Goal: Task Accomplishment & Management: Manage account settings

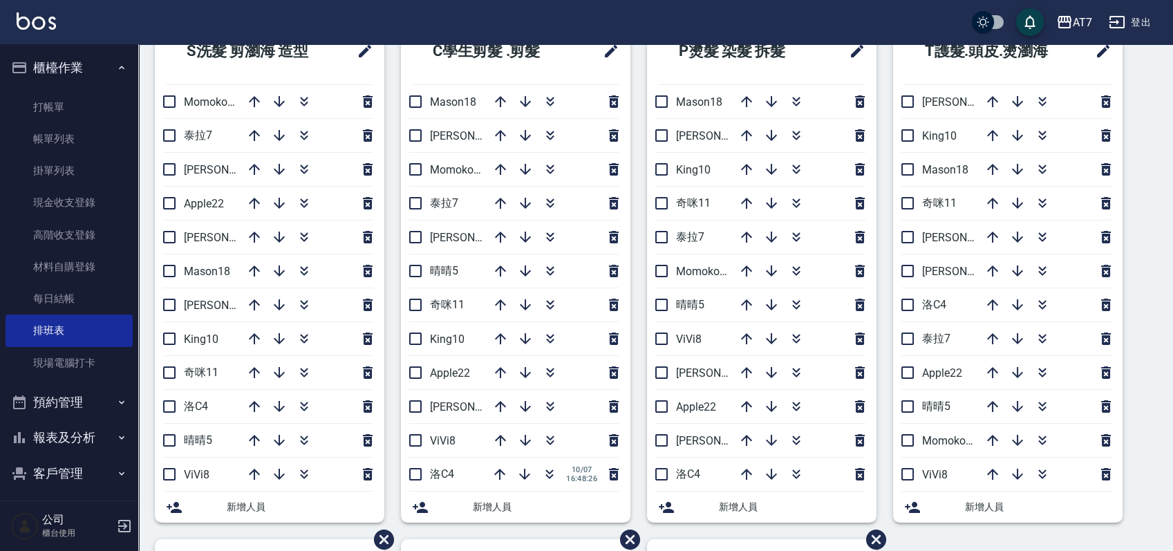
scroll to position [92, 0]
click at [75, 267] on link "材料自購登錄" at bounding box center [69, 267] width 127 height 32
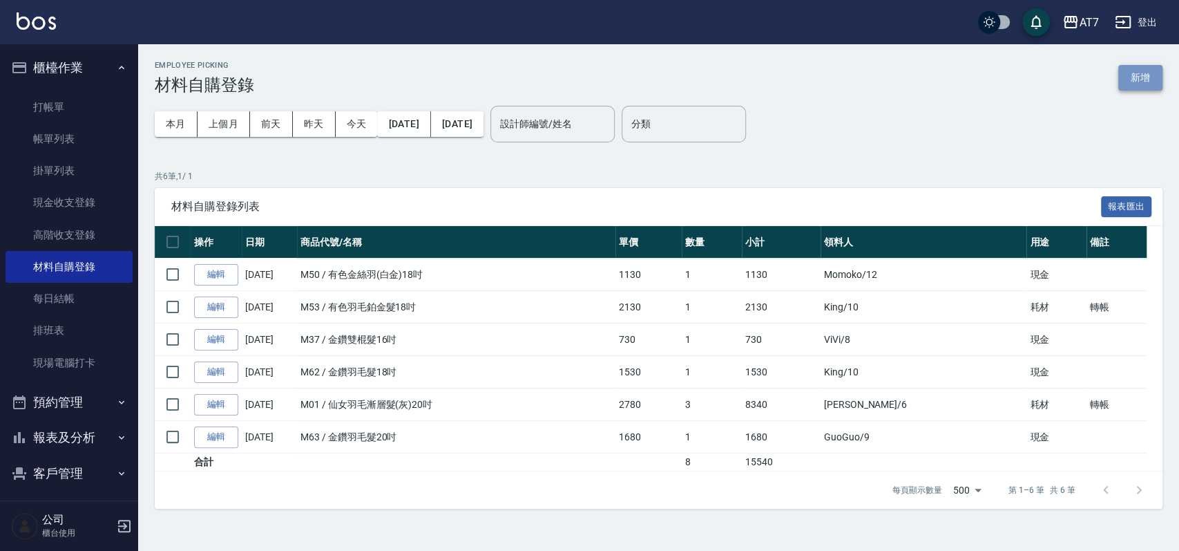
click at [1129, 77] on button "新增" at bounding box center [1141, 78] width 44 height 26
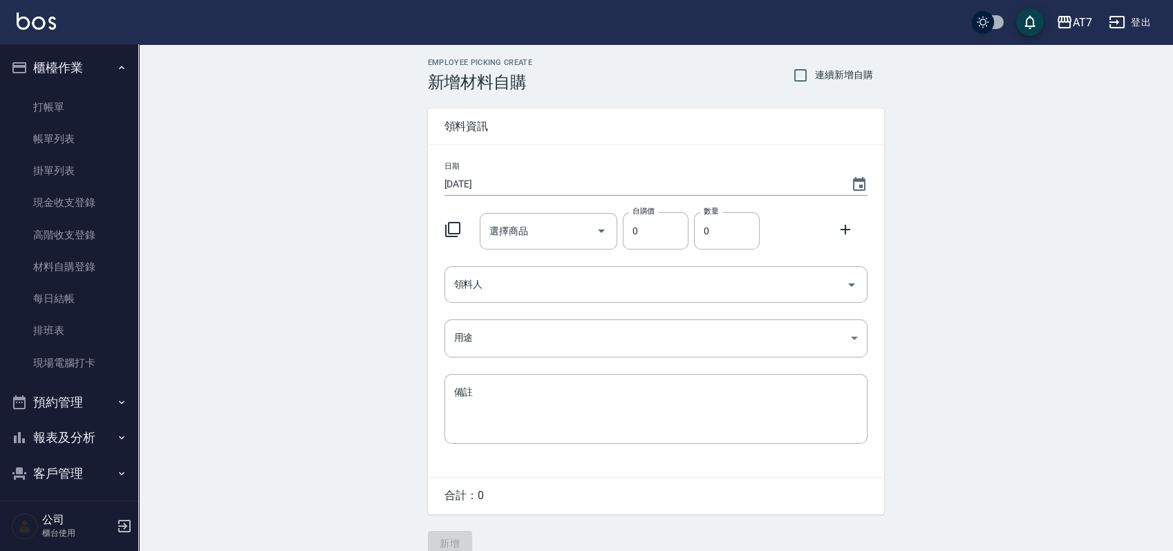
click at [452, 229] on icon at bounding box center [452, 229] width 17 height 17
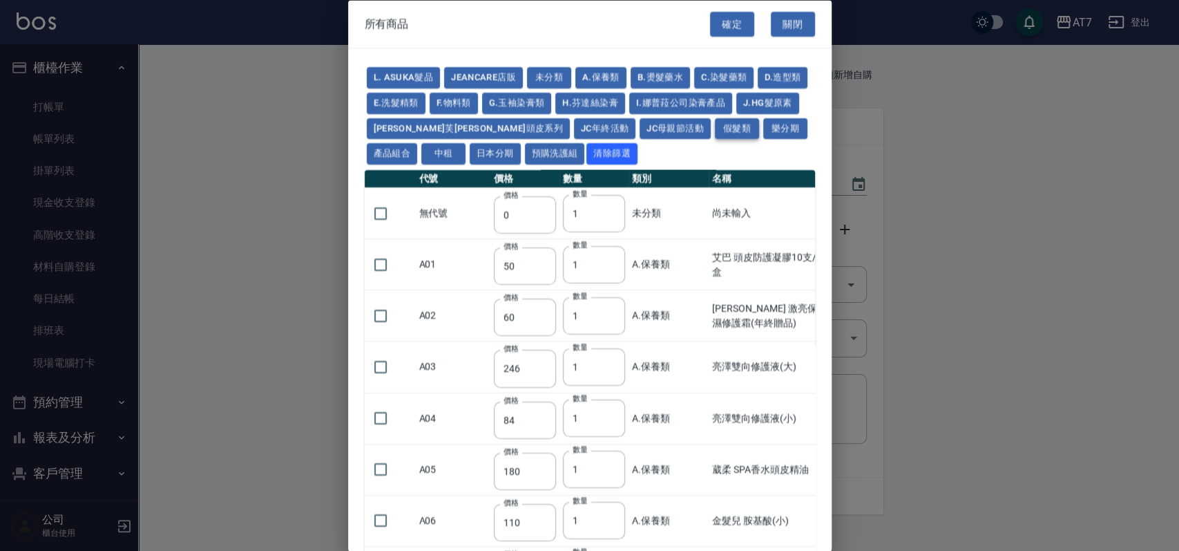
click at [715, 132] on button "假髮類" at bounding box center [737, 127] width 44 height 21
type input "2780"
type input "80"
type input "350"
type input "25"
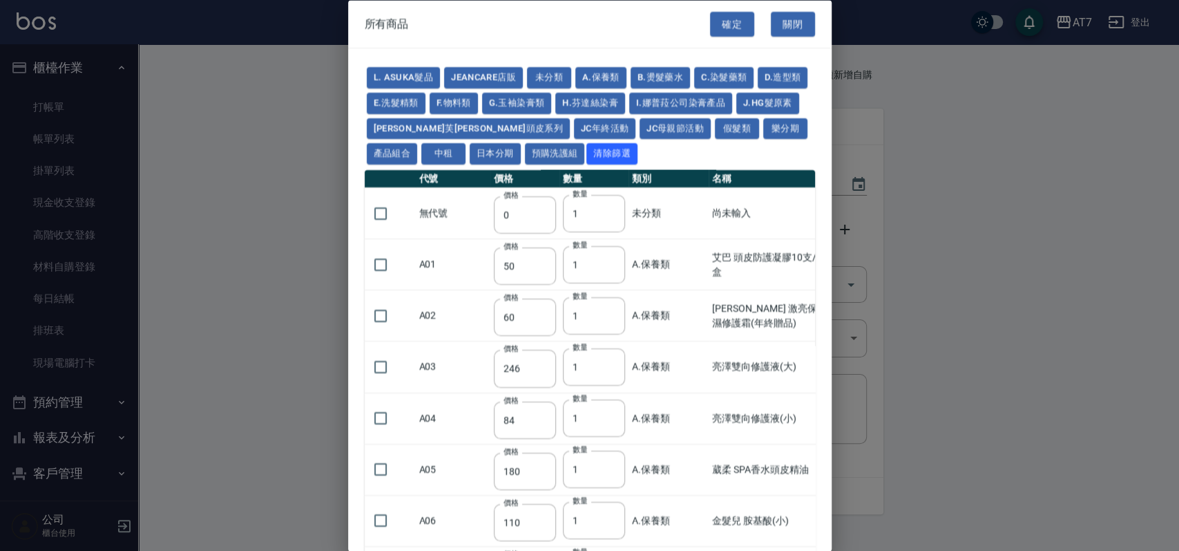
type input "400"
type input "100"
type input "880"
type input "930"
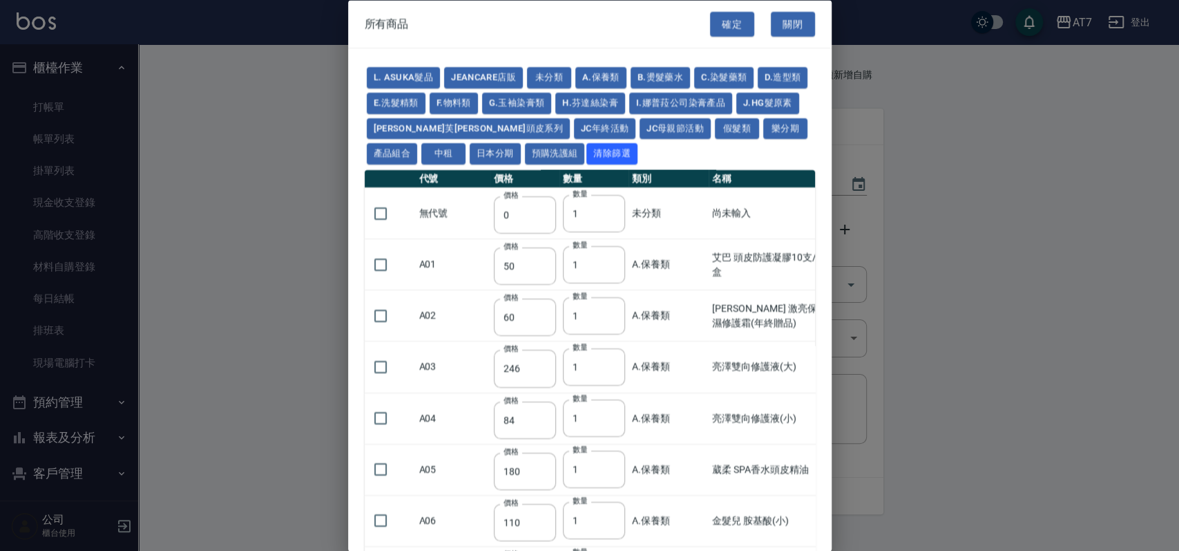
type input "980"
type input "1030"
type input "1130"
type input "1230"
type input "1330"
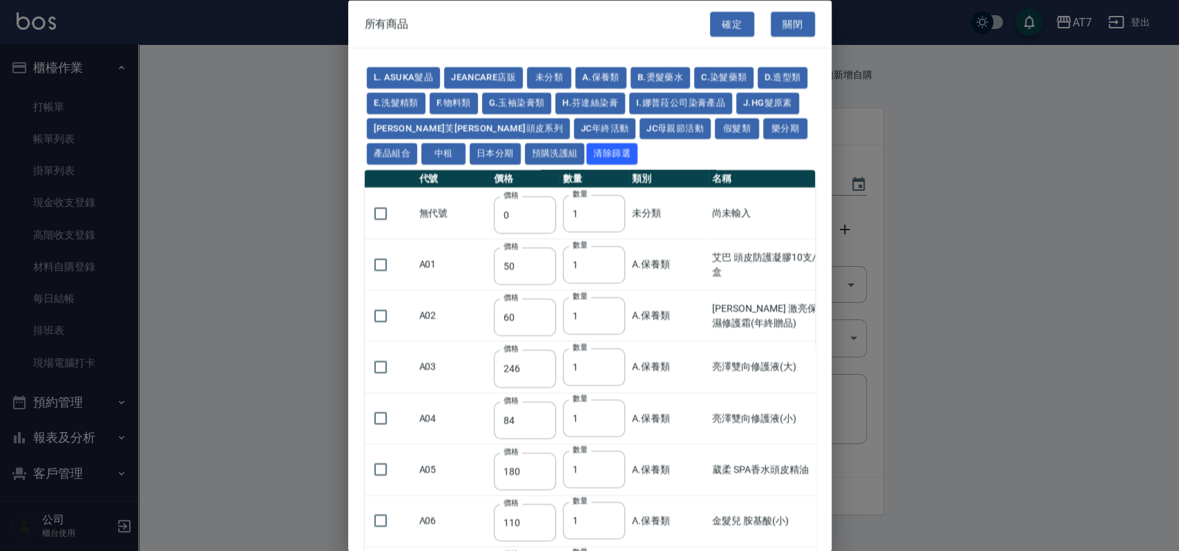
type input "1780"
type input "1980"
type input "2180"
type input "2380"
type input "2580"
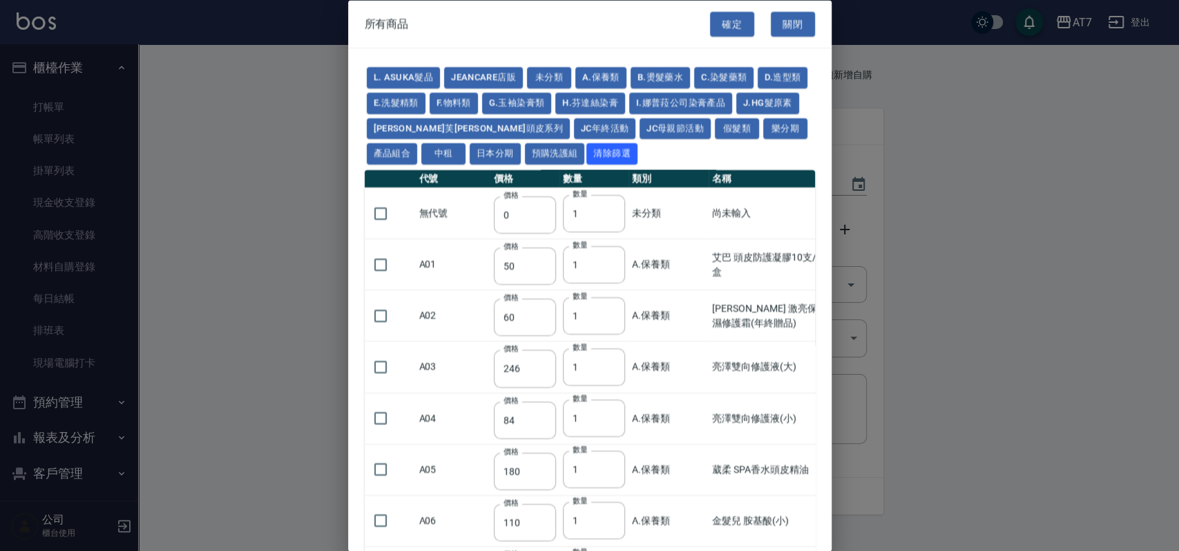
type input "2780"
type input "2980"
type input "1030"
type input "1080"
type input "1130"
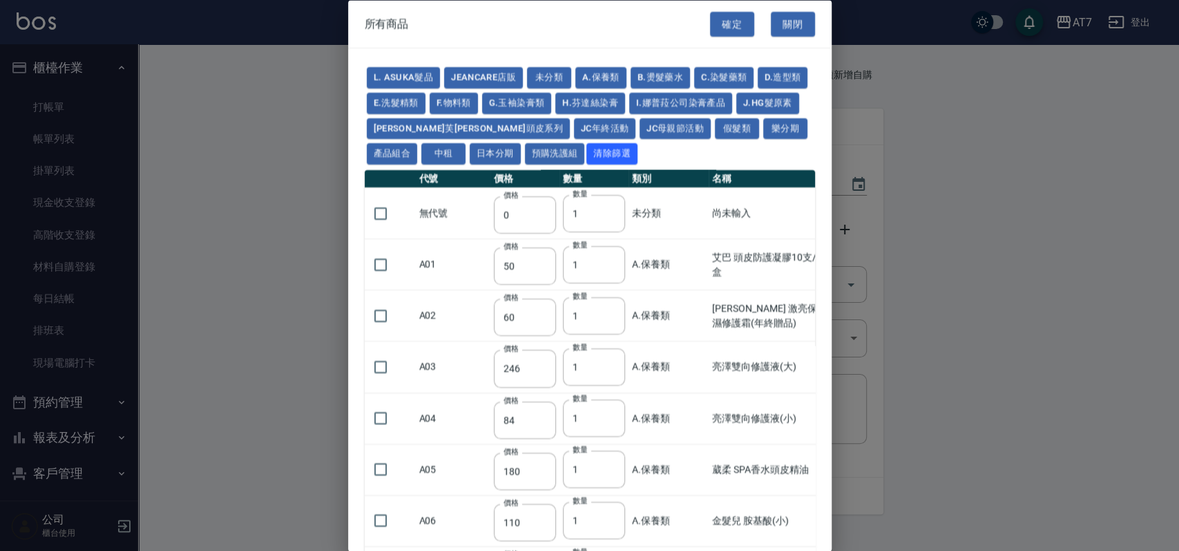
type input "1230"
type input "1280"
type input "1380"
type input "2180"
type input "2380"
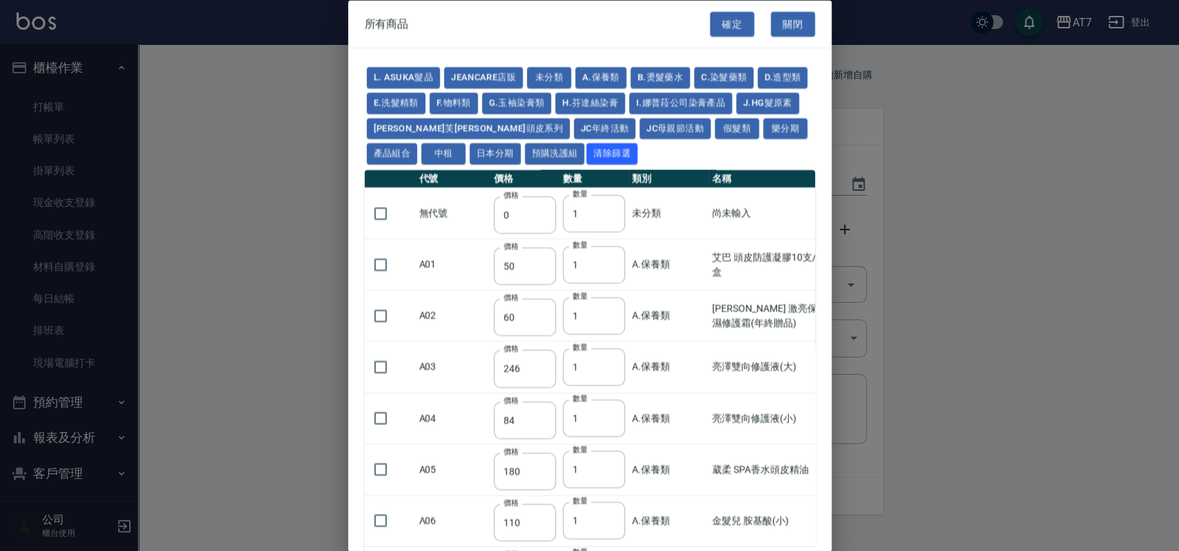
type input "2580"
type input "2780"
type input "2980"
type input "730"
type input "780"
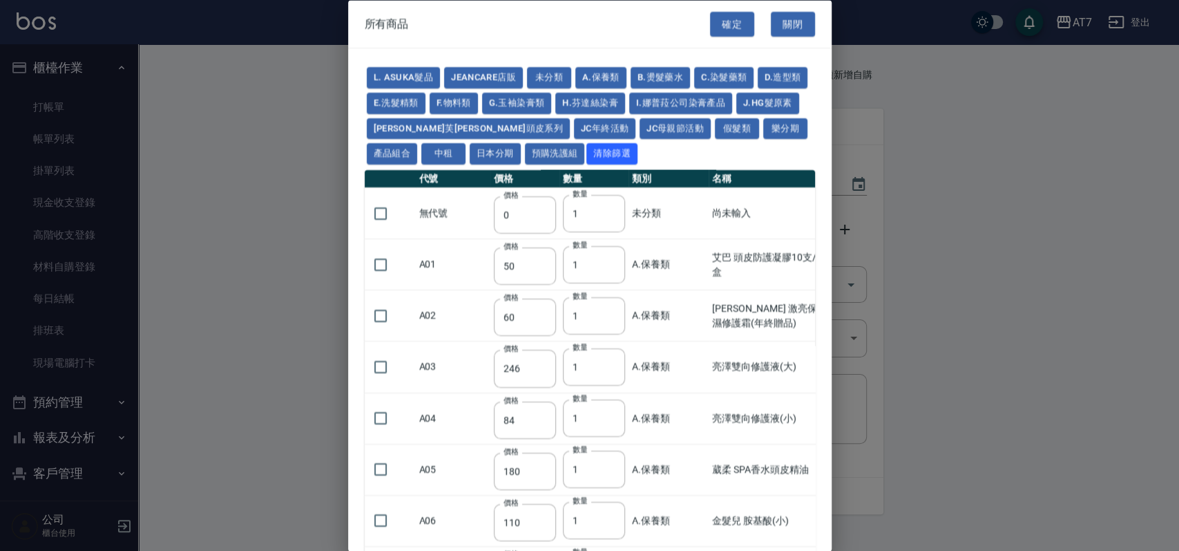
type input "830"
type input "930"
type input "980"
type input "560"
type input "775"
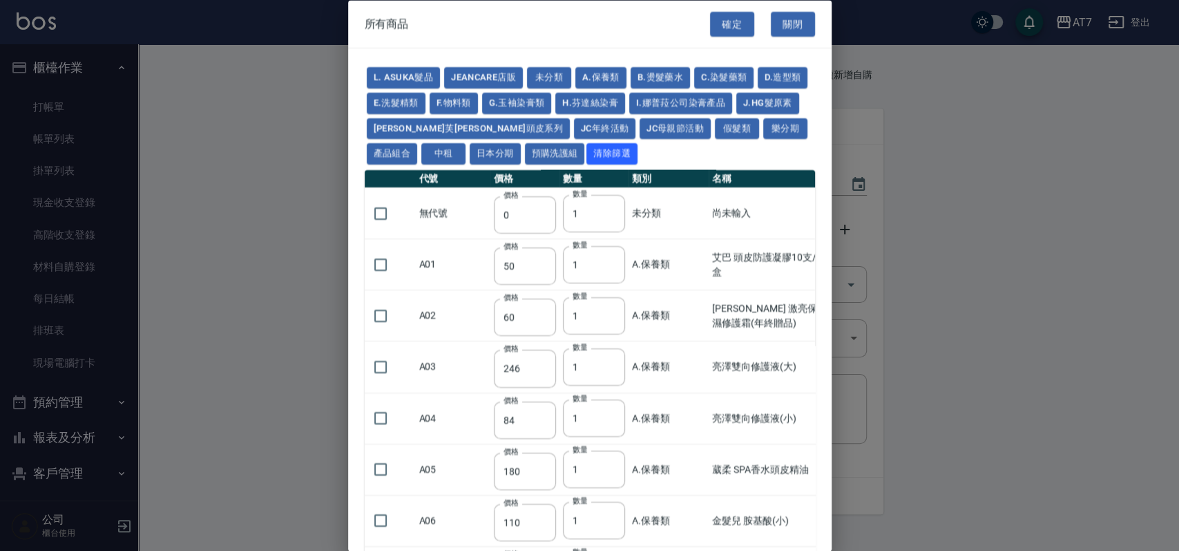
type input "580"
type input "2230"
type input "1180"
type input "1030"
type input "1080"
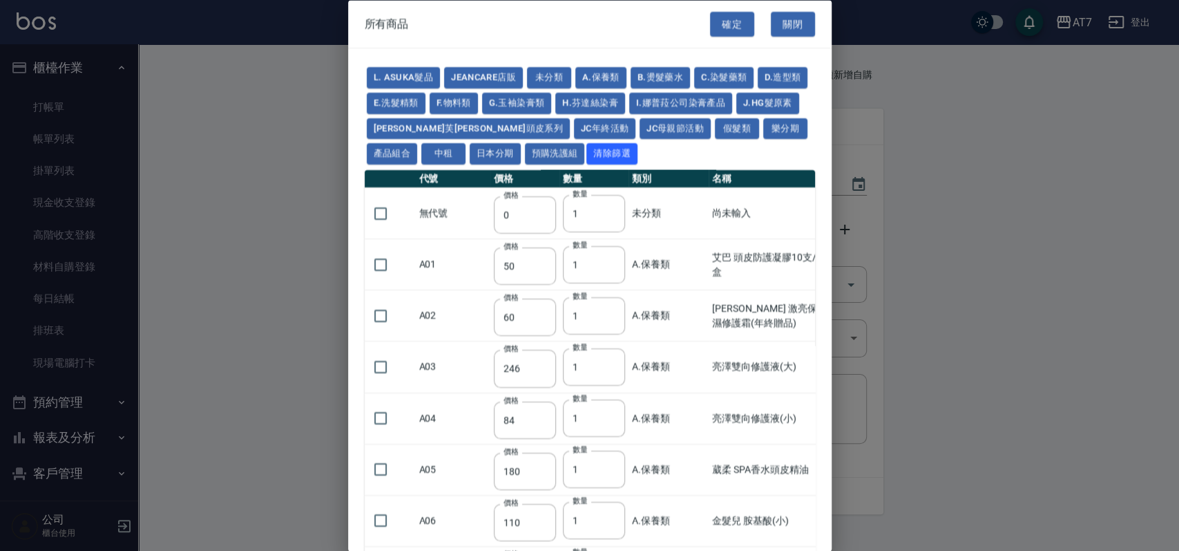
type input "1130"
type input "1180"
type input "1230"
type input "2130"
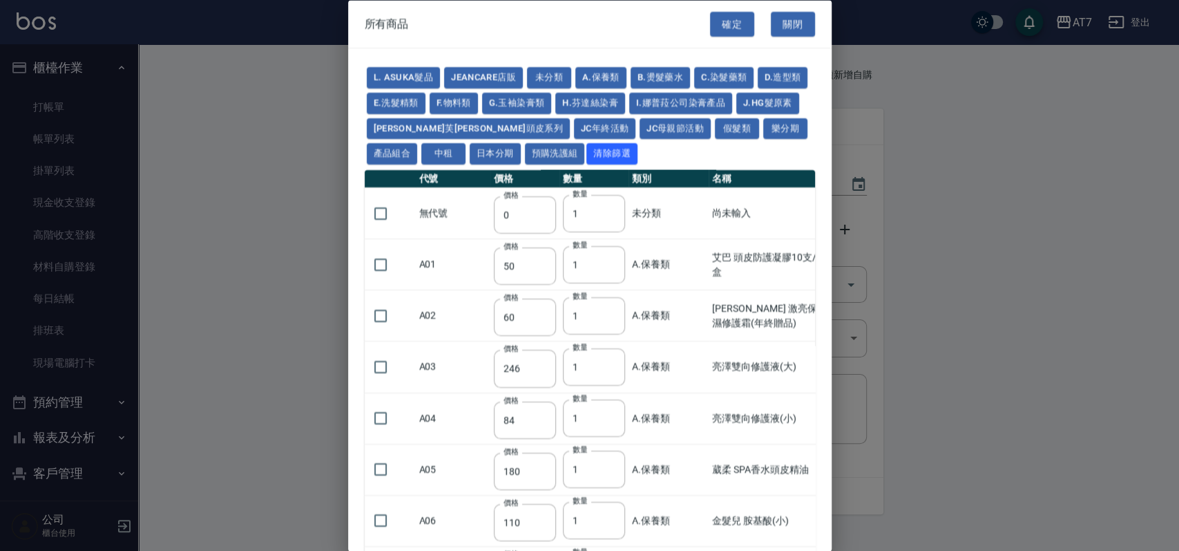
type input "2330"
type input "2530"
type input "930"
type input "170"
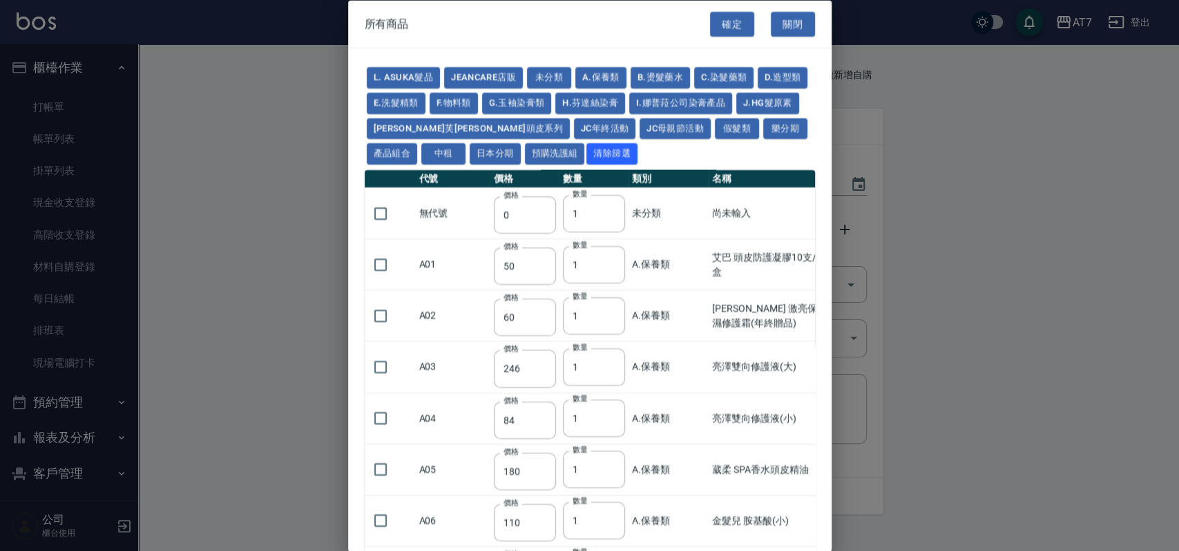
type input "170"
type input "1380"
type input "1530"
type input "1680"
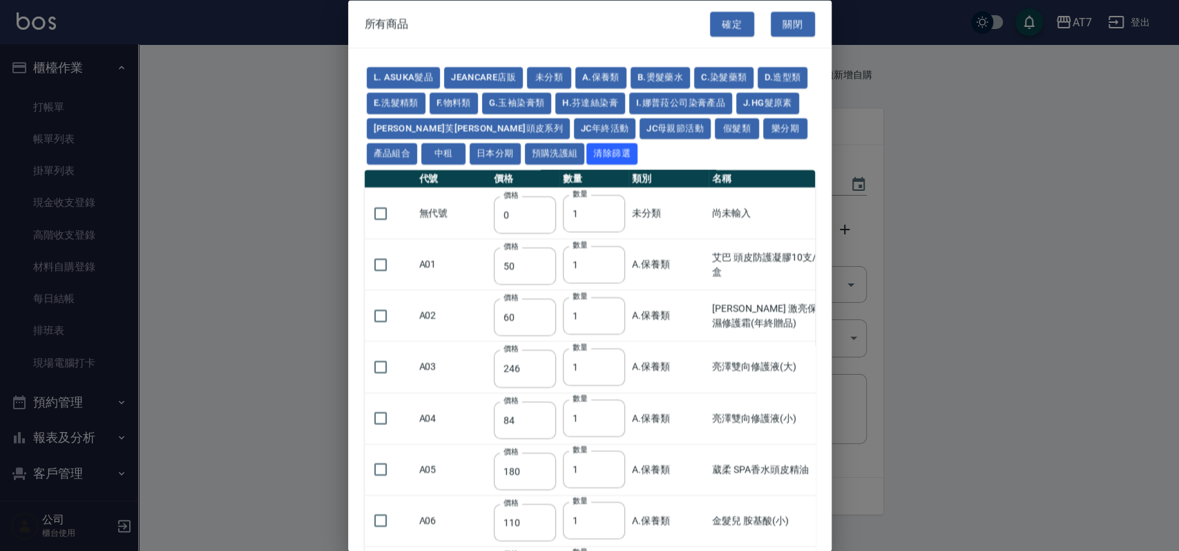
type input "1830"
type input "1980"
type input "2130"
type input "1930"
type input "2730"
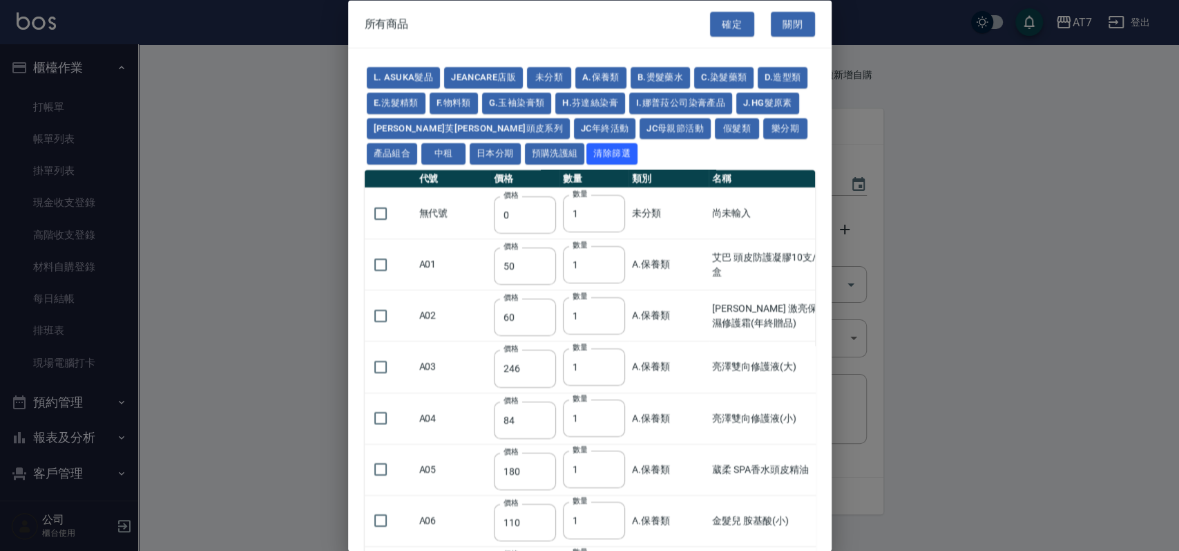
type input "2780"
type input "2980"
type input "2380"
type input "2580"
type input "2780"
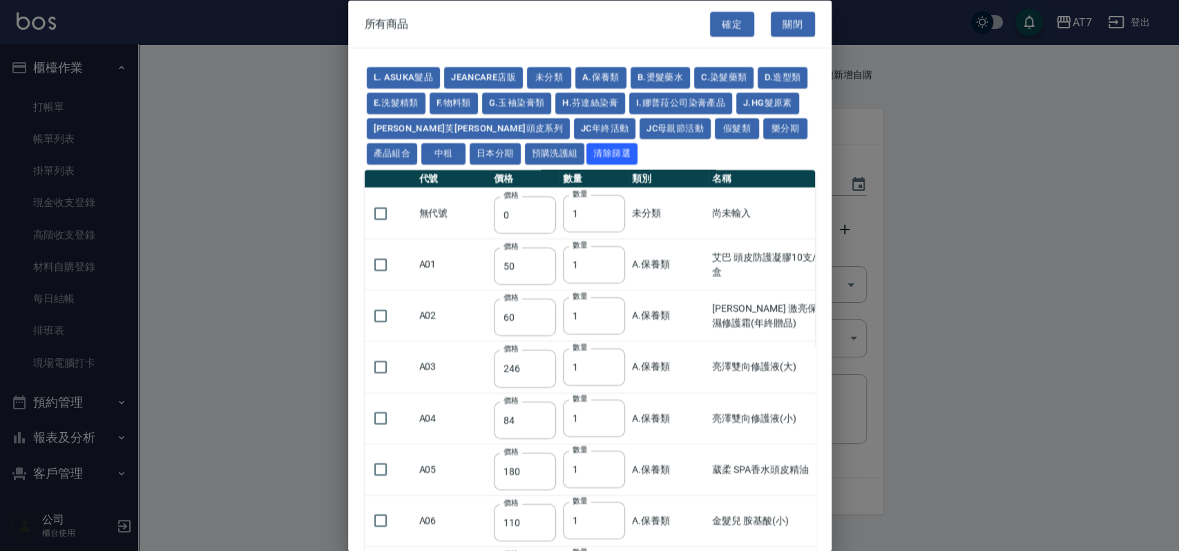
type input "2980"
type input "3180"
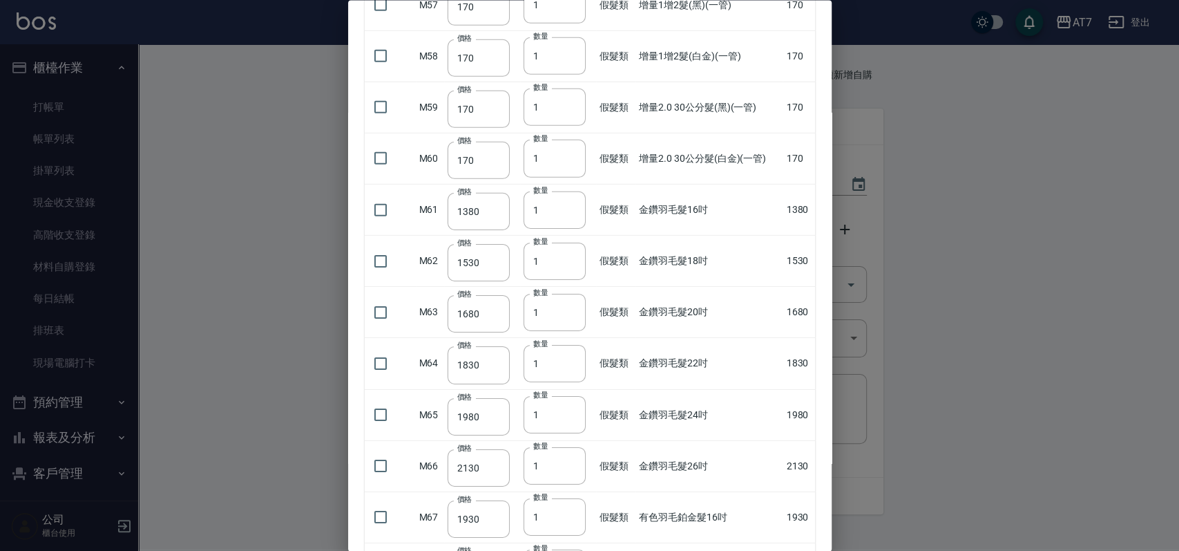
scroll to position [3040, 0]
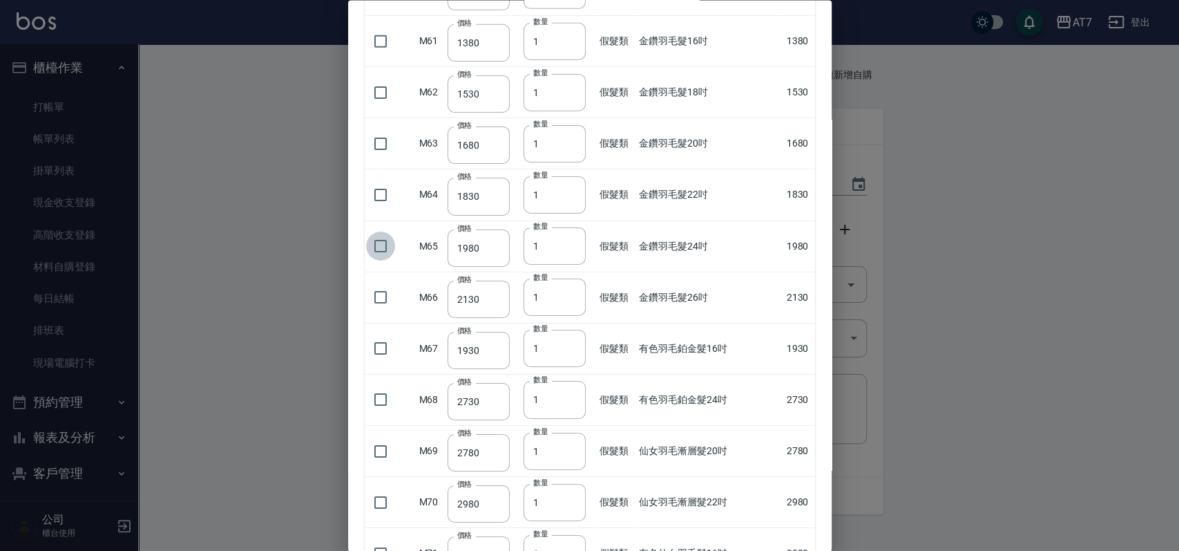
click at [383, 239] on input "checkbox" at bounding box center [380, 245] width 29 height 29
checkbox input "true"
click at [571, 237] on input "2" at bounding box center [555, 245] width 62 height 37
type input "3"
click at [571, 237] on input "3" at bounding box center [555, 245] width 62 height 37
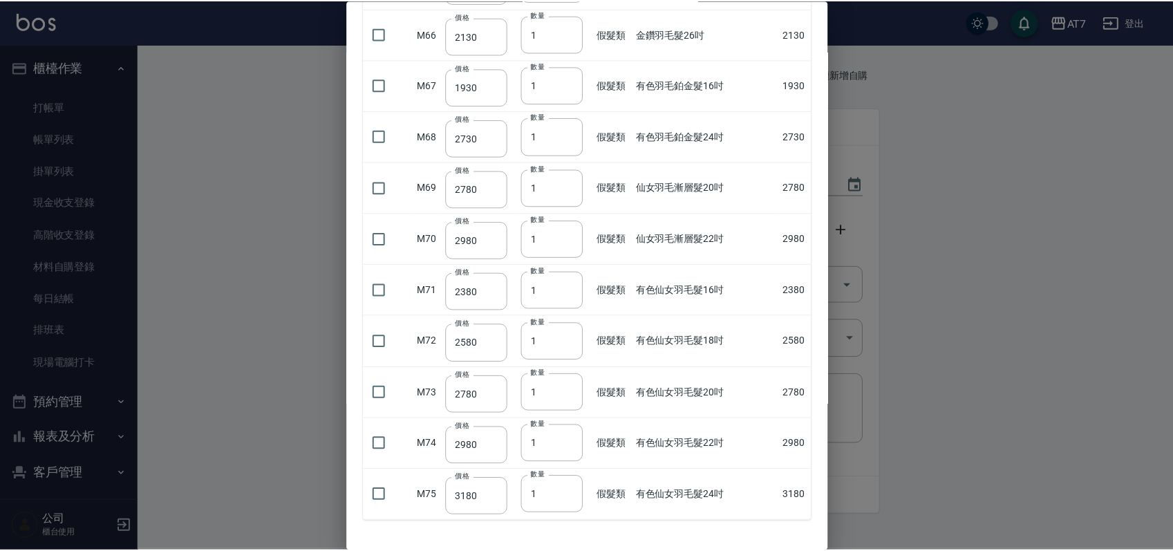
scroll to position [3353, 0]
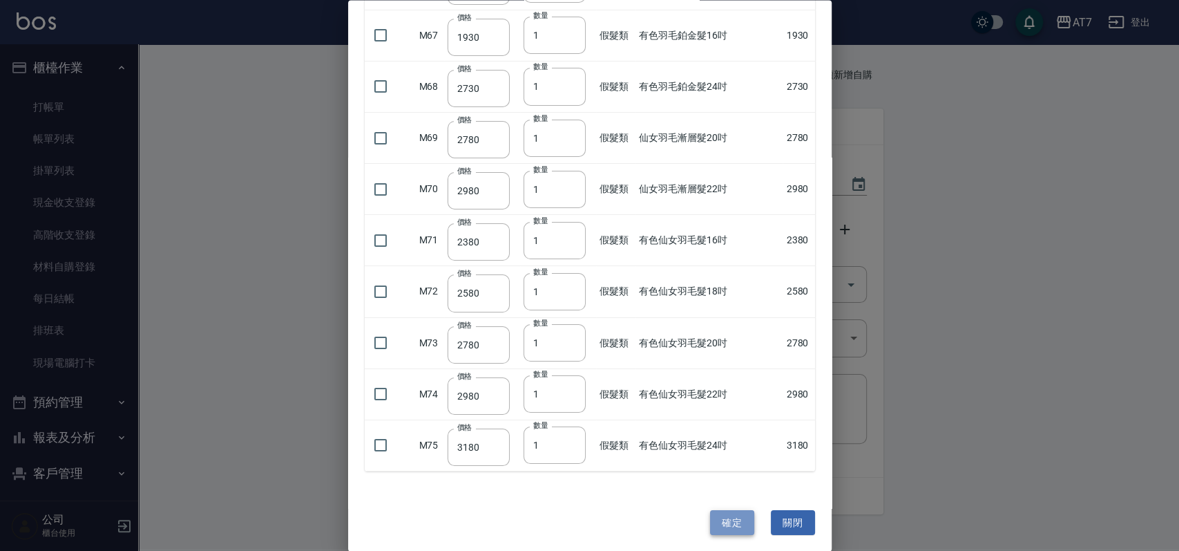
click at [719, 524] on button "確定" at bounding box center [732, 522] width 44 height 26
type input "金鑽羽毛髮24吋"
type input "1980"
type input "3"
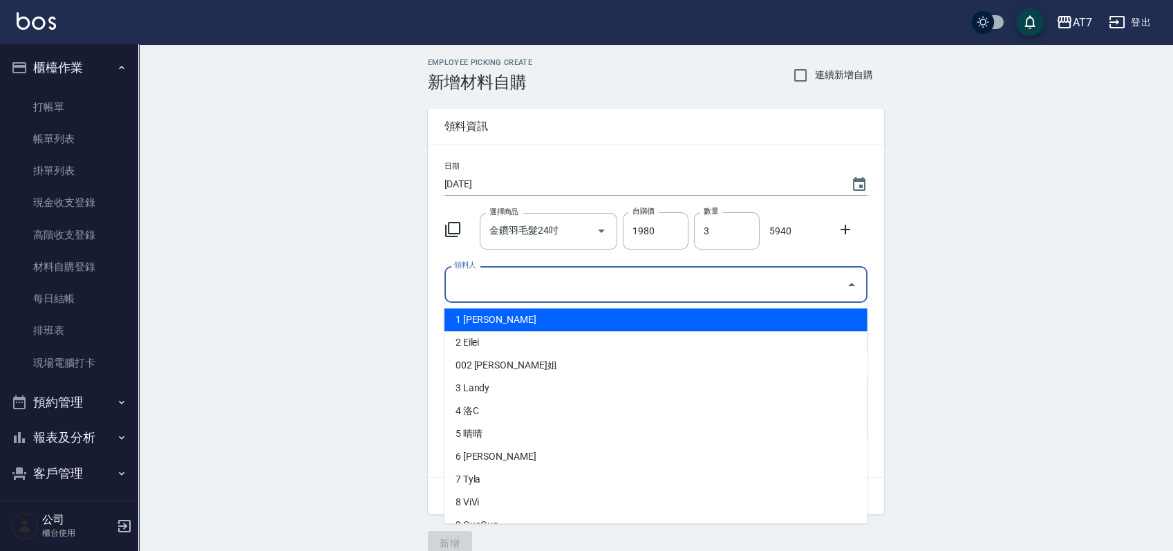
click at [619, 284] on input "領料人" at bounding box center [645, 284] width 390 height 24
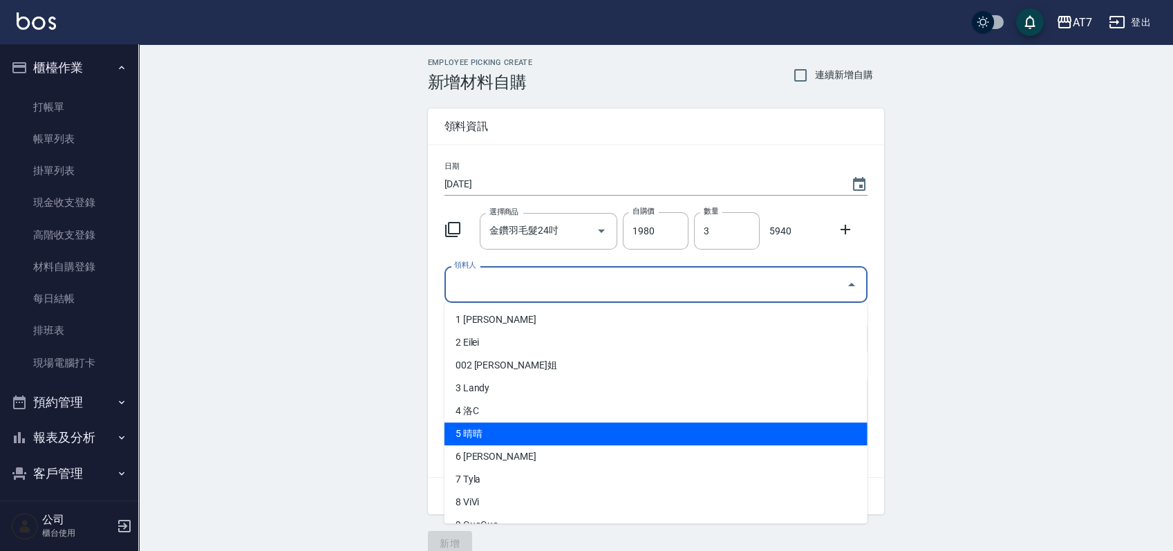
click at [495, 433] on li "5 晴晴" at bounding box center [655, 433] width 423 height 23
type input "晴晴"
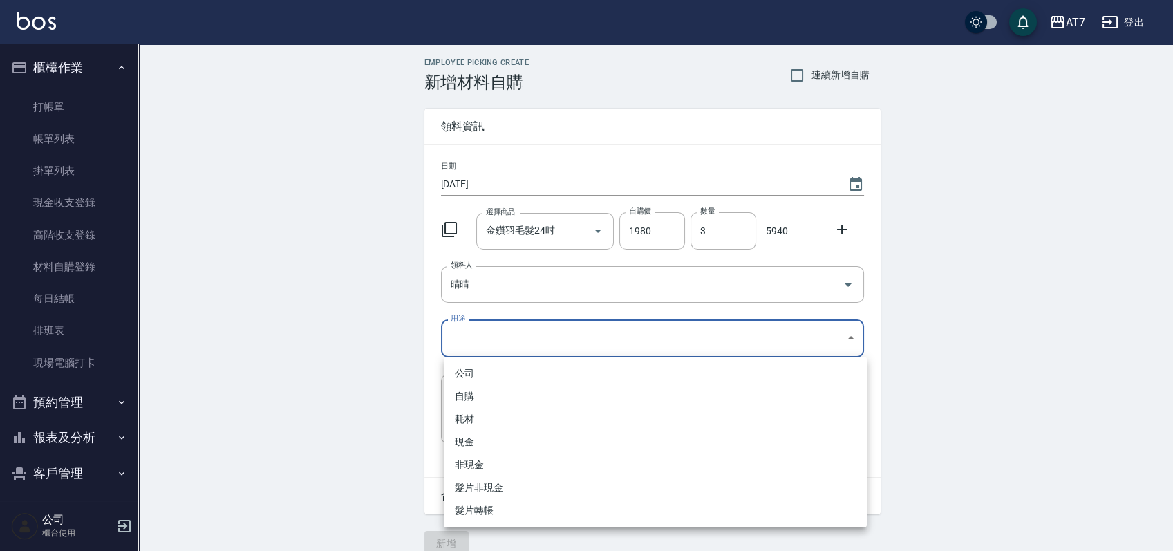
click at [513, 340] on body "AT7 登出 櫃檯作業 打帳單 帳單列表 掛單列表 現金收支登錄 高階收支登錄 材料自購登錄 每日結帳 排班表 現場電腦打卡 預約管理 預約管理 單日預約紀錄…" at bounding box center [586, 284] width 1173 height 569
click at [499, 411] on li "耗材" at bounding box center [655, 419] width 423 height 23
type input "耗材"
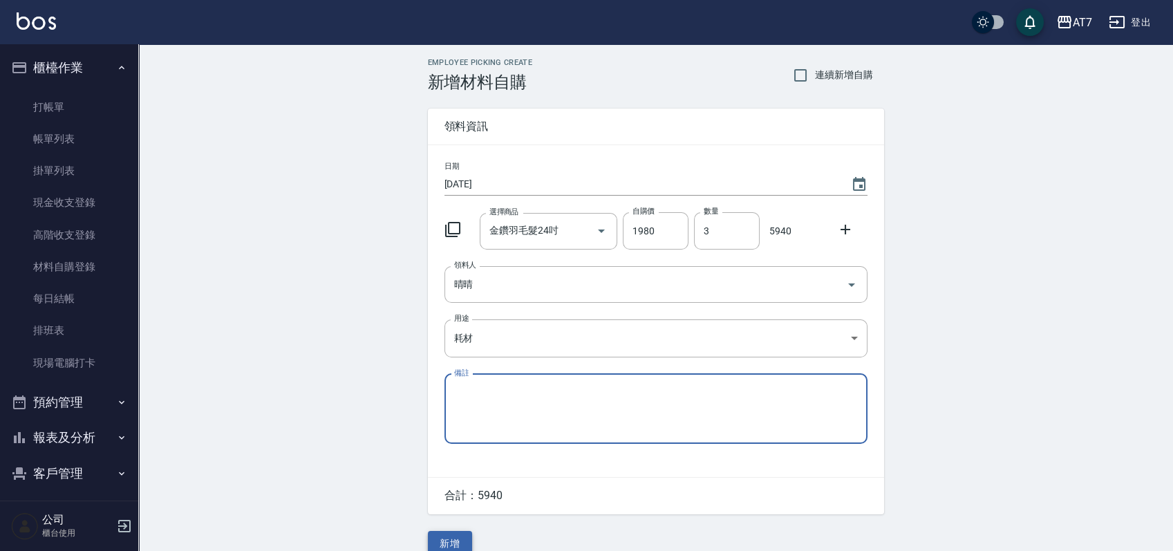
click at [457, 534] on button "新增" at bounding box center [450, 544] width 44 height 26
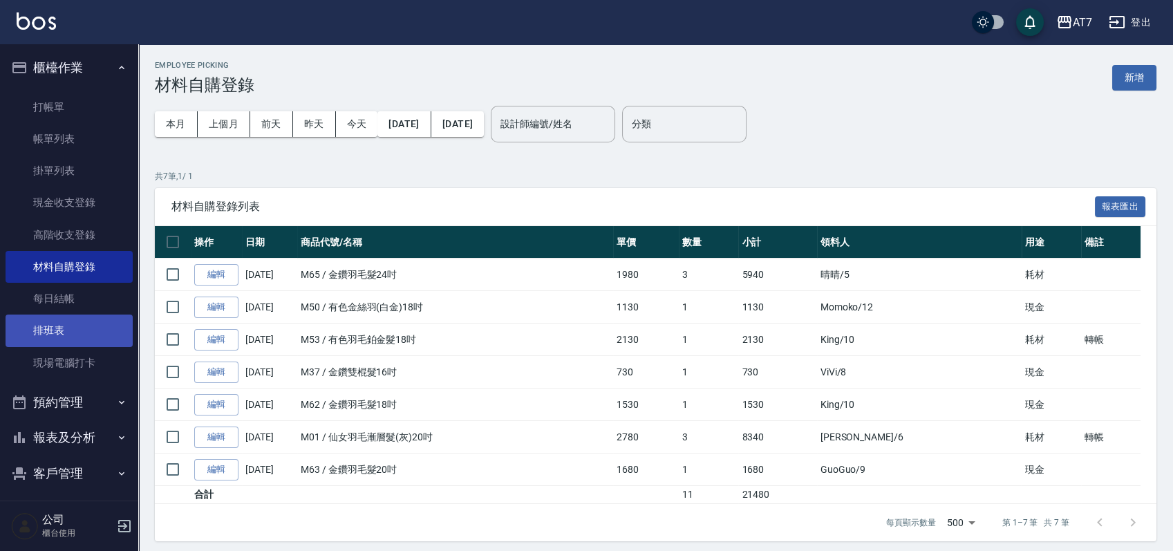
click at [55, 334] on link "排班表" at bounding box center [69, 330] width 127 height 32
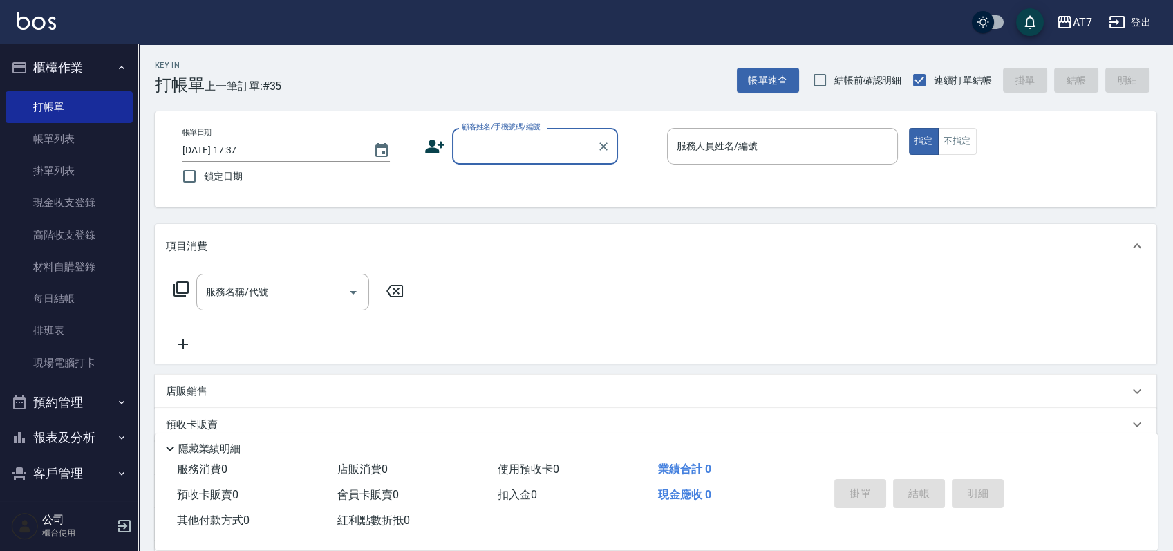
drag, startPoint x: 0, startPoint y: 0, endPoint x: 530, endPoint y: 157, distance: 552.7
click at [530, 157] on input "顧客姓名/手機號碼/編號" at bounding box center [524, 146] width 133 height 24
type input "16351"
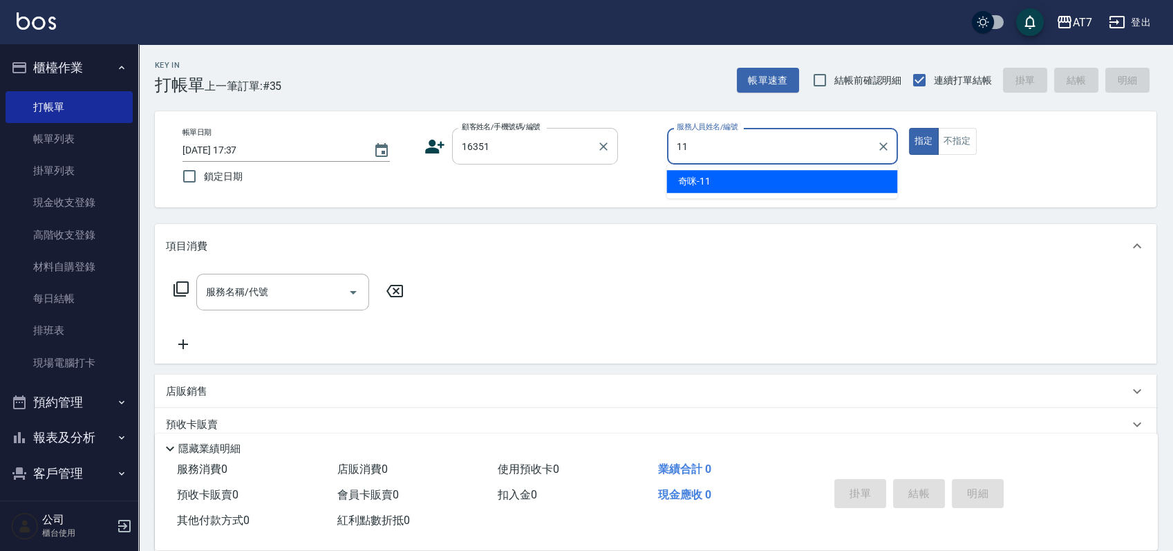
type input "奇咪-11"
type button "true"
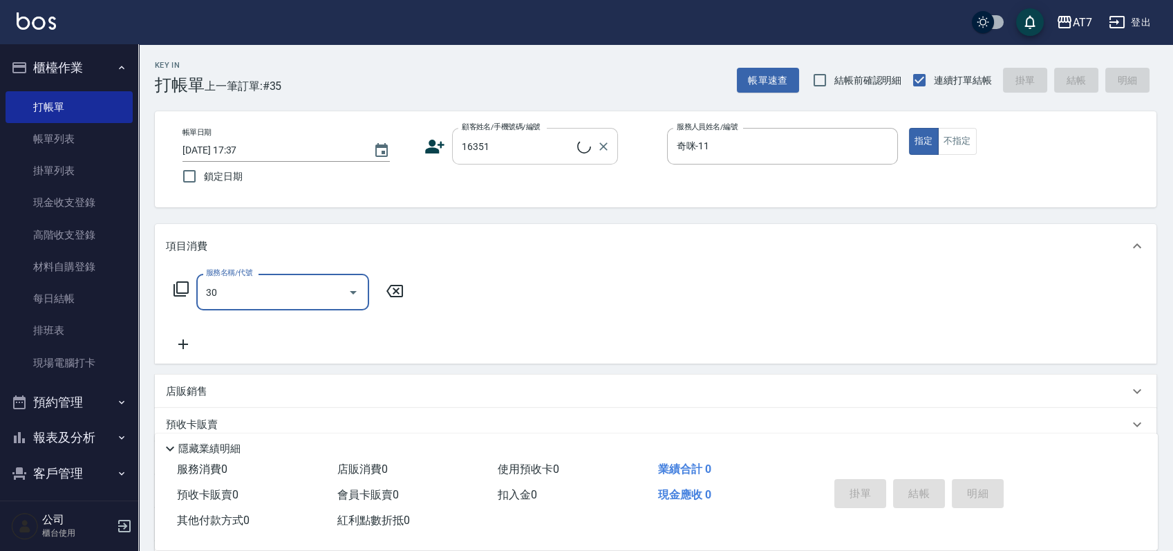
type input "302"
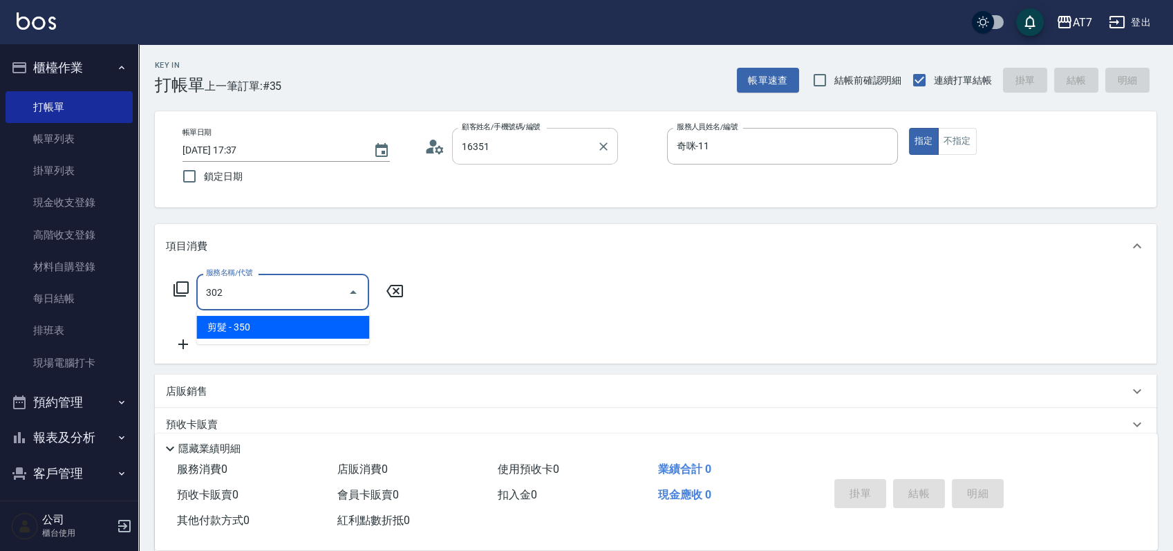
type input "公司/公司16351/16351"
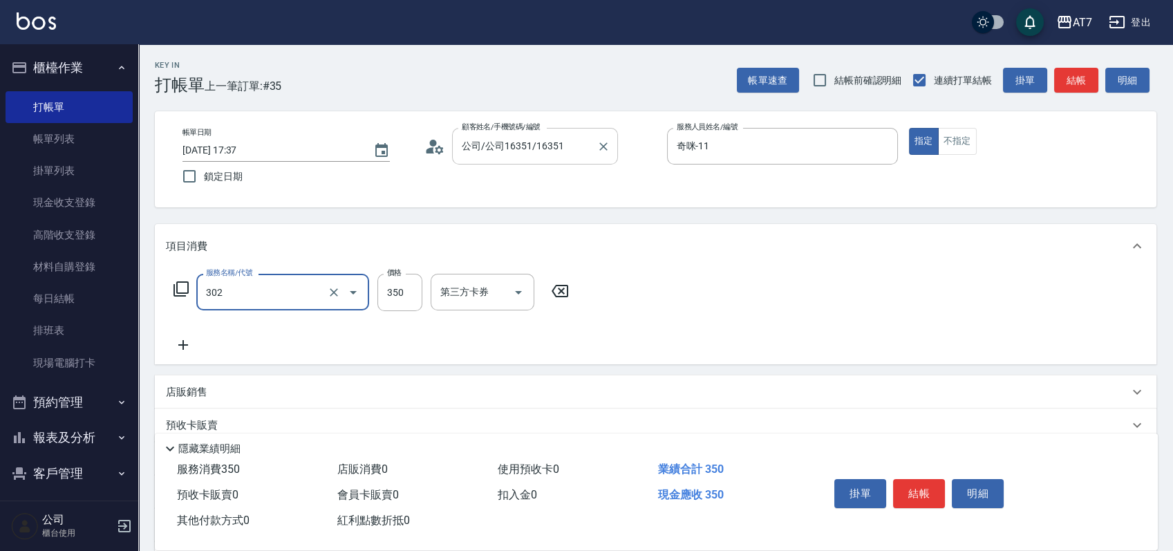
type input "30"
type input "剪髮(302)"
click at [909, 485] on button "結帳" at bounding box center [919, 493] width 52 height 29
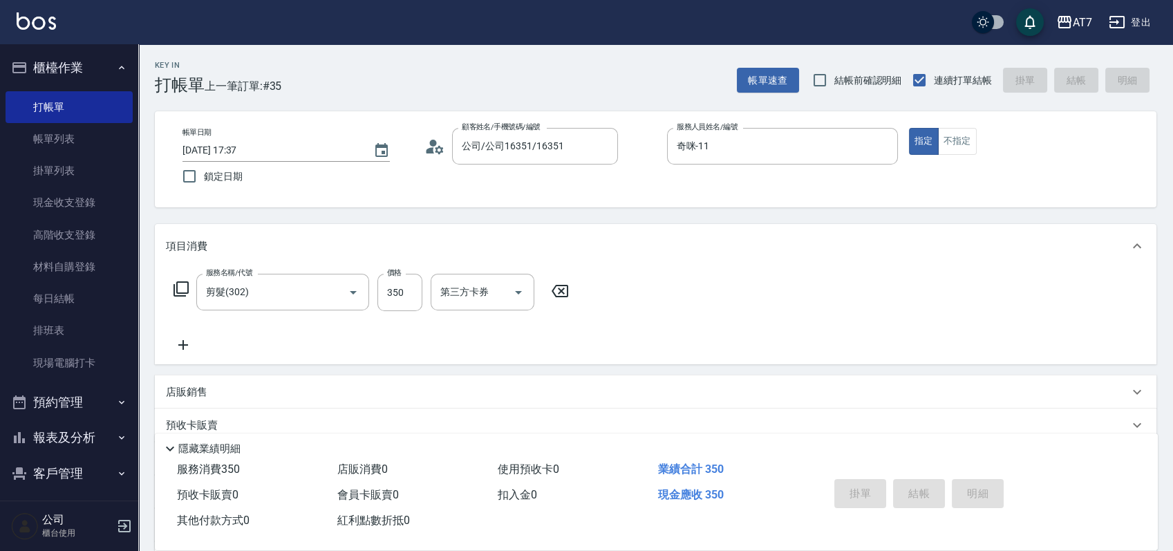
type input "2025/10/07 19:37"
type input "0"
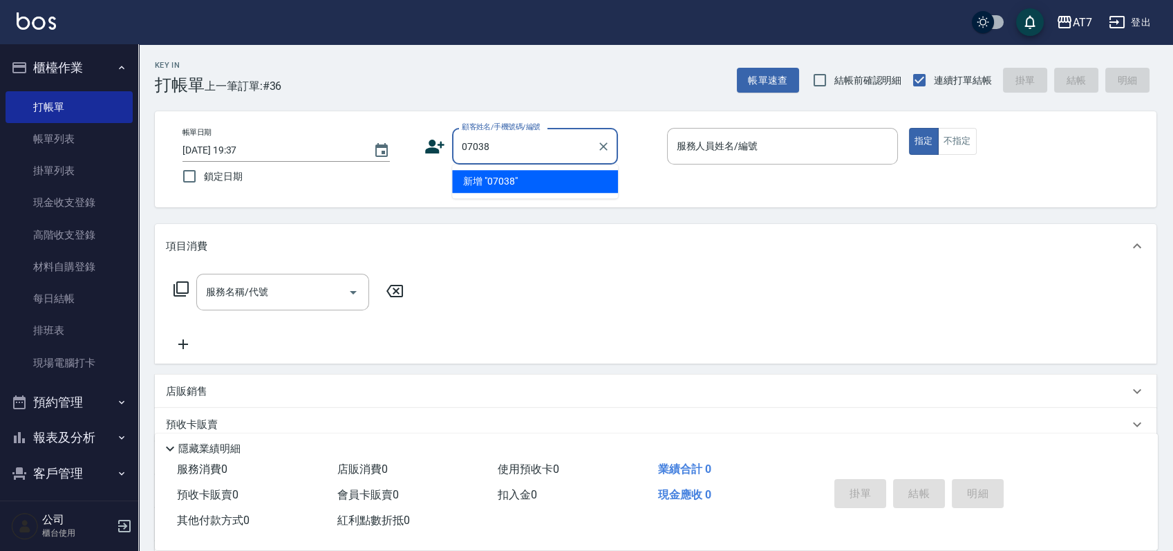
type input "07038"
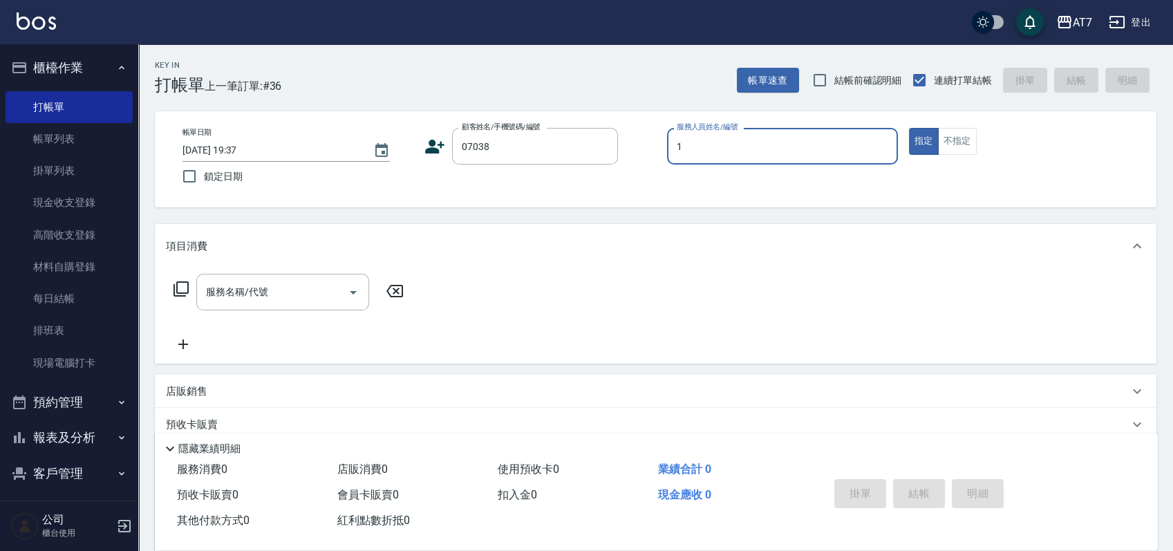
type input "米雪兒-1"
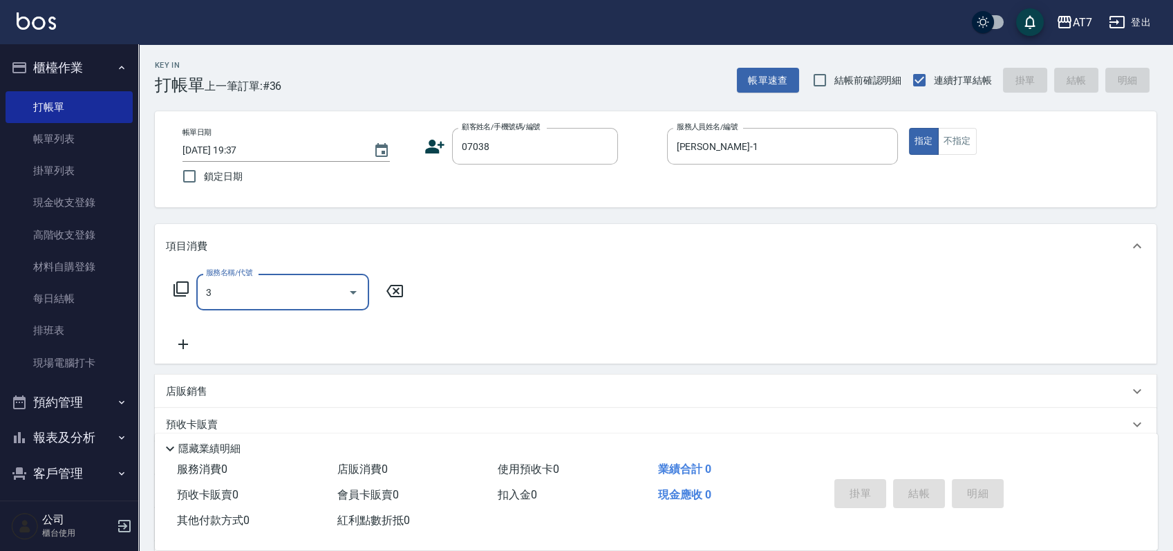
type input "30"
type input "公司/公司07038/07038"
type input "305"
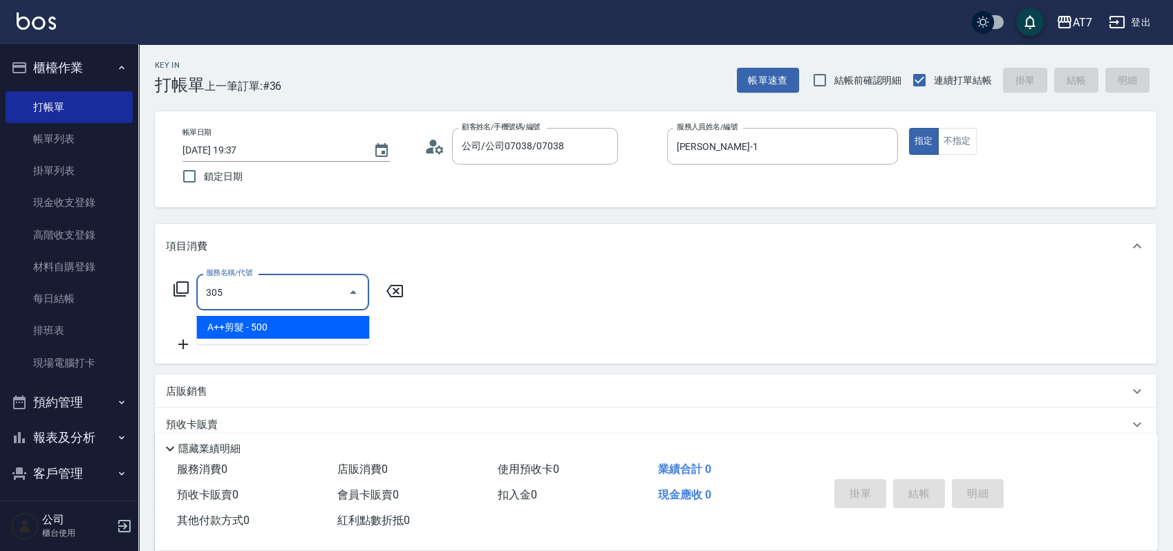
type input "50"
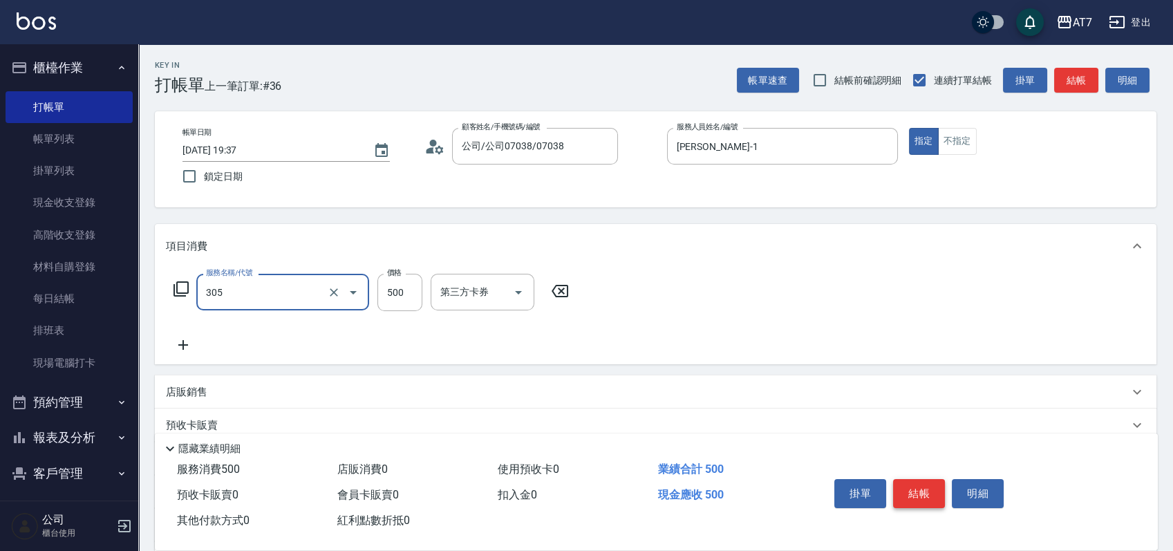
type input "A++剪髮(305)"
type input "0"
type input "65"
type input "60"
type input "650"
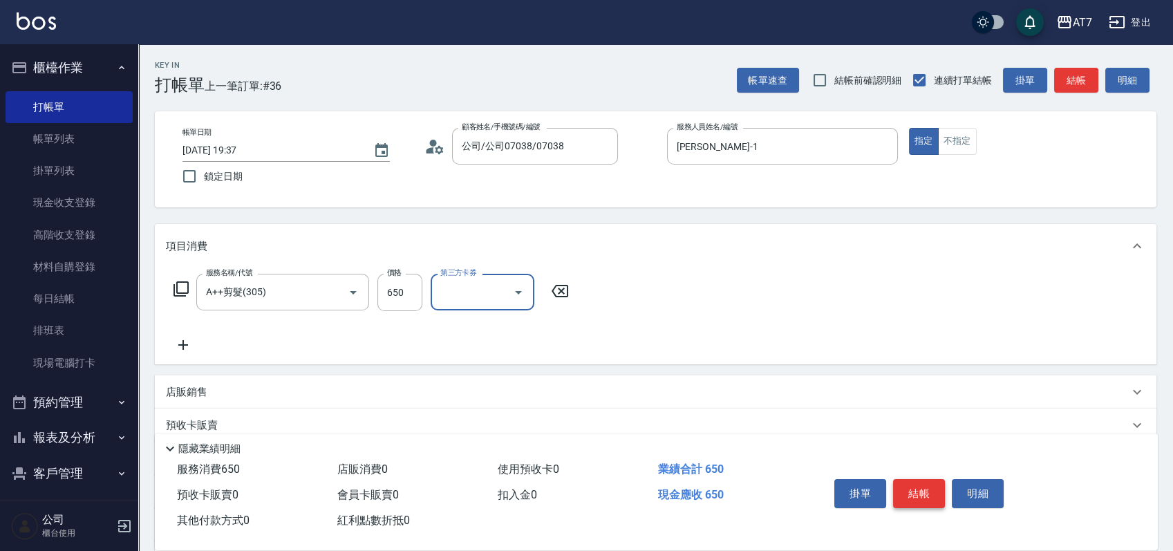
click at [909, 485] on button "結帳" at bounding box center [919, 493] width 52 height 29
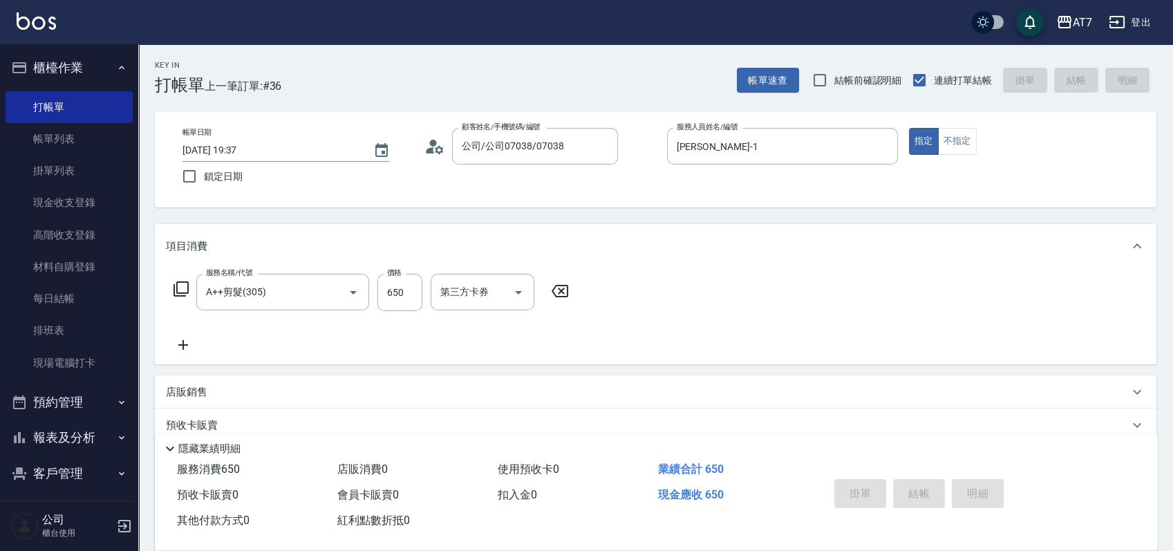
type input "0"
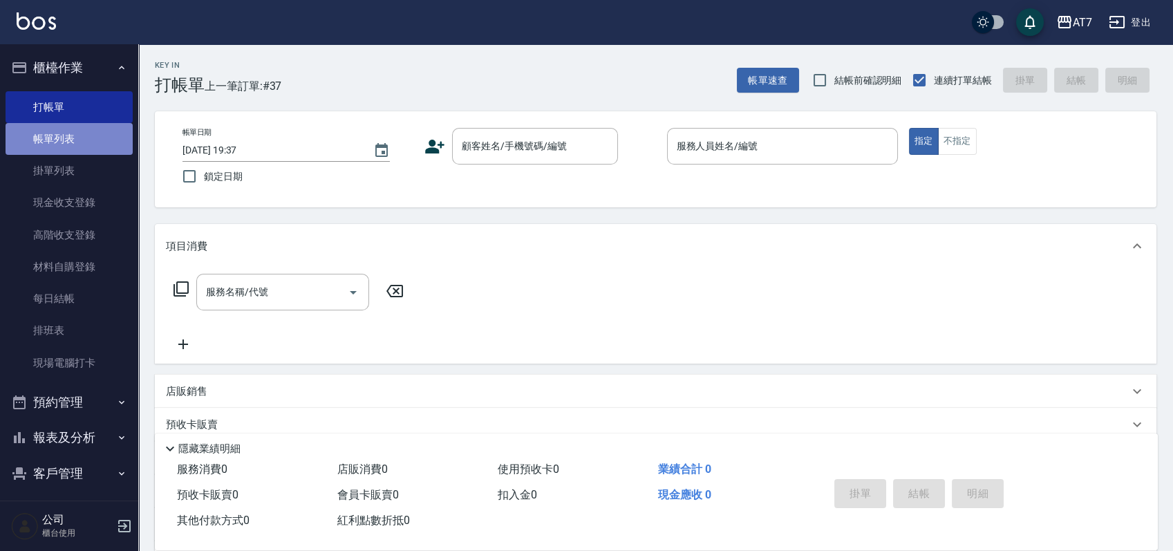
click at [68, 143] on link "帳單列表" at bounding box center [69, 139] width 127 height 32
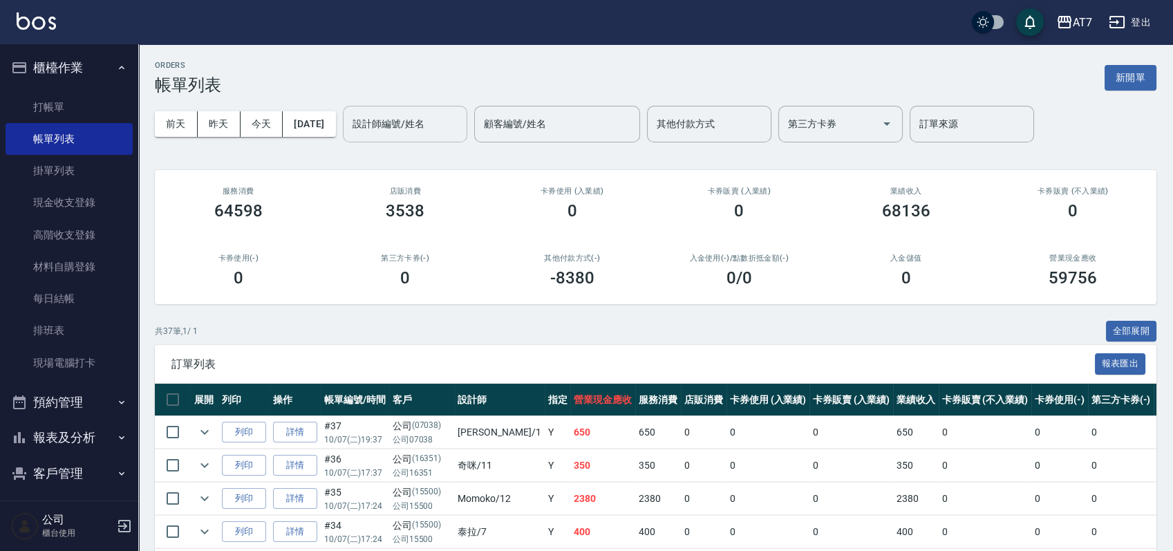
click at [414, 128] on input "設計師編號/姓名" at bounding box center [405, 124] width 112 height 24
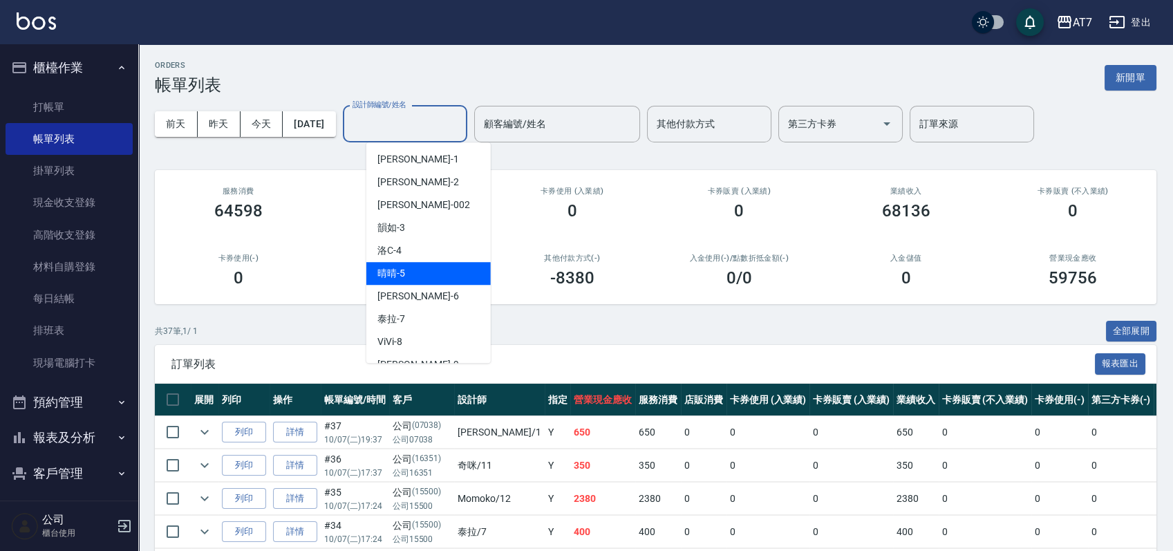
scroll to position [92, 0]
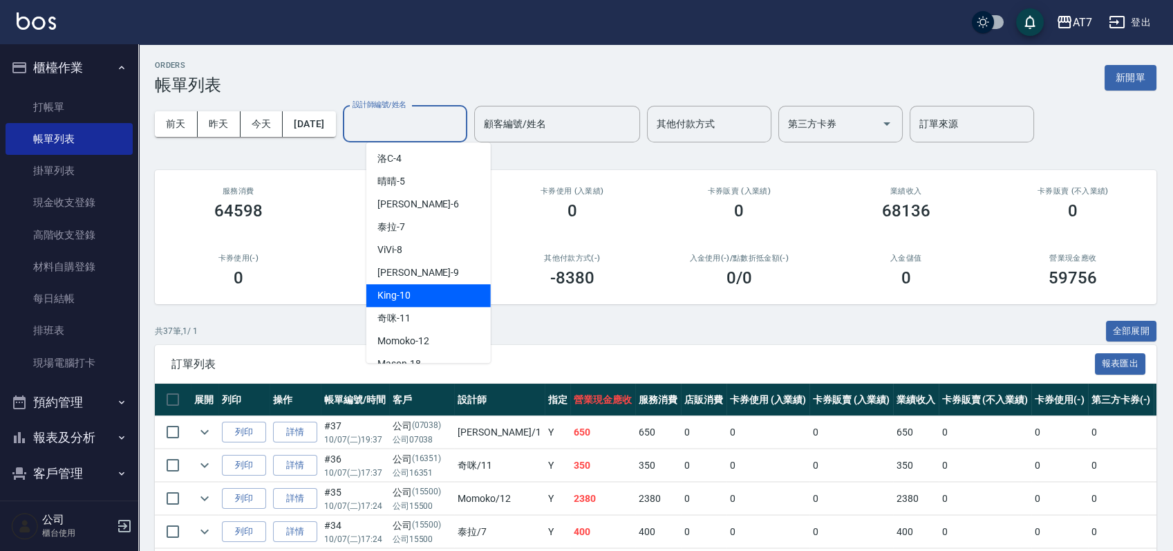
click at [422, 289] on div "King -10" at bounding box center [428, 295] width 124 height 23
type input "King-10"
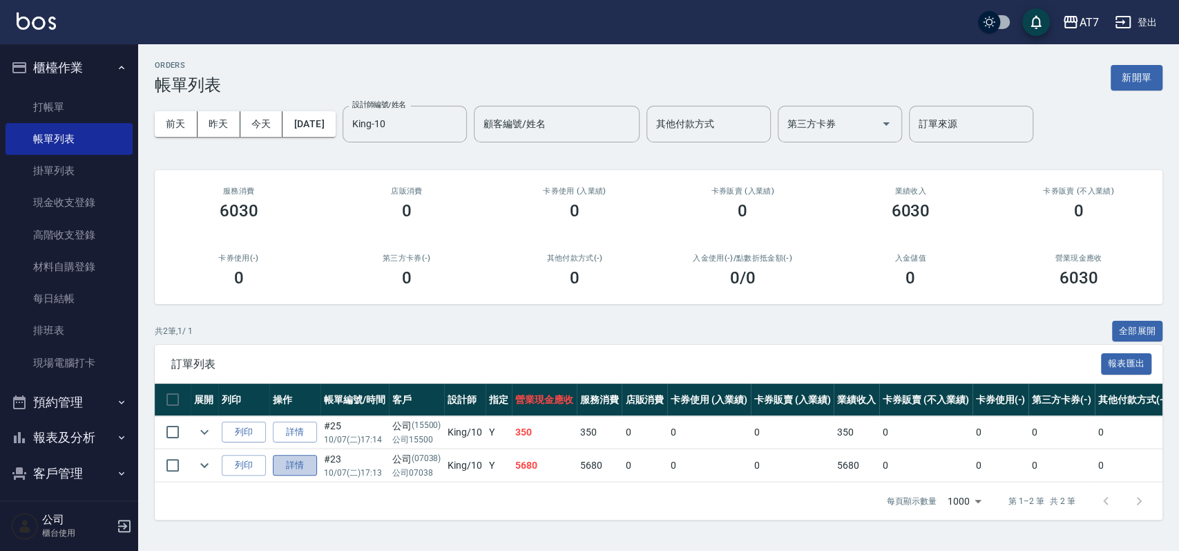
click at [292, 466] on link "詳情" at bounding box center [295, 465] width 44 height 21
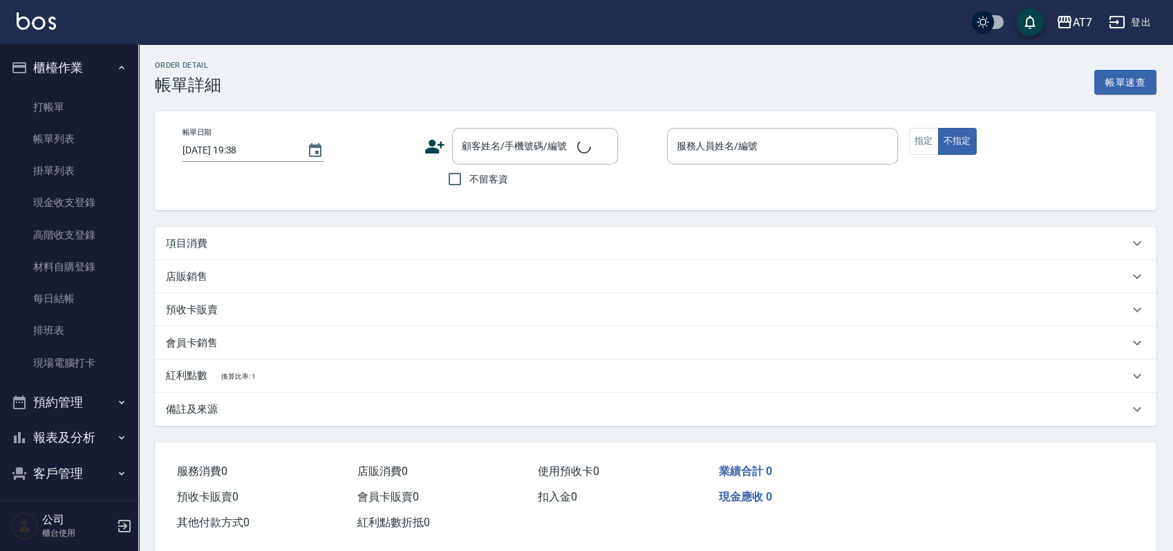
type input "2025/10/07 17:13"
type input "King-10"
type input "560"
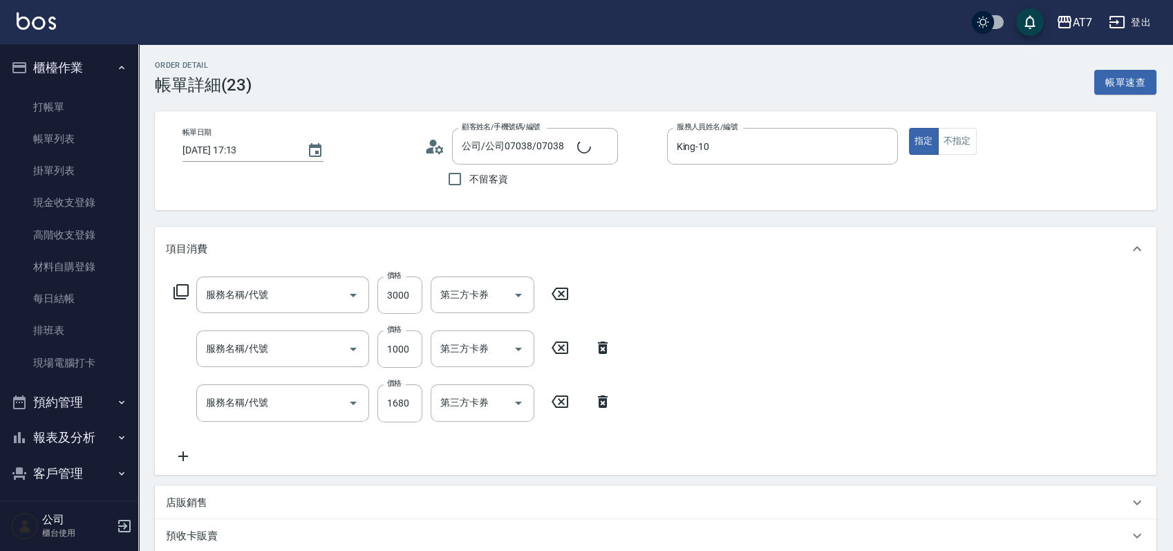
type input "公司/公司07038/07038"
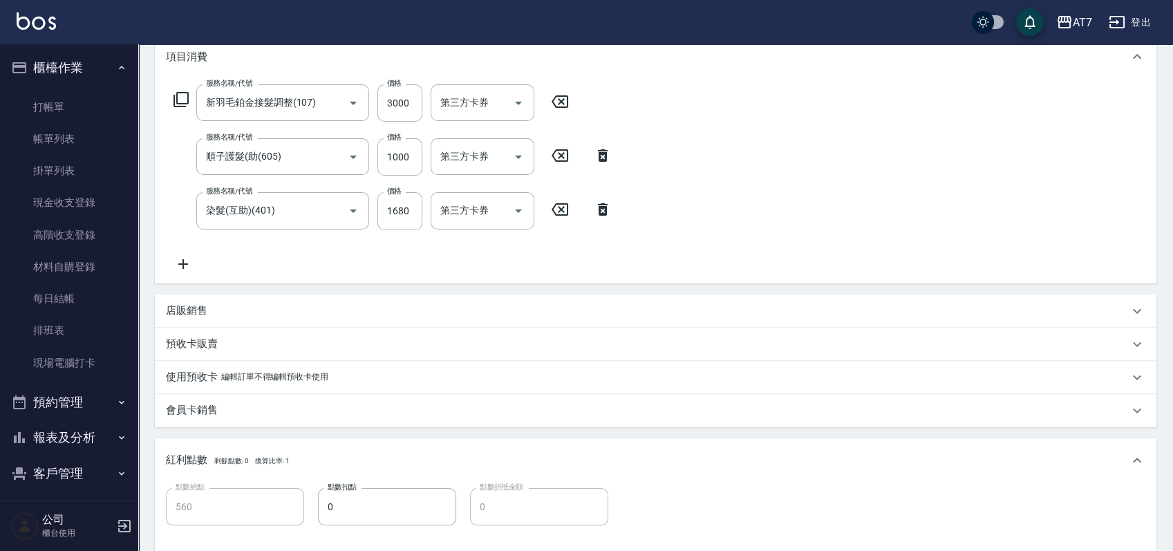
type input "新羽毛鉑金接髮調整(107)"
type input "順子護髮(助(605)"
type input "染髮(互助)(401)"
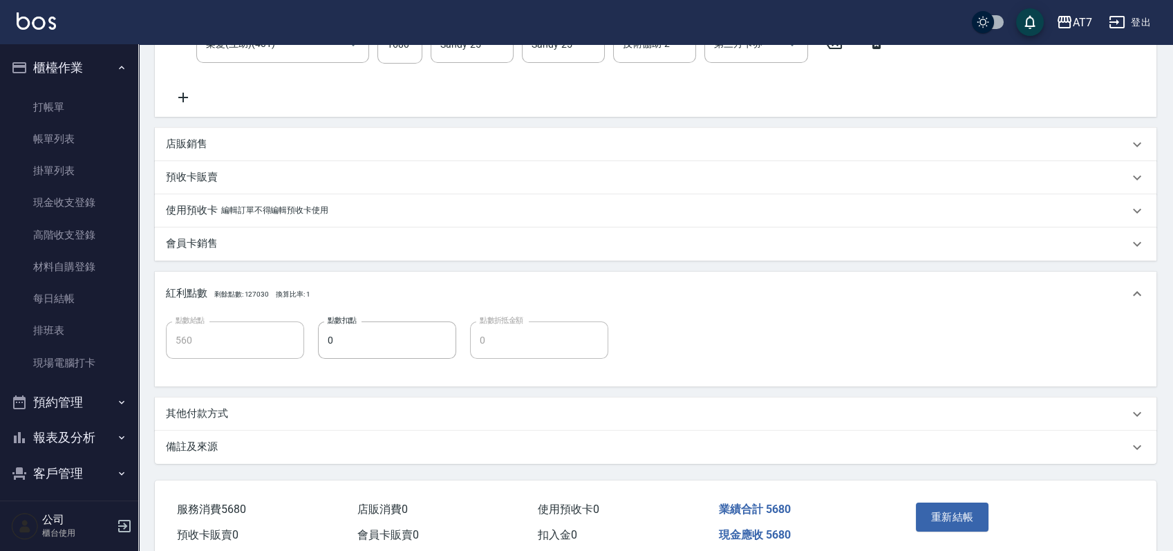
scroll to position [376, 0]
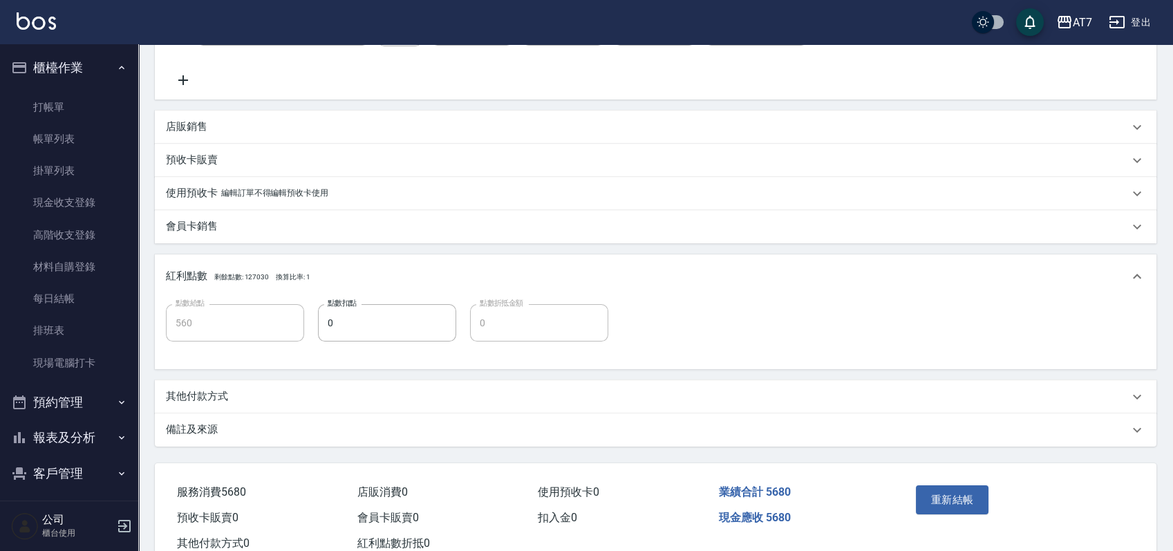
click at [265, 406] on div "其他付款方式" at bounding box center [655, 396] width 1001 height 33
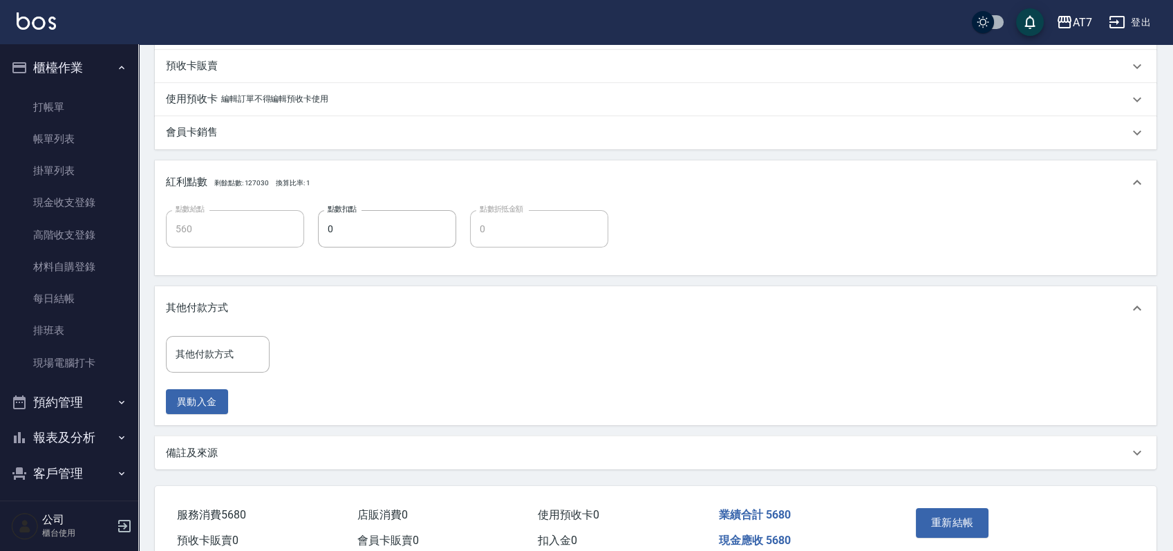
scroll to position [535, 0]
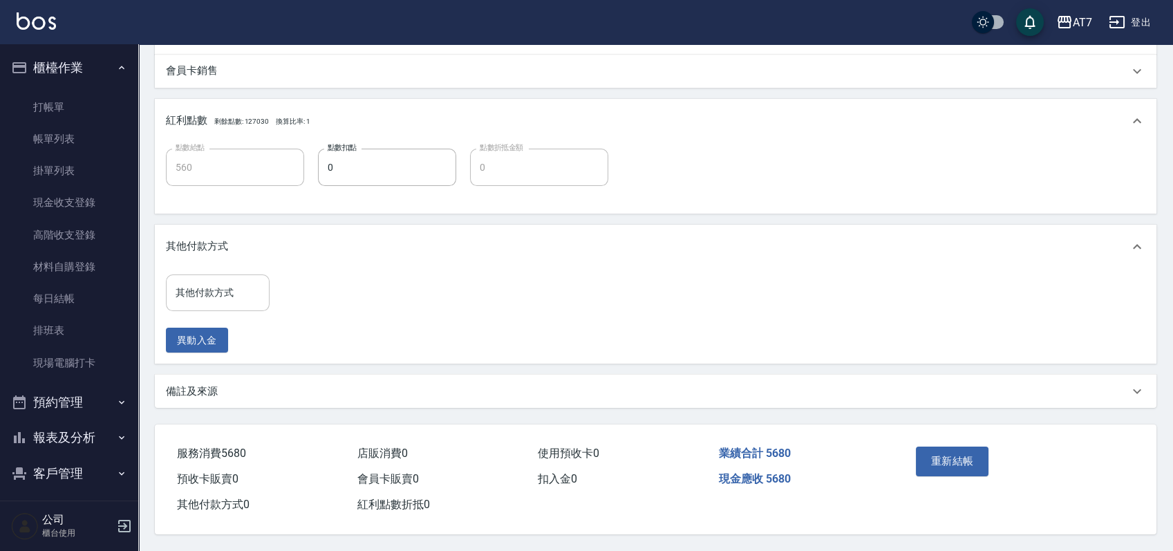
click at [220, 288] on input "其他付款方式" at bounding box center [217, 293] width 91 height 24
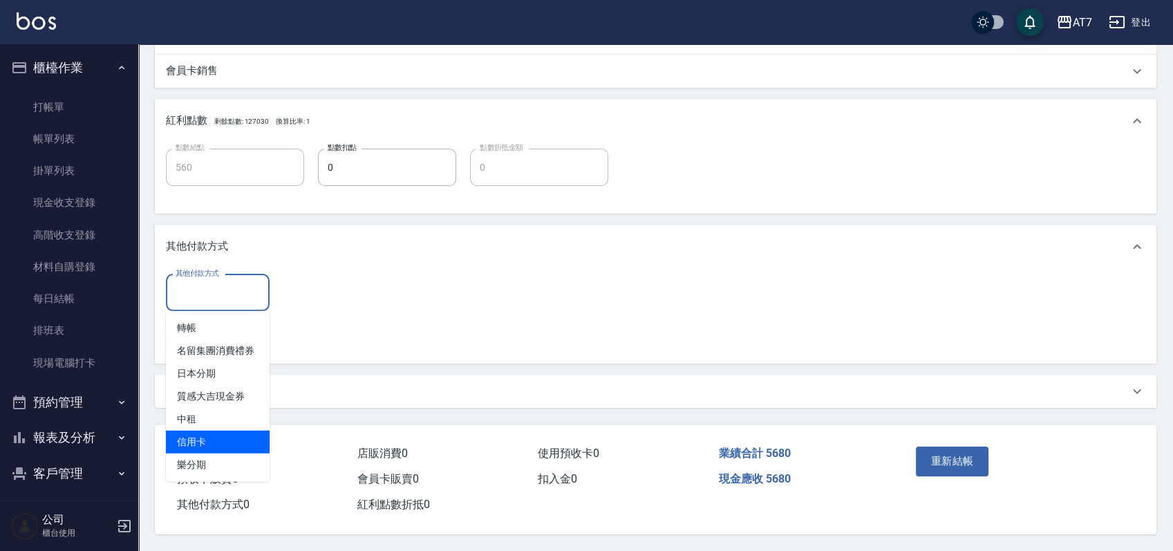
click at [200, 434] on span "信用卡" at bounding box center [218, 441] width 104 height 23
type input "信用卡"
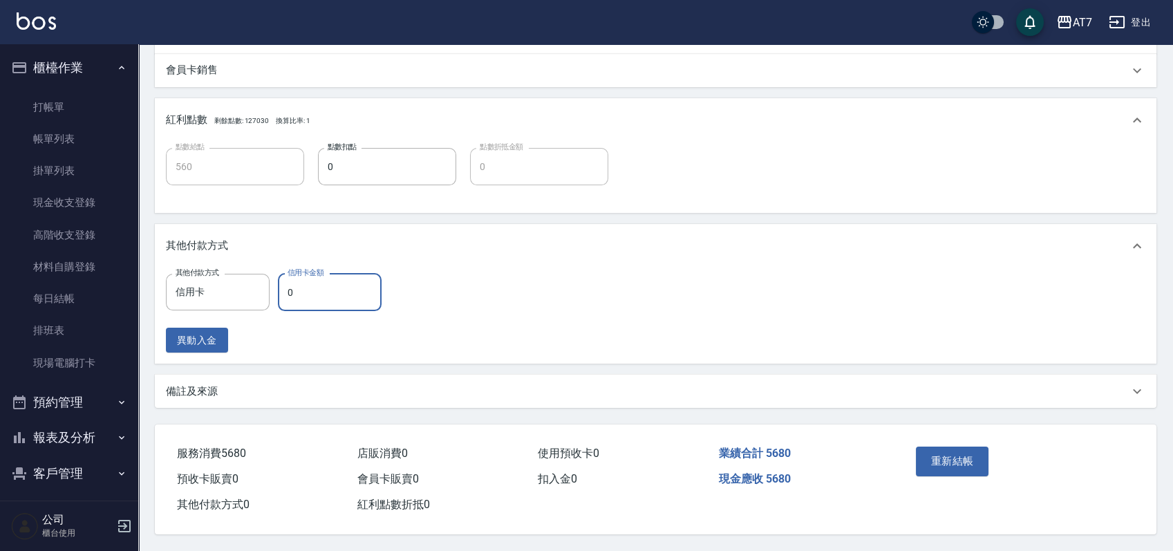
click at [285, 285] on input "0" at bounding box center [330, 292] width 104 height 37
type input "568"
type input "510"
type input "5680"
type input "0"
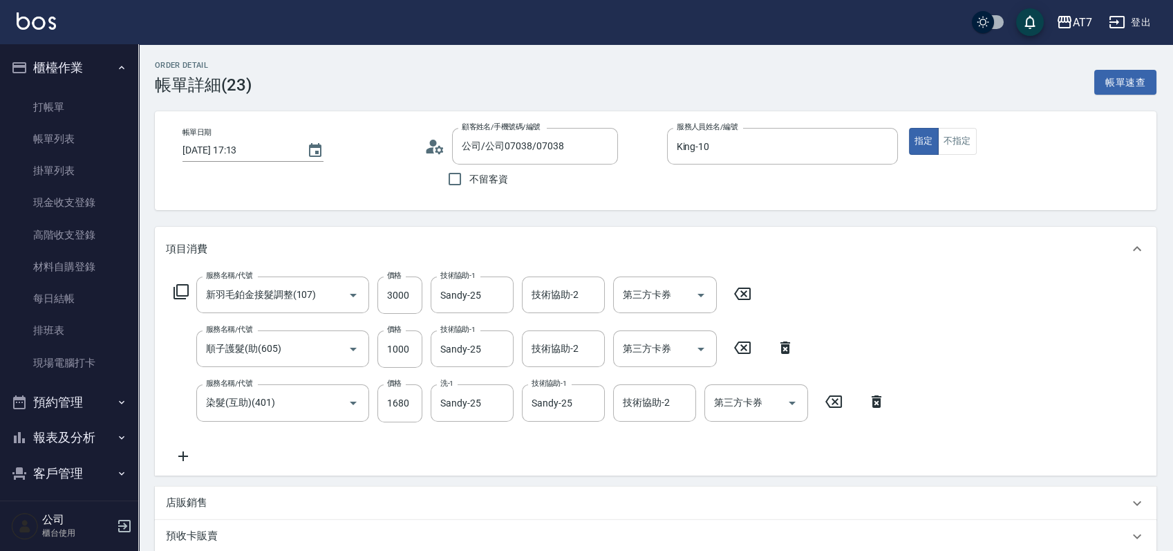
scroll to position [536, 0]
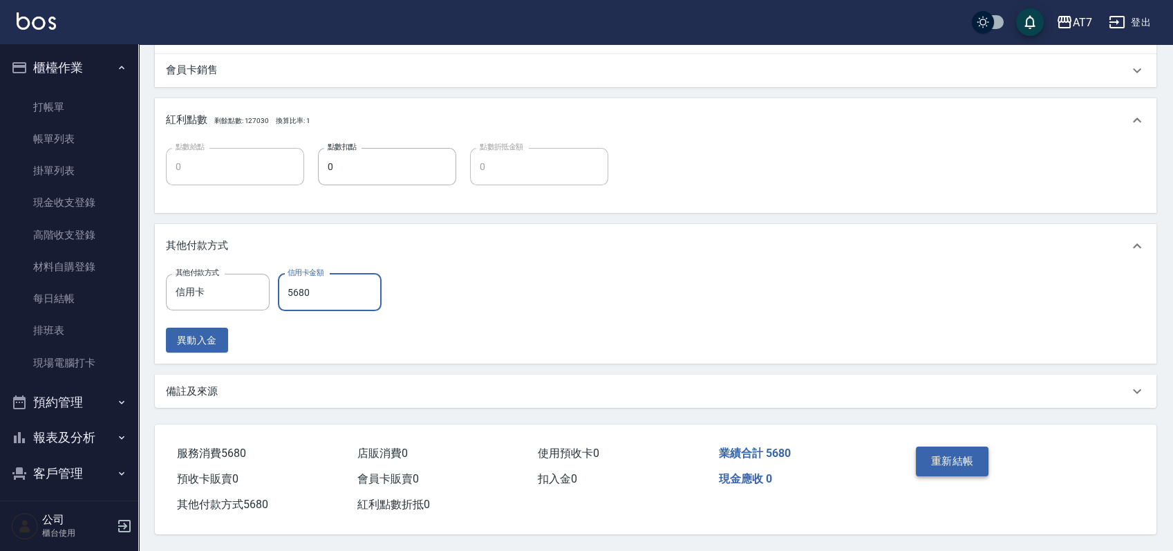
type input "5680"
click at [936, 456] on button "重新結帳" at bounding box center [951, 460] width 73 height 29
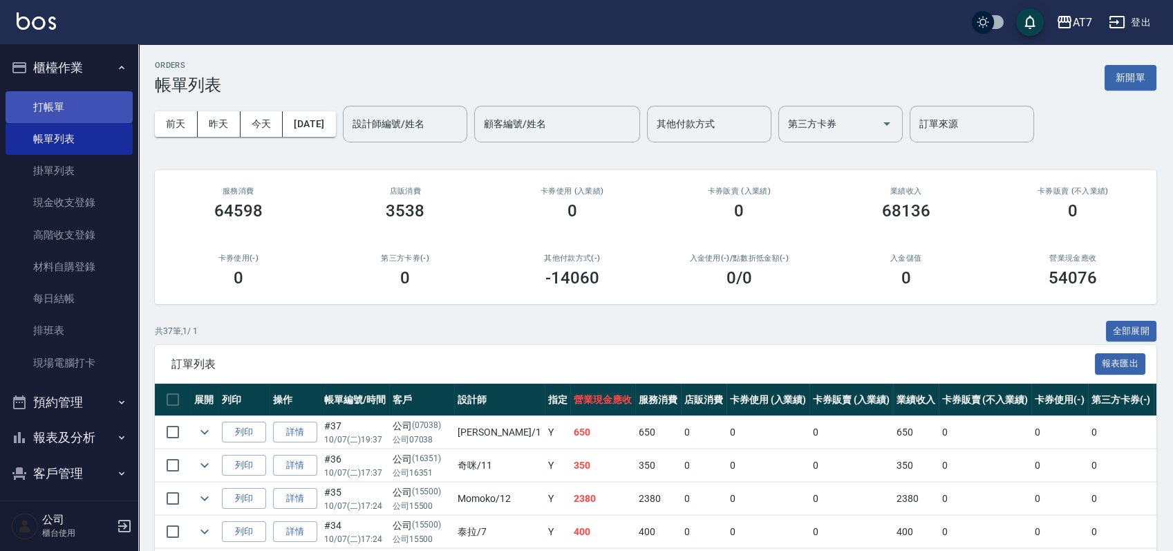
click at [71, 110] on link "打帳單" at bounding box center [69, 107] width 127 height 32
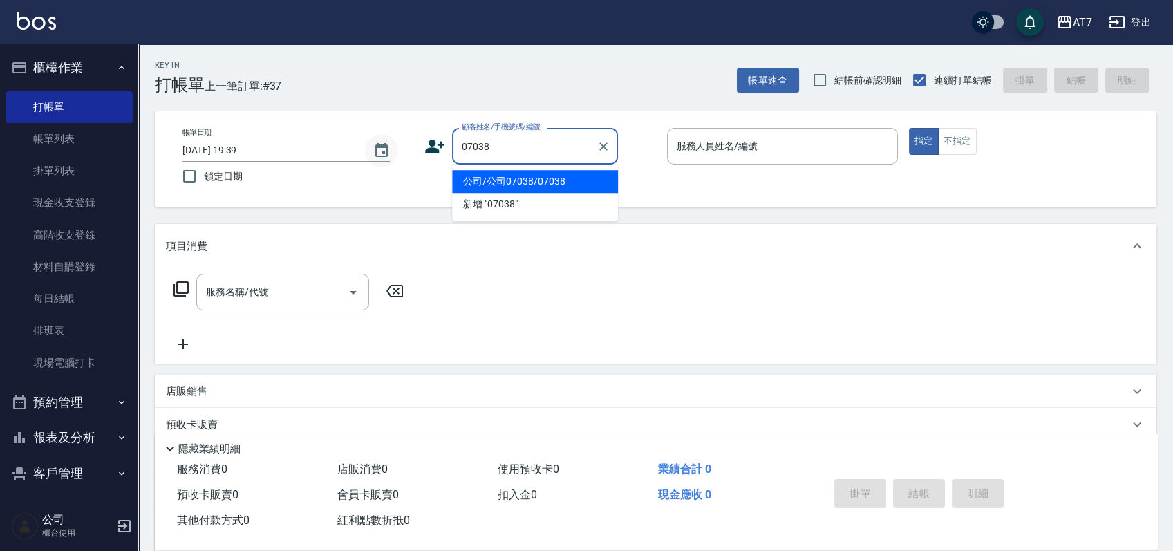
type input "公司/公司07038/07038"
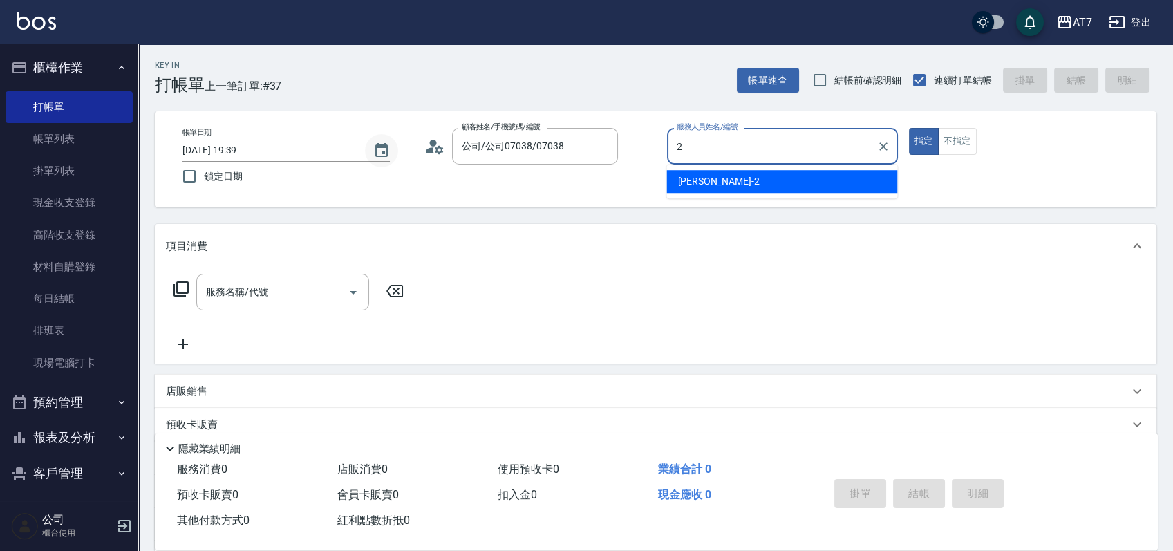
type input "伊蕾-2"
type button "true"
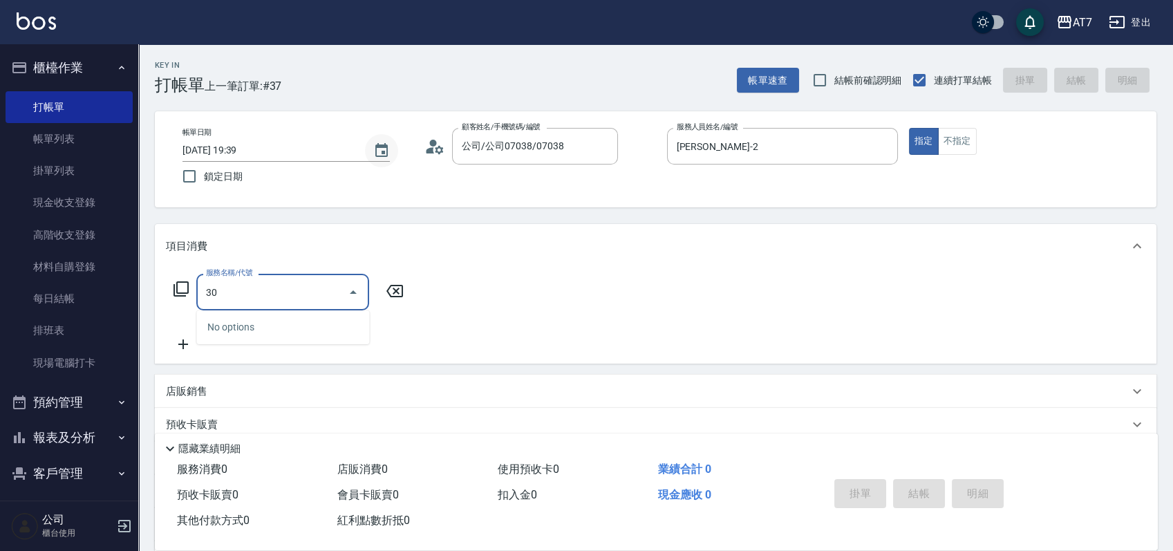
type input "305"
type input "50"
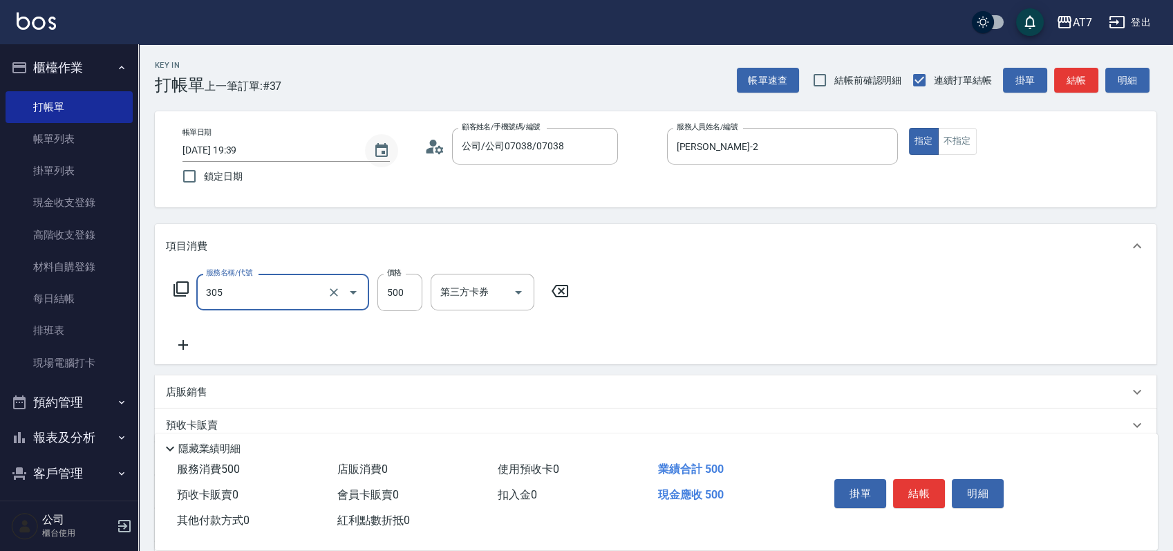
type input "A++剪髮(305)"
type input "0"
type input "65"
type input "60"
type input "650"
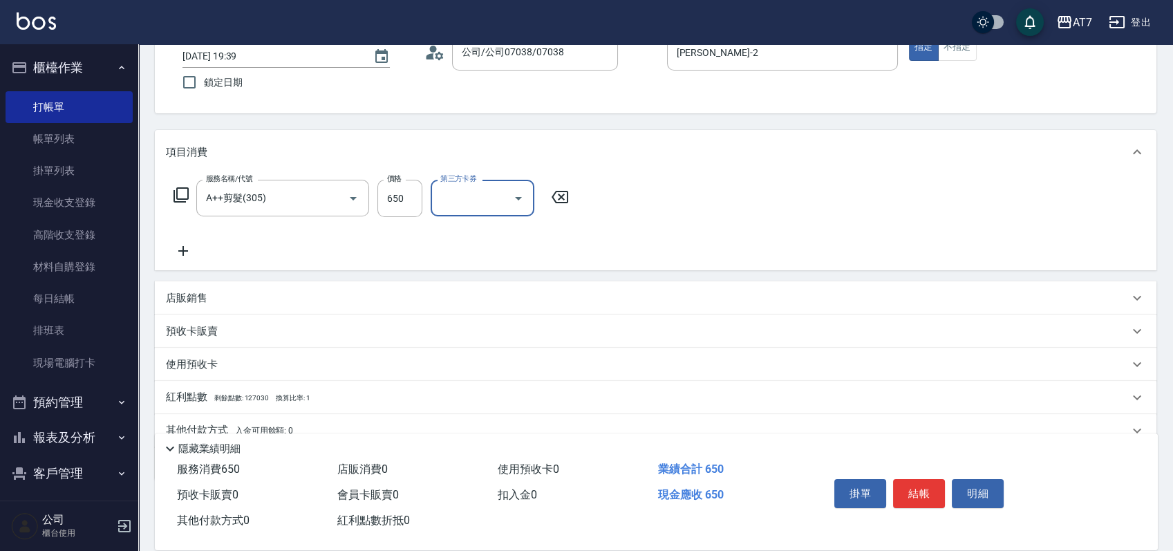
scroll to position [154, 0]
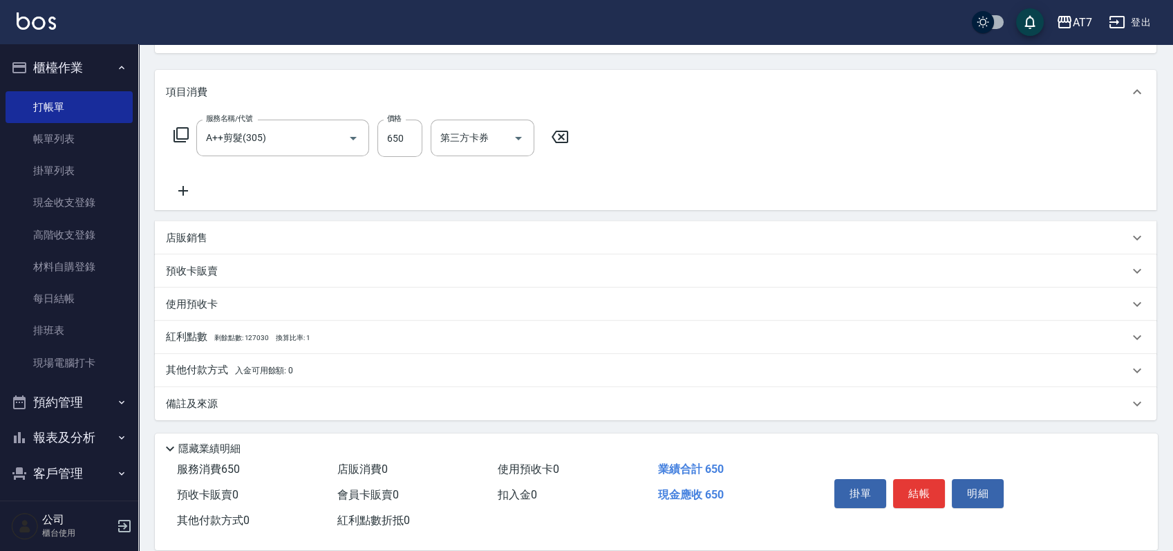
drag, startPoint x: 436, startPoint y: 366, endPoint x: 474, endPoint y: 331, distance: 51.8
click at [438, 367] on div "其他付款方式 入金可用餘額: 0" at bounding box center [647, 370] width 962 height 15
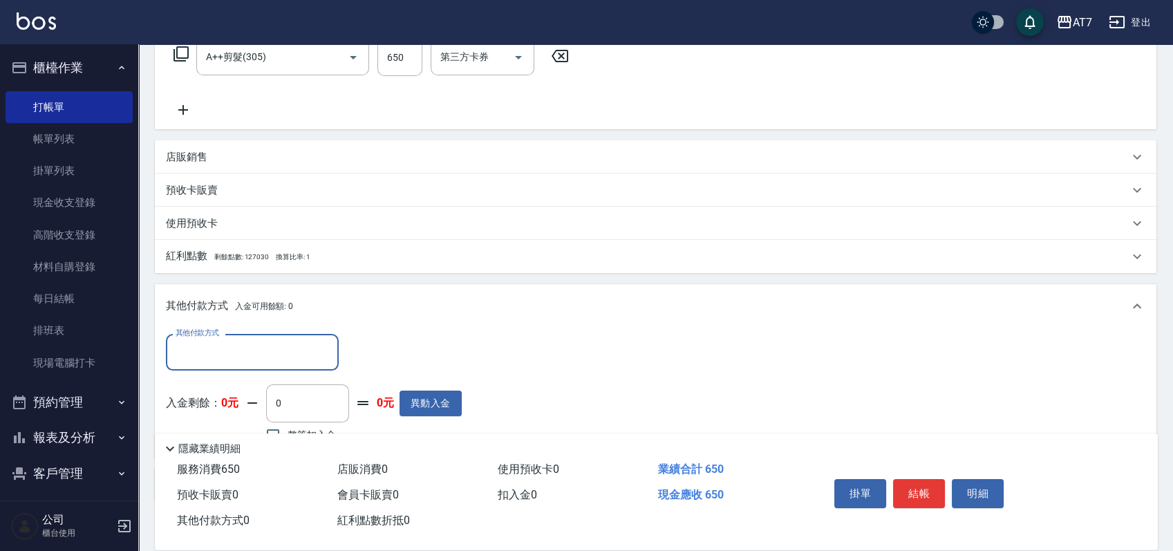
scroll to position [314, 0]
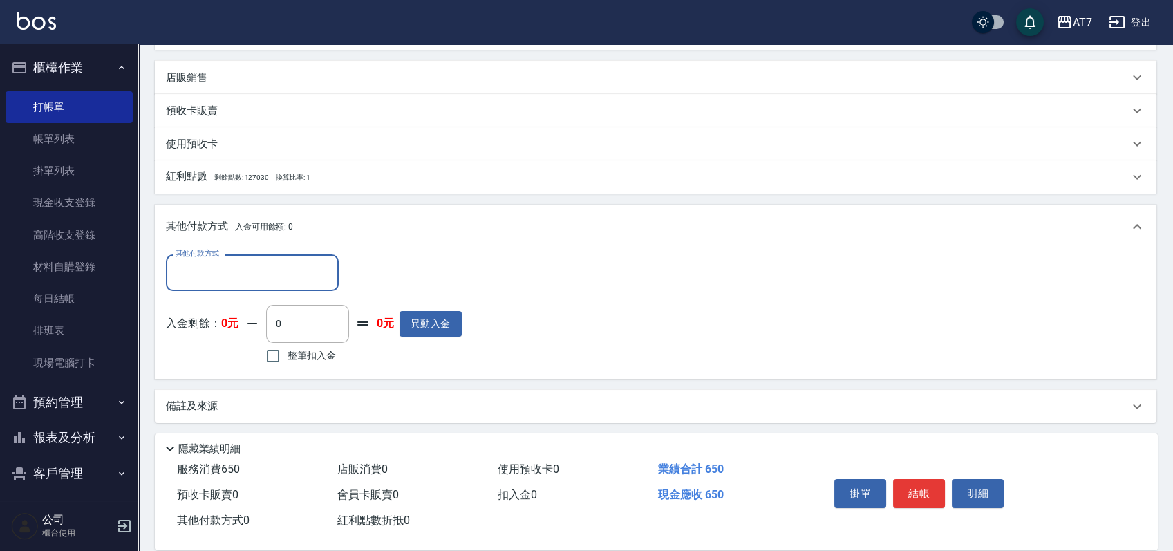
click at [250, 281] on input "其他付款方式" at bounding box center [252, 272] width 160 height 24
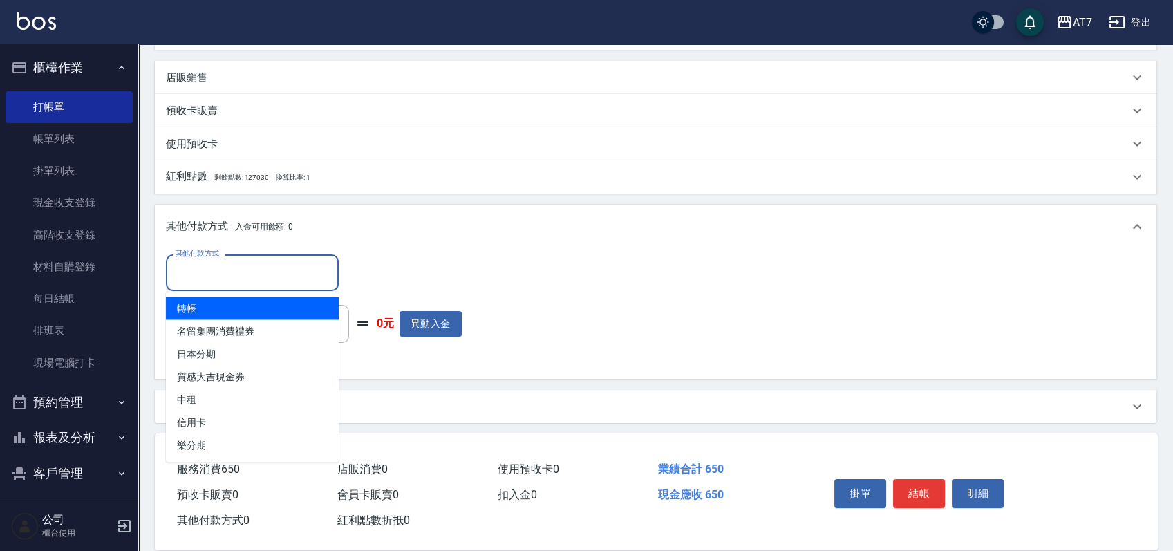
click at [241, 306] on span "轉帳" at bounding box center [252, 307] width 173 height 23
type input "轉帳"
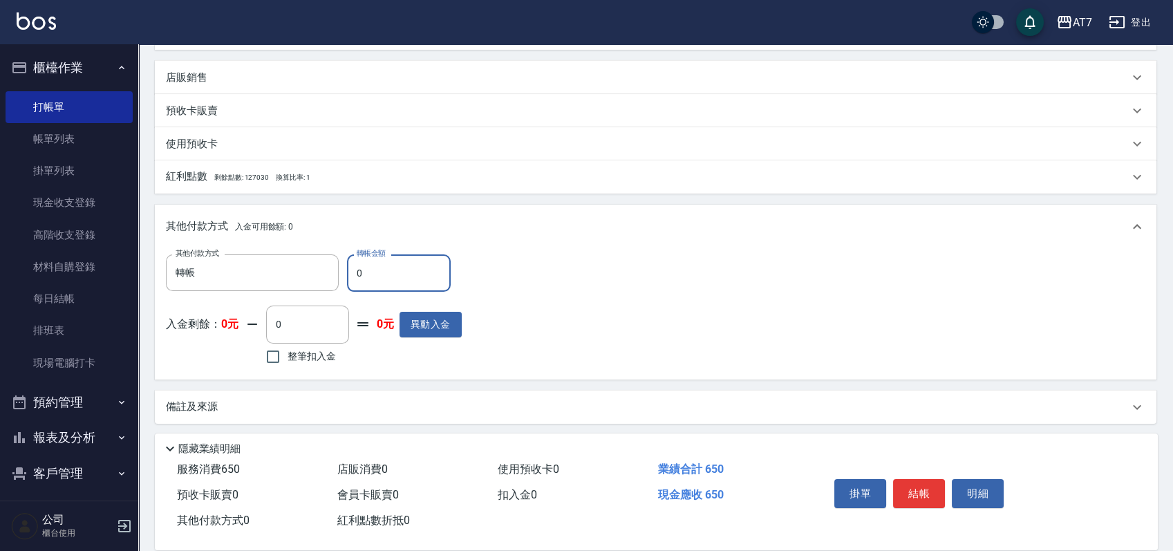
type input "60"
type input "50"
type input "650"
type input "0"
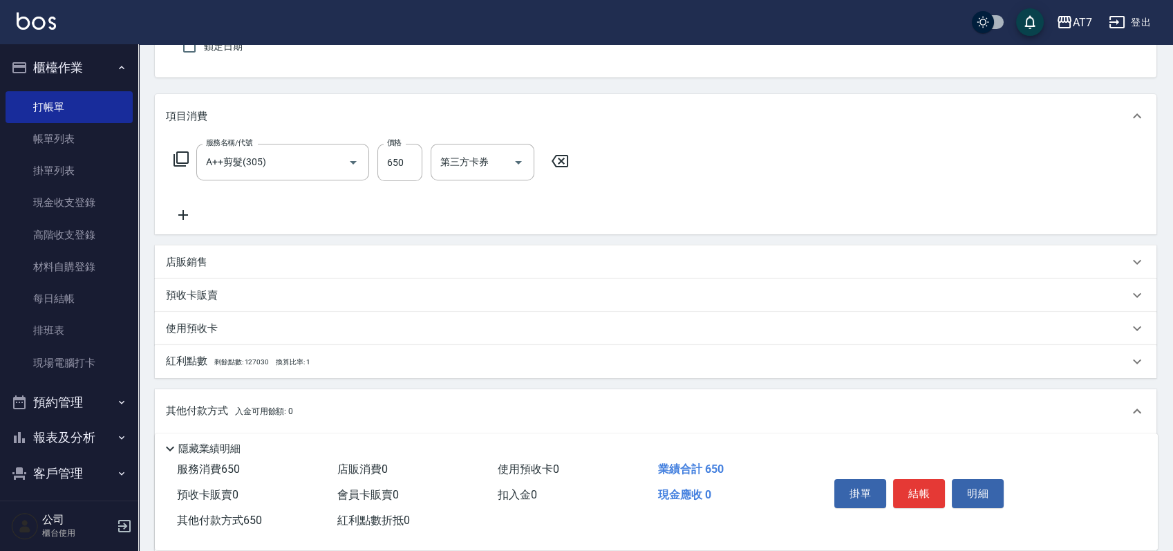
scroll to position [0, 0]
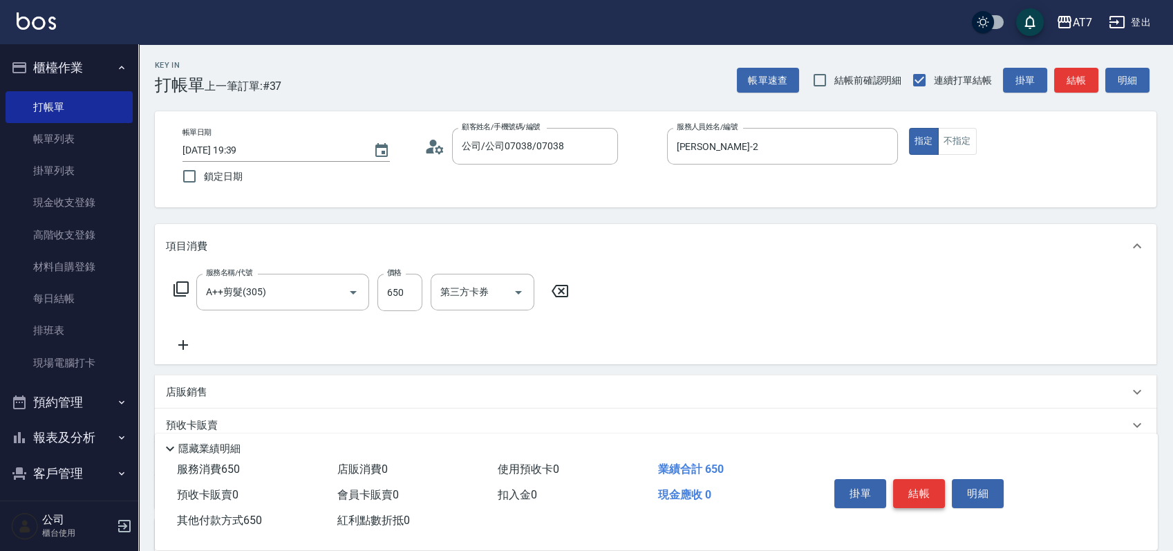
type input "650"
click at [921, 480] on button "結帳" at bounding box center [919, 493] width 52 height 29
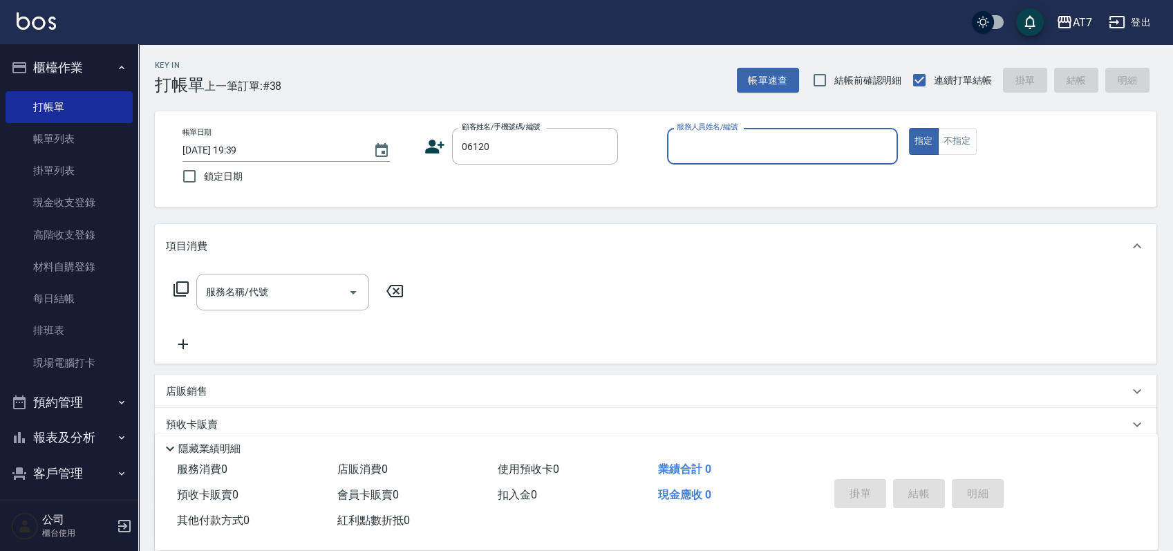
type input "06120"
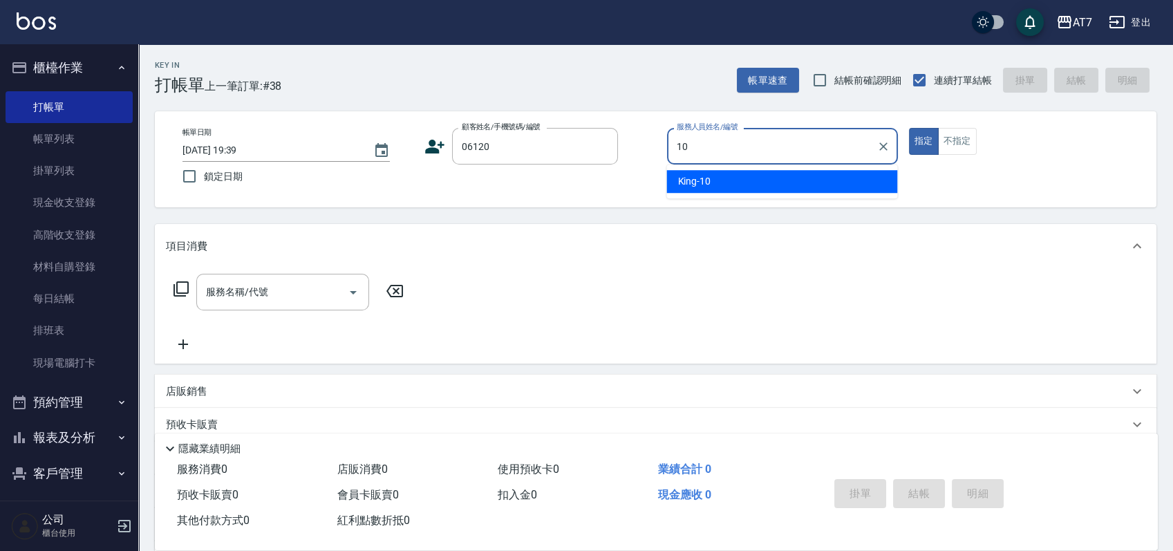
type input "King-10"
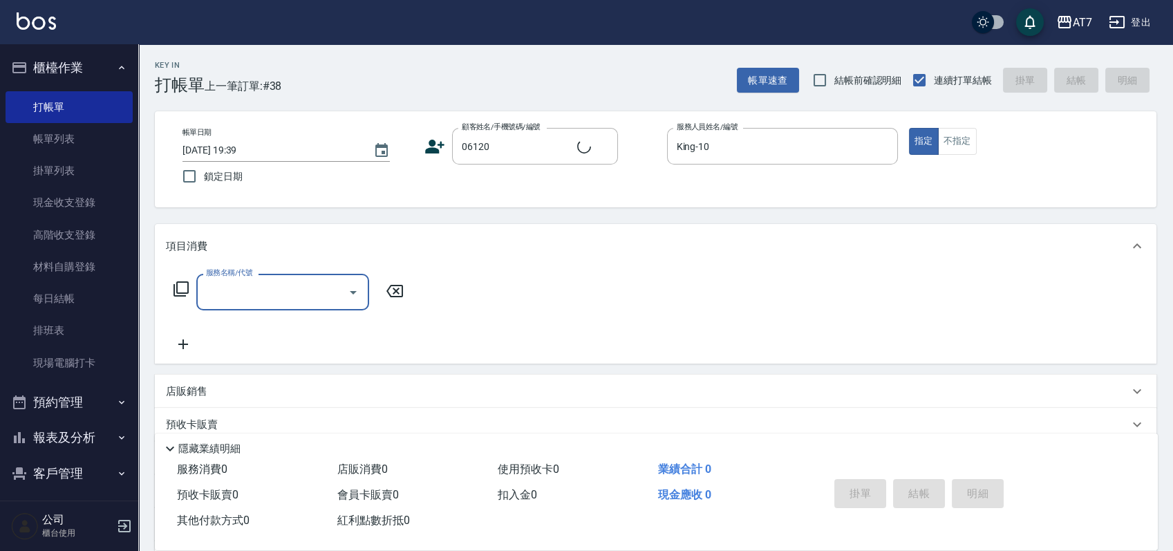
type input "公司單/06120-1/06120"
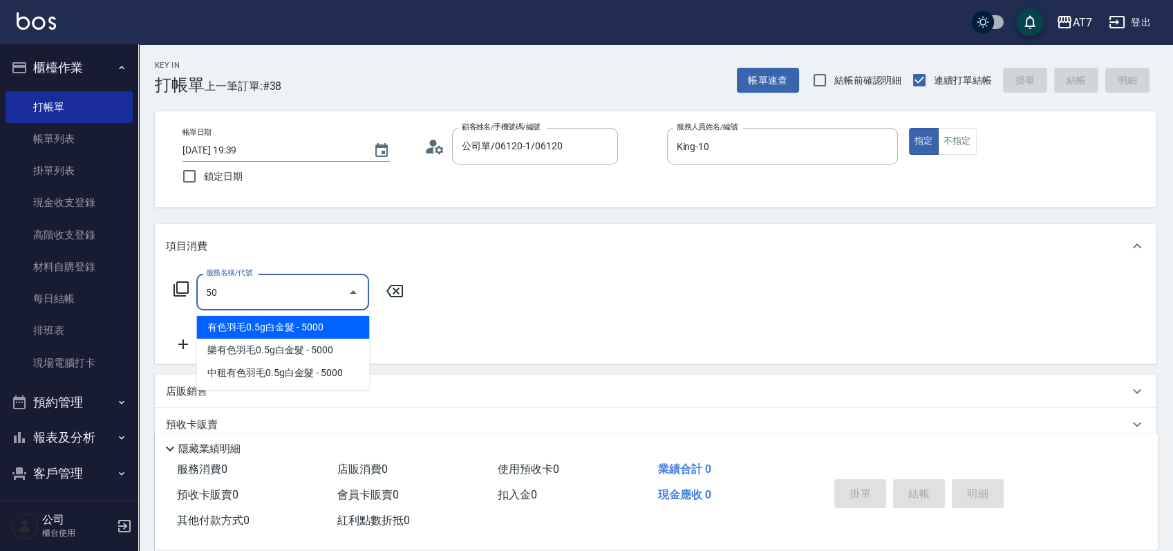
type input "501"
type input "30"
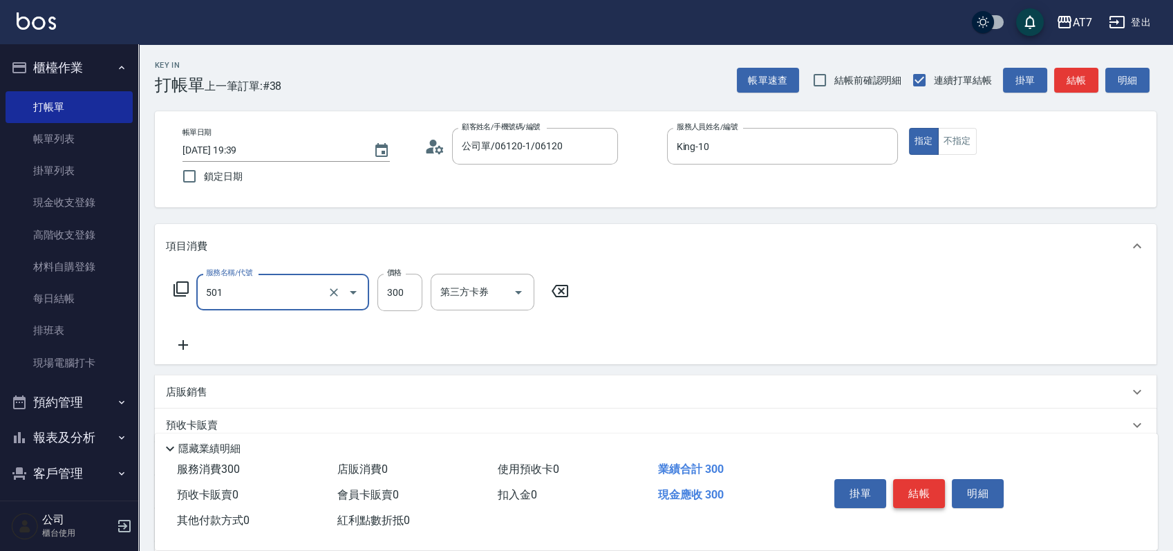
type input "洗髮(互助)(501)"
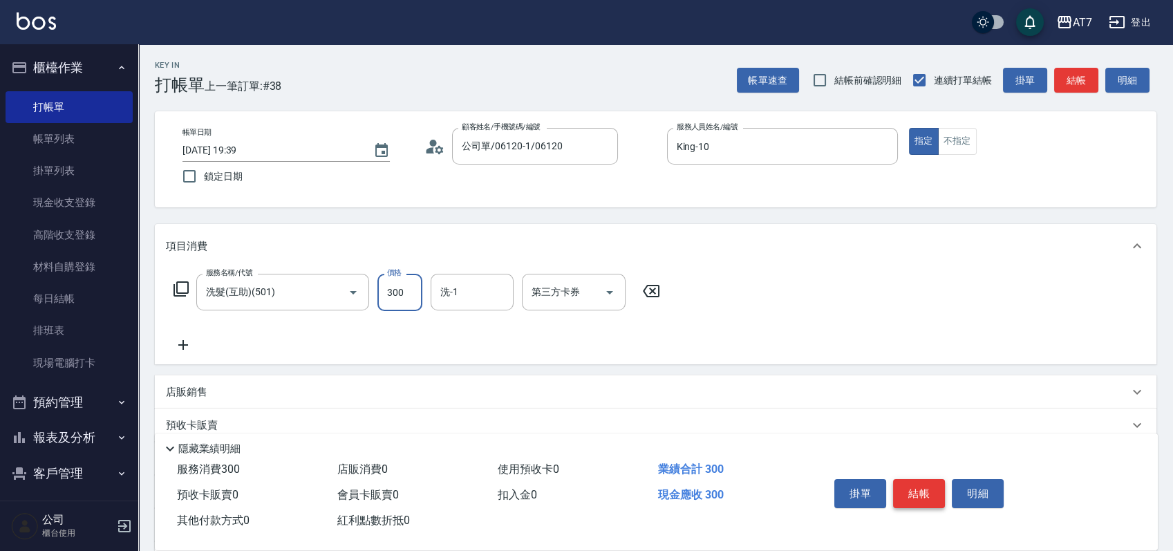
type input "2"
type input "0"
type input "300"
type input "30"
type input "Sandy-25"
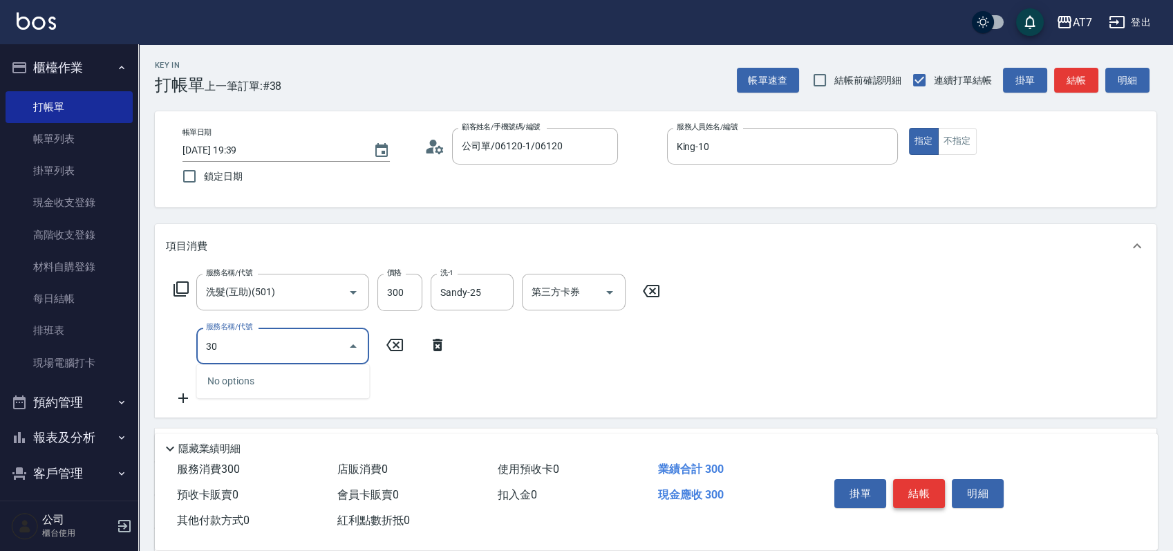
type input "301"
type input "60"
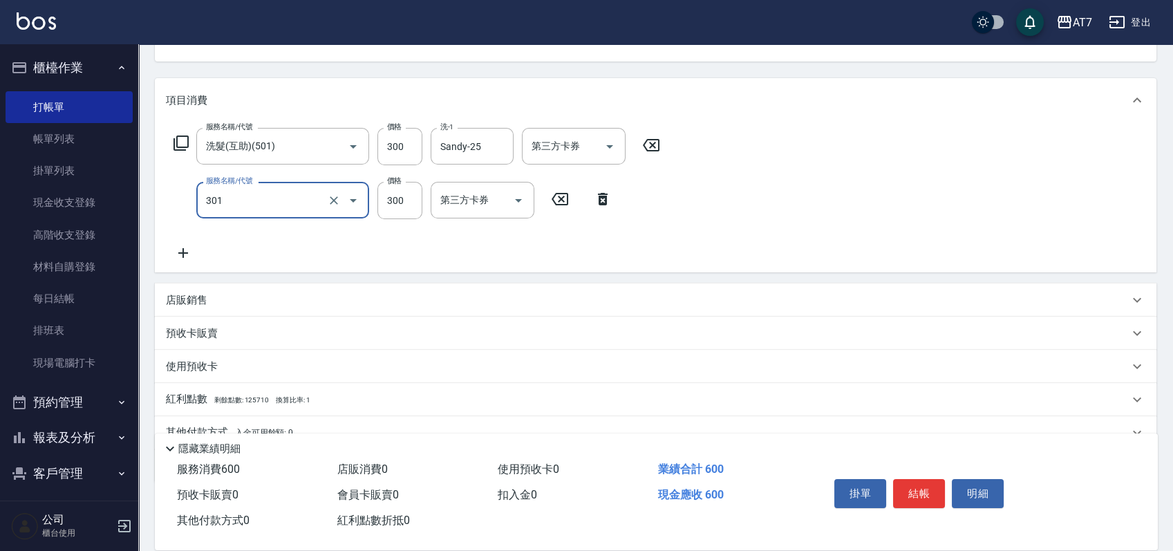
scroll to position [208, 0]
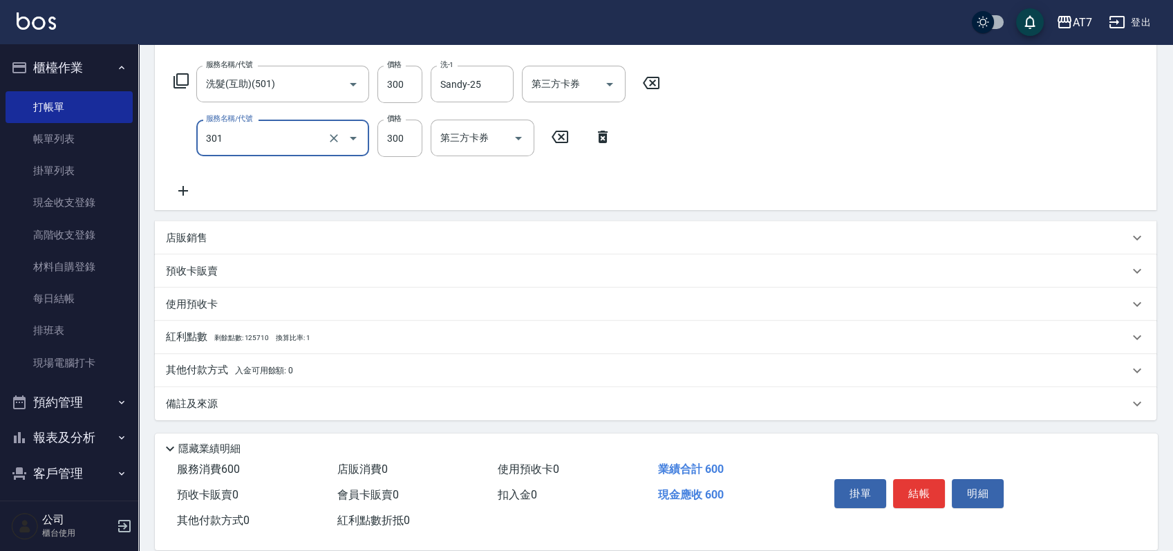
type input "學生剪髮(301)"
click at [298, 379] on div "其他付款方式 入金可用餘額: 0" at bounding box center [655, 370] width 1001 height 33
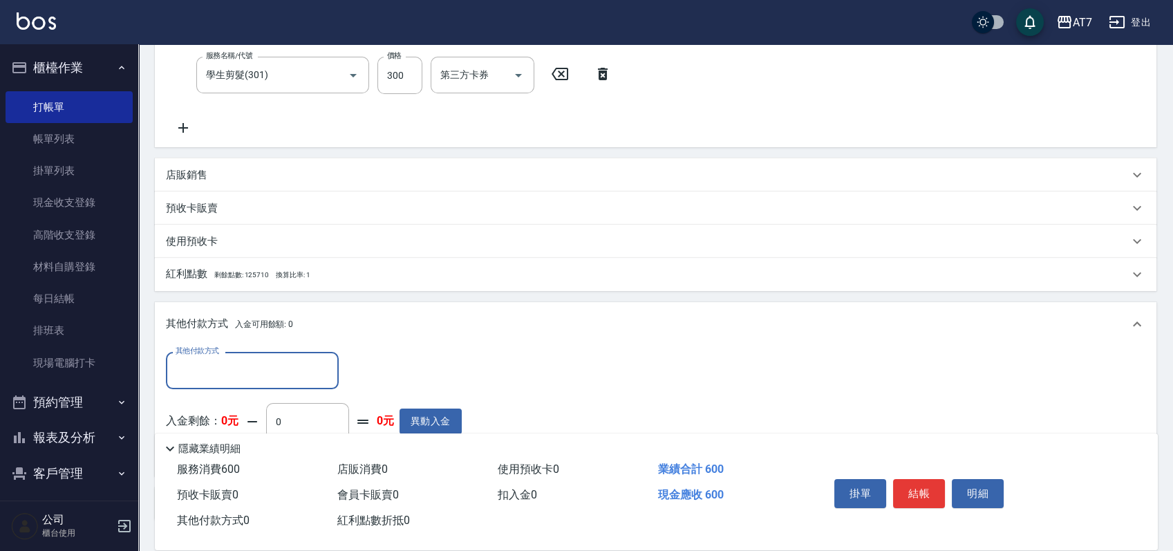
scroll to position [300, 0]
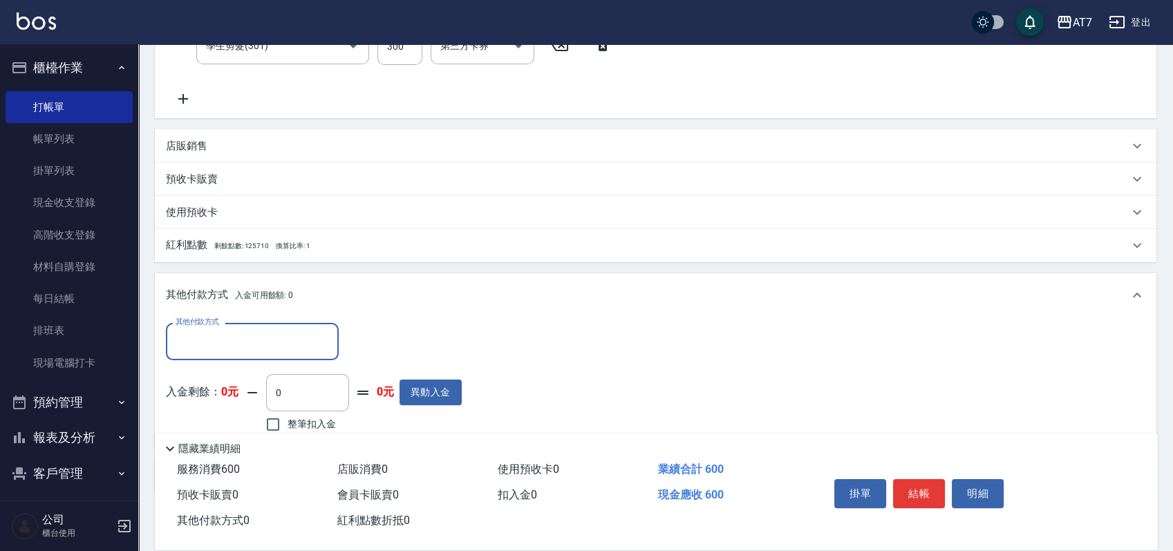
click at [167, 343] on div "其他付款方式" at bounding box center [252, 341] width 173 height 37
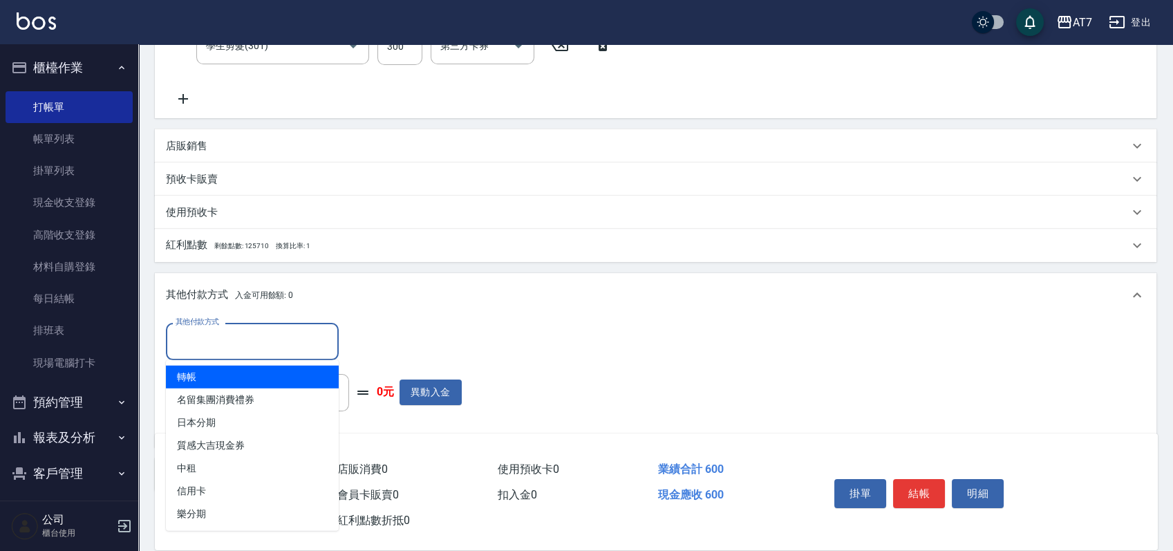
click at [209, 372] on span "轉帳" at bounding box center [252, 377] width 173 height 23
type input "轉帳"
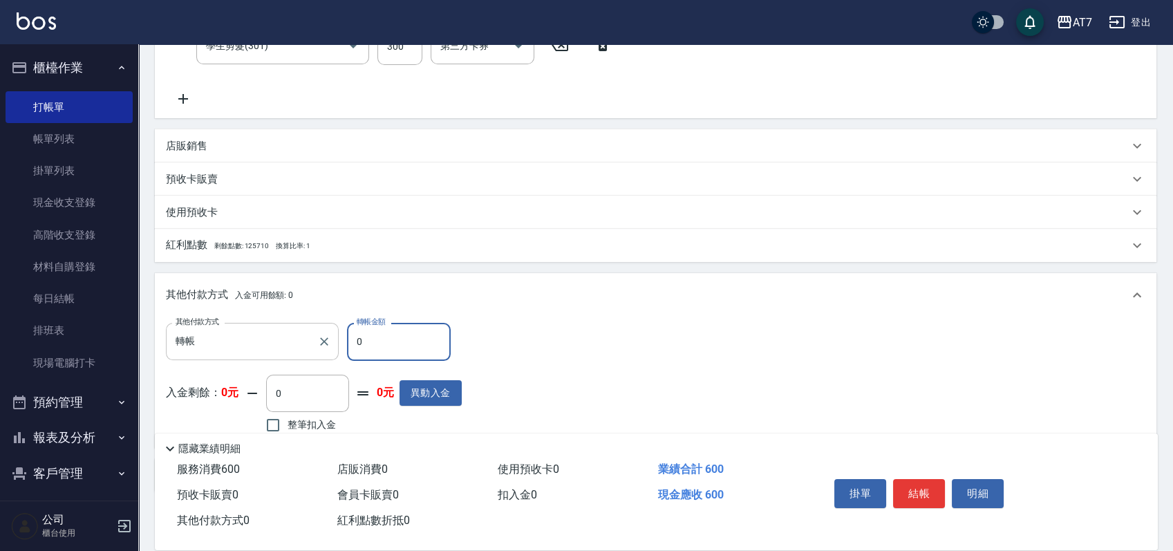
type input "60"
type input "50"
type input "600"
type input "0"
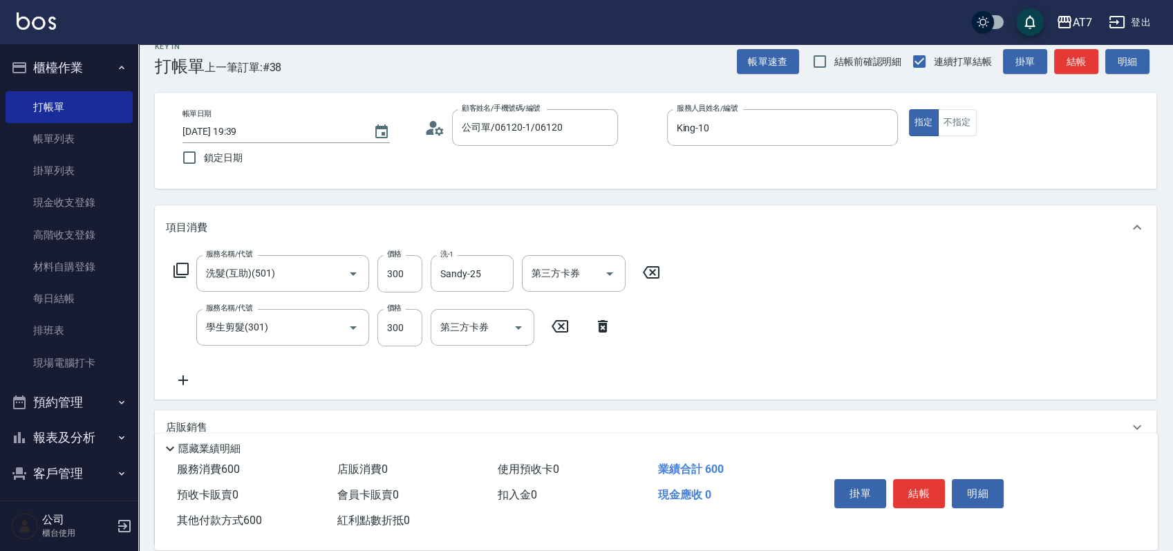
scroll to position [0, 0]
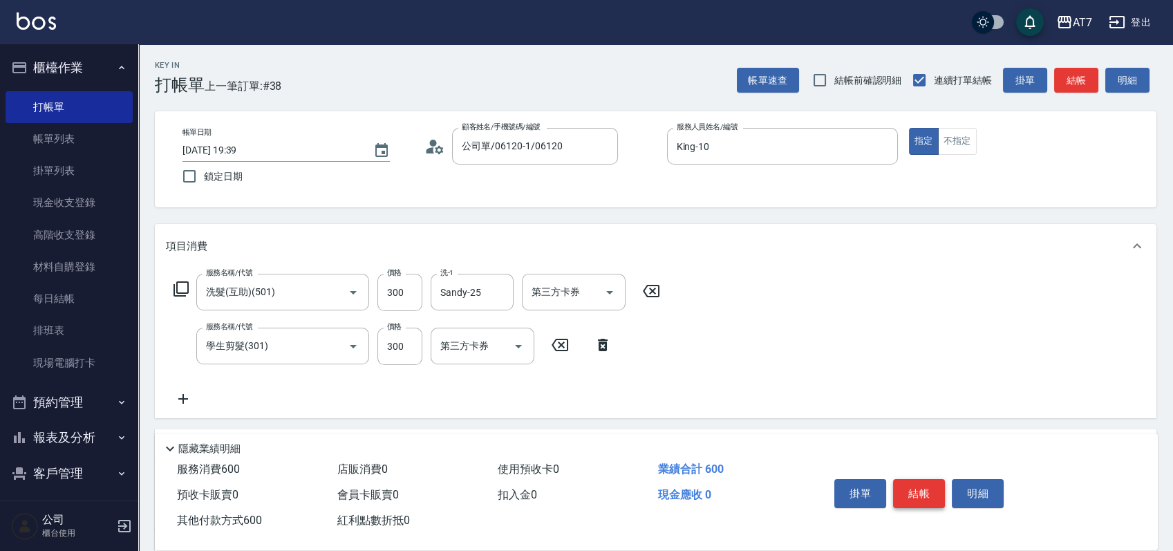
type input "600"
click at [914, 489] on button "結帳" at bounding box center [919, 493] width 52 height 29
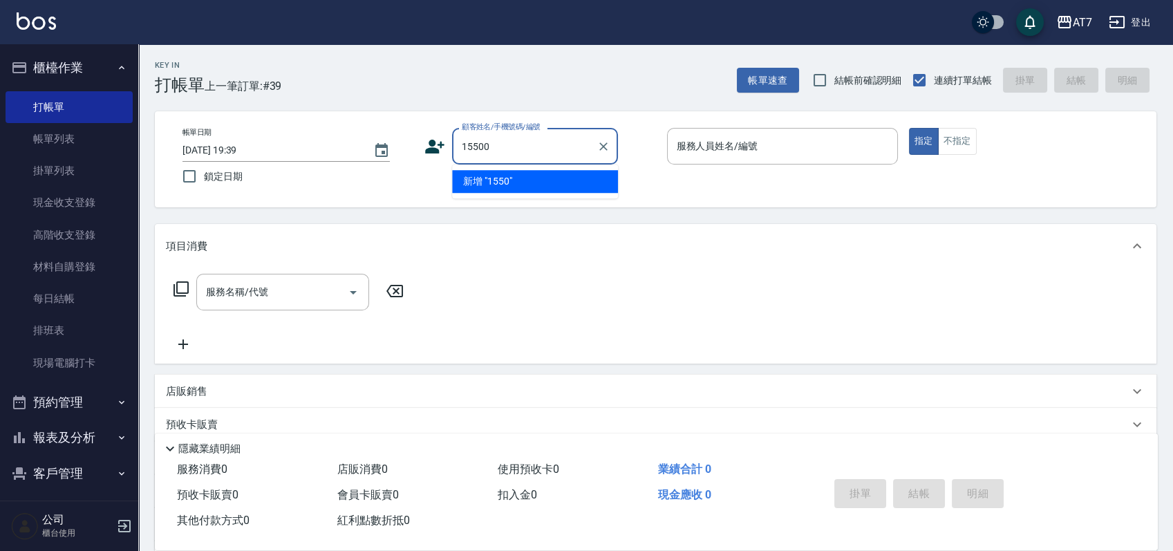
type input "15500"
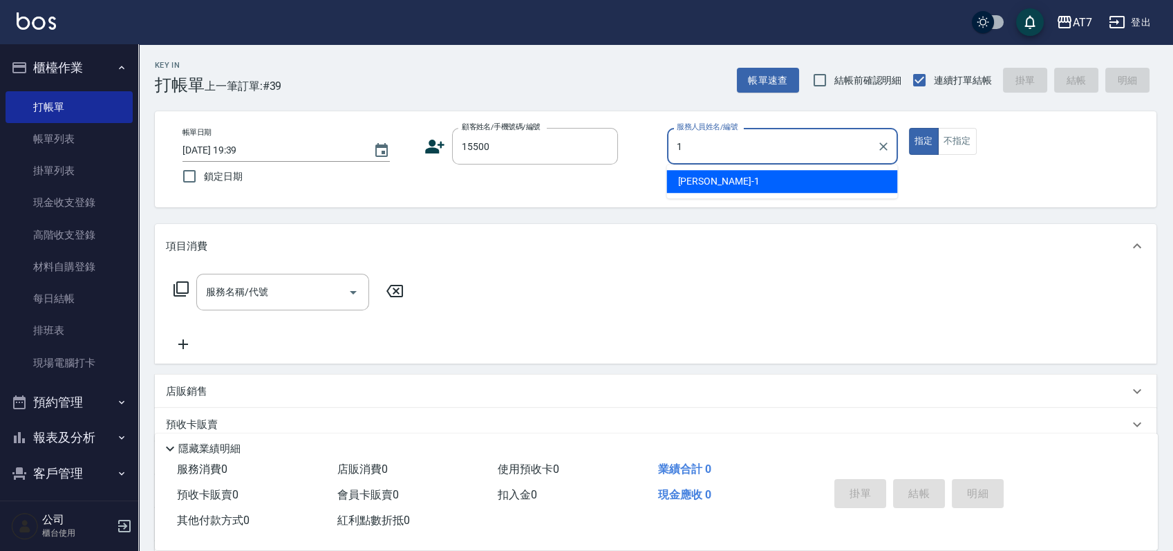
type input "米雪兒-1"
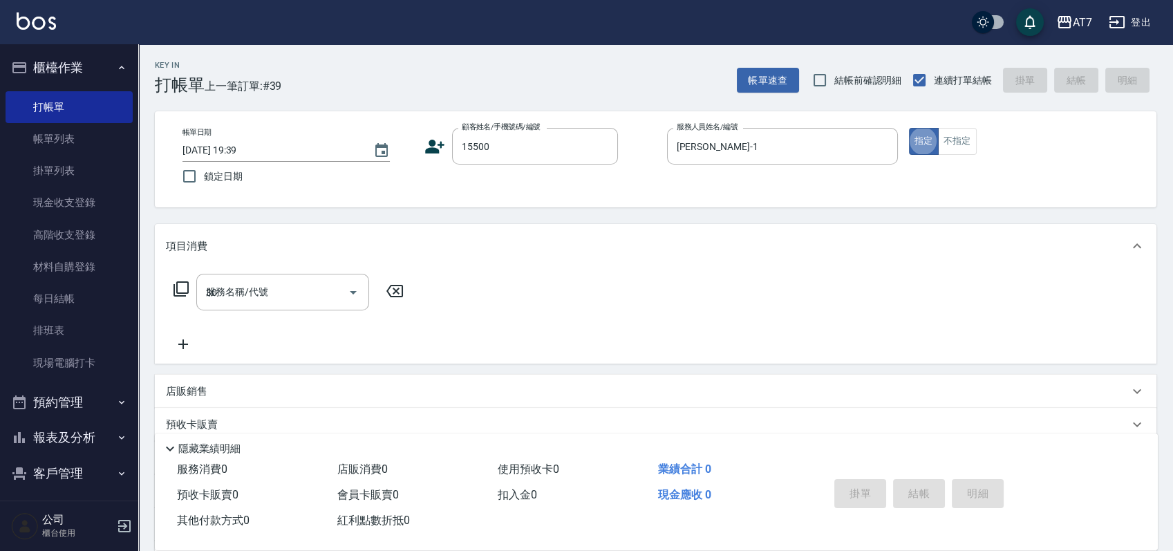
type input "305"
type input "公司/公司15500/15500"
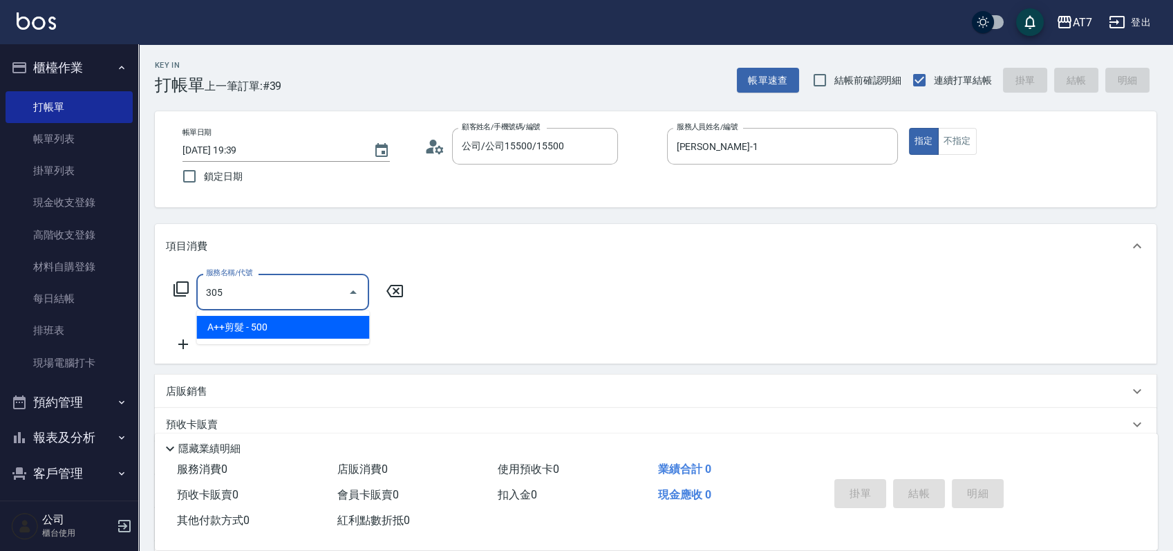
type input "50"
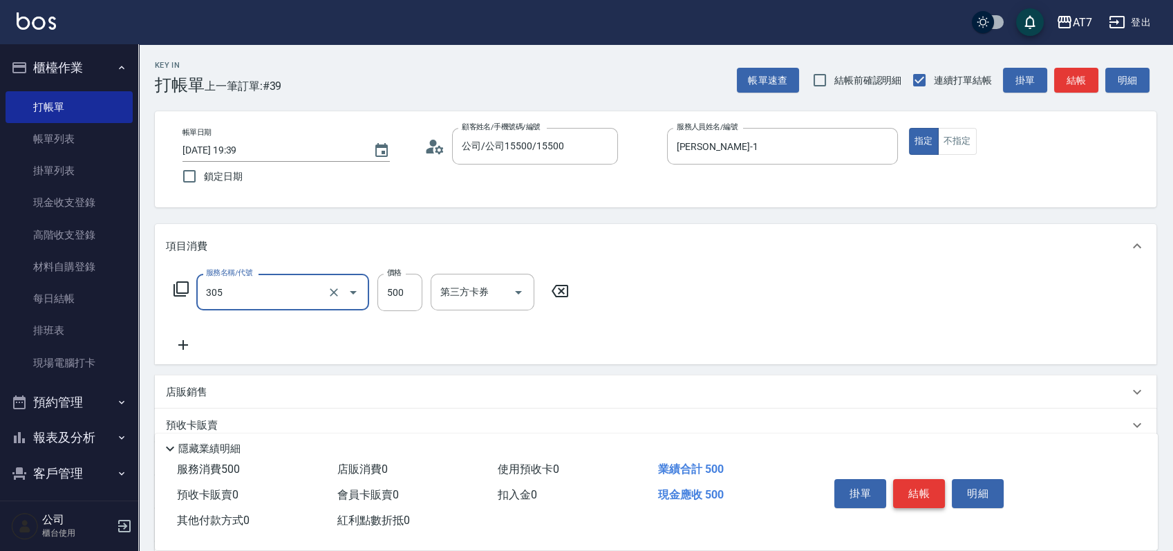
type input "A++剪髮(305)"
click at [903, 482] on button "結帳" at bounding box center [919, 493] width 52 height 29
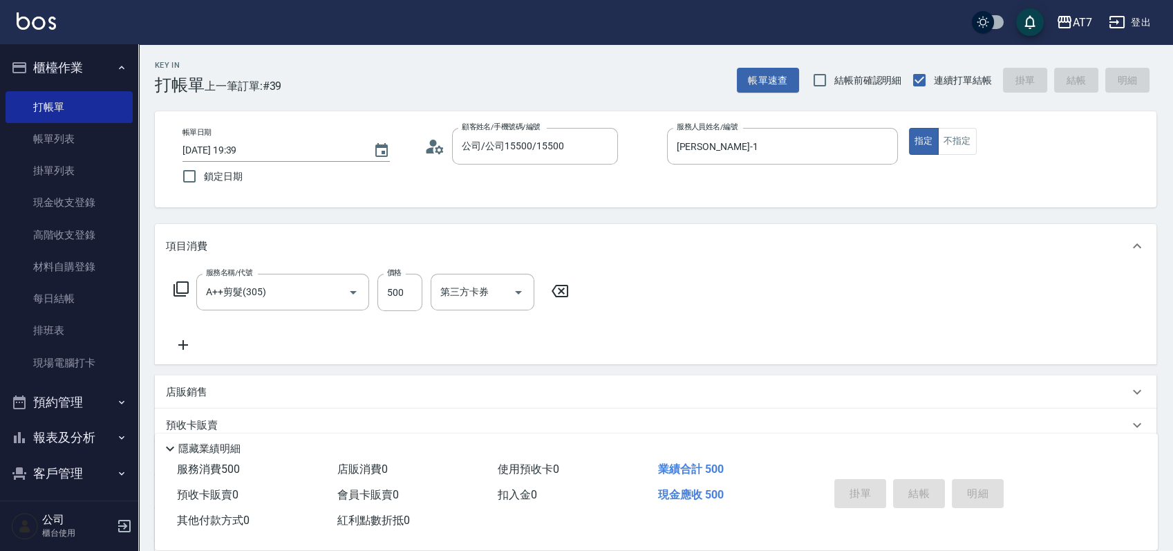
type input "2025/10/07 19:40"
type input "0"
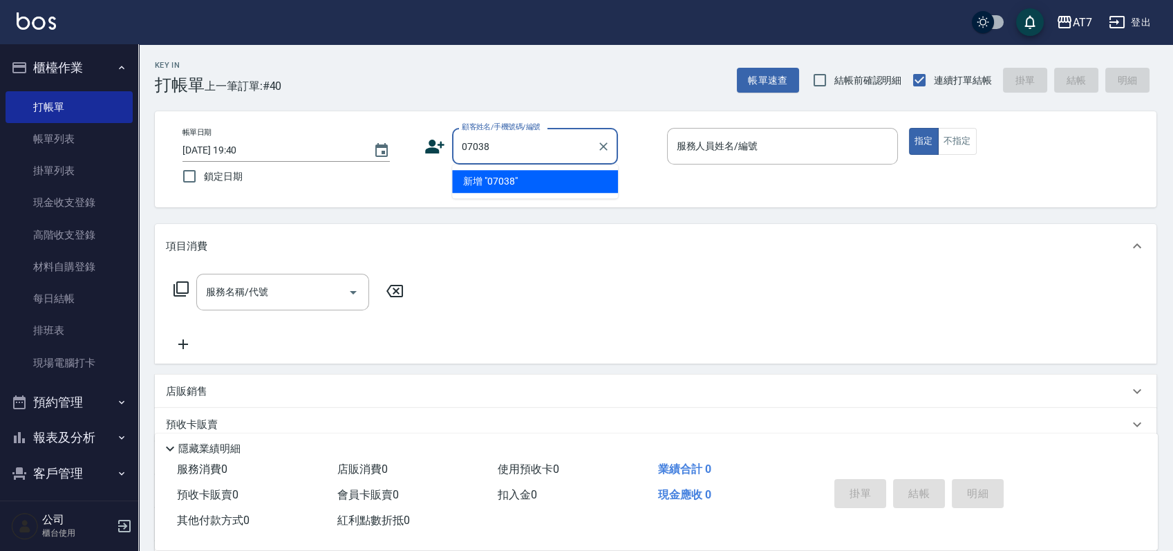
type input "07038"
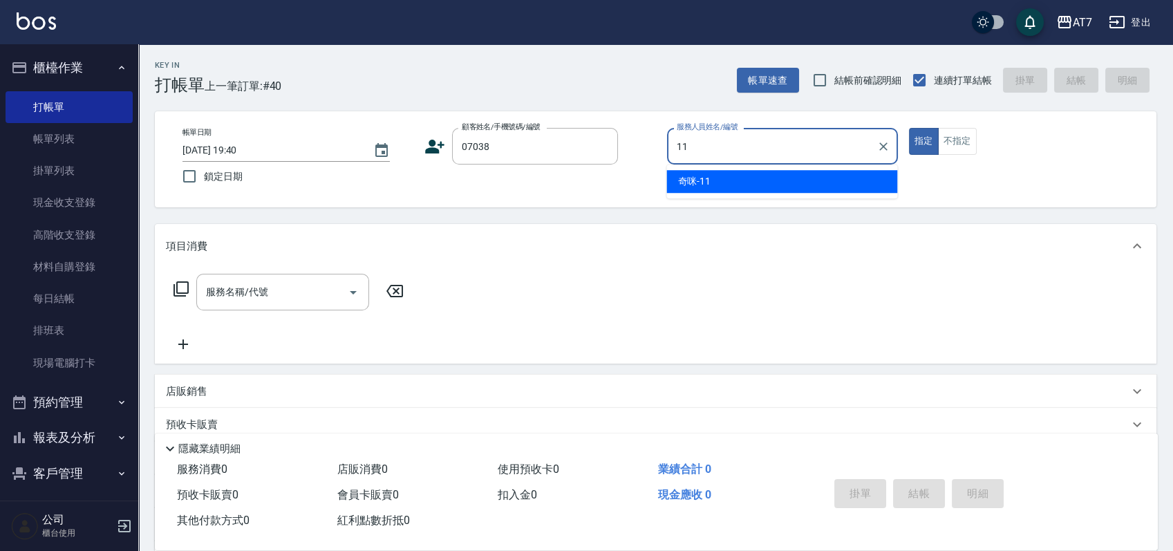
type input "奇咪-11"
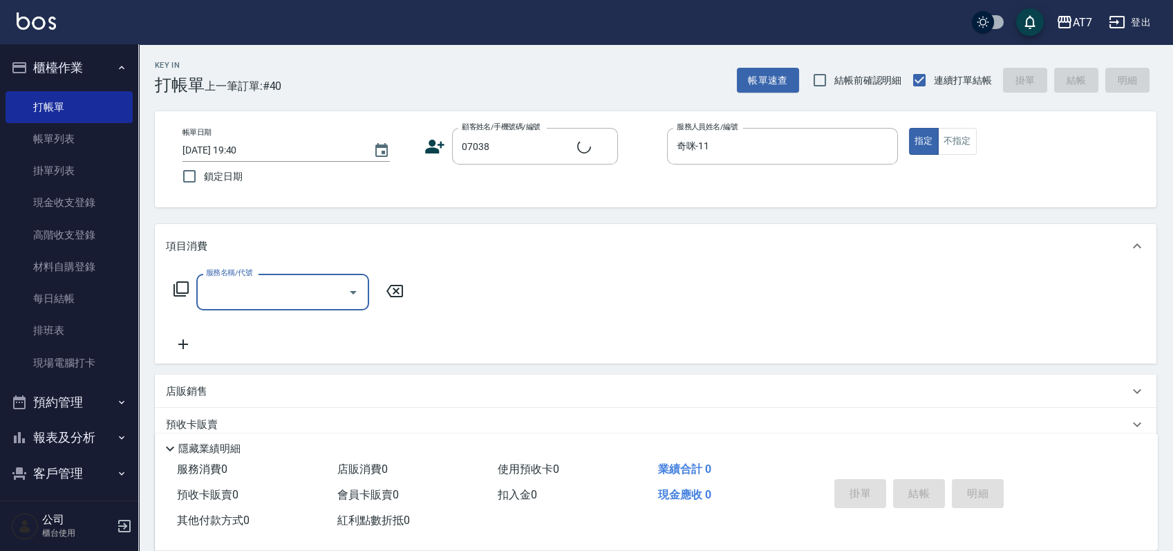
type input "公司/公司07038/07038"
type input "400"
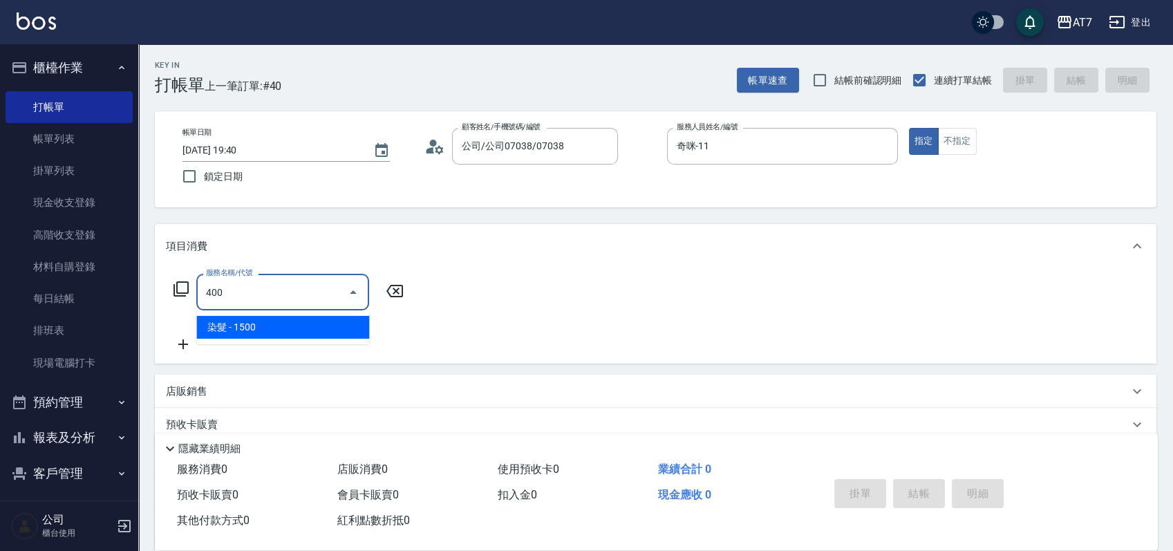
type input "150"
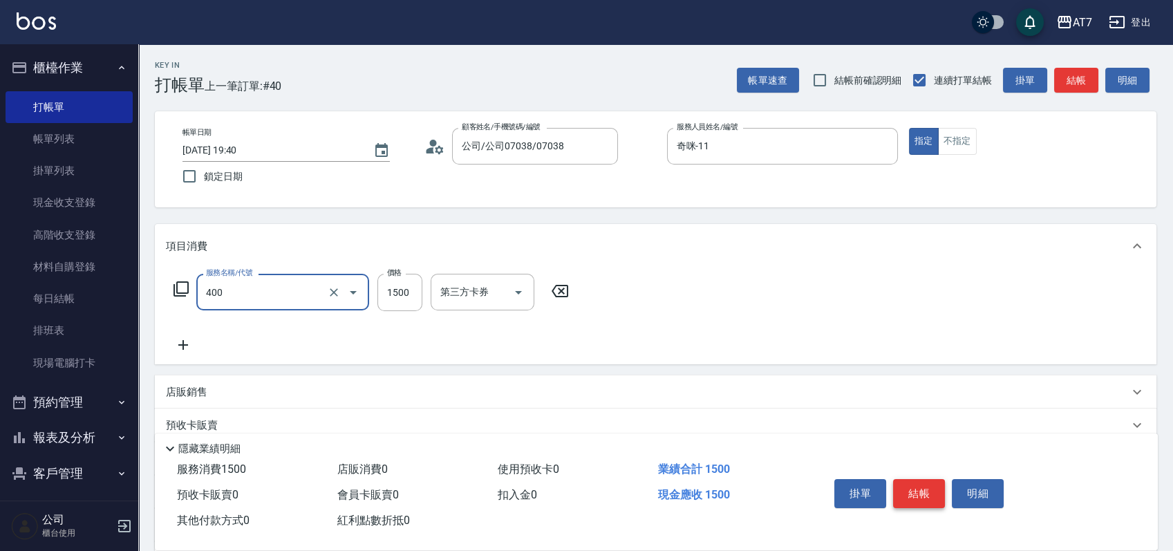
type input "染髮(400)"
click at [903, 482] on button "結帳" at bounding box center [919, 493] width 52 height 29
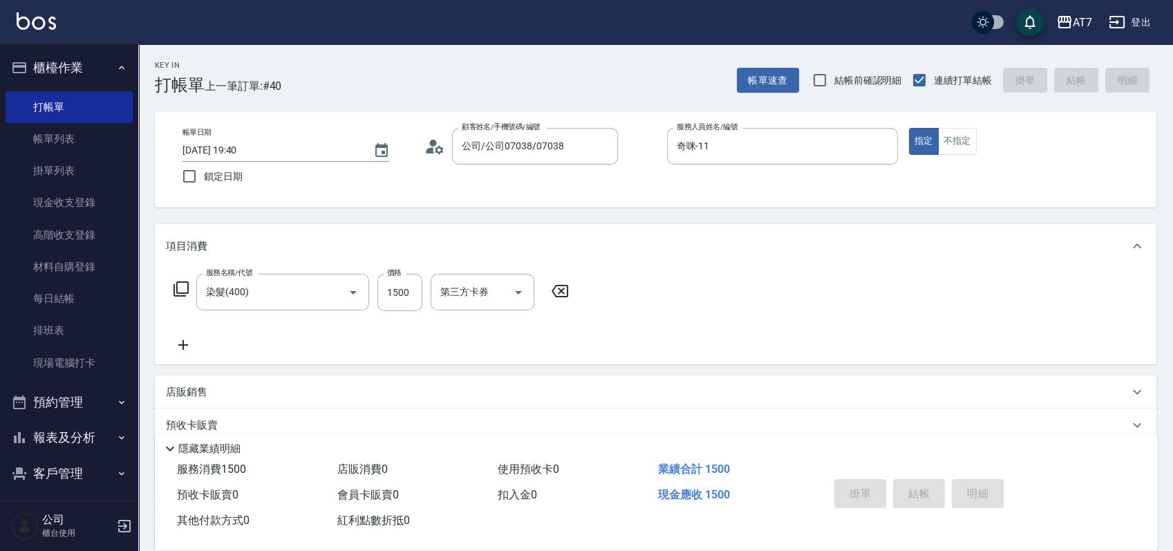
type input "0"
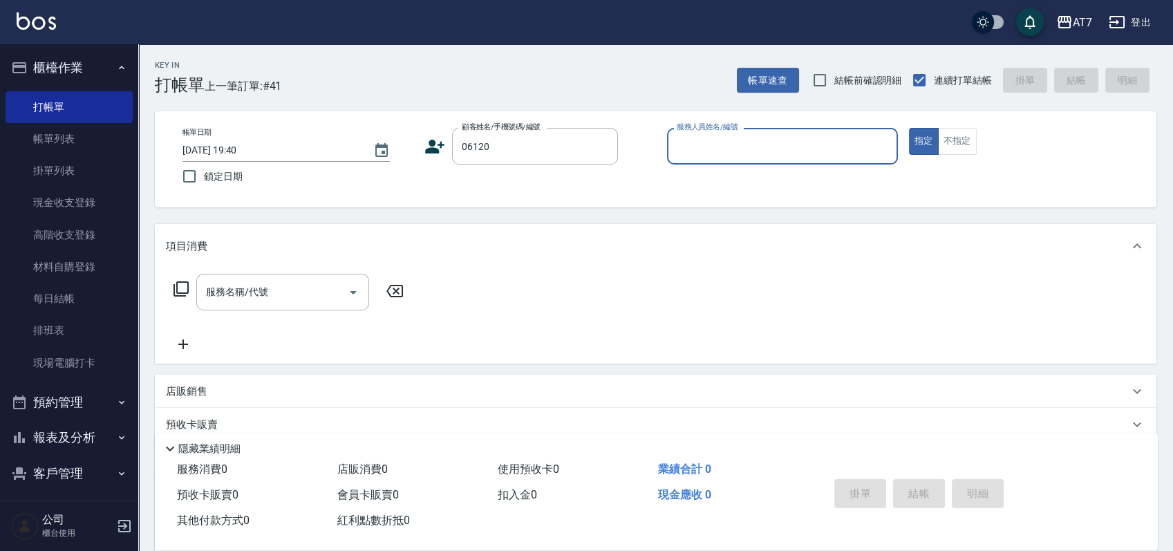
type input "公司單/06120-1/06120"
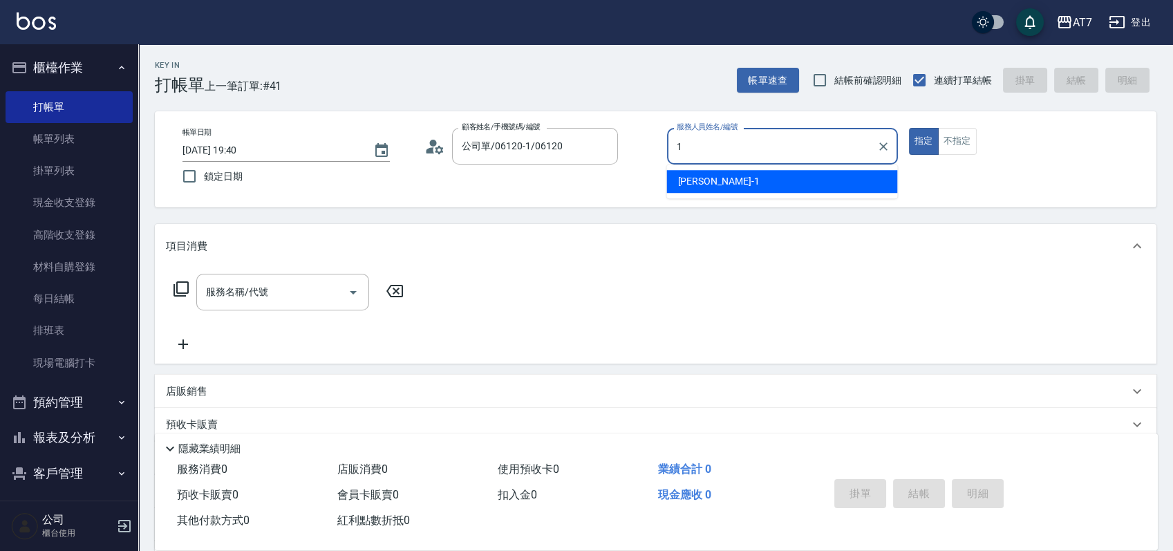
type input "米雪兒-1"
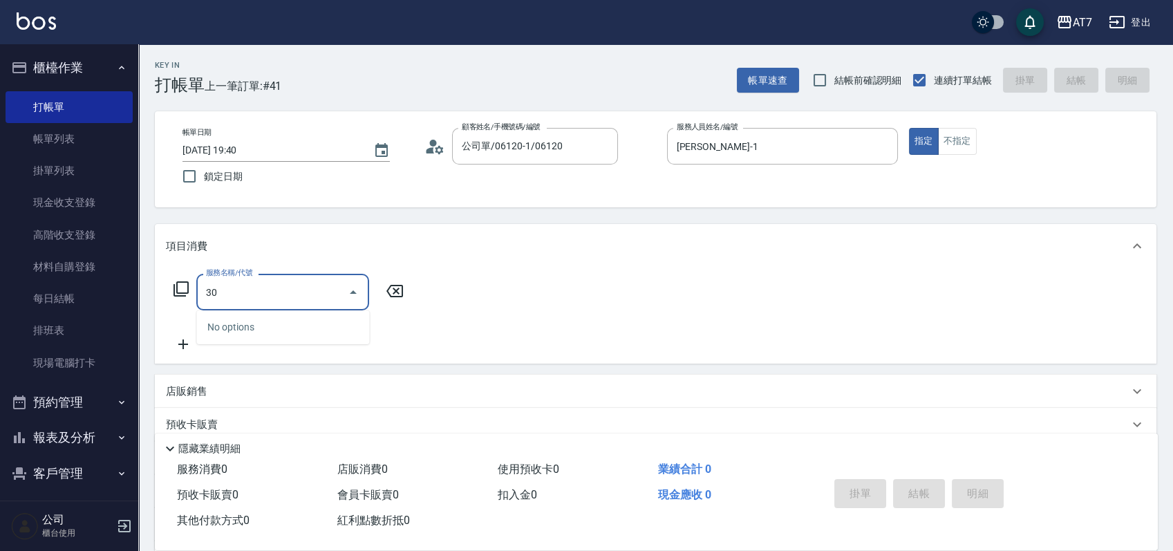
type input "305"
type input "50"
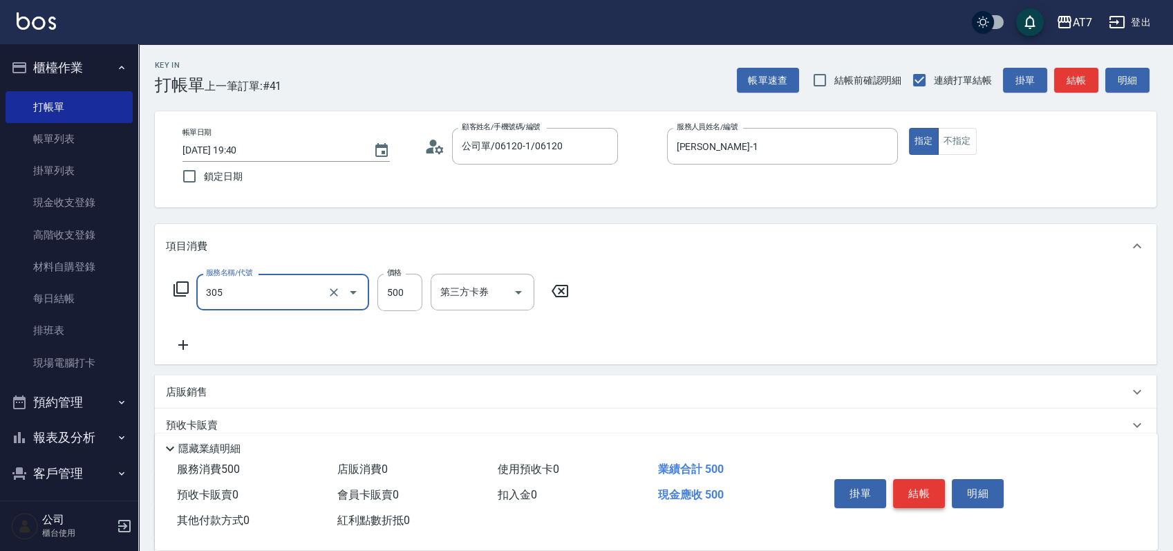
type input "A++剪髮(305)"
type input "0"
type input "65"
type input "60"
type input "650"
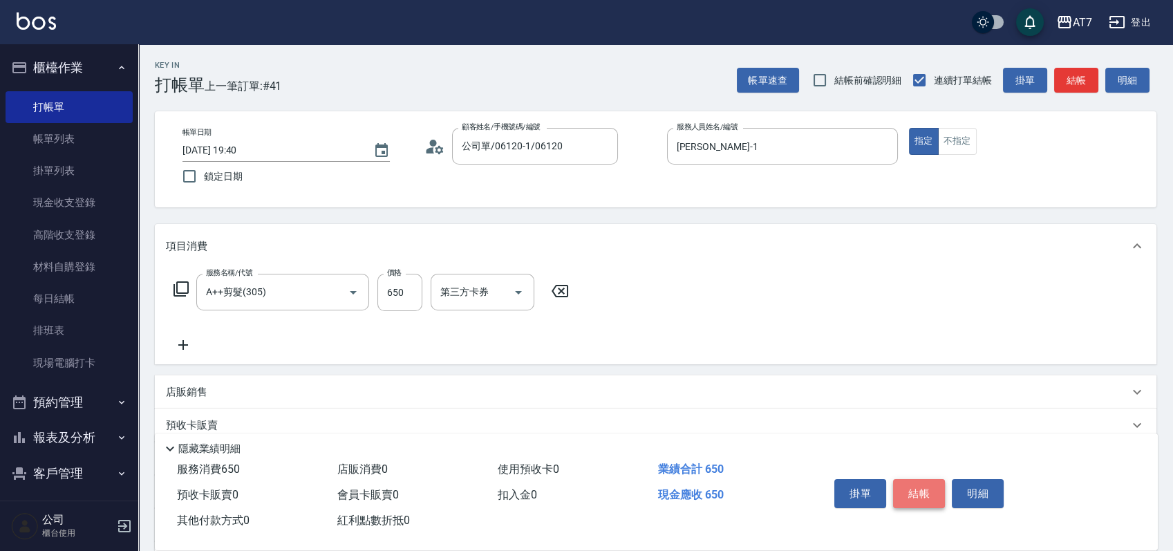
click at [903, 482] on button "結帳" at bounding box center [919, 493] width 52 height 29
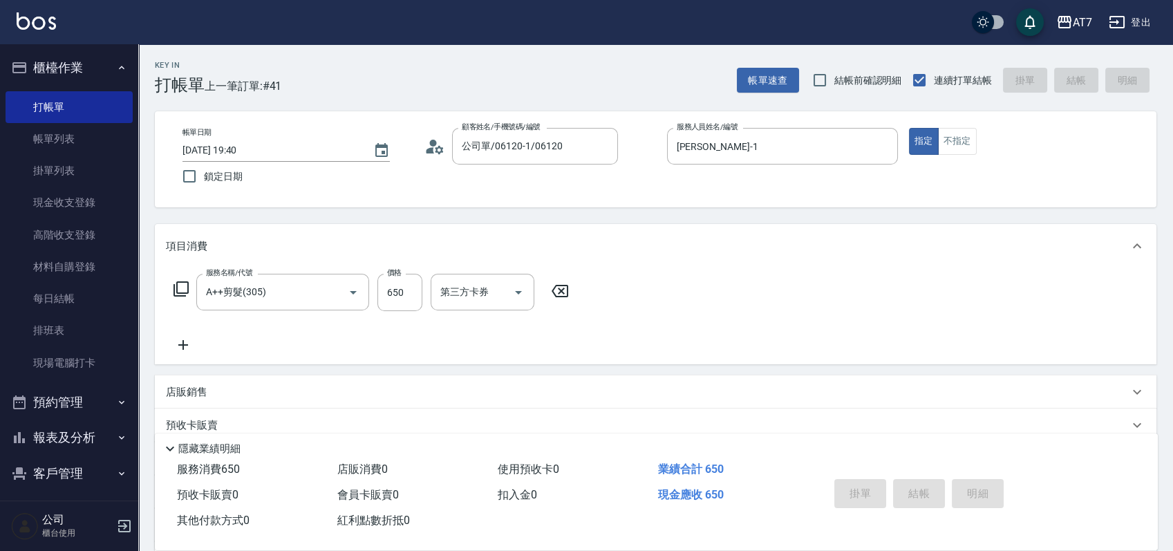
type input "0"
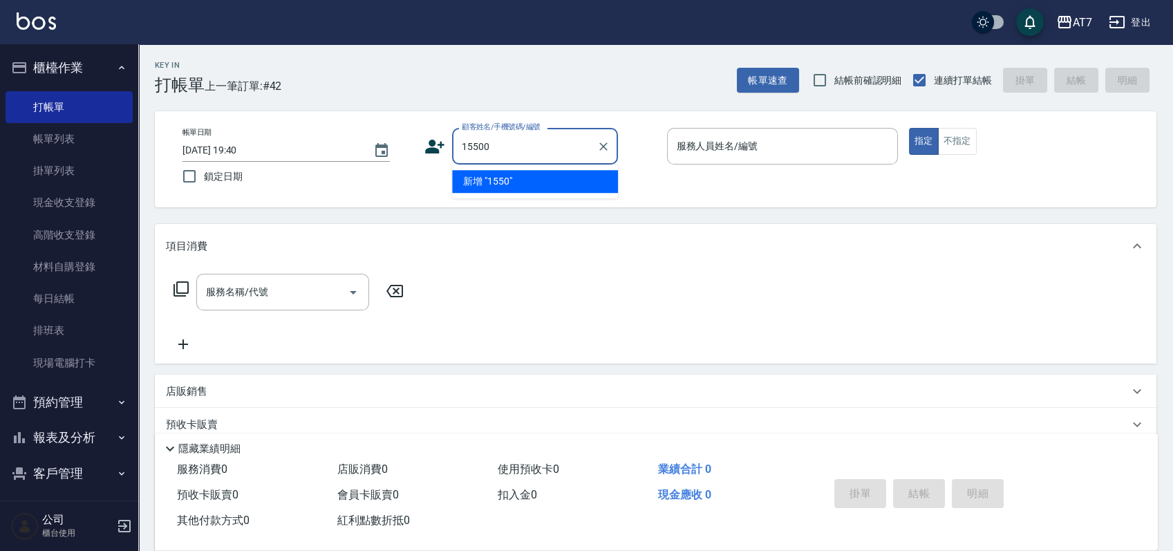
type input "15500"
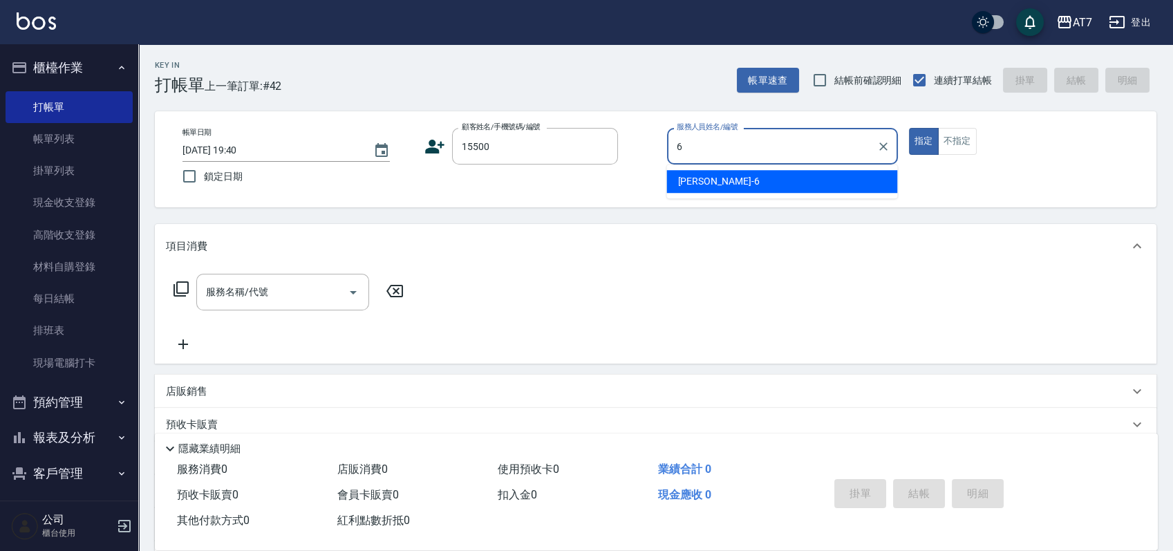
type input "杜莎莎-6"
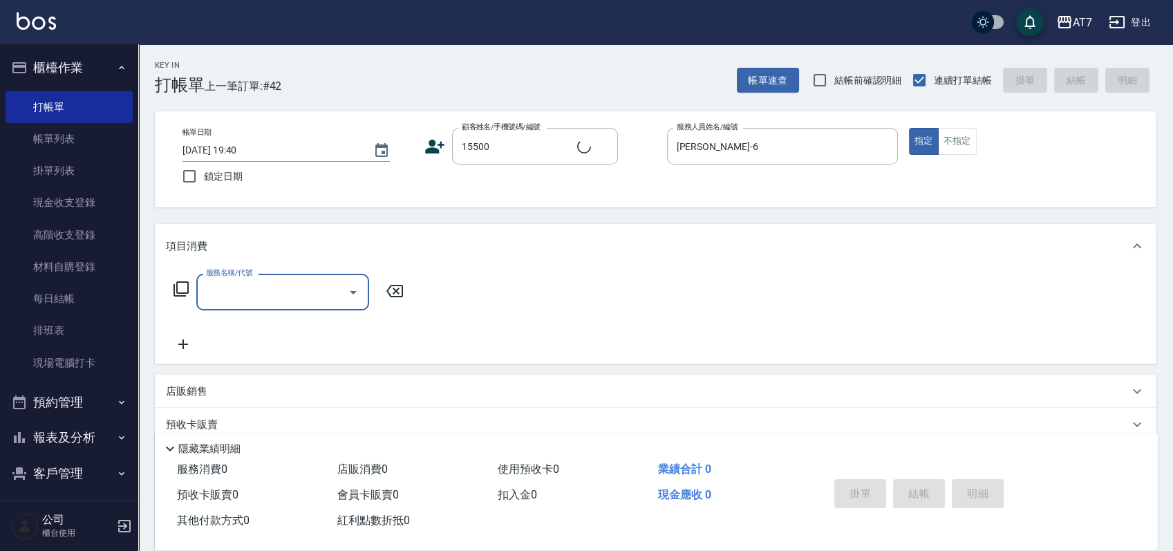
type input "公司/公司15500/15500"
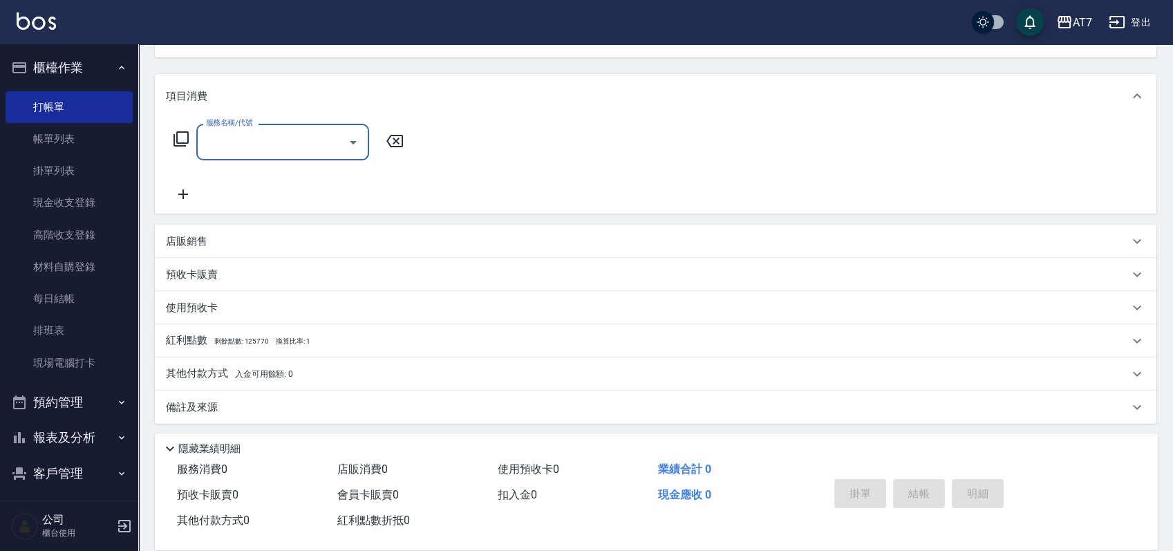
scroll to position [153, 0]
click at [609, 231] on div "店販銷售" at bounding box center [647, 238] width 962 height 15
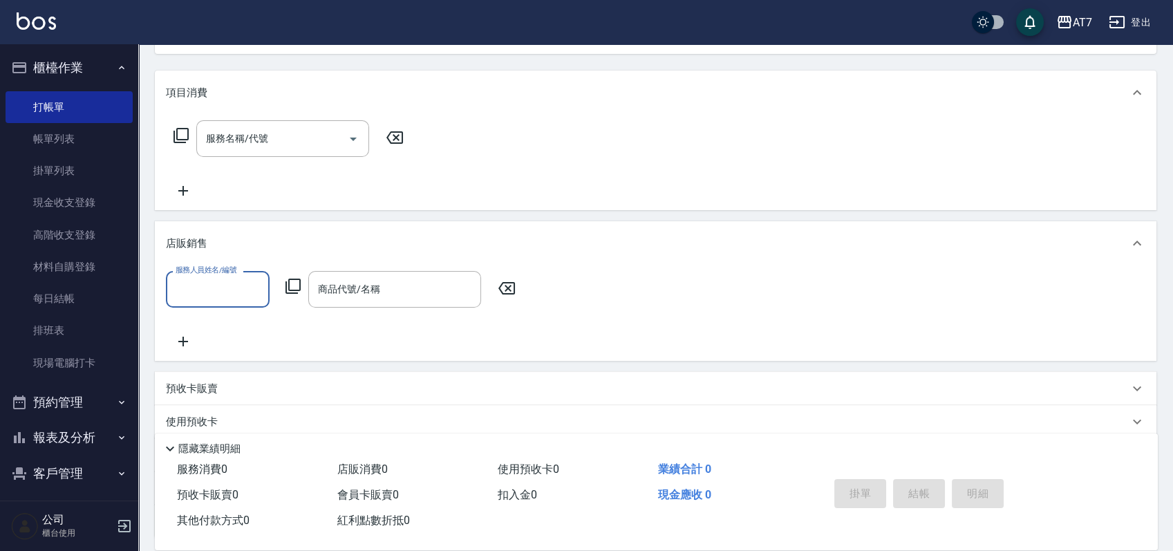
scroll to position [0, 0]
type input "杜莎莎-6"
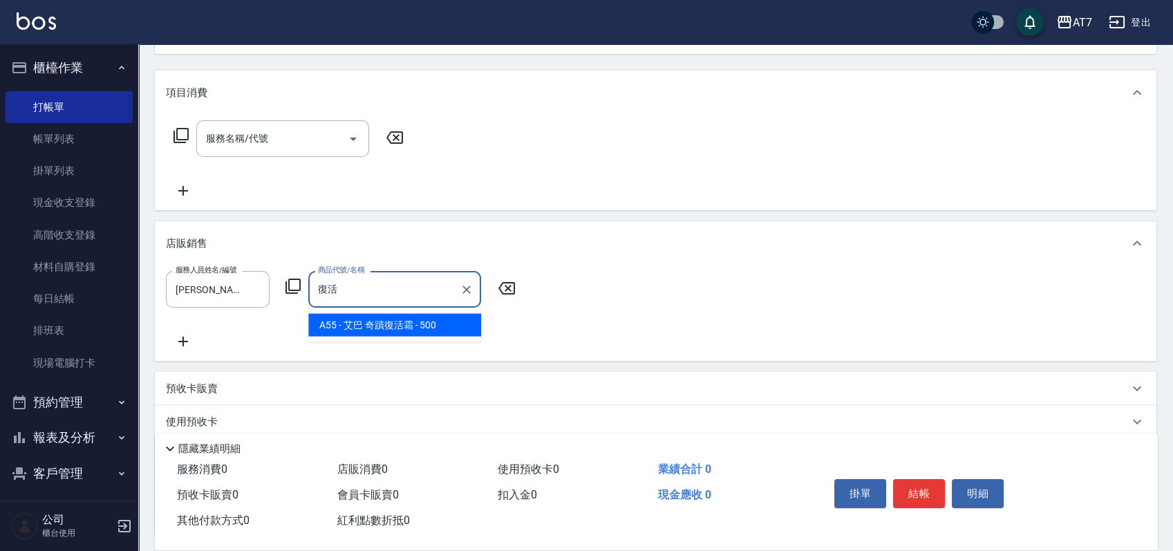
type input "艾巴 奇蹟復活霜"
type input "50"
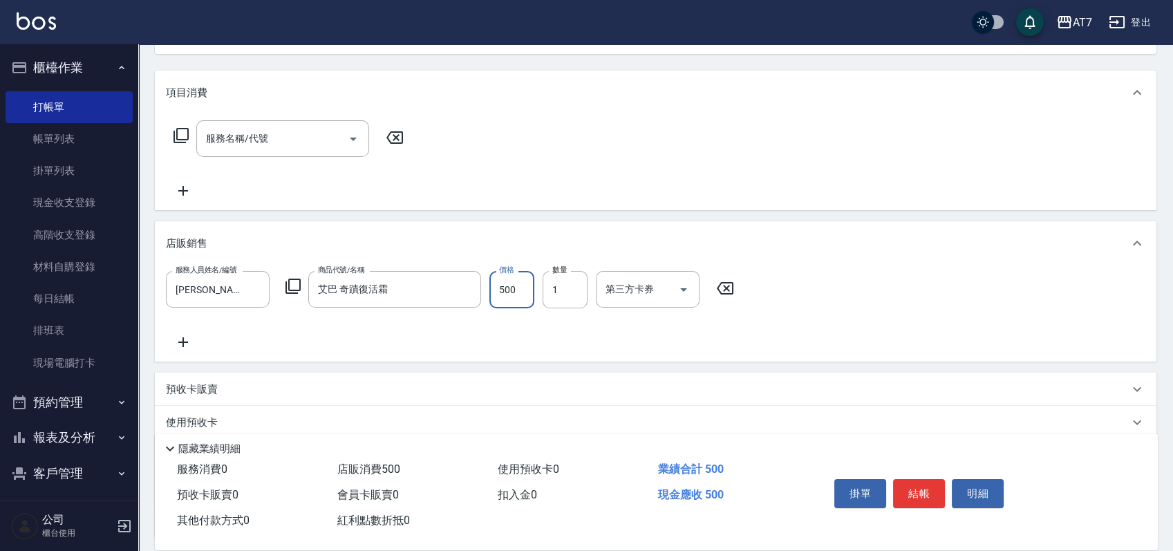
type input "4"
type input "0"
type input "400"
type input "40"
type input "400"
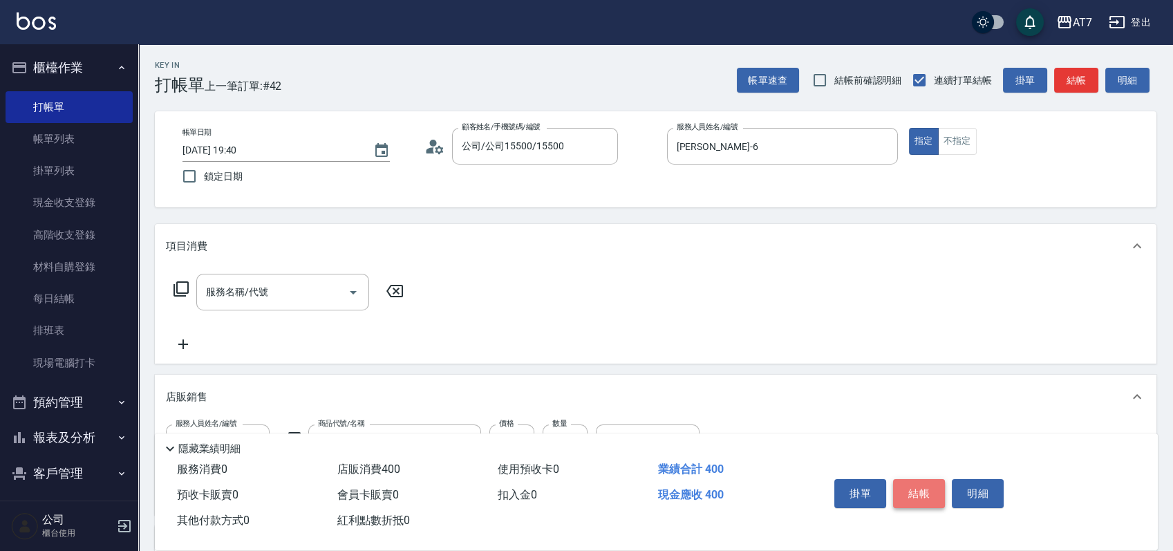
click at [902, 482] on button "結帳" at bounding box center [919, 493] width 52 height 29
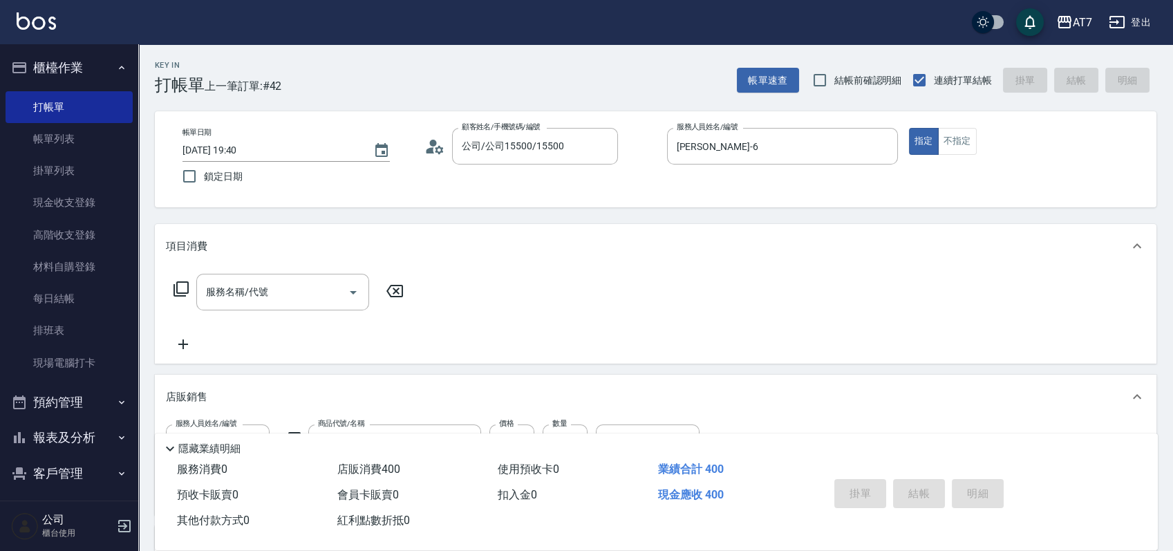
type input "2025/10/07 19:50"
type input "0"
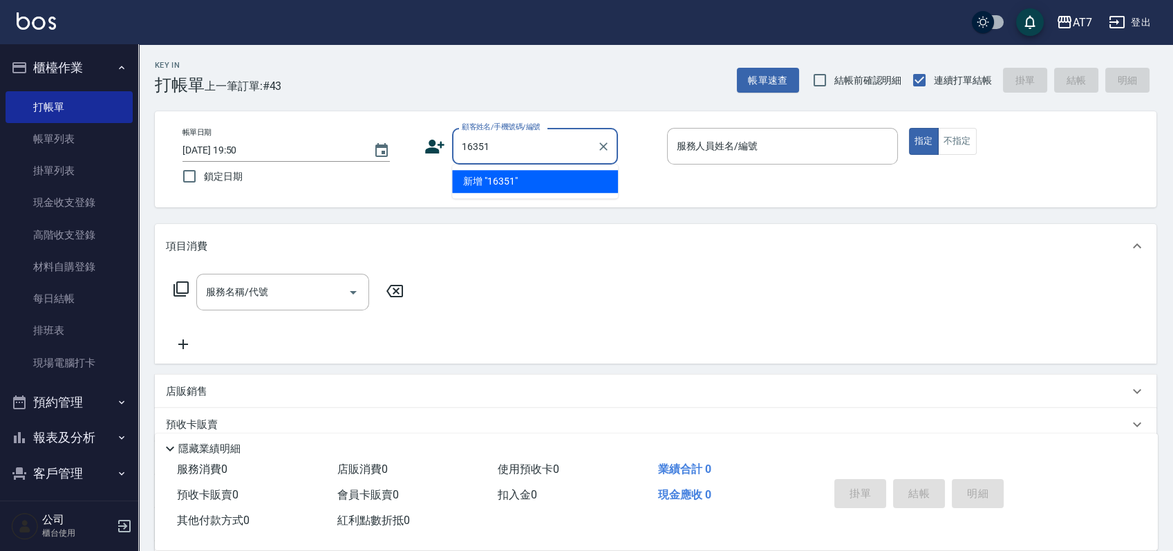
type input "16351"
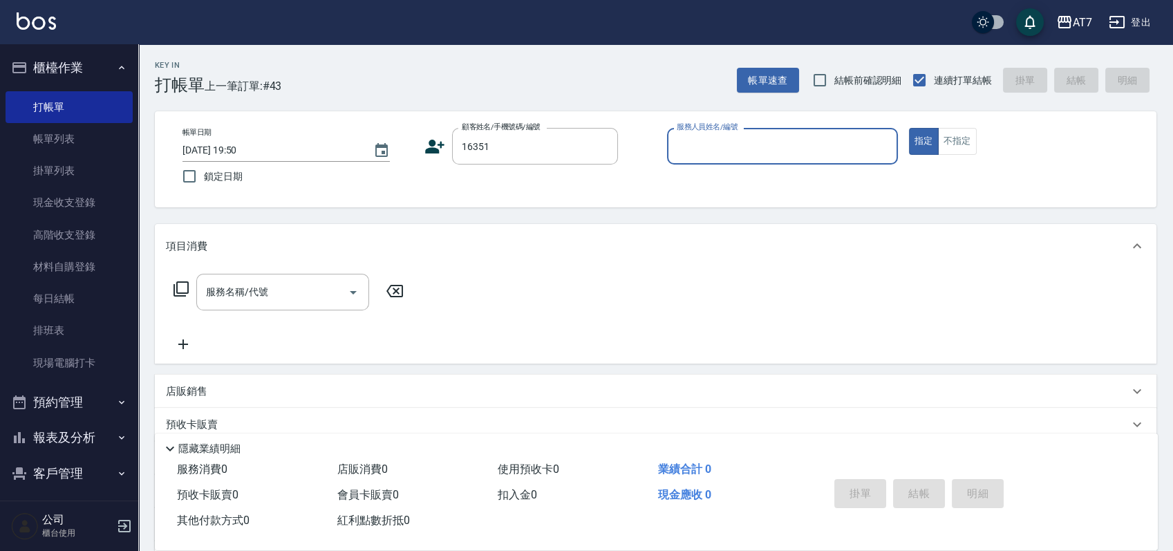
type input "2"
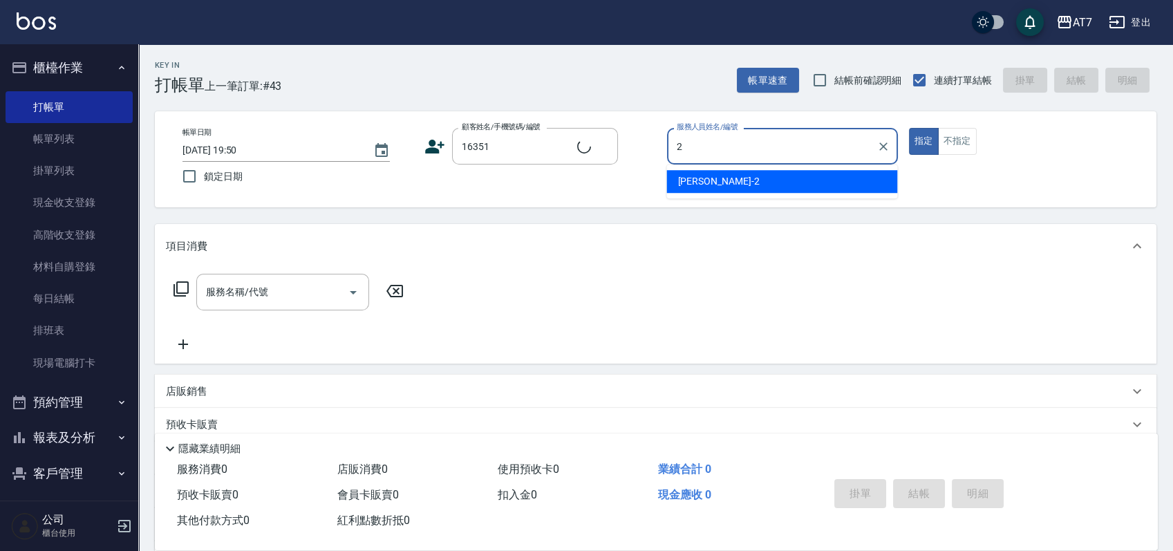
type input "公司/公司16351/16351"
type input "伊蕾-2"
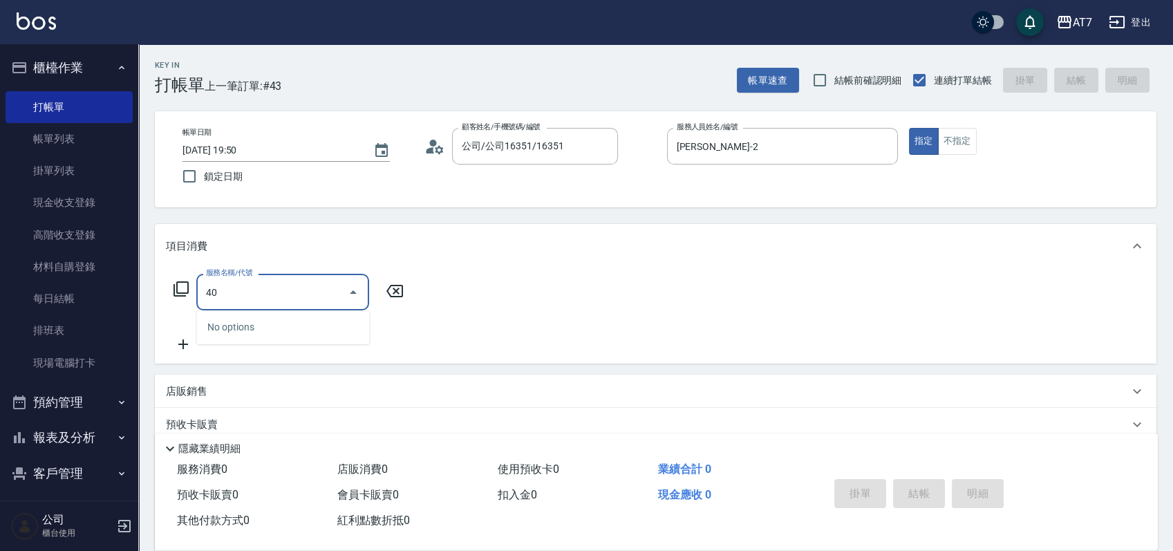
type input "400"
type input "150"
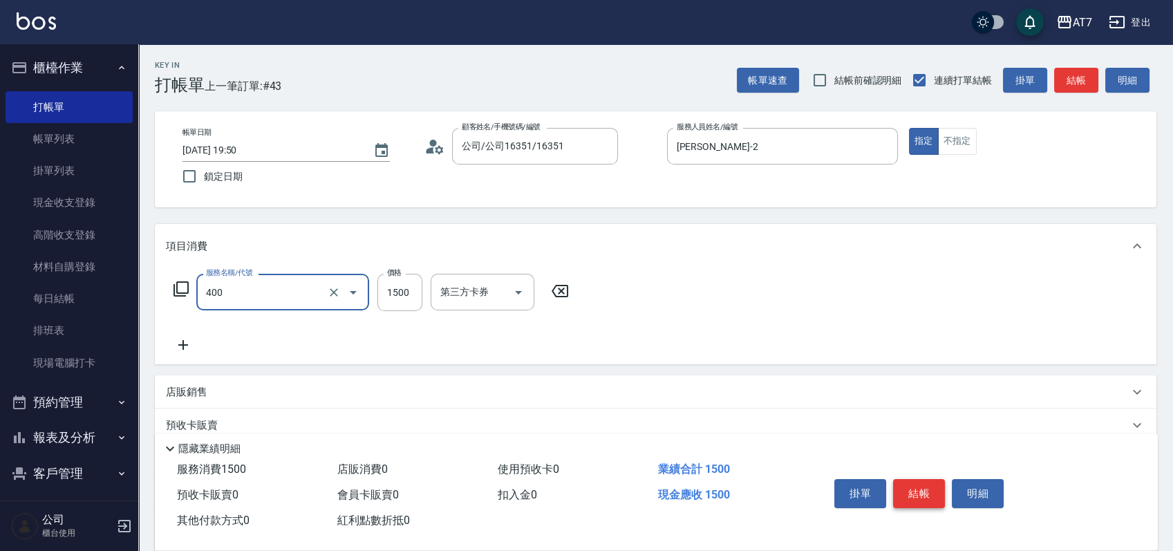
type input "染髮(400)"
type input "2"
type input "0"
type input "215"
type input "20"
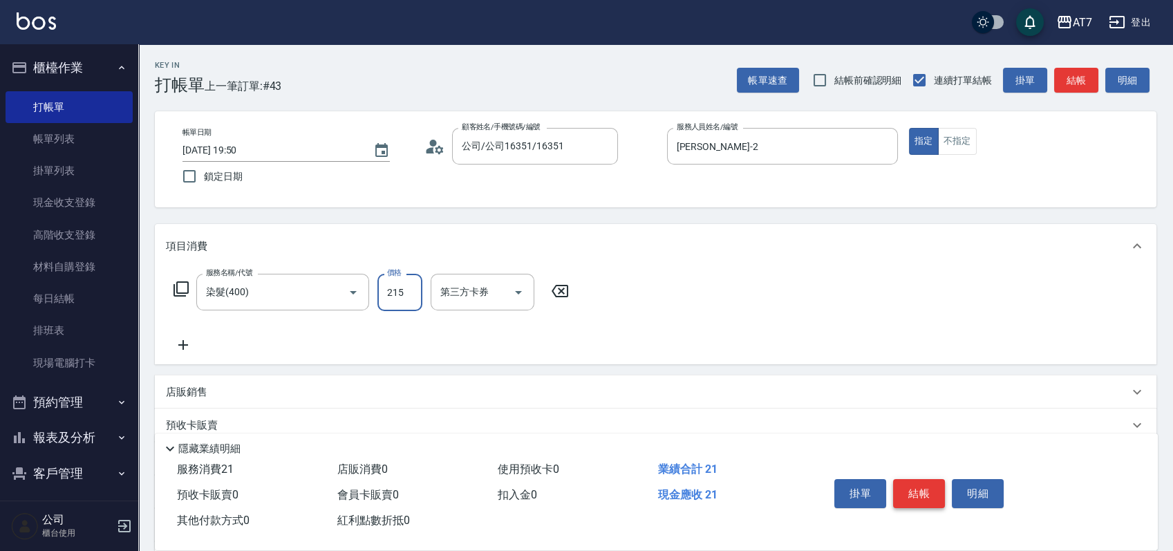
type input "2150"
type input "210"
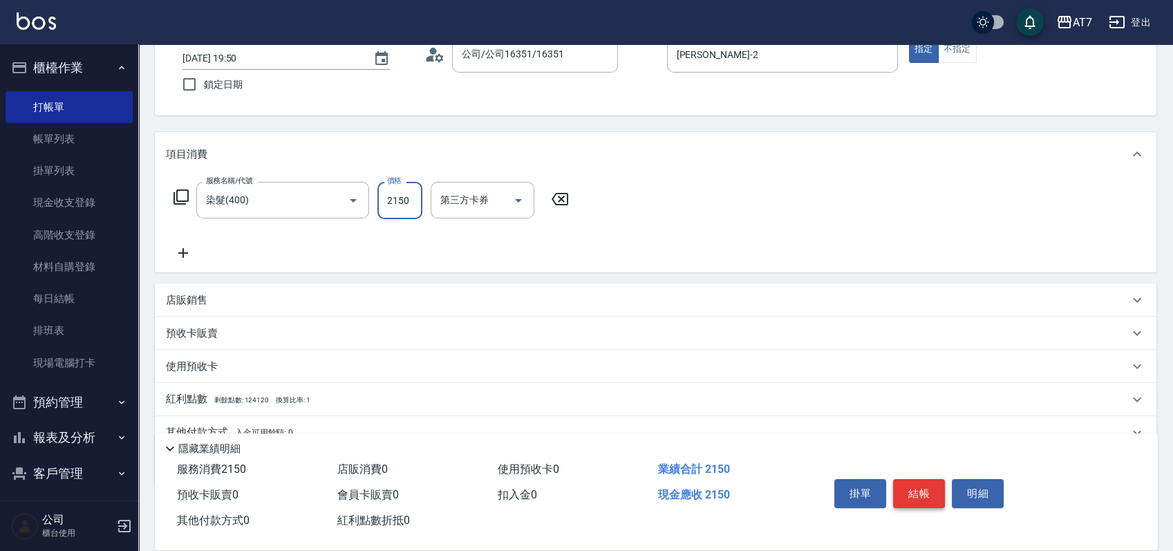
type input "2150"
click at [920, 490] on button "結帳" at bounding box center [919, 493] width 52 height 29
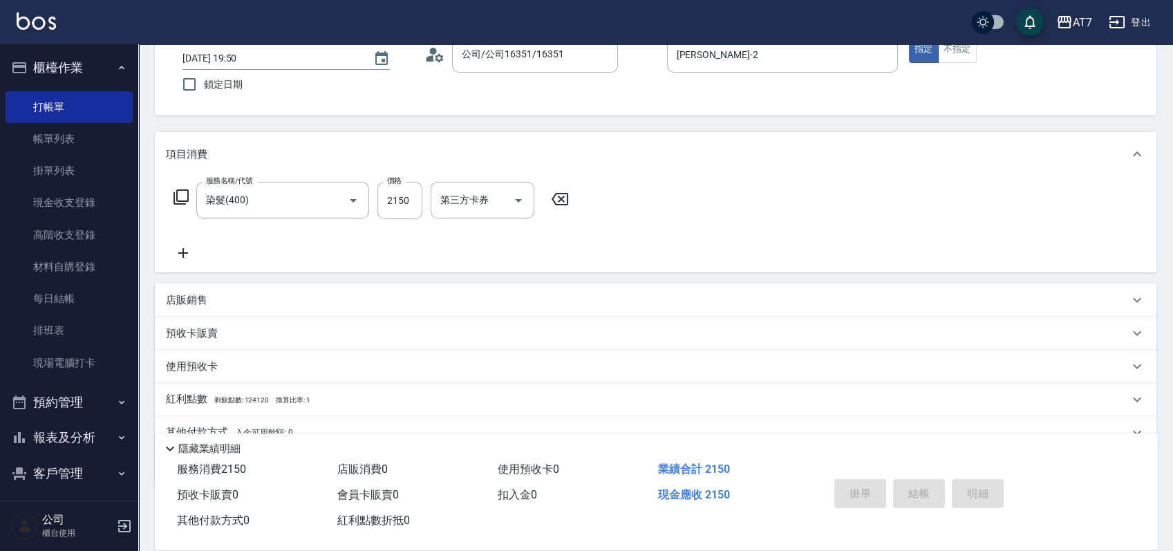
type input "2025/10/07 19:52"
type input "0"
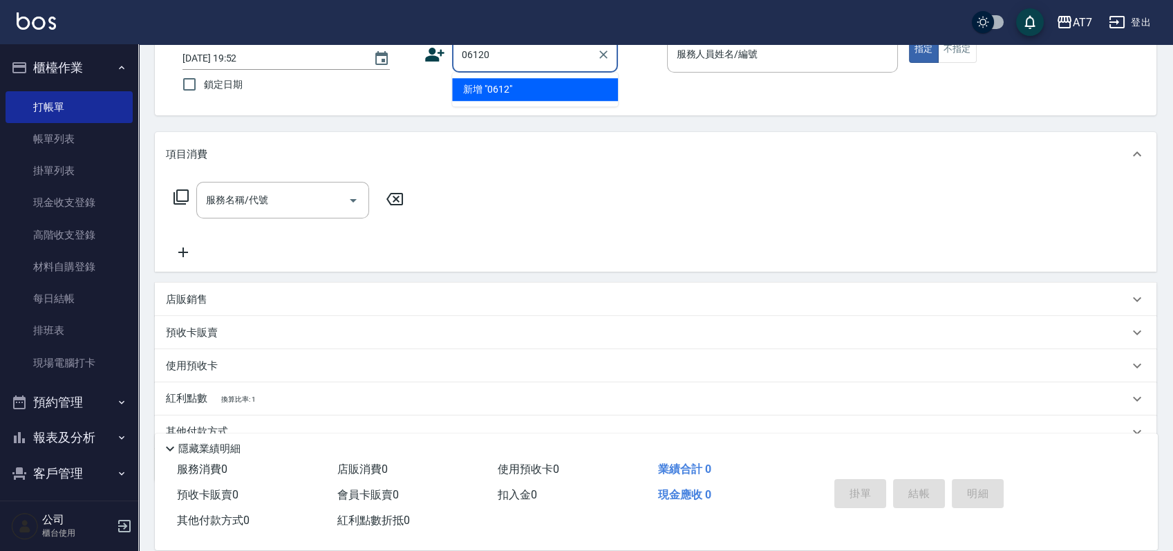
type input "06120"
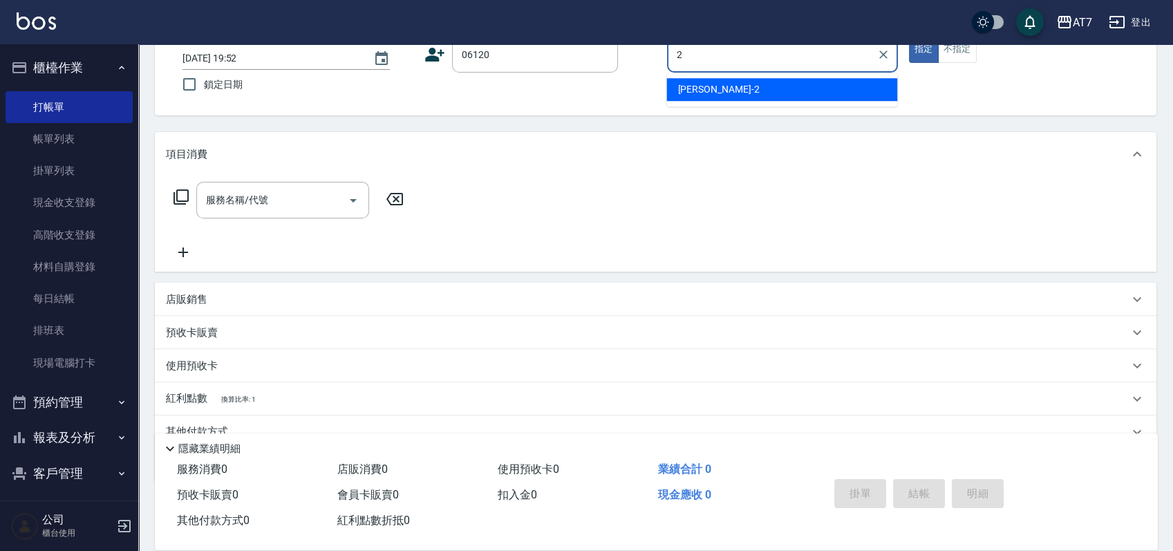
type input "伊蕾-2"
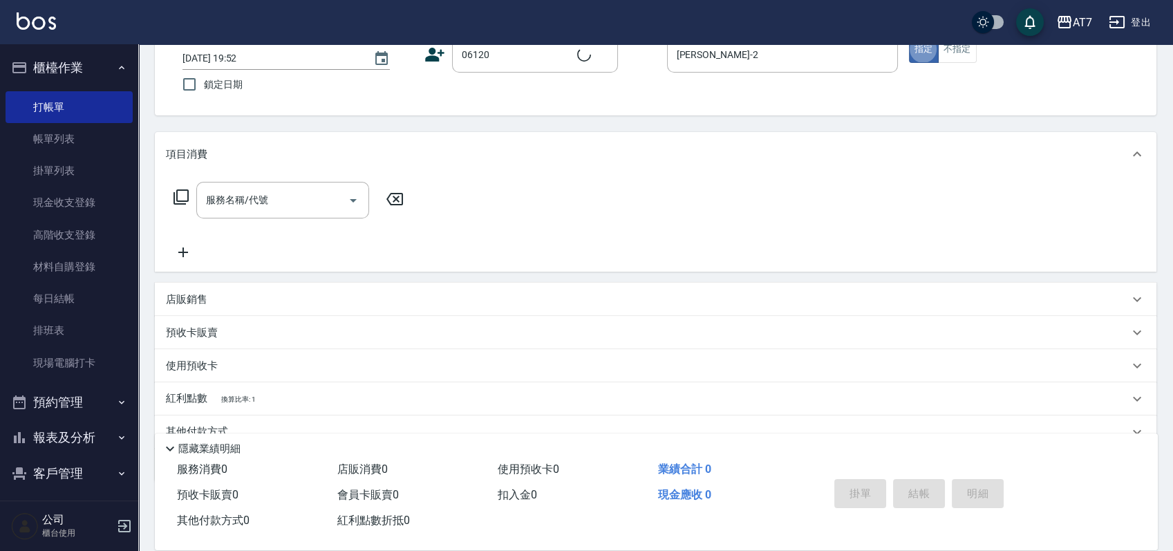
type input "公司單/06120-1/06120"
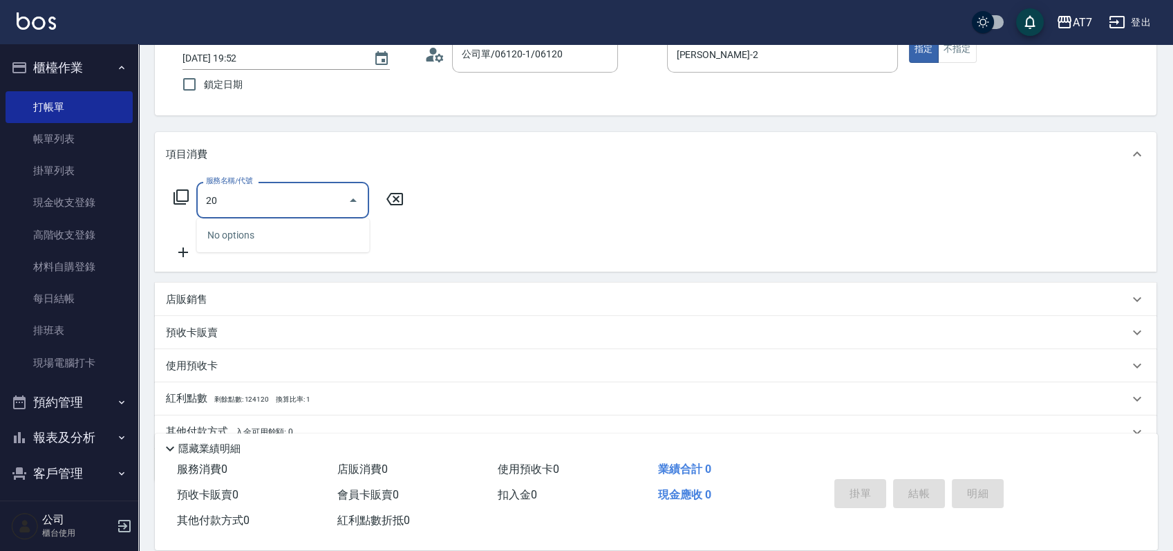
type input "201"
type input "150"
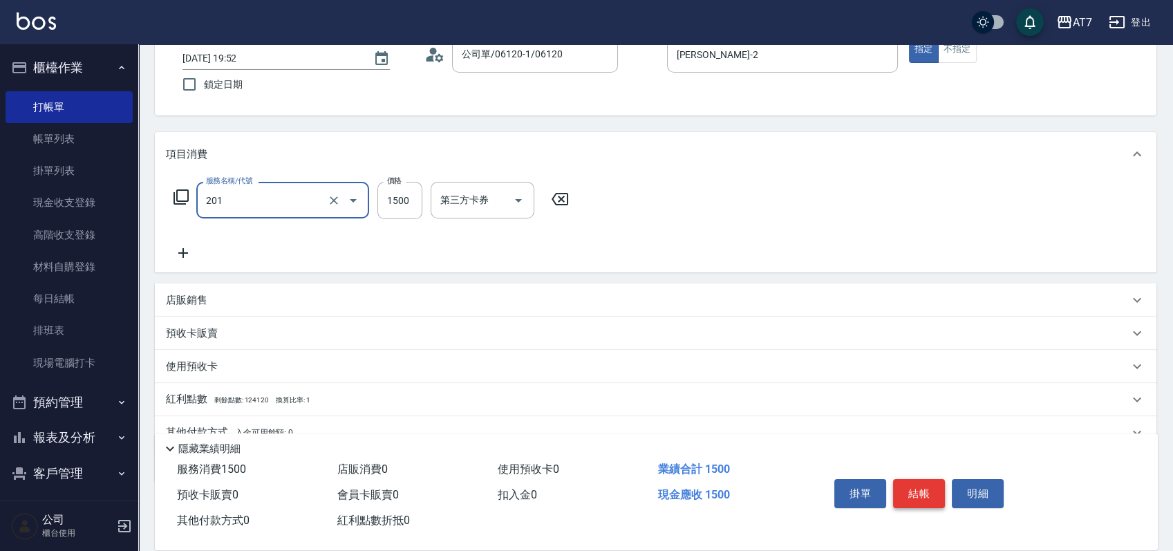
type input "燙-互助(201)"
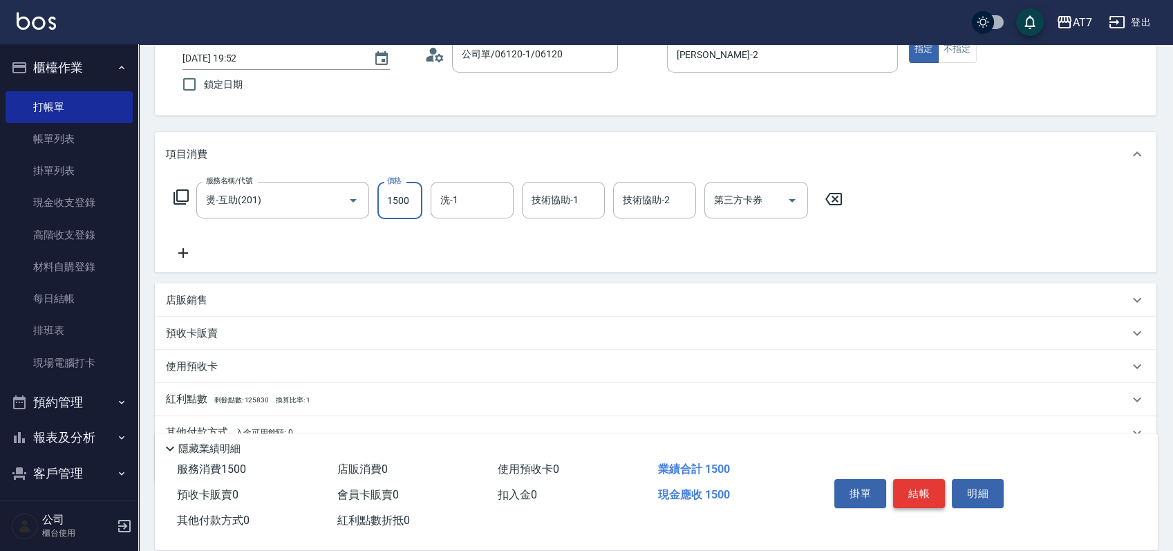
type input "0"
type input "250"
type input "2500"
type input "LU LU-35"
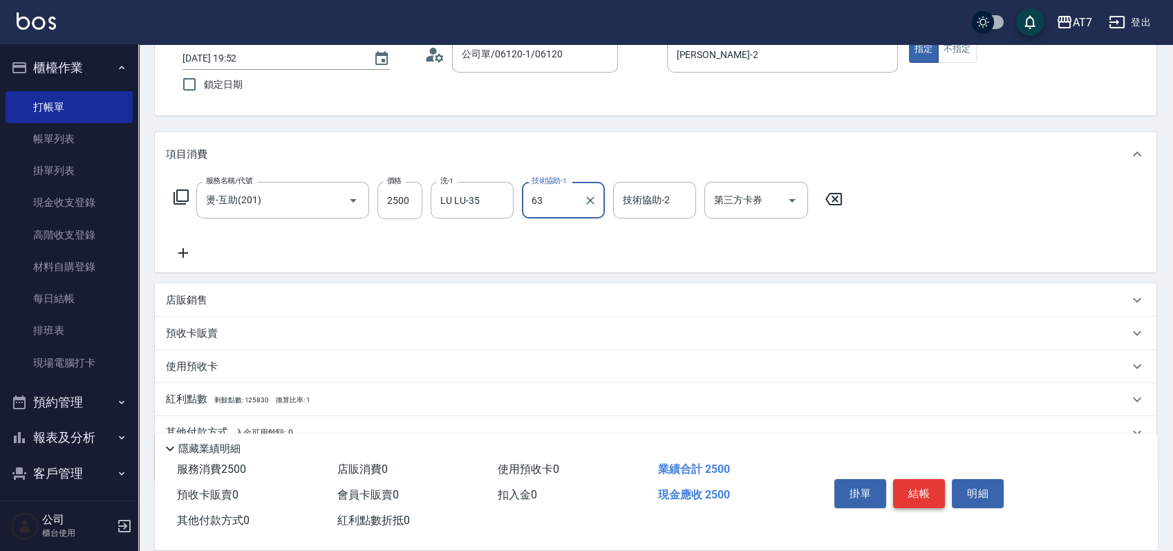
type input "6"
type input "LU LU-35"
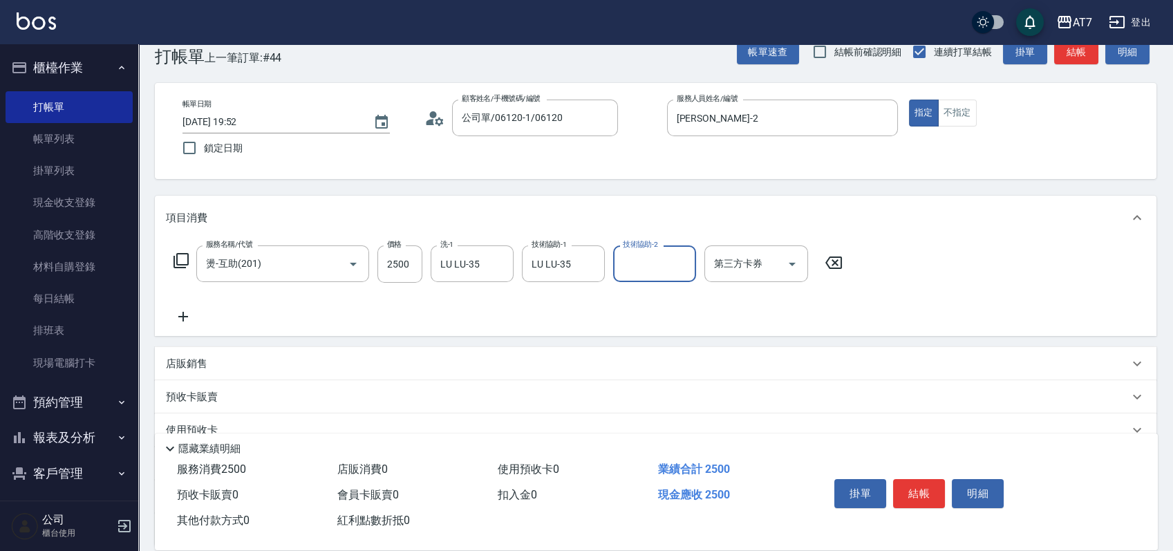
scroll to position [0, 0]
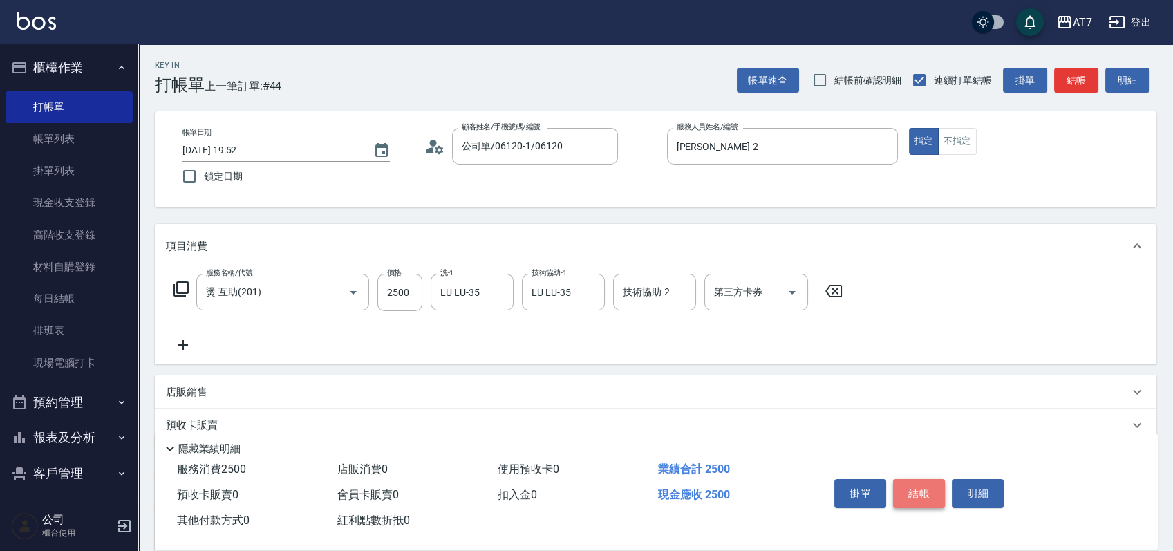
click at [905, 491] on button "結帳" at bounding box center [919, 493] width 52 height 29
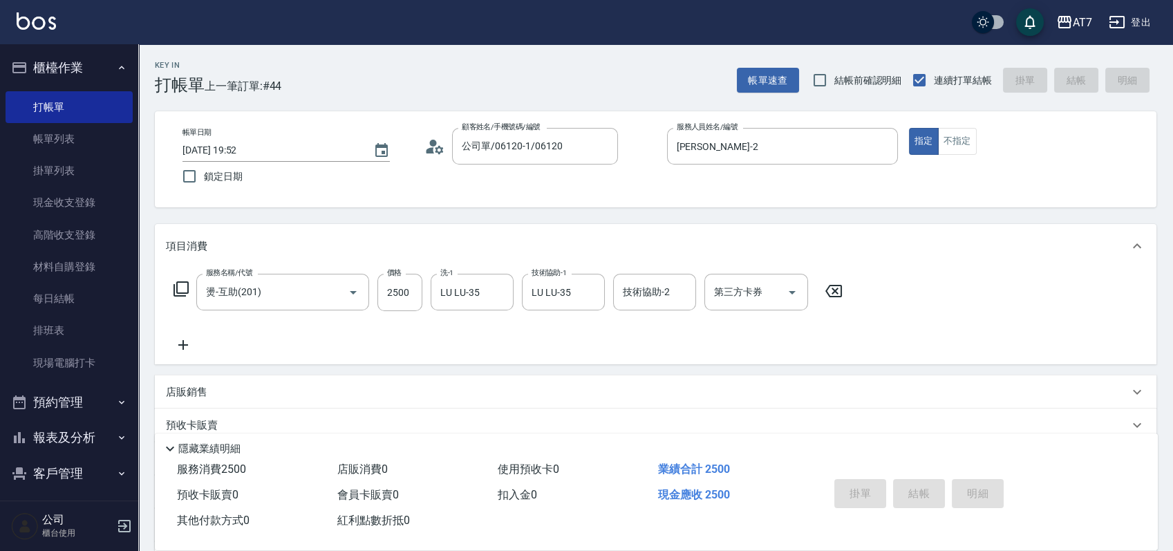
type input "0"
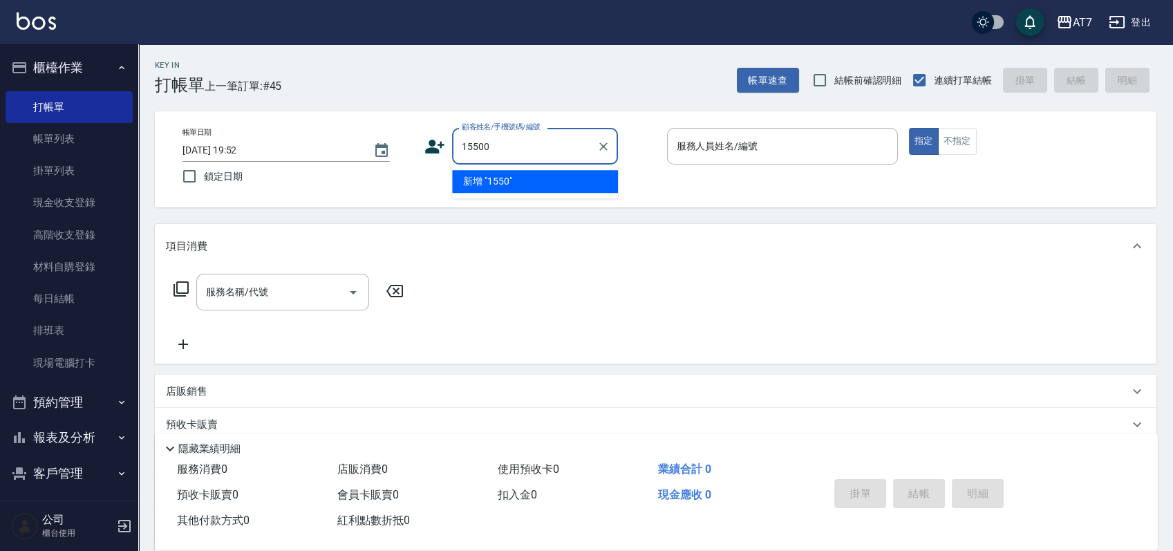
type input "15500"
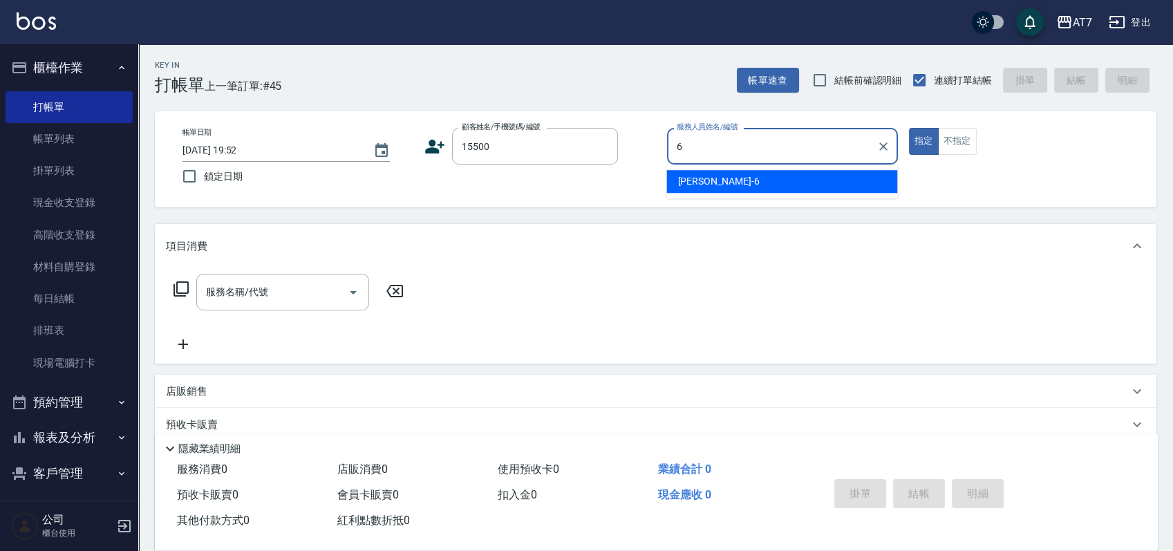
type input "杜莎莎-6"
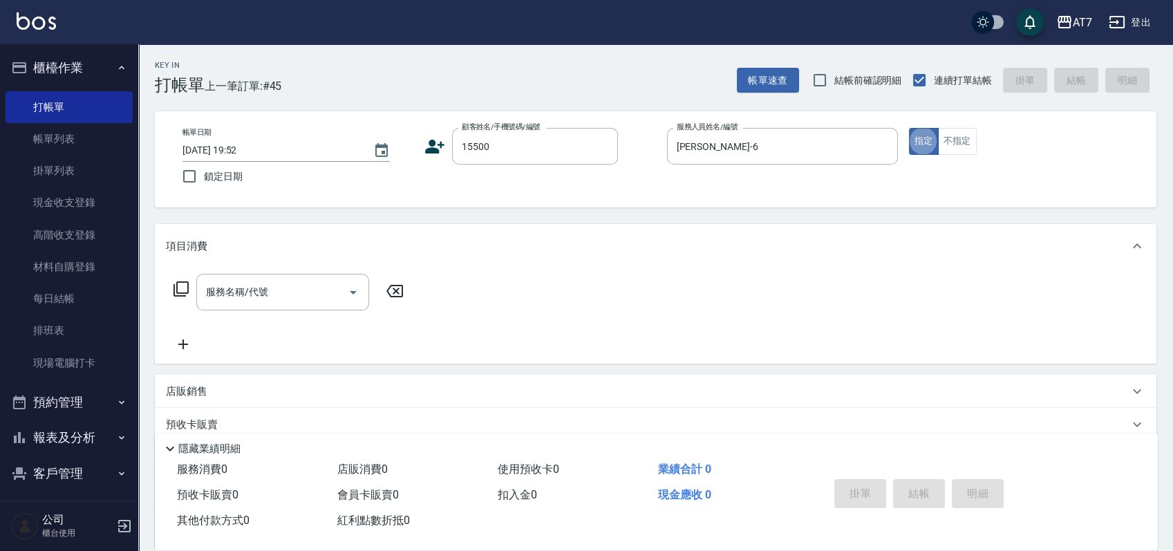
type input "公司/公司15500/15500"
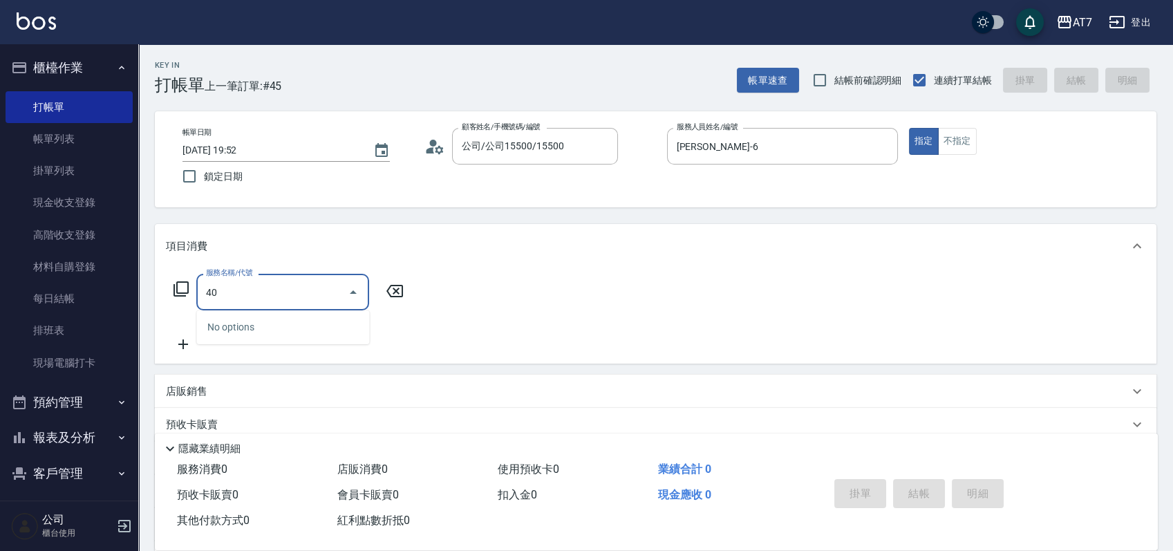
type input "400"
type input "150"
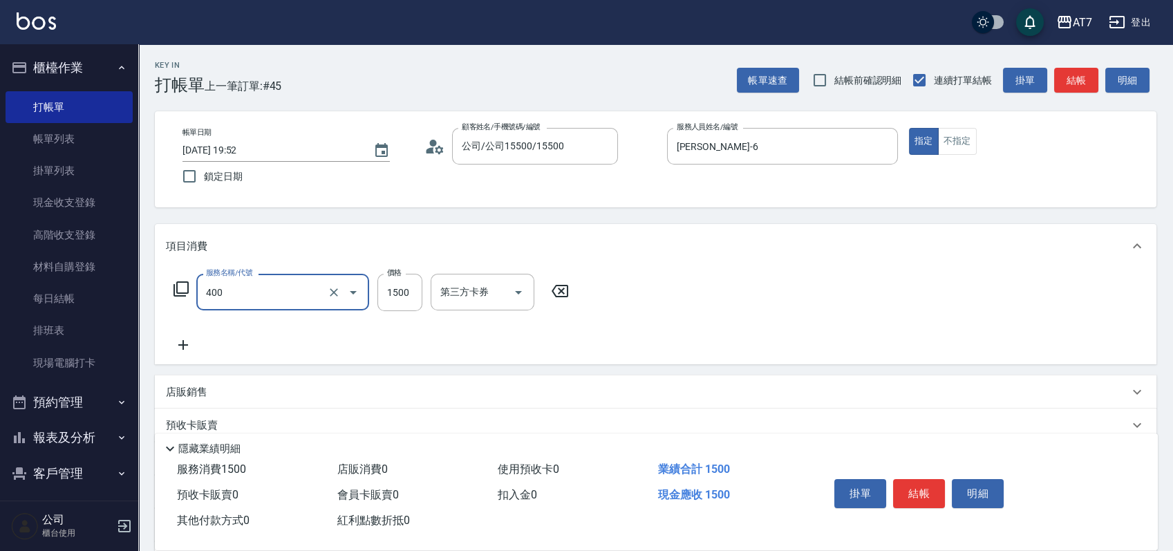
type input "染髮(400)"
type input "0"
type input "198"
type input "10"
type input "1980"
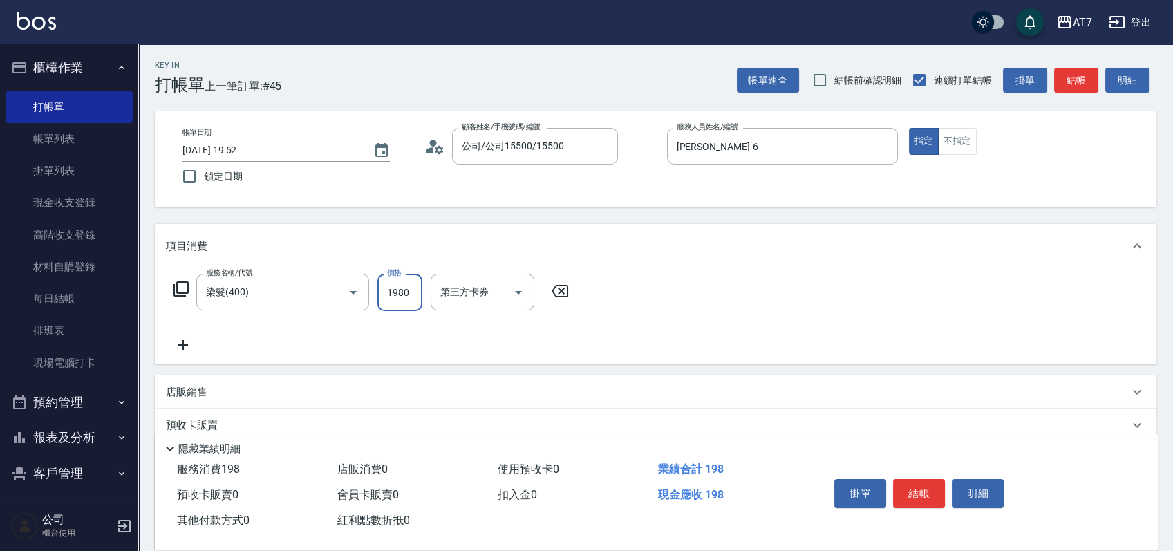
type input "190"
type input "1980"
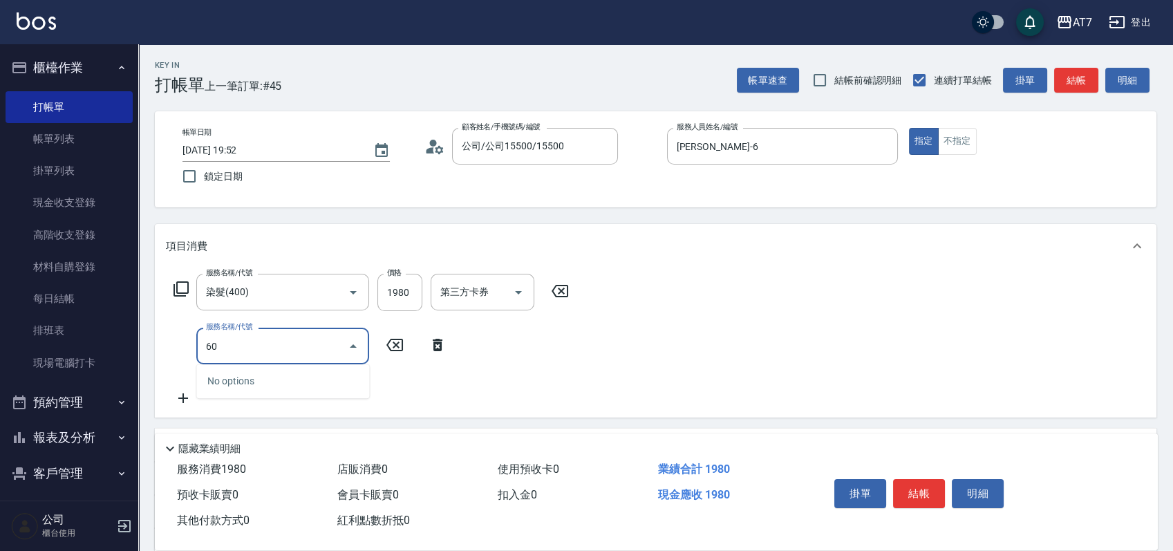
type input "609"
type input "440"
type input "鉑金護髮M（自領(609)"
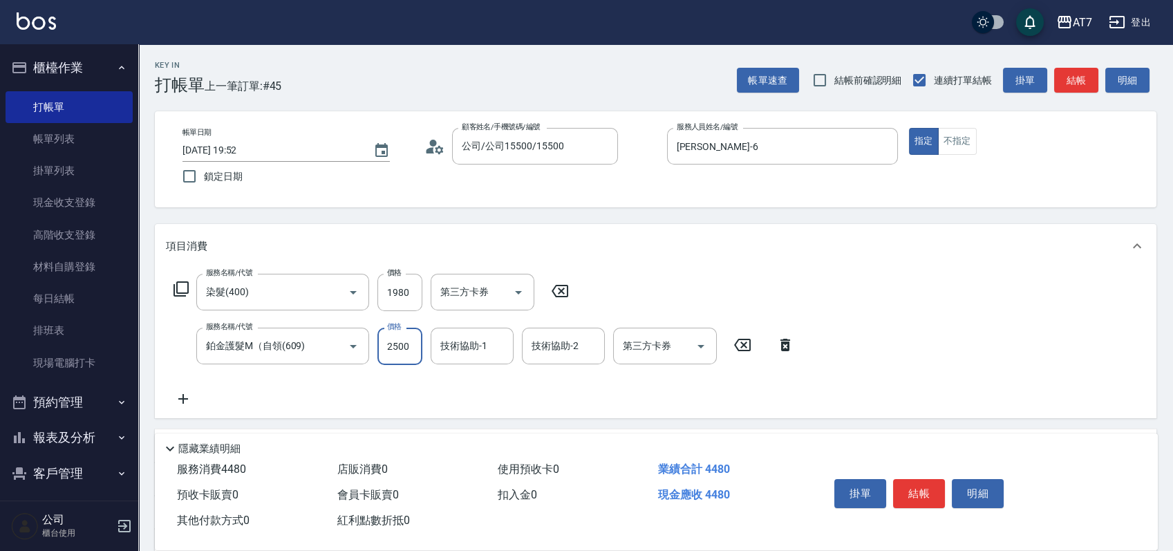
type input "2"
type input "190"
type input "24"
type input "200"
type input "248"
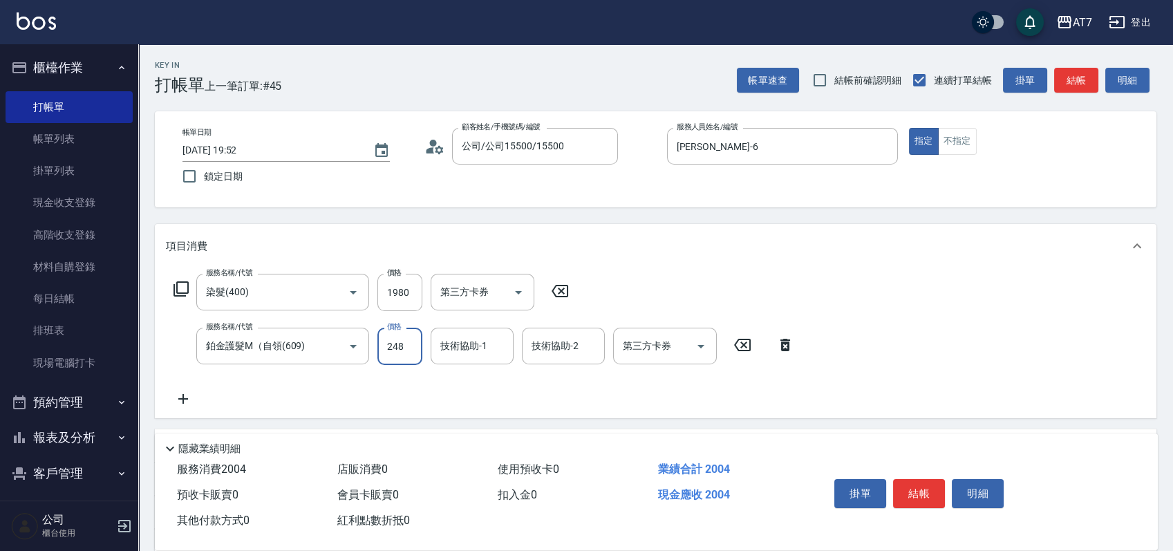
type input "220"
type input "2480"
type input "440"
type input "2480"
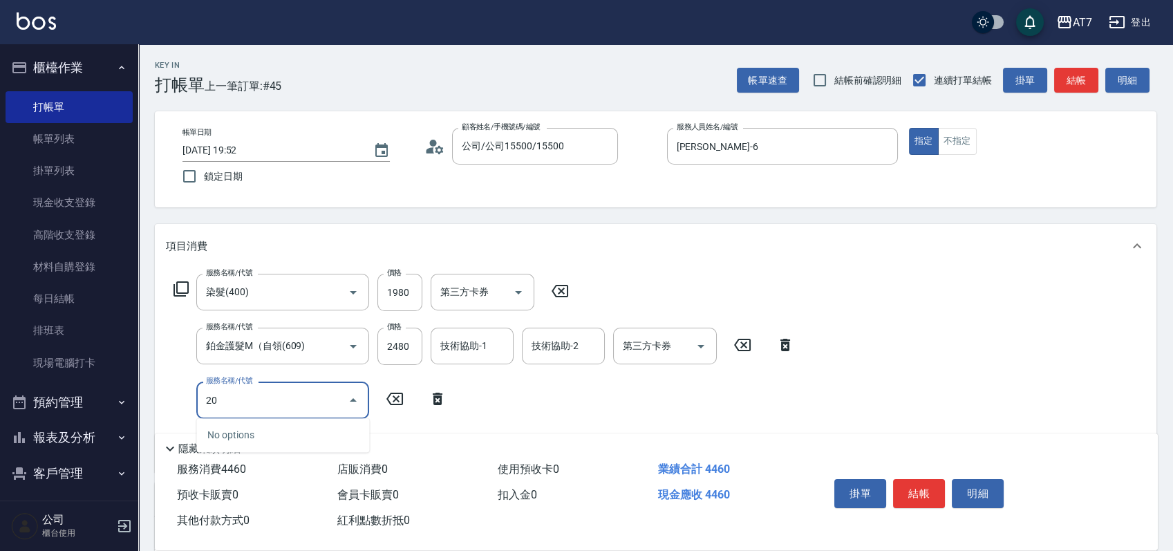
type input "200"
type input "590"
type input "燙髮(200)"
type input "2"
click at [902, 488] on button "結帳" at bounding box center [919, 493] width 52 height 29
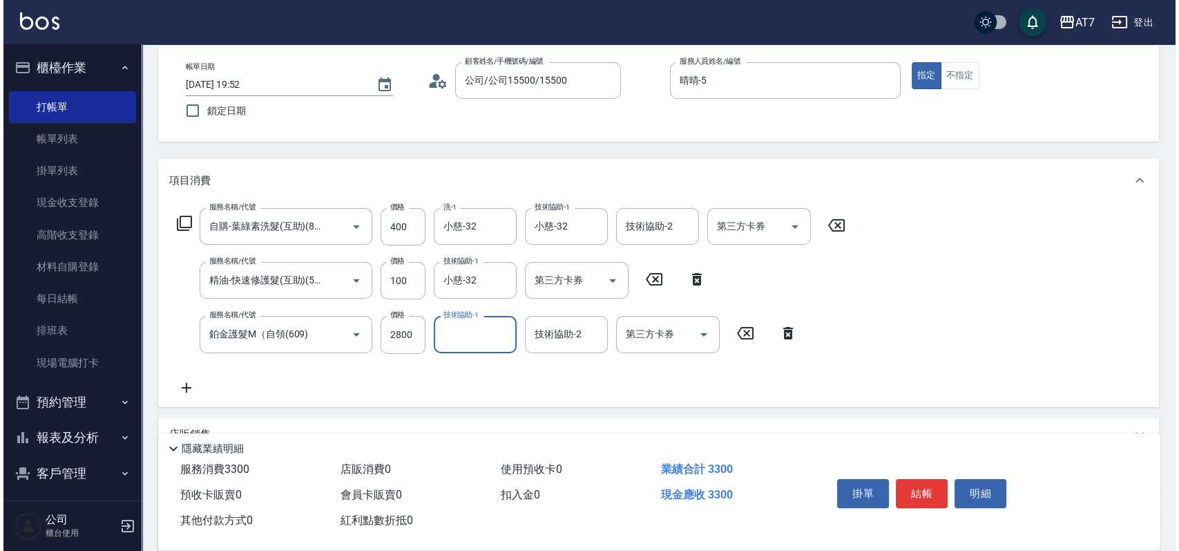
scroll to position [92, 0]
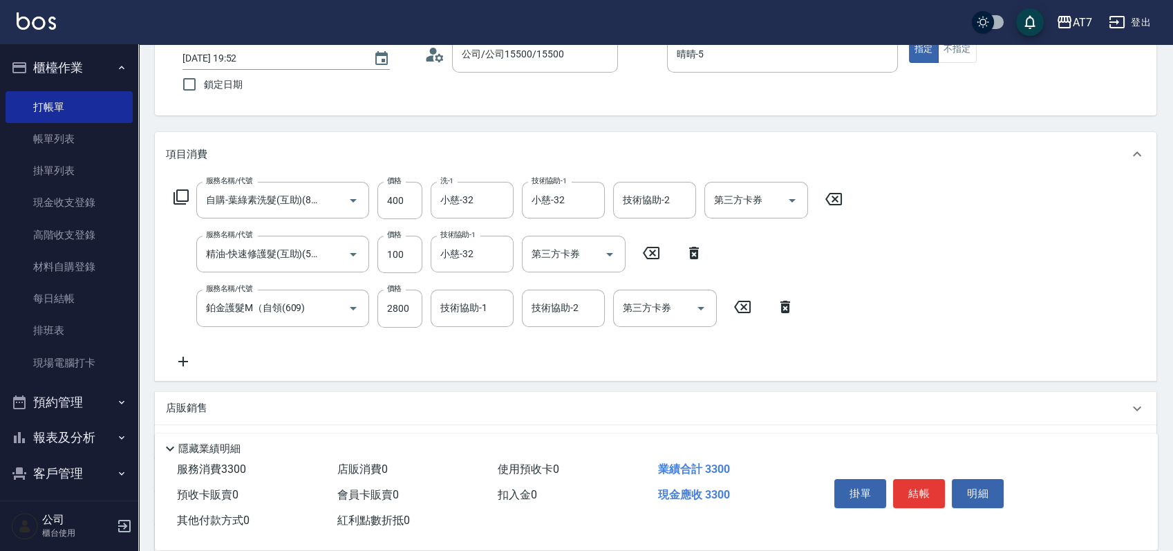
click at [180, 201] on icon at bounding box center [180, 196] width 15 height 15
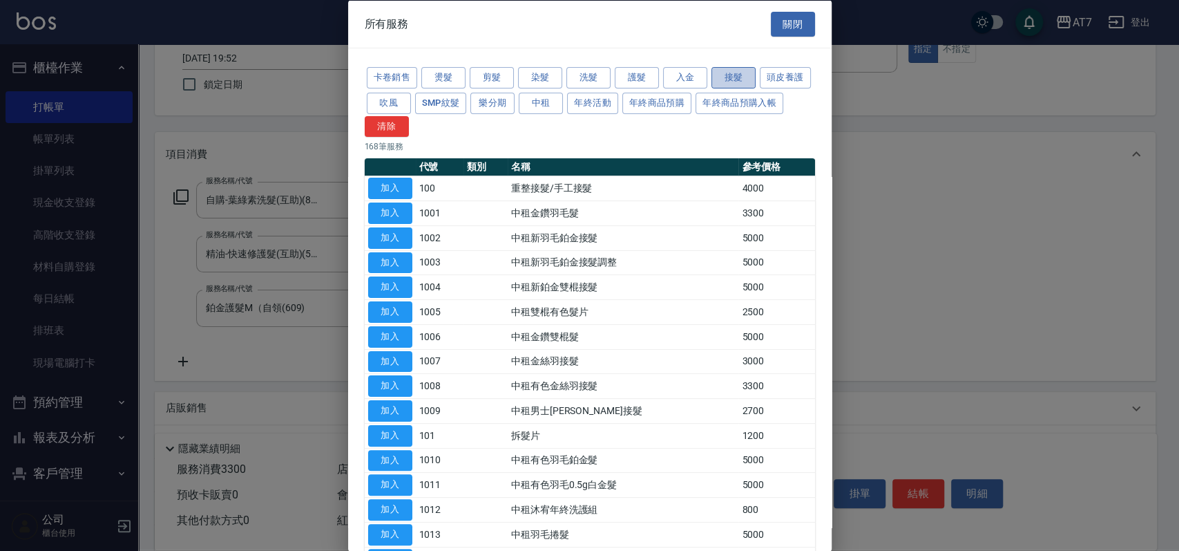
click at [730, 70] on button "接髮" at bounding box center [734, 77] width 44 height 21
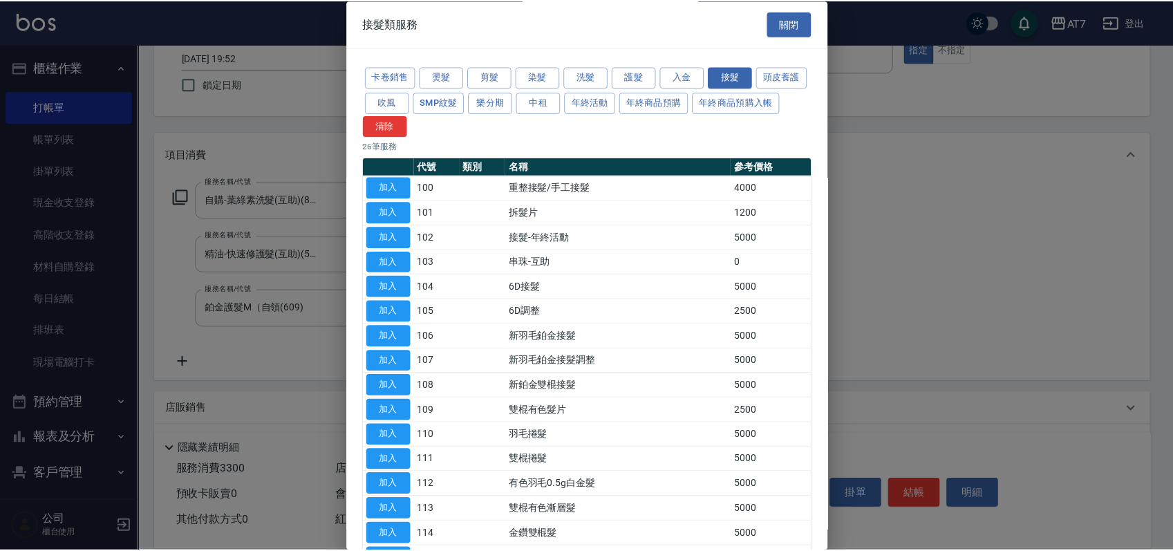
scroll to position [344, 0]
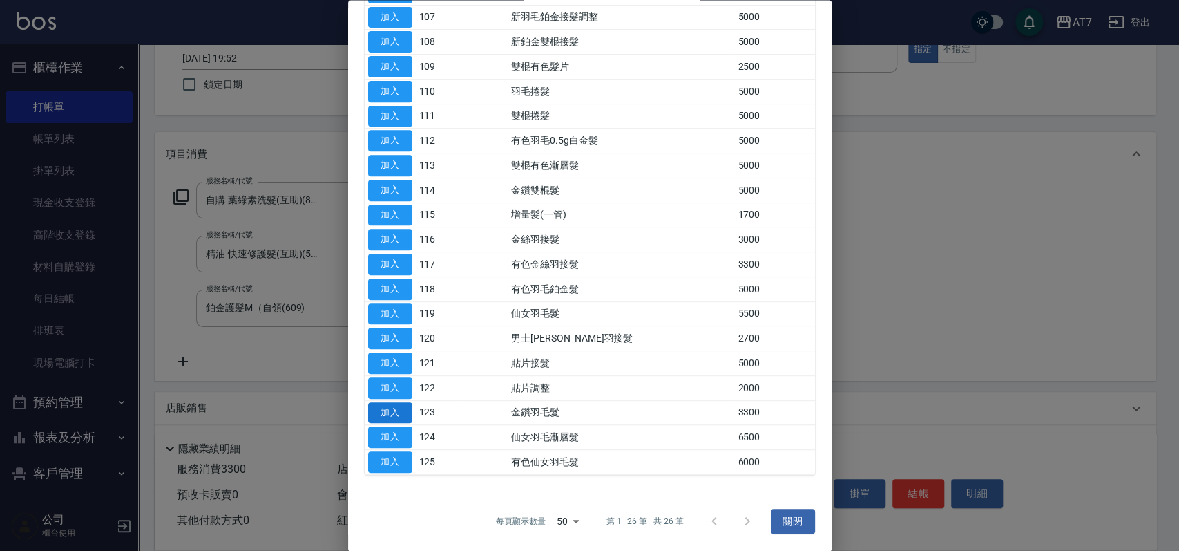
click at [392, 412] on button "加入" at bounding box center [390, 412] width 44 height 21
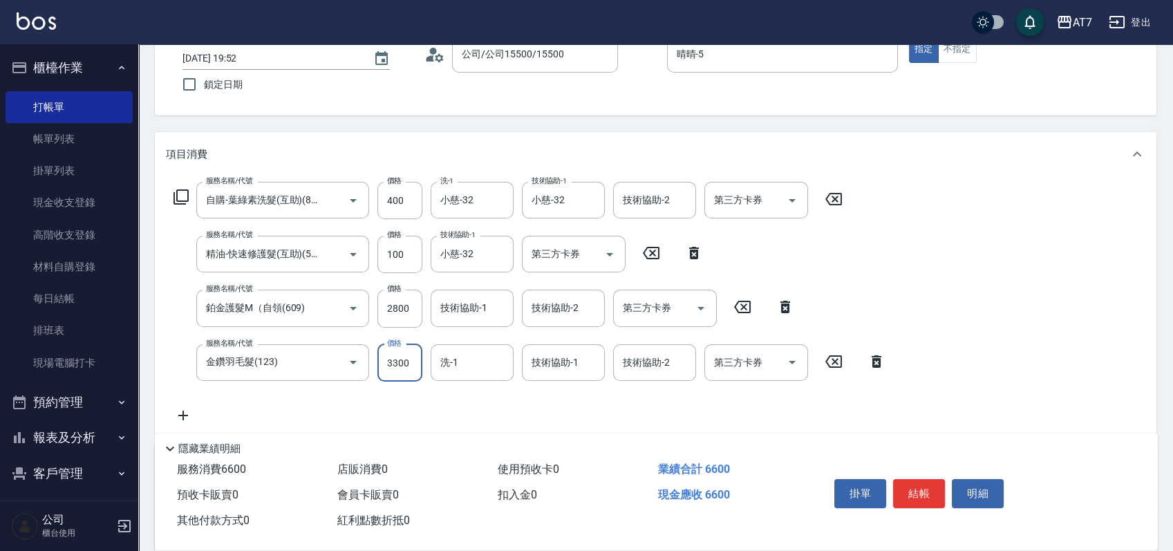
click at [400, 358] on input "3300" at bounding box center [399, 362] width 45 height 37
click at [961, 232] on div "服務名稱/代號 自購-葉綠素洗髮(互助)(801) 服務名稱/代號 價格 400 價格 洗-1 小慈-32 洗-1 技術協助-1 小慈-32 技術協助-1 技…" at bounding box center [655, 305] width 1001 height 258
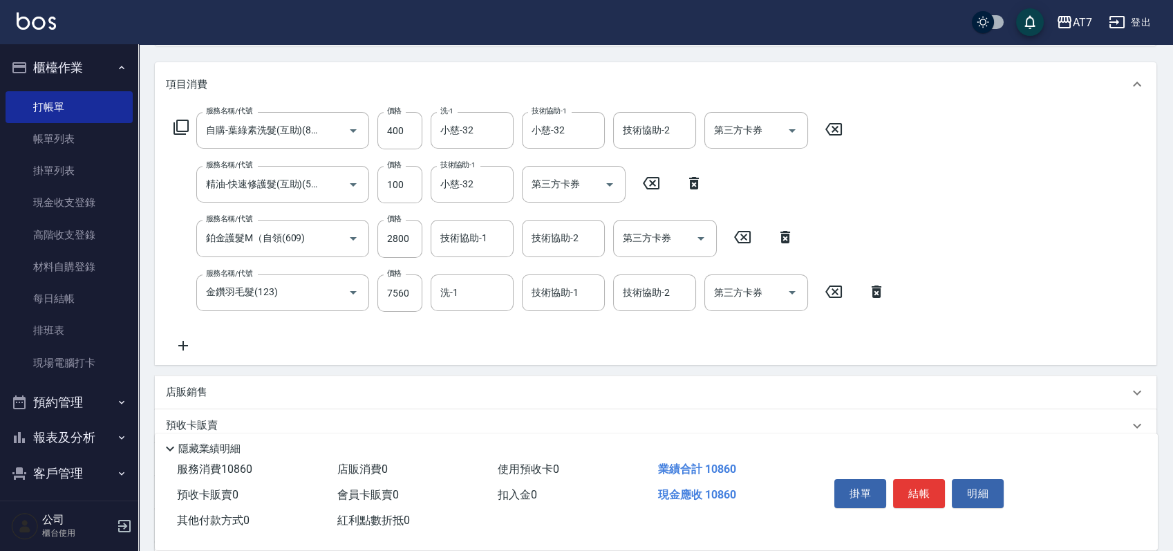
scroll to position [315, 0]
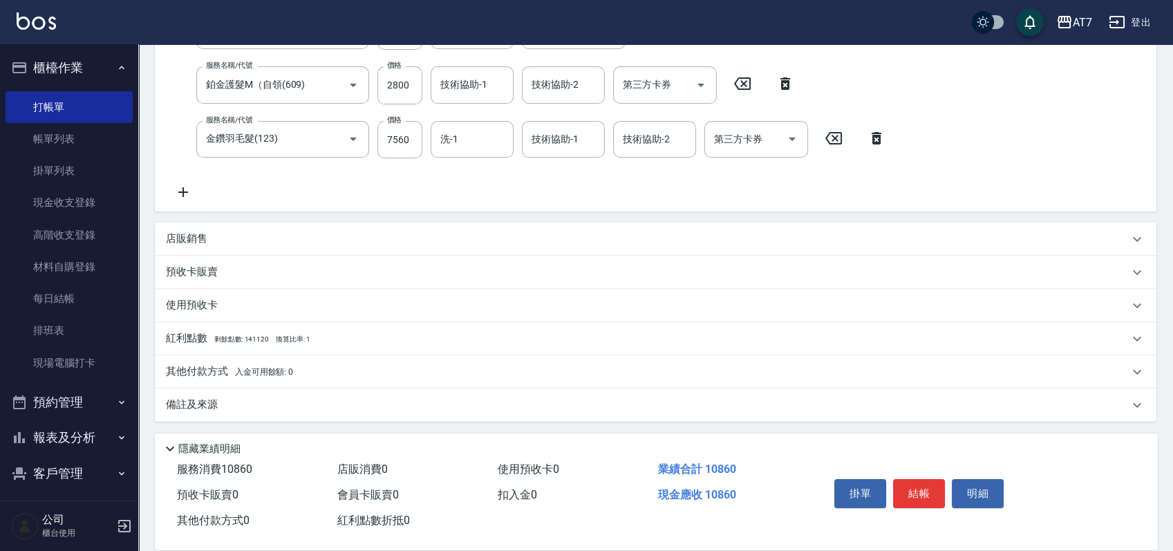
click at [455, 367] on div "其他付款方式 入金可用餘額: 0" at bounding box center [647, 371] width 962 height 15
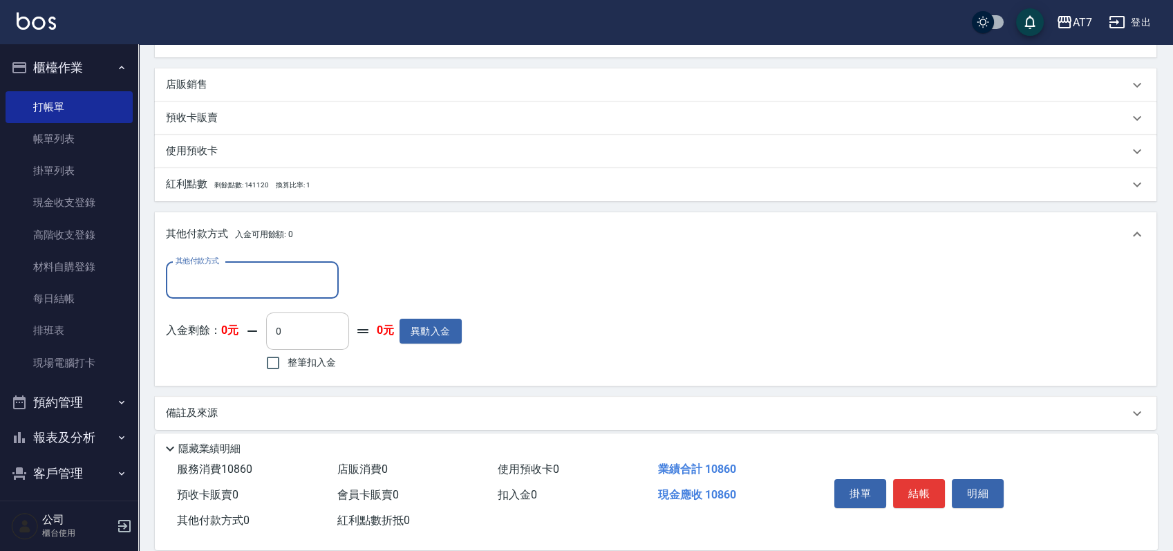
scroll to position [476, 0]
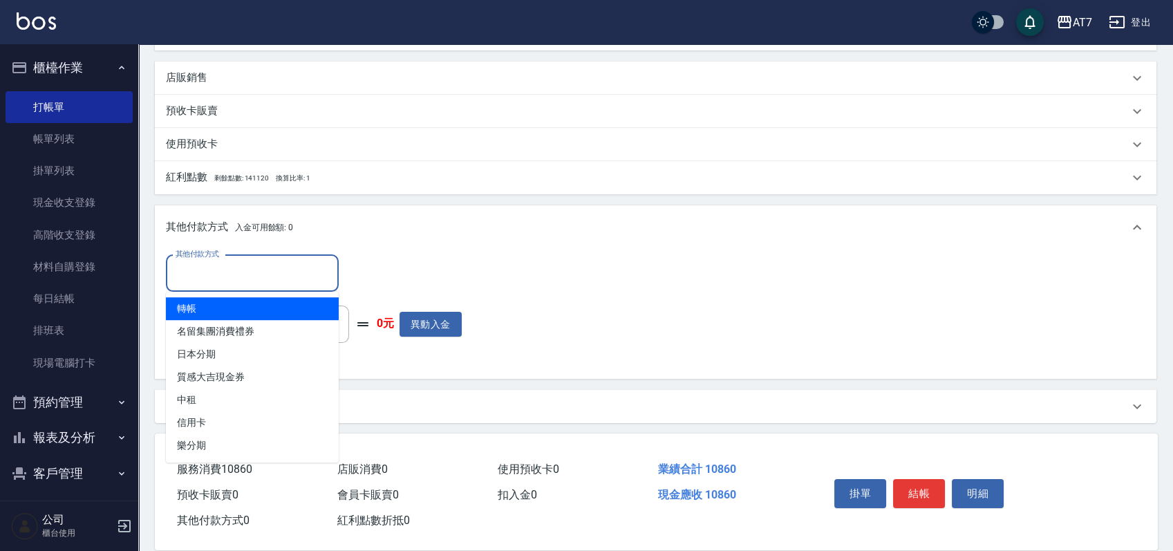
click at [198, 271] on input "其他付款方式" at bounding box center [252, 273] width 160 height 24
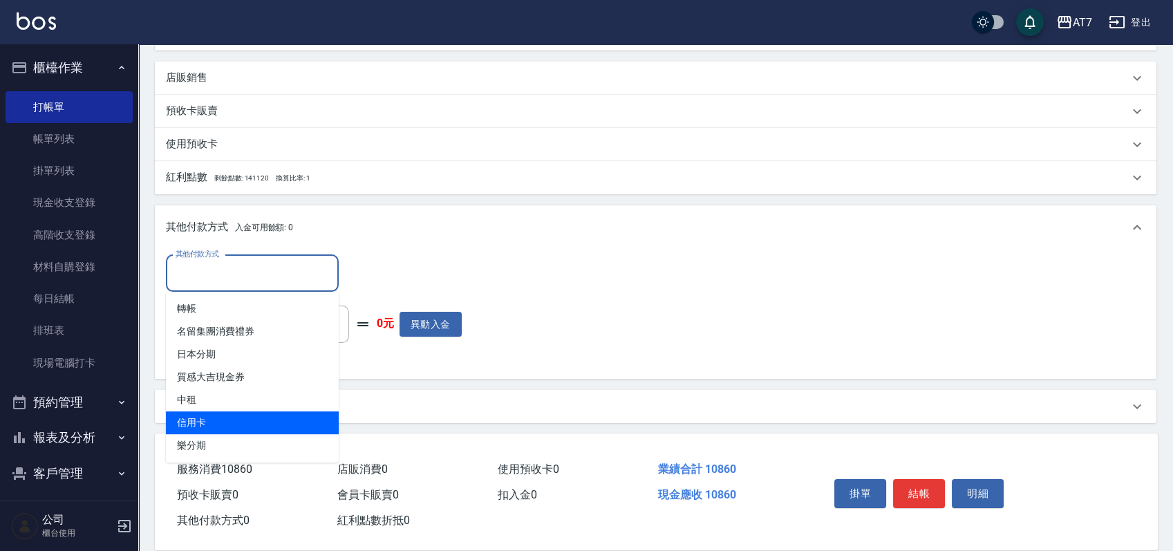
click at [202, 419] on span "信用卡" at bounding box center [252, 422] width 173 height 23
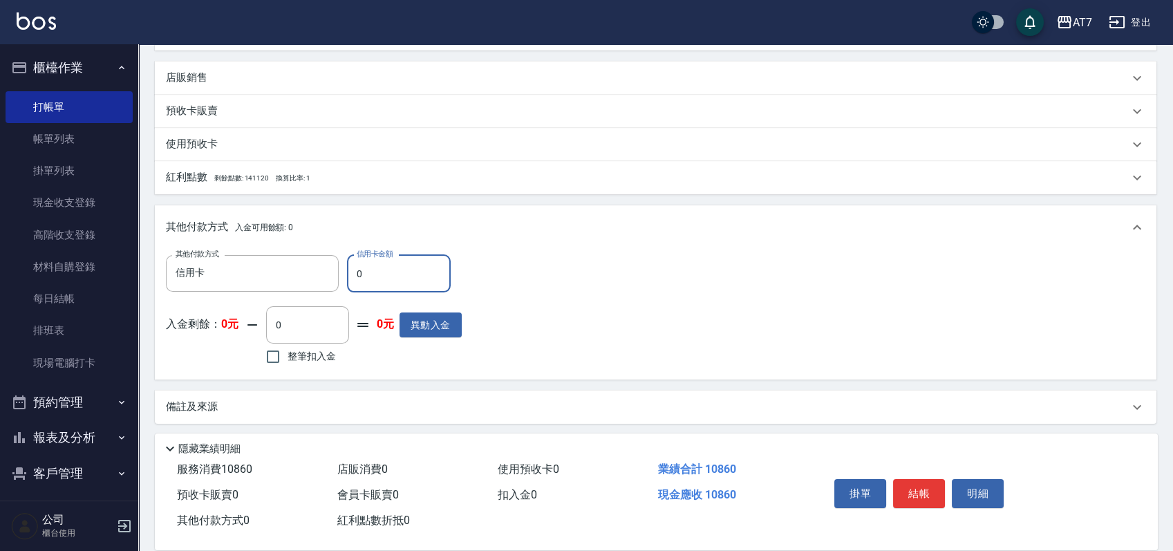
click at [352, 278] on input "0" at bounding box center [399, 273] width 104 height 37
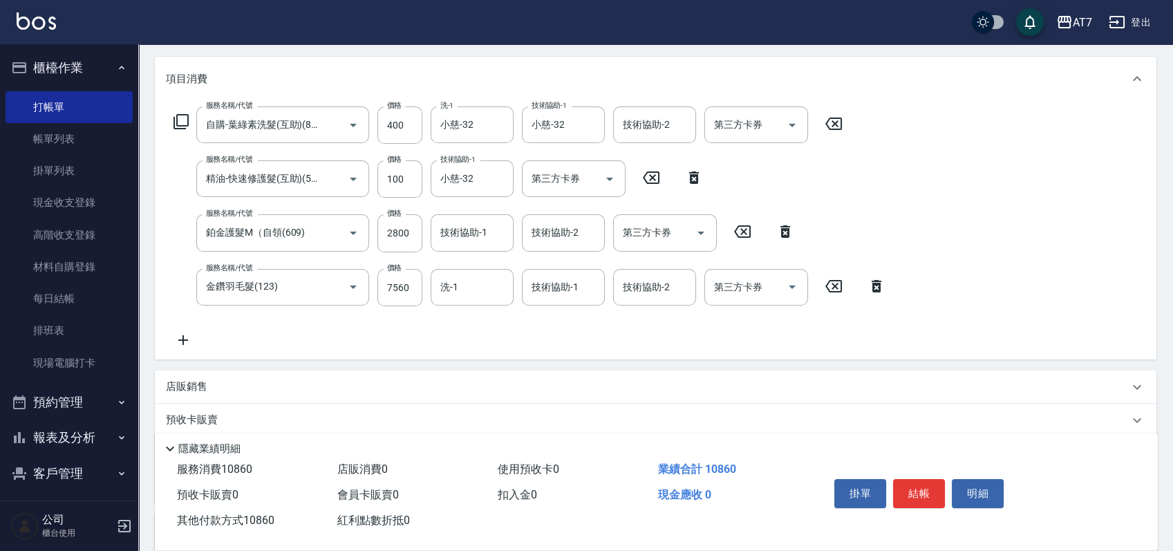
scroll to position [0, 0]
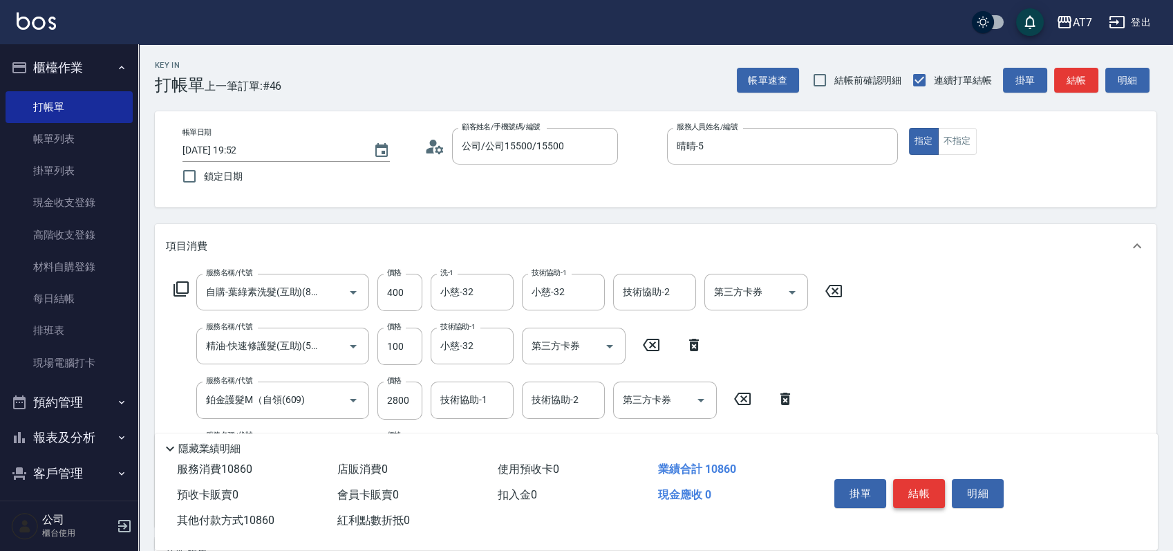
click at [931, 486] on button "結帳" at bounding box center [919, 493] width 52 height 29
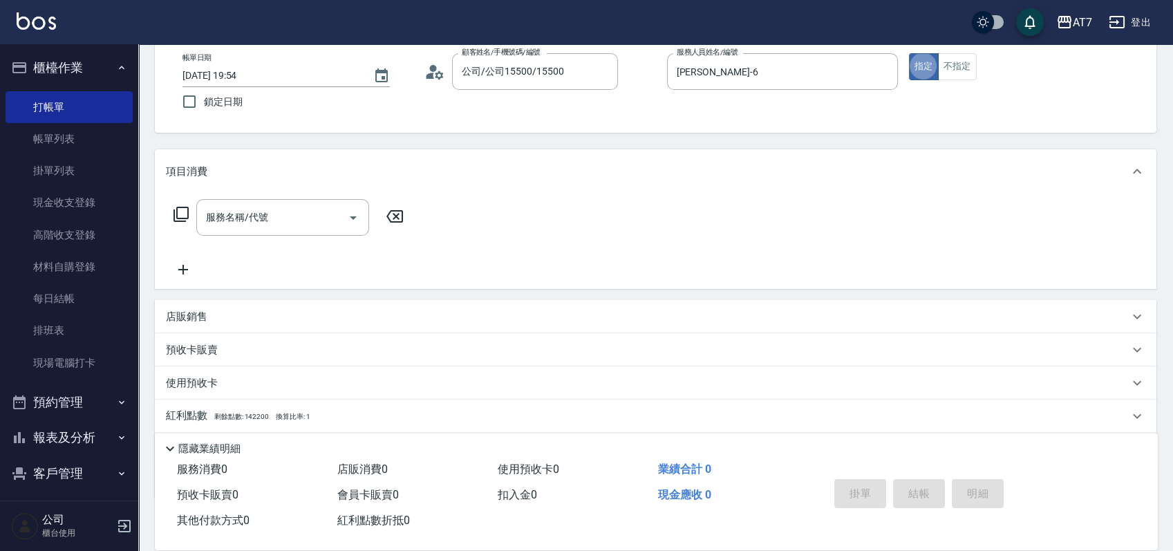
scroll to position [153, 0]
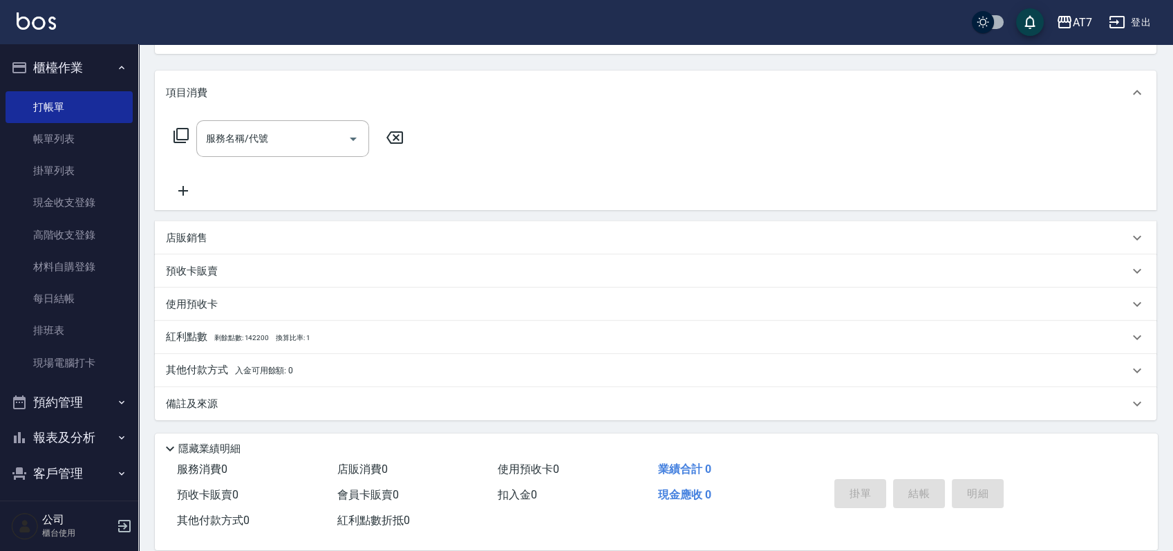
click at [614, 238] on div "店販銷售" at bounding box center [647, 238] width 962 height 15
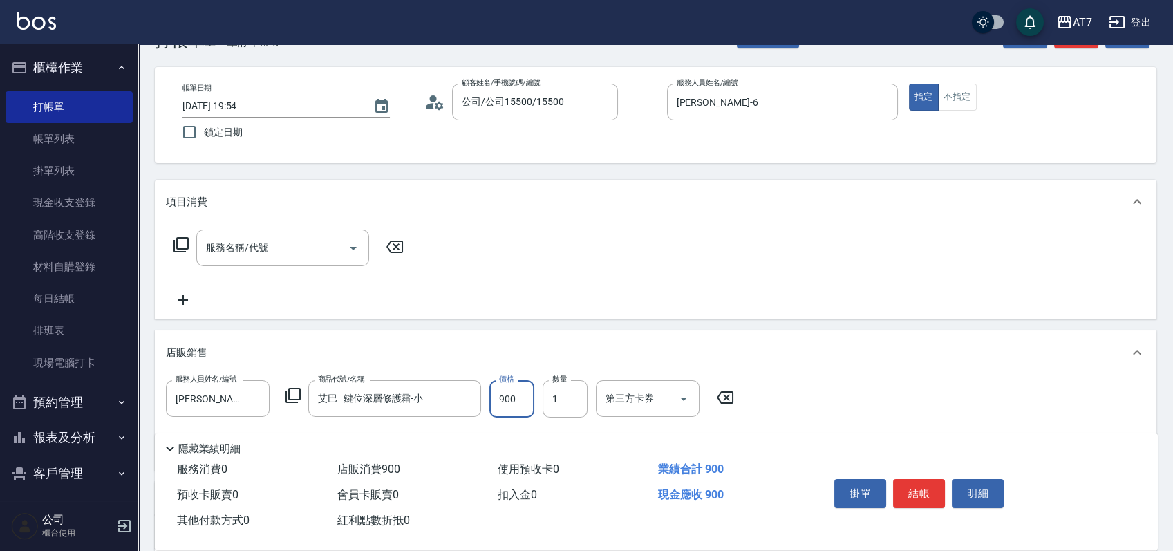
scroll to position [0, 0]
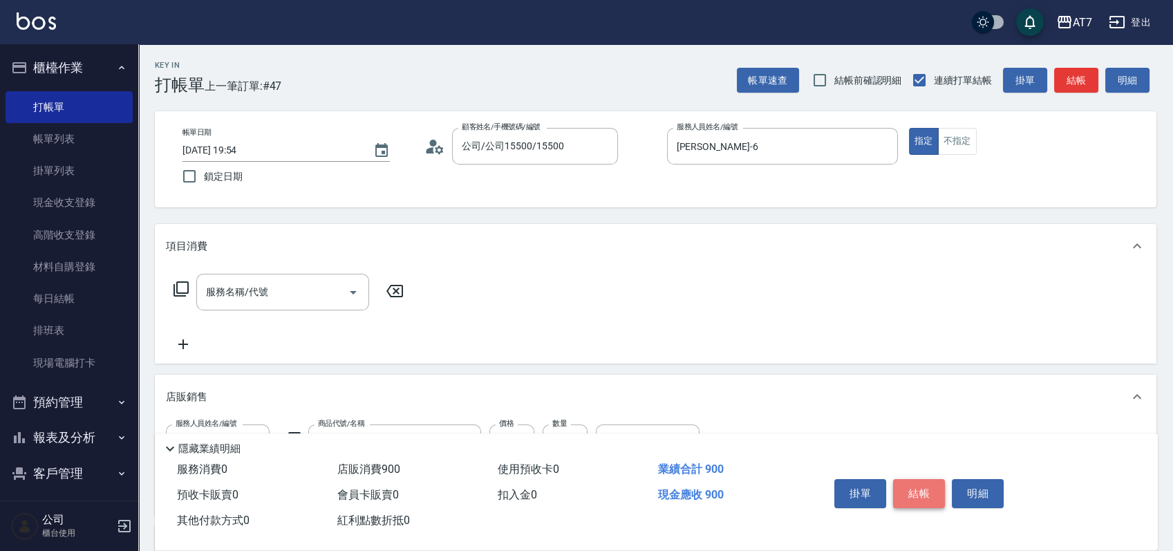
click at [933, 489] on button "結帳" at bounding box center [919, 493] width 52 height 29
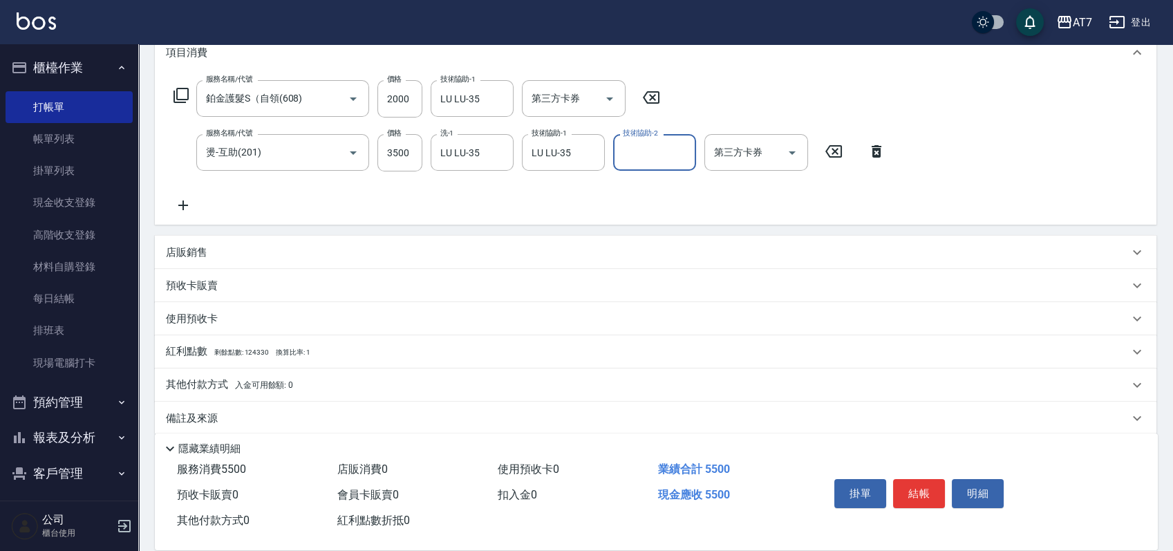
scroll to position [208, 0]
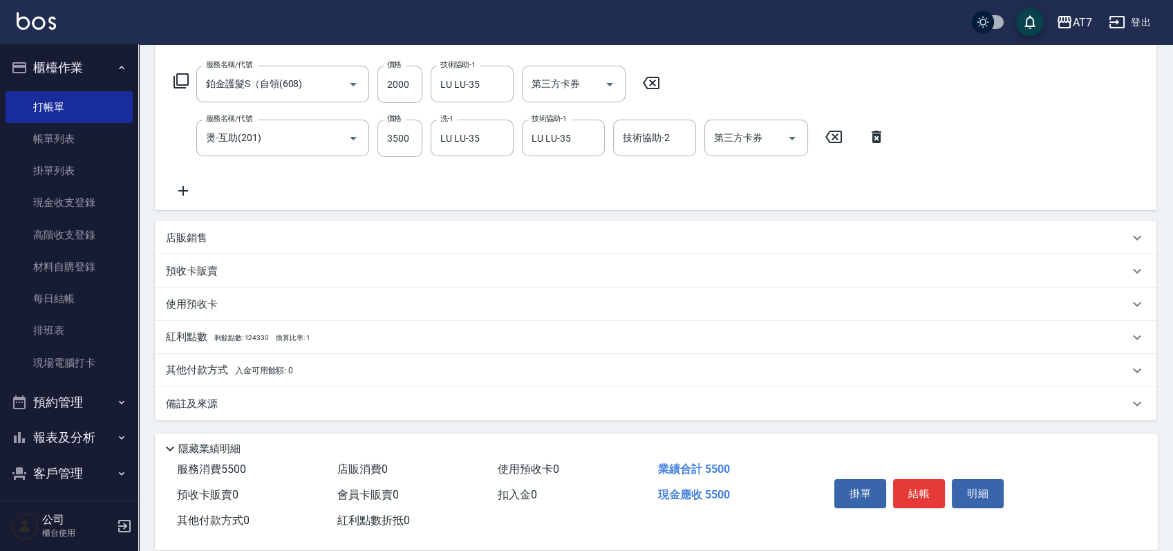
click at [390, 370] on div "其他付款方式 入金可用餘額: 0" at bounding box center [647, 370] width 962 height 15
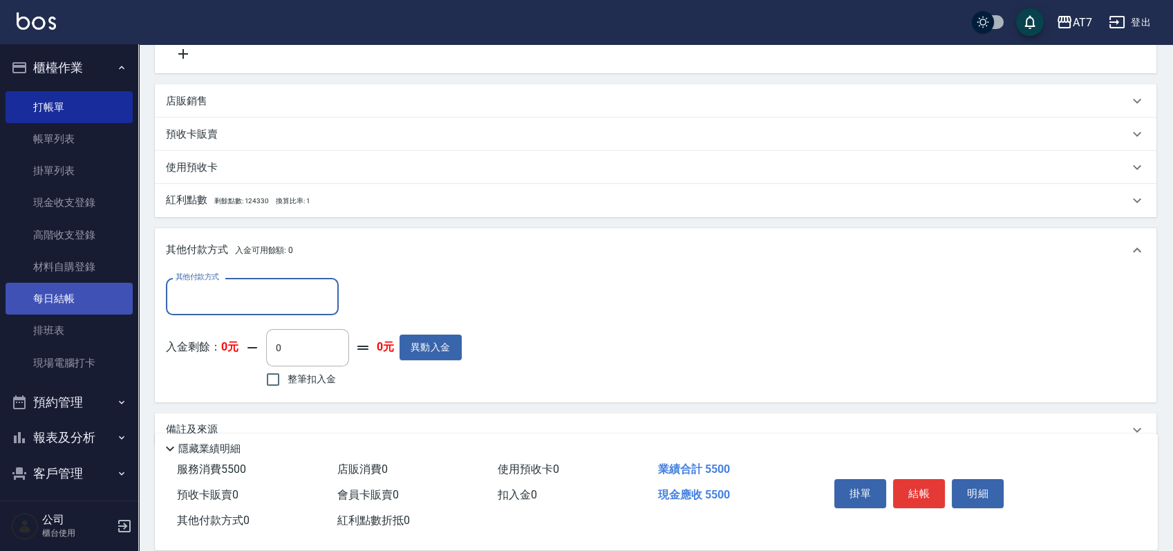
scroll to position [366, 0]
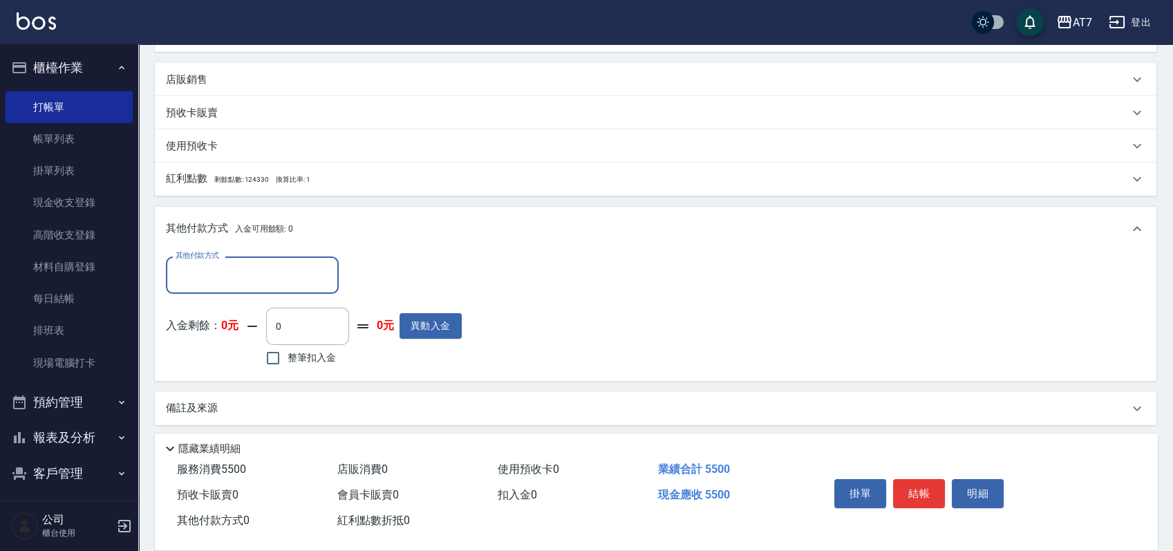
click at [213, 276] on input "其他付款方式" at bounding box center [252, 275] width 160 height 24
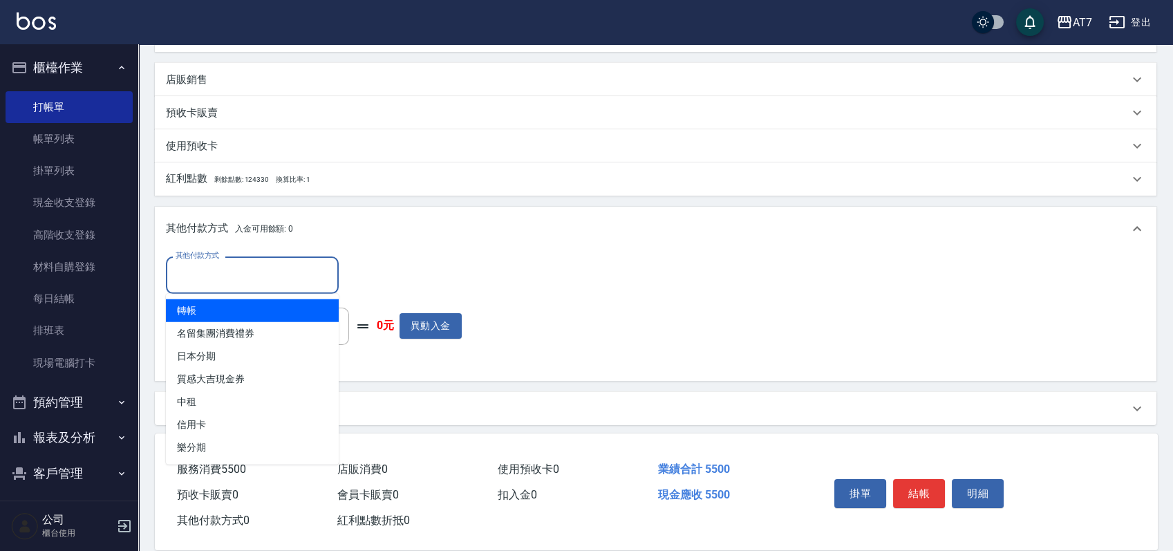
click at [211, 312] on span "轉帳" at bounding box center [252, 310] width 173 height 23
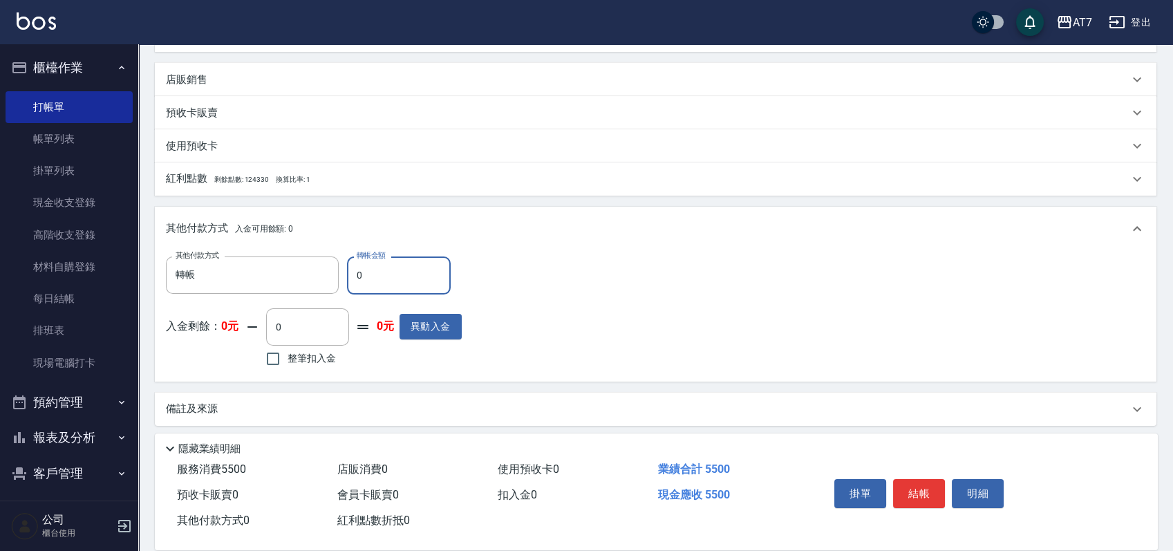
click at [353, 274] on input "0" at bounding box center [399, 274] width 104 height 37
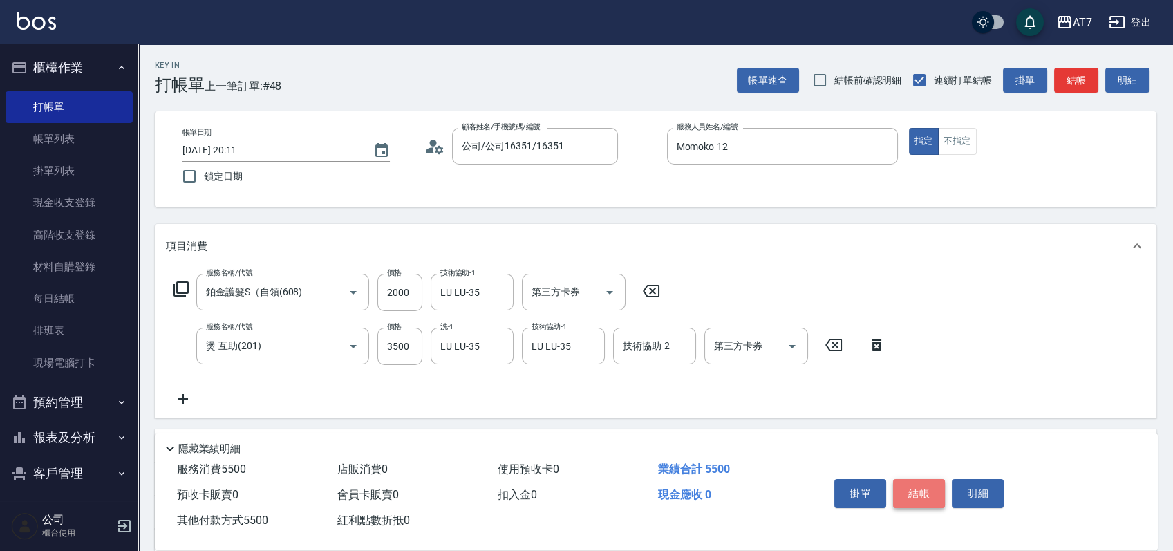
click at [921, 491] on button "結帳" at bounding box center [919, 493] width 52 height 29
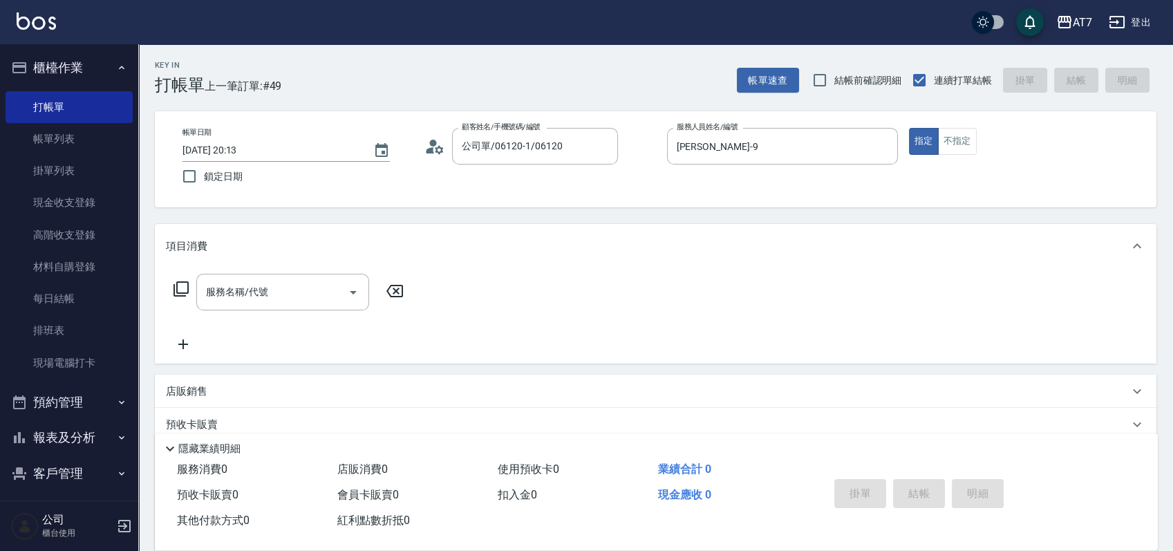
click at [181, 287] on icon at bounding box center [181, 289] width 17 height 17
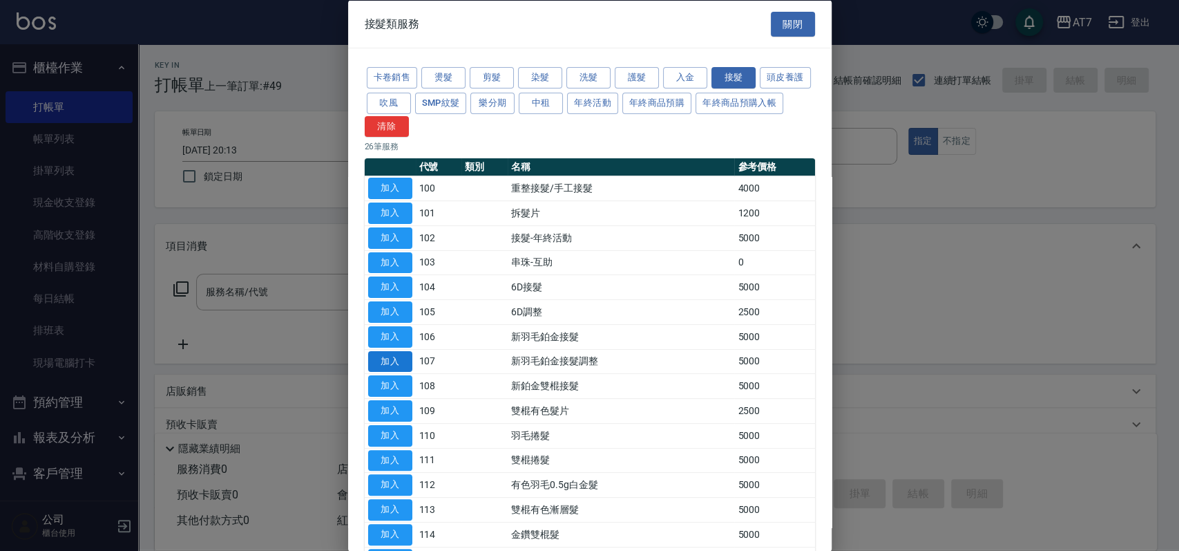
click at [404, 364] on button "加入" at bounding box center [390, 360] width 44 height 21
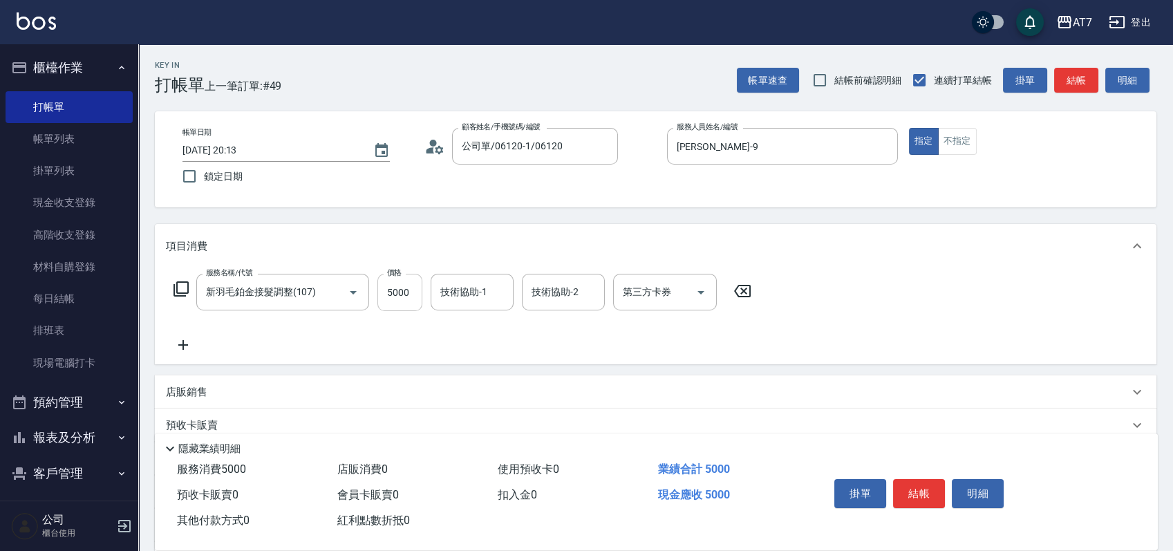
click at [398, 299] on input "5000" at bounding box center [399, 292] width 45 height 37
click at [178, 291] on icon at bounding box center [181, 289] width 17 height 17
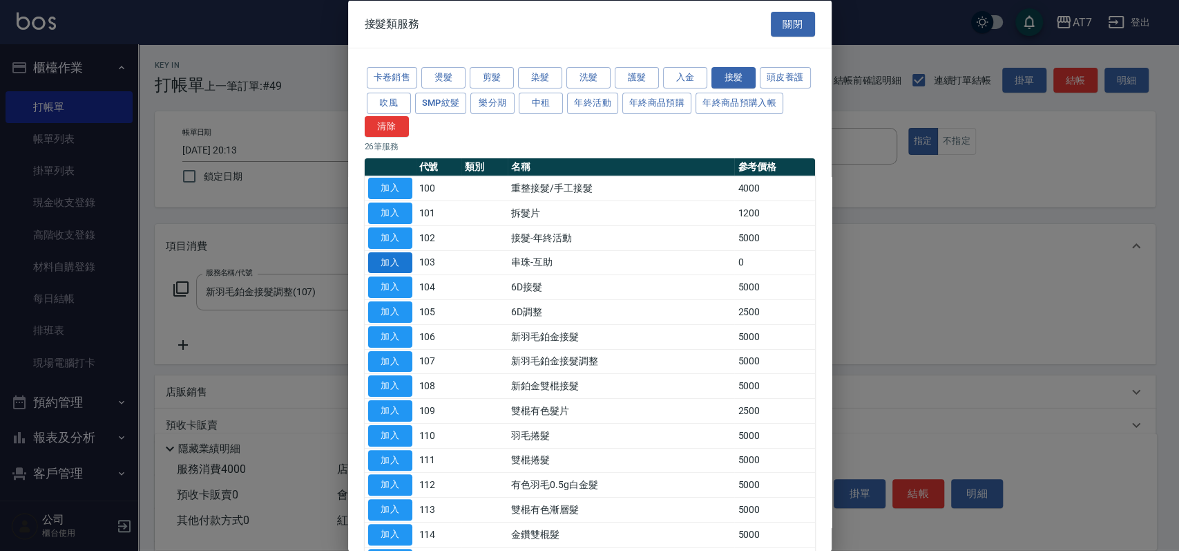
click at [397, 263] on button "加入" at bounding box center [390, 261] width 44 height 21
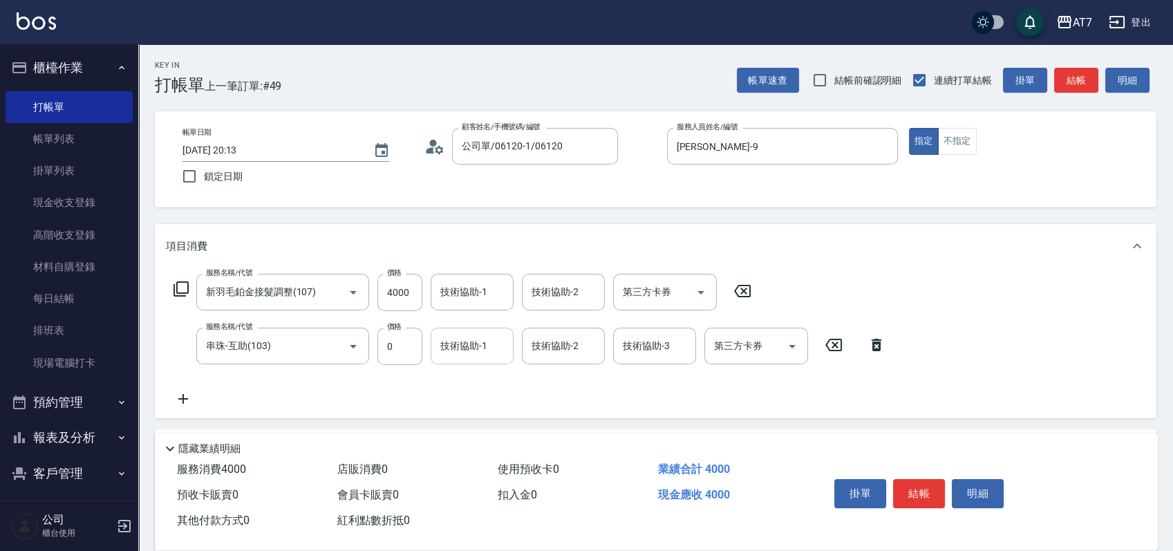
click at [481, 351] on input "技術協助-1" at bounding box center [472, 346] width 70 height 24
click at [927, 490] on button "結帳" at bounding box center [919, 493] width 52 height 29
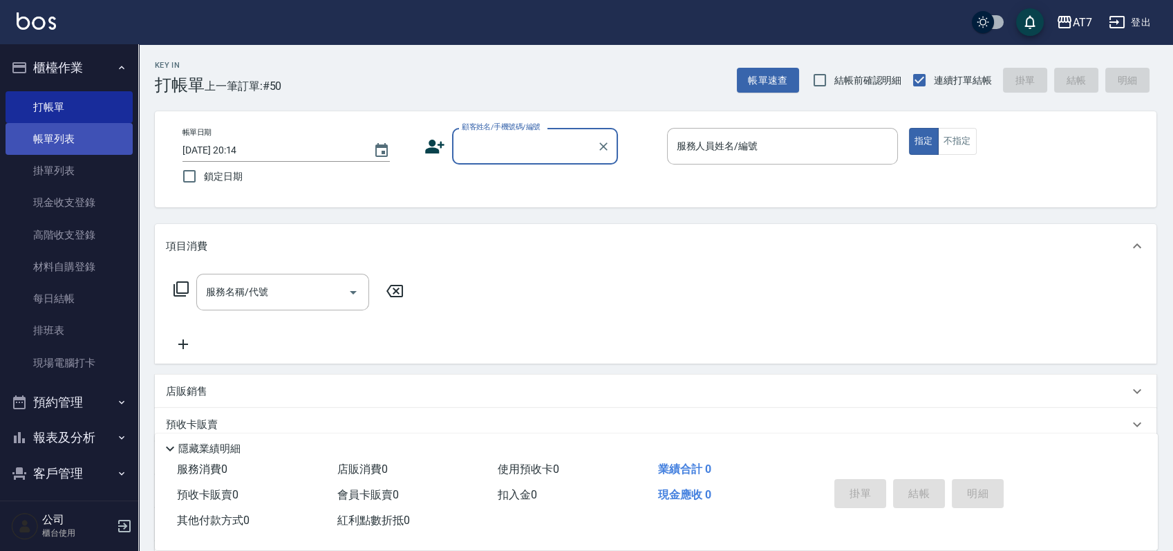
click at [68, 135] on link "帳單列表" at bounding box center [69, 139] width 127 height 32
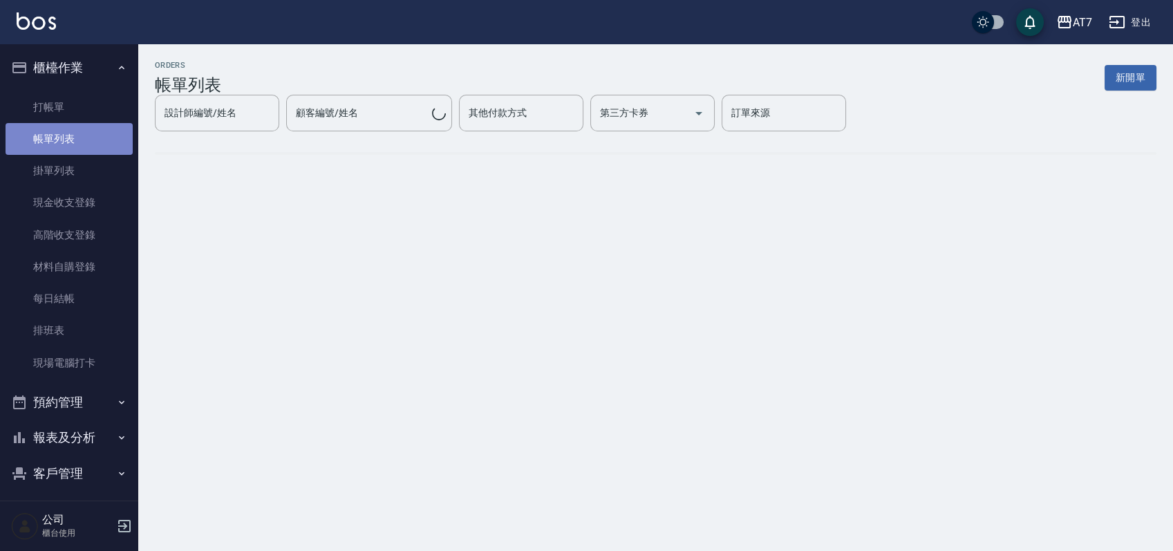
click at [106, 141] on link "帳單列表" at bounding box center [69, 139] width 127 height 32
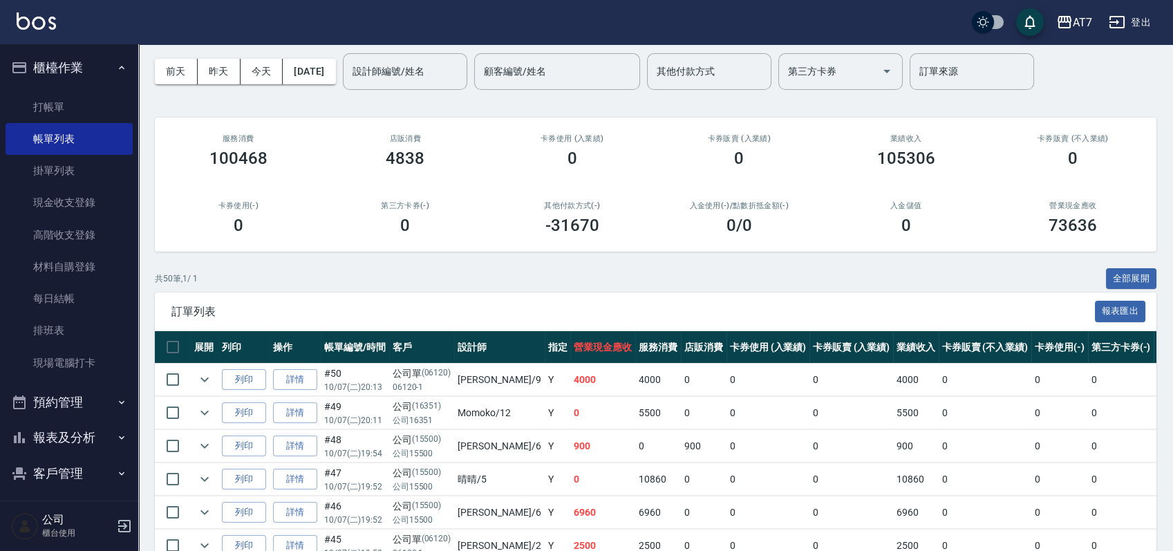
scroll to position [92, 0]
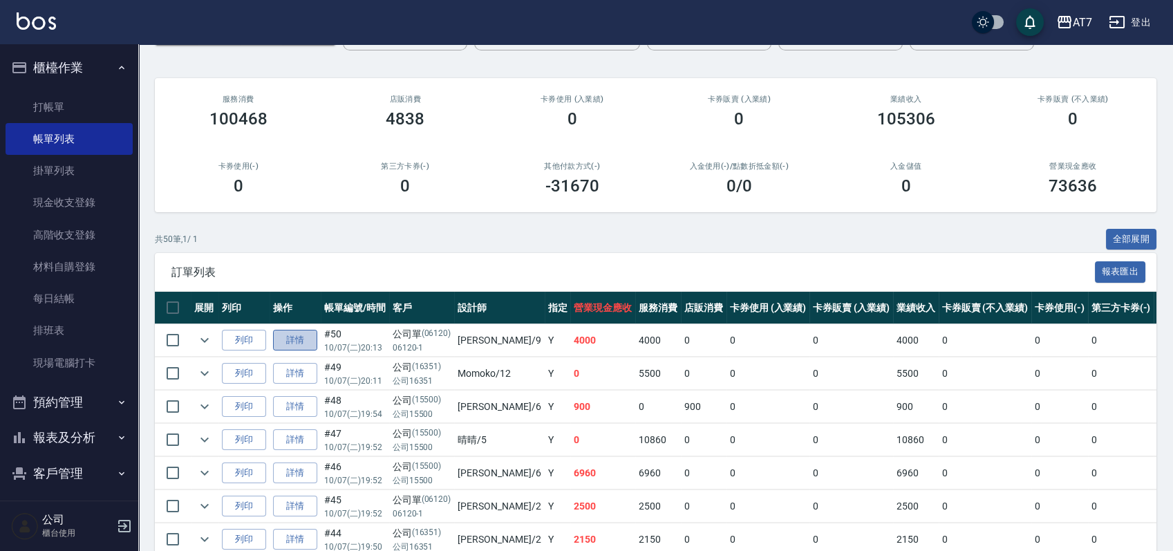
click at [289, 336] on link "詳情" at bounding box center [295, 340] width 44 height 21
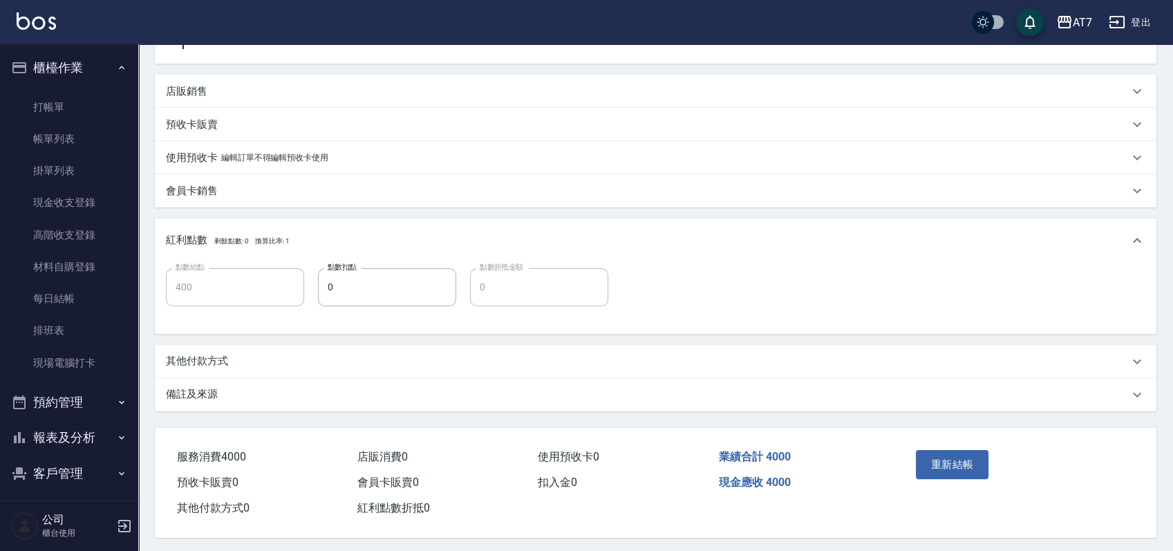
scroll to position [364, 0]
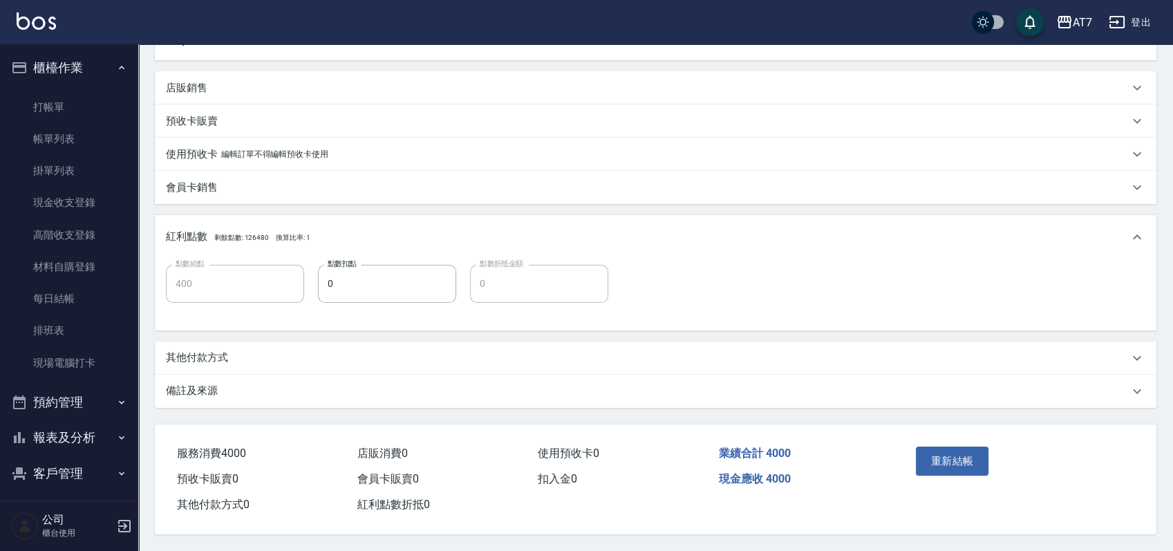
click at [319, 357] on div "其他付款方式" at bounding box center [647, 357] width 962 height 15
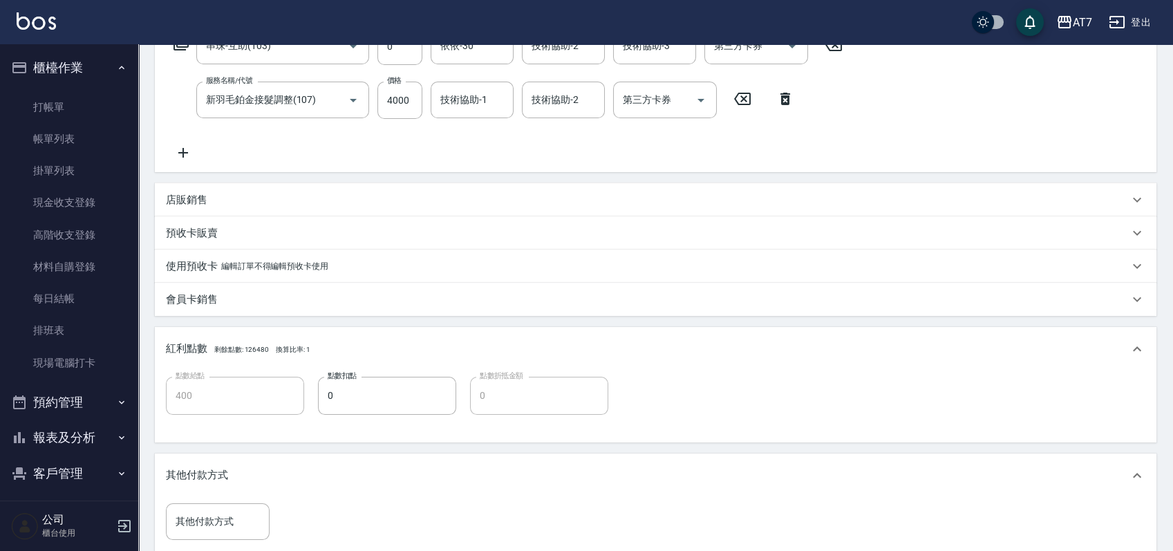
scroll to position [88, 0]
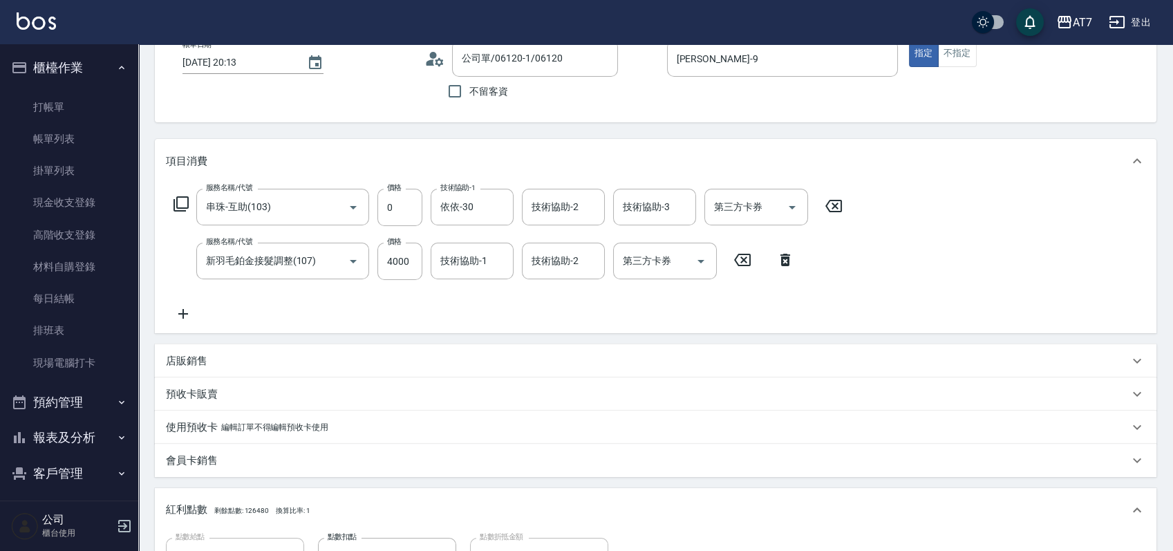
click at [310, 368] on div "店販銷售" at bounding box center [655, 360] width 1001 height 33
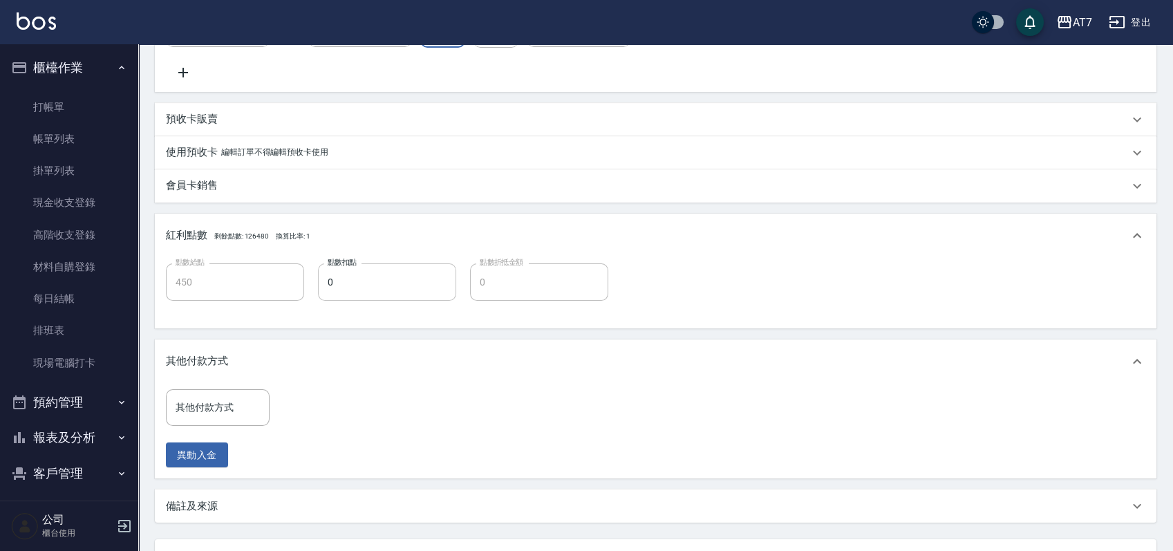
scroll to position [605, 0]
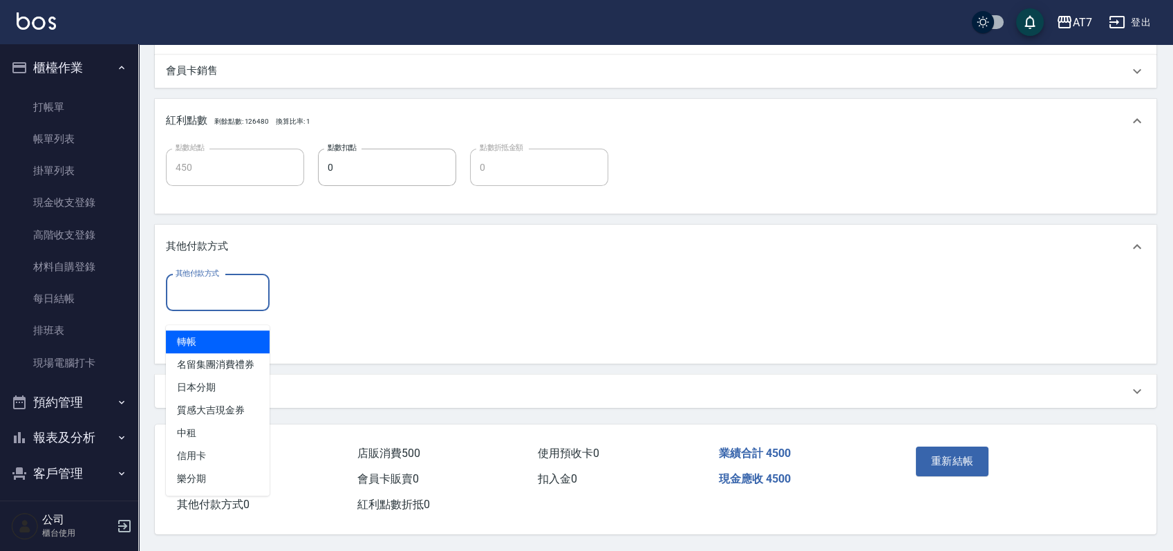
click at [244, 300] on input "其他付款方式" at bounding box center [217, 293] width 91 height 24
click at [240, 330] on span "轉帳" at bounding box center [218, 341] width 104 height 23
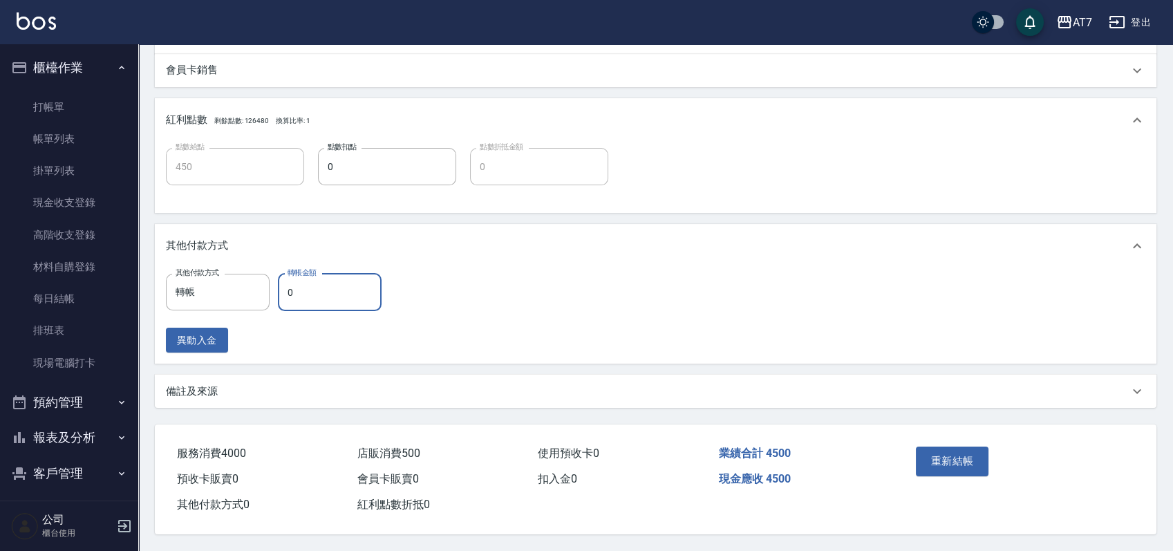
click at [285, 294] on input "0" at bounding box center [330, 292] width 104 height 37
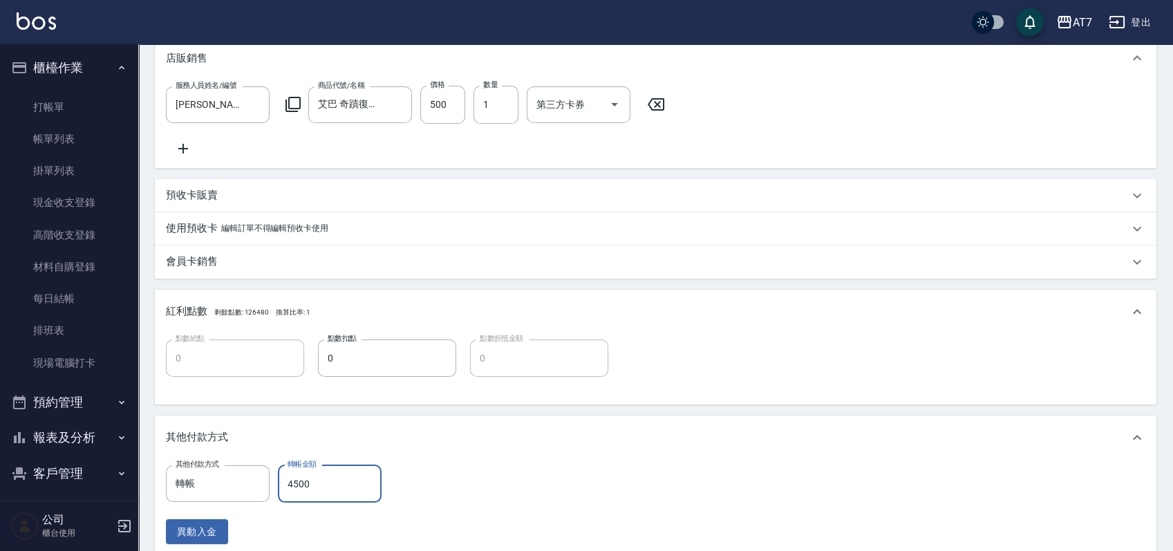
scroll to position [605, 0]
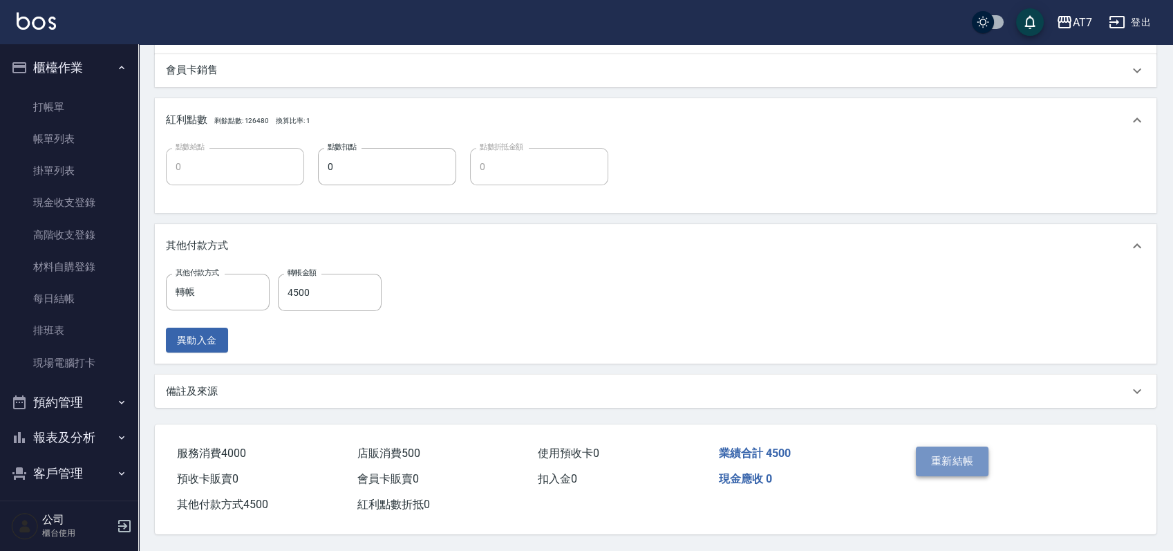
click at [975, 466] on button "重新結帳" at bounding box center [951, 460] width 73 height 29
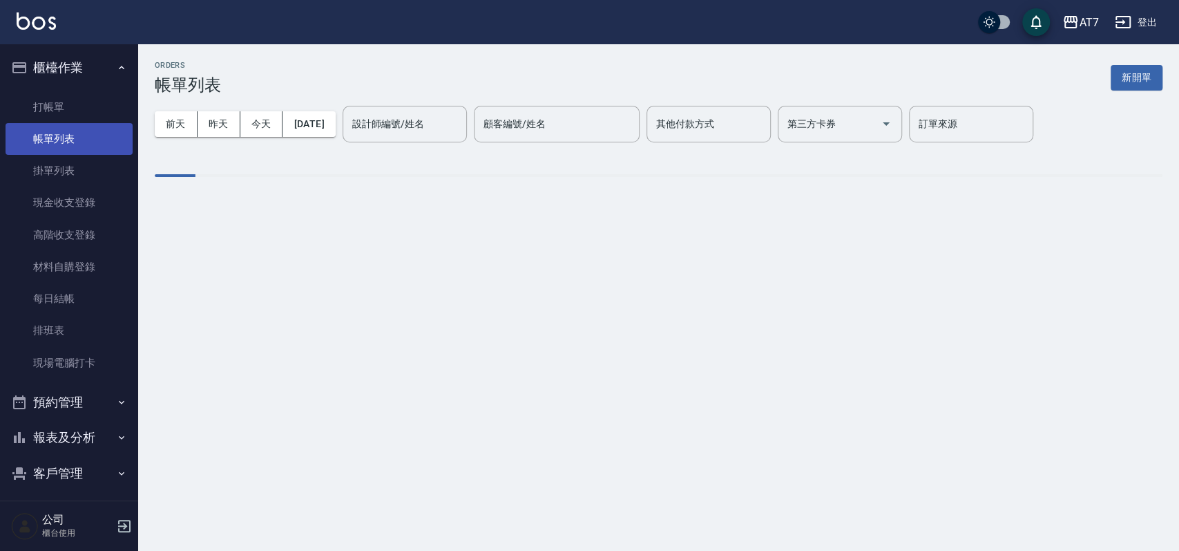
click at [73, 144] on link "帳單列表" at bounding box center [69, 139] width 127 height 32
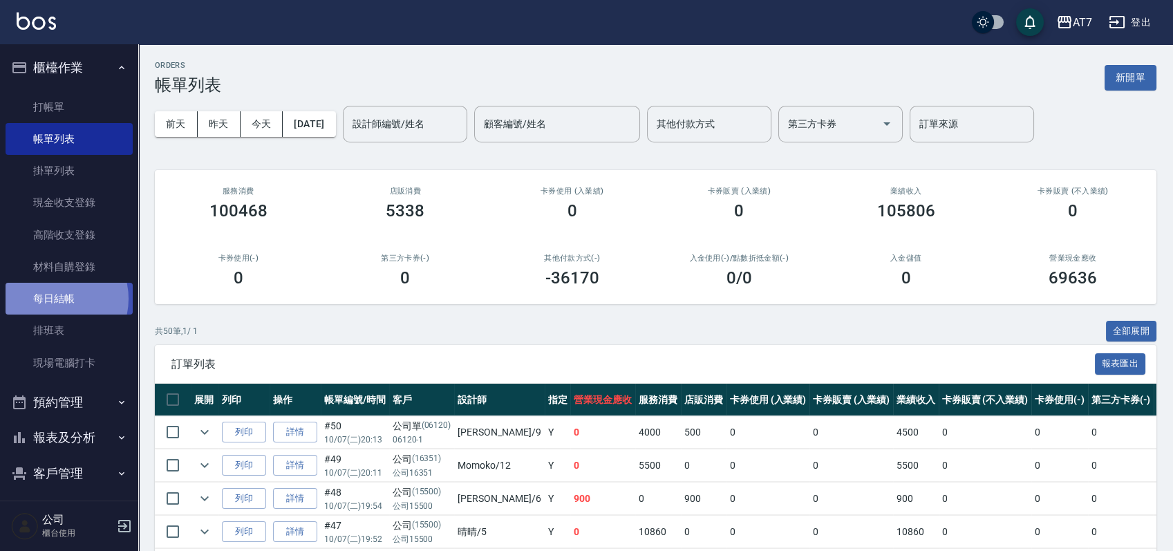
click at [55, 298] on link "每日結帳" at bounding box center [69, 299] width 127 height 32
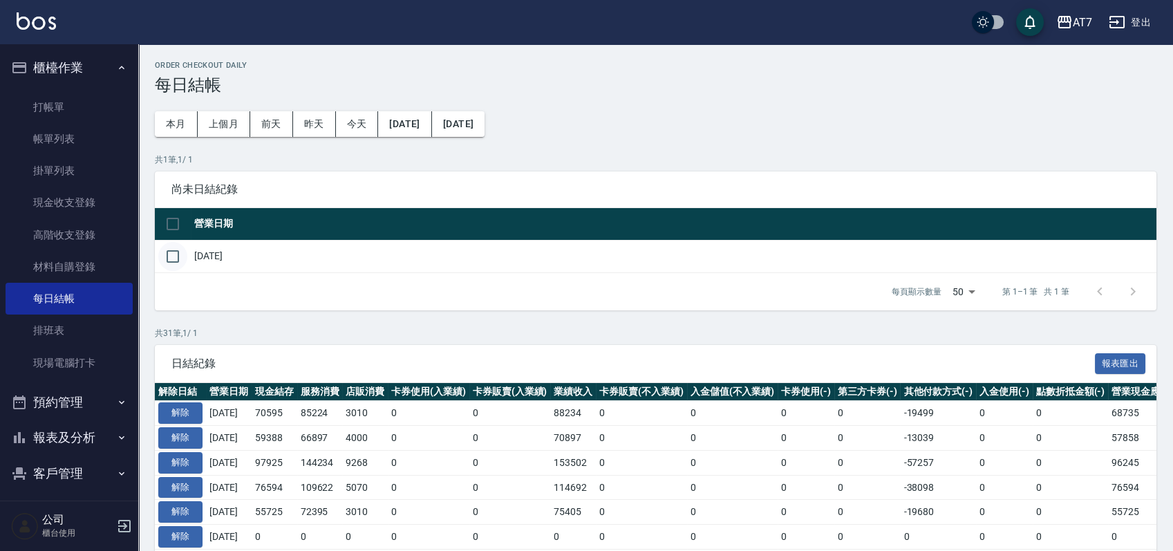
click at [178, 254] on input "checkbox" at bounding box center [172, 256] width 29 height 29
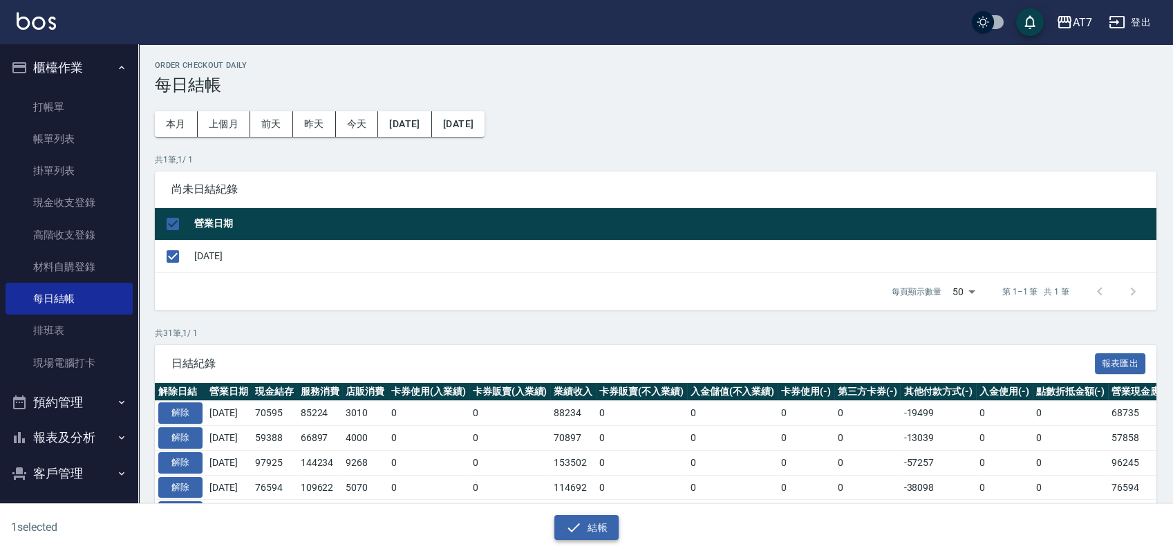
click at [585, 524] on button "結帳" at bounding box center [586, 528] width 64 height 26
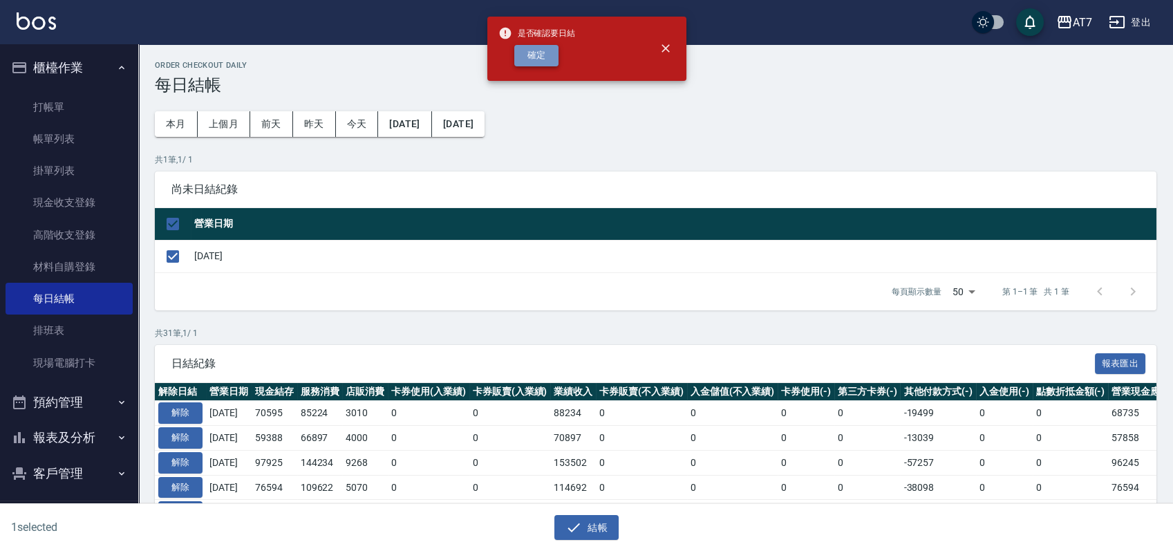
click at [547, 52] on button "確定" at bounding box center [536, 55] width 44 height 21
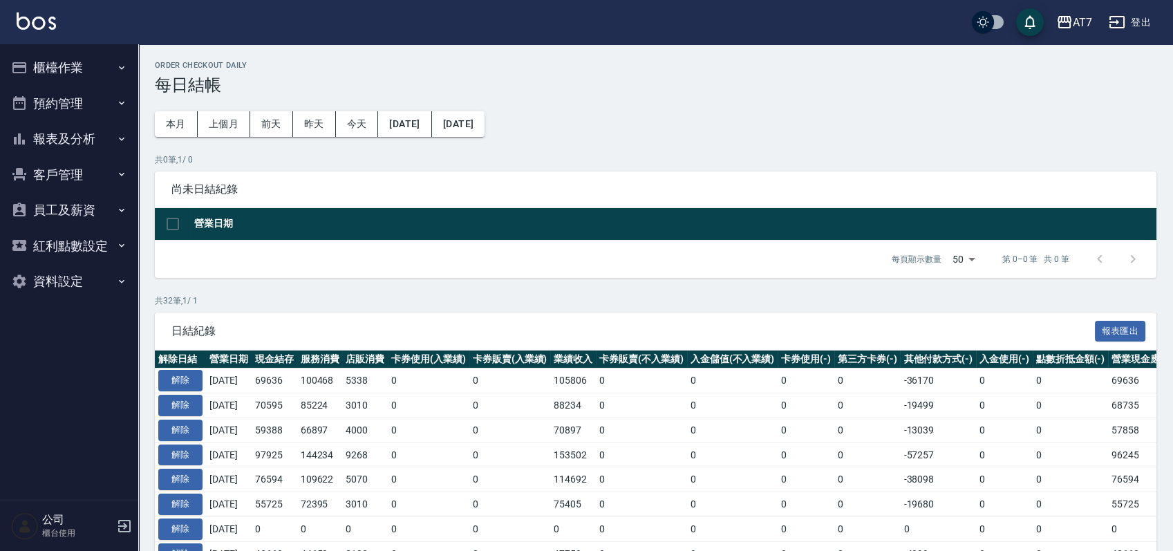
click at [85, 136] on button "報表及分析" at bounding box center [69, 139] width 127 height 36
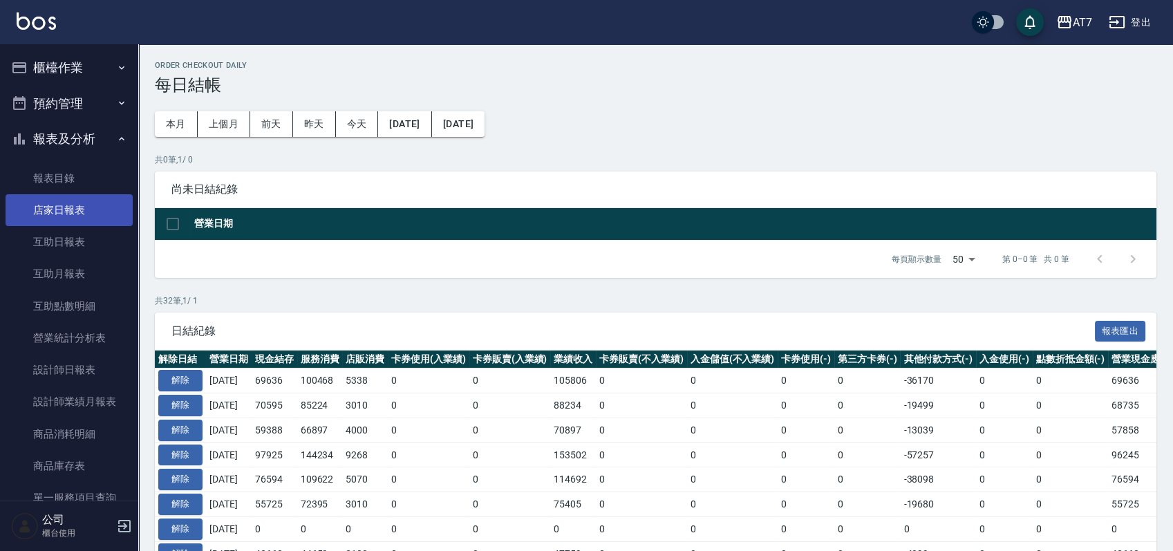
click at [75, 209] on link "店家日報表" at bounding box center [69, 210] width 127 height 32
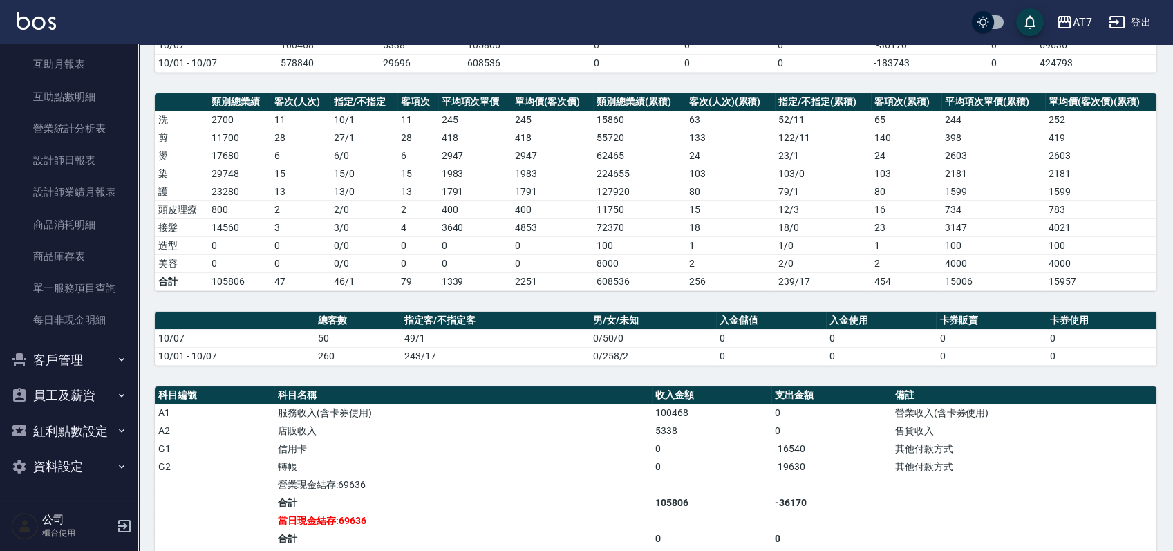
scroll to position [368, 0]
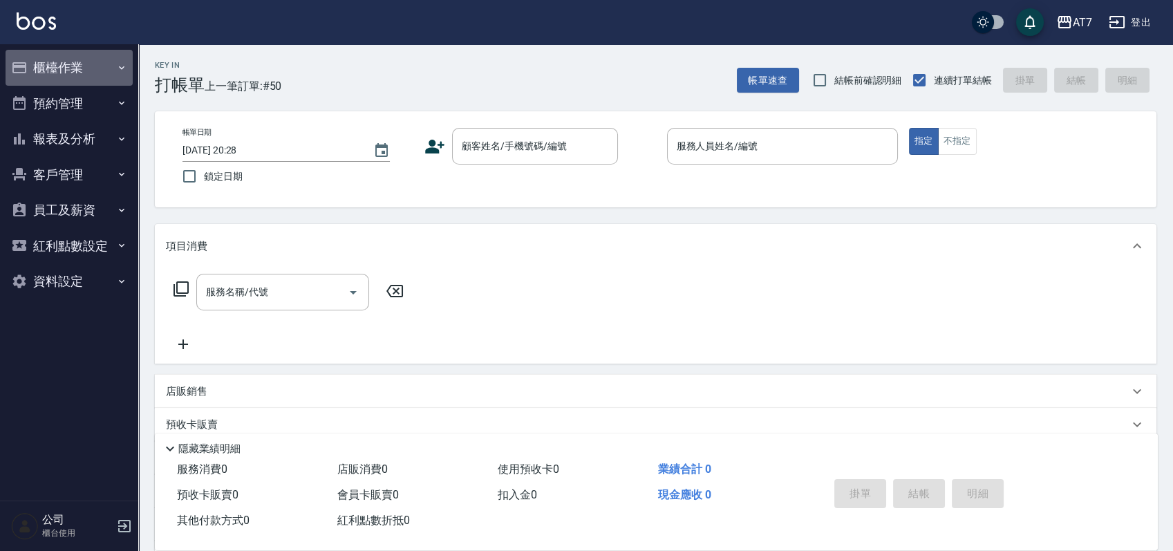
click at [71, 58] on button "櫃檯作業" at bounding box center [69, 68] width 127 height 36
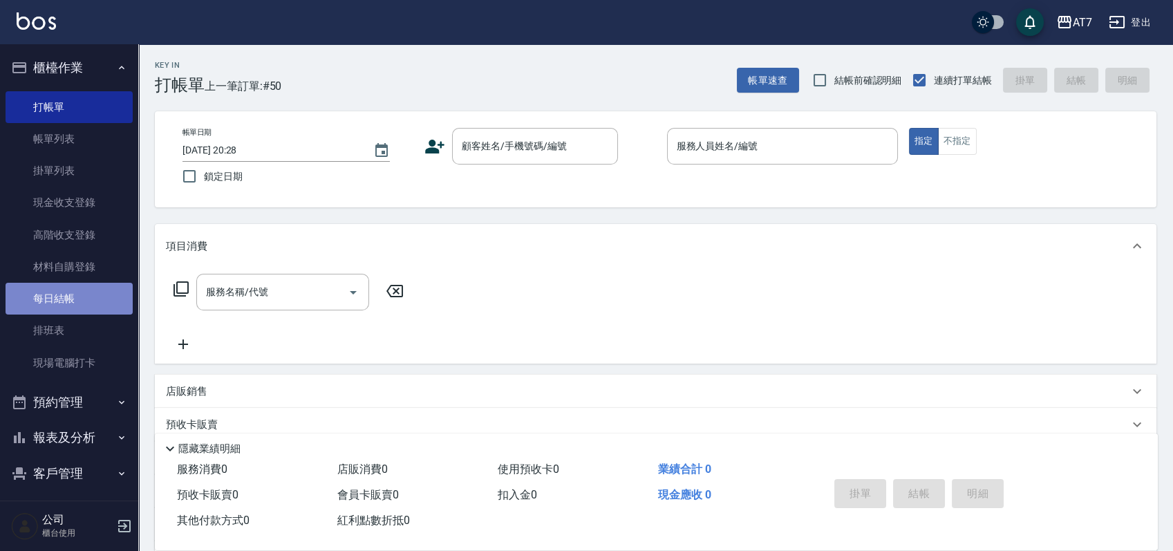
click at [93, 294] on link "每日結帳" at bounding box center [69, 299] width 127 height 32
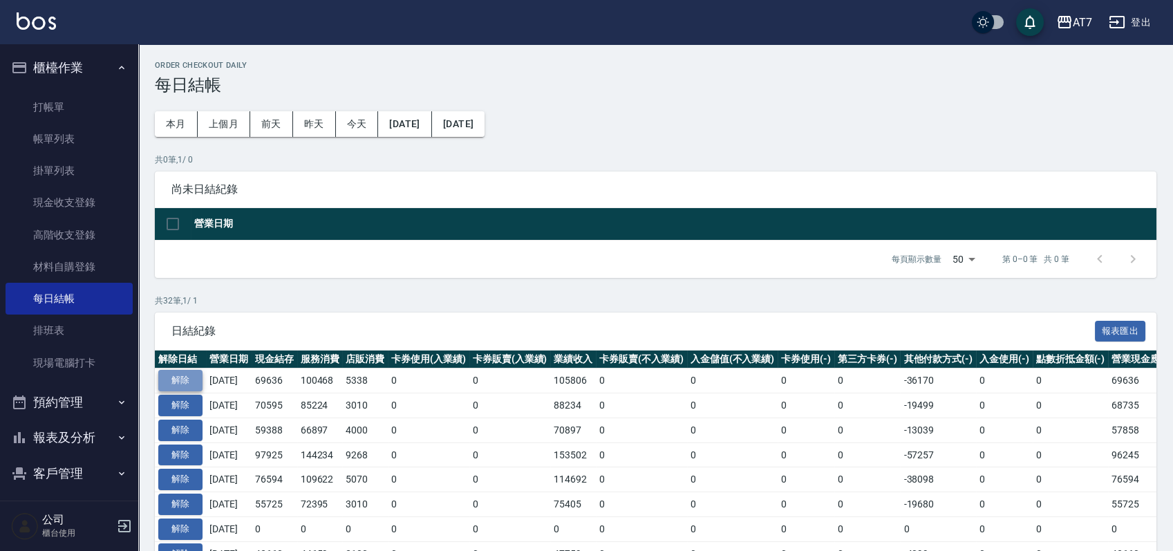
click at [182, 374] on button "解除" at bounding box center [180, 380] width 44 height 21
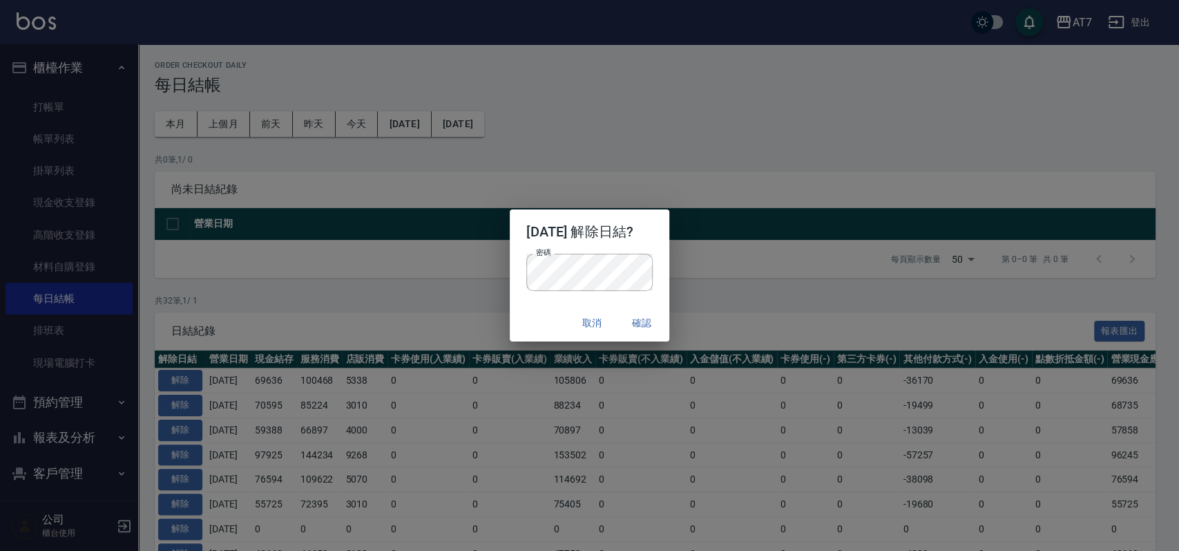
click at [519, 312] on div "取消 確認" at bounding box center [590, 323] width 160 height 37
click at [647, 325] on button "確認" at bounding box center [642, 323] width 44 height 26
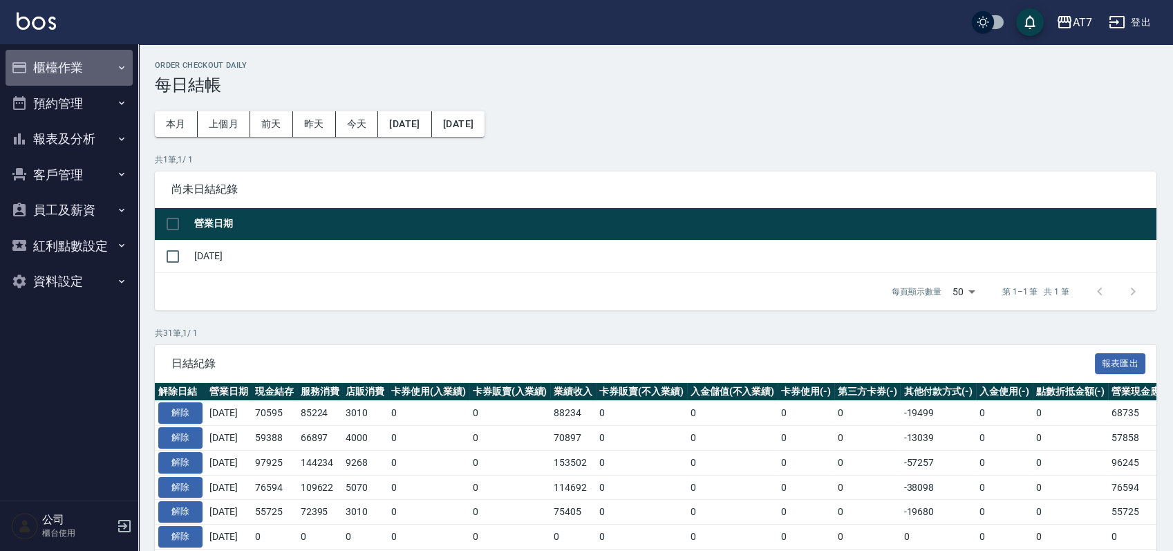
click at [86, 70] on button "櫃檯作業" at bounding box center [69, 68] width 127 height 36
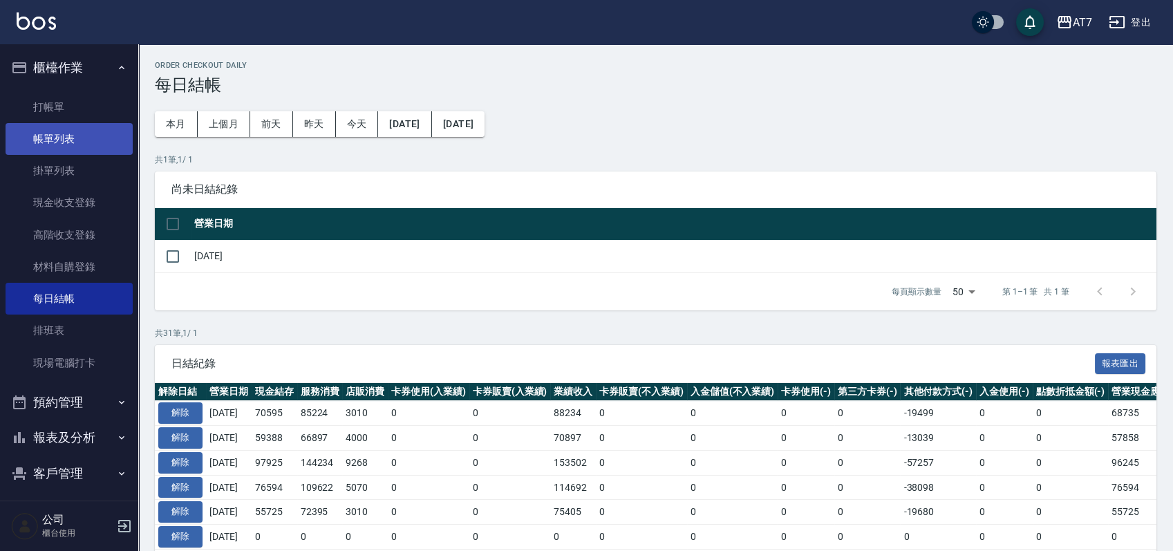
click at [57, 133] on link "帳單列表" at bounding box center [69, 139] width 127 height 32
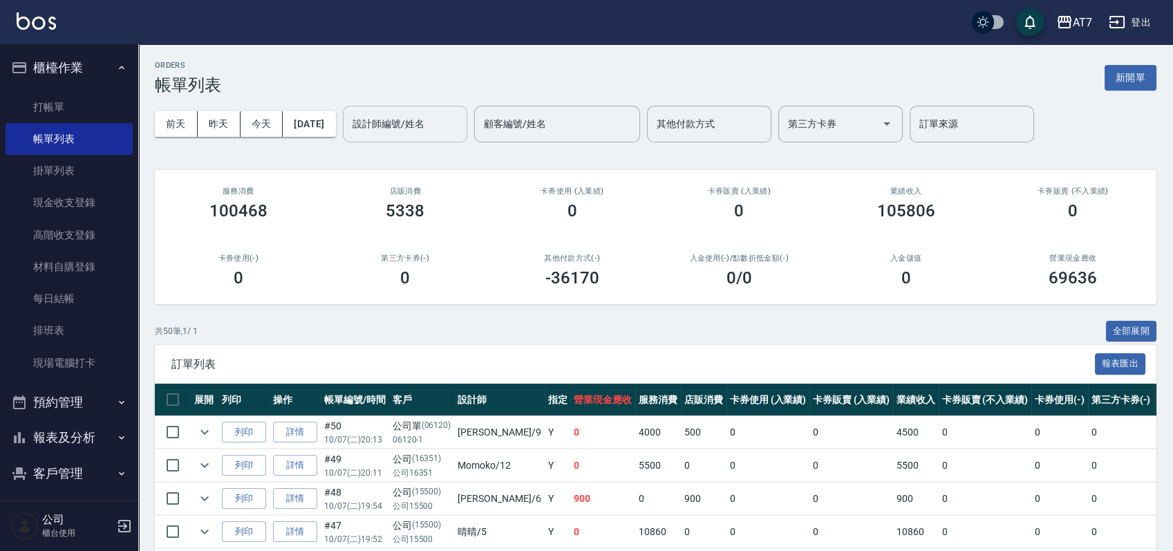
click at [412, 131] on input "設計師編號/姓名" at bounding box center [405, 124] width 112 height 24
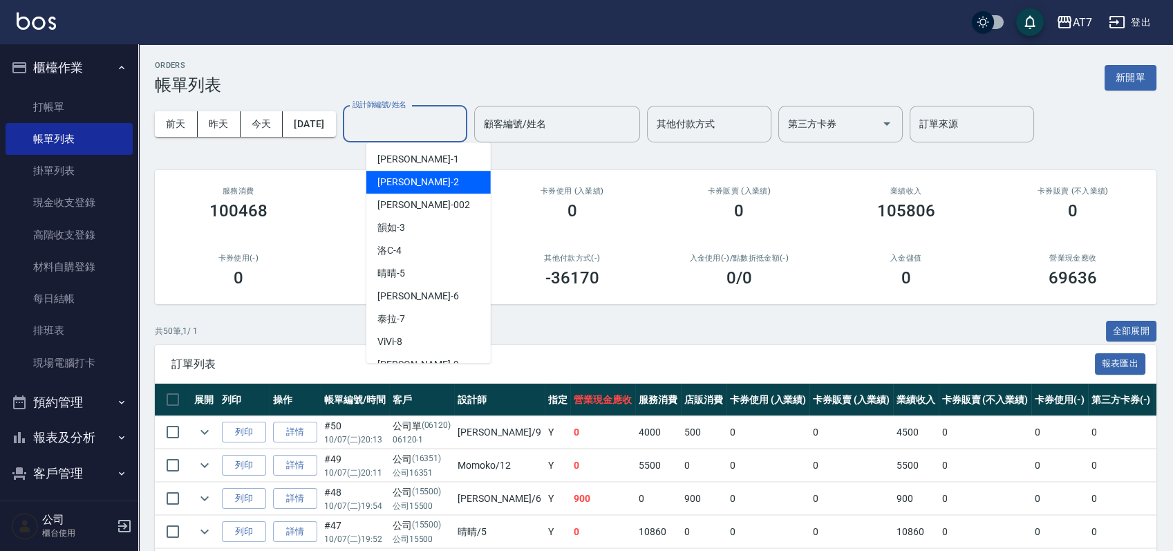
click at [451, 171] on div "伊蕾 -2" at bounding box center [428, 182] width 124 height 23
type input "伊蕾-2"
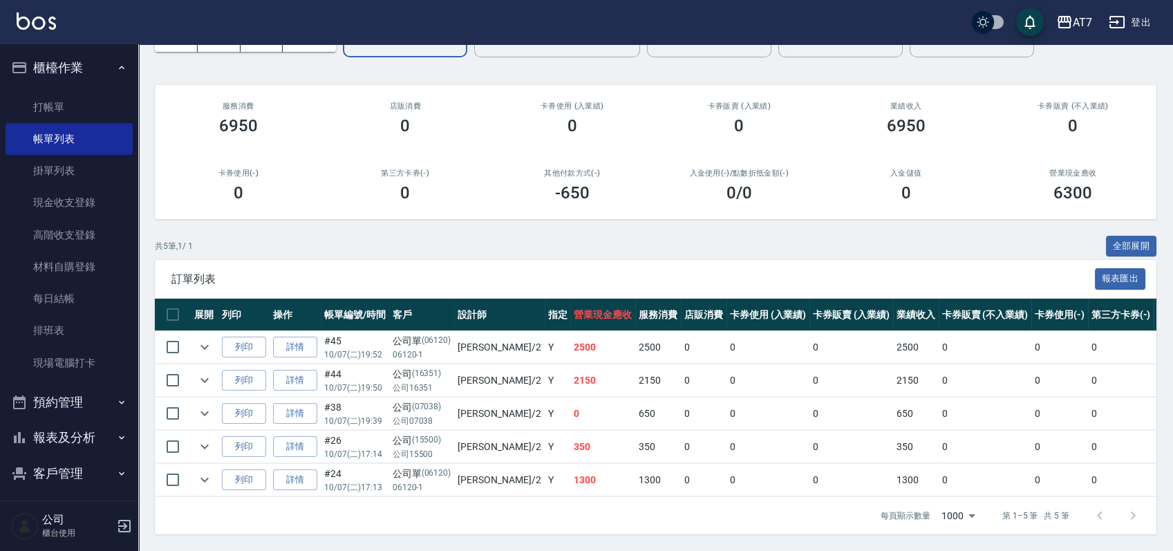
scroll to position [98, 0]
click at [206, 339] on icon "expand row" at bounding box center [204, 347] width 17 height 17
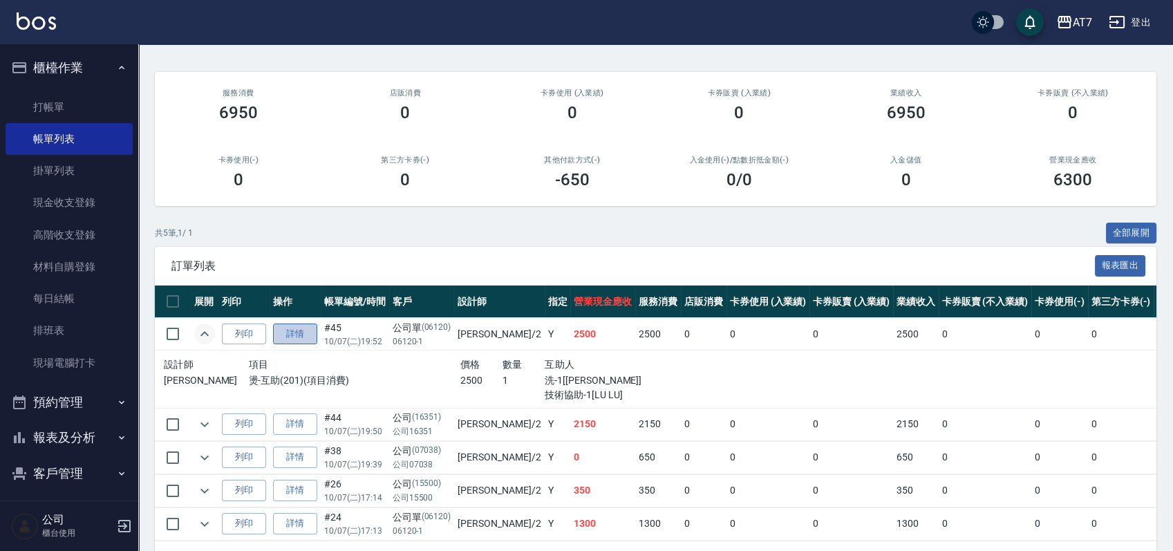
click at [303, 332] on link "詳情" at bounding box center [295, 333] width 44 height 21
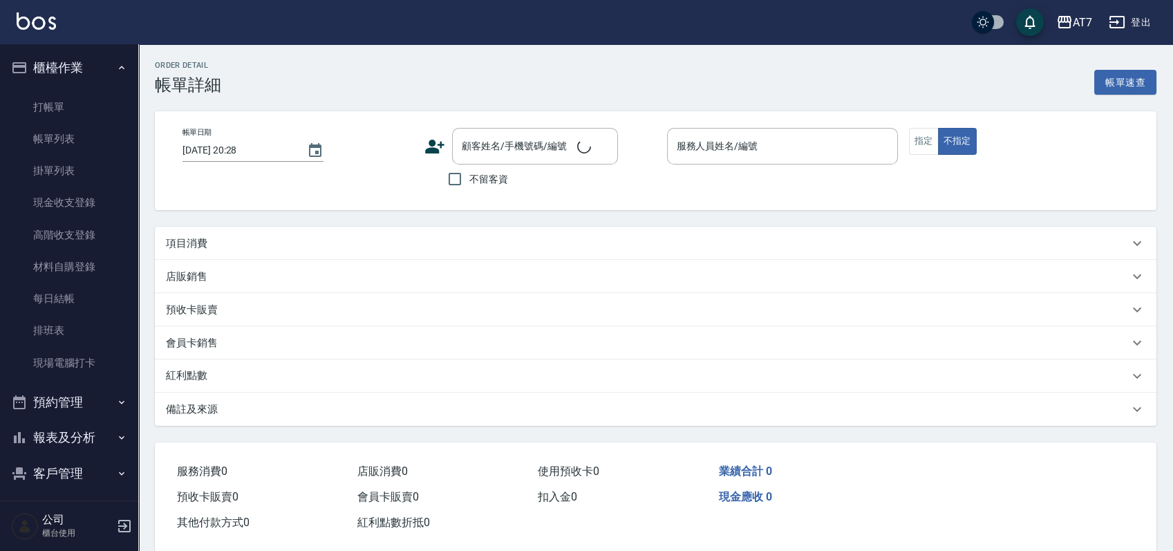
type input "2025/10/07 19:52"
type input "伊蕾-2"
type input "250"
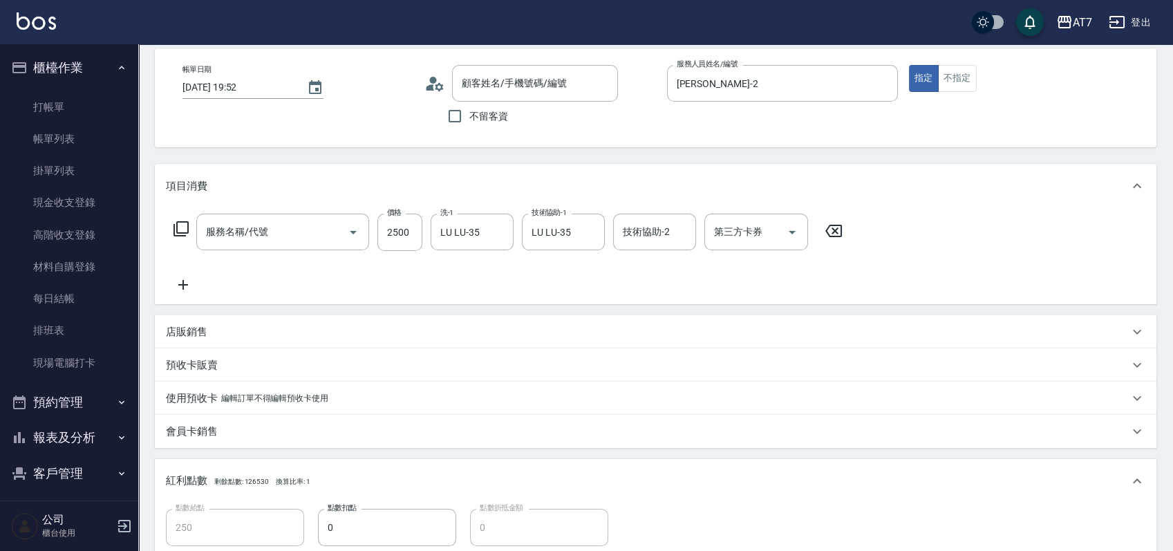
scroll to position [92, 0]
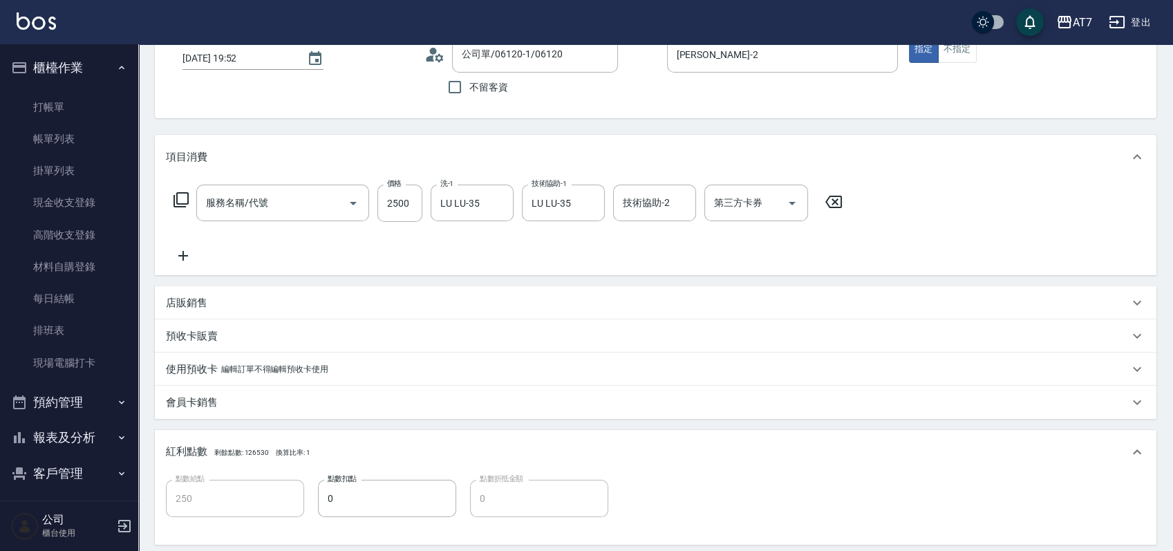
type input "公司單/06120-1/06120"
type input "燙-互助(201)"
click at [189, 256] on icon at bounding box center [183, 255] width 35 height 17
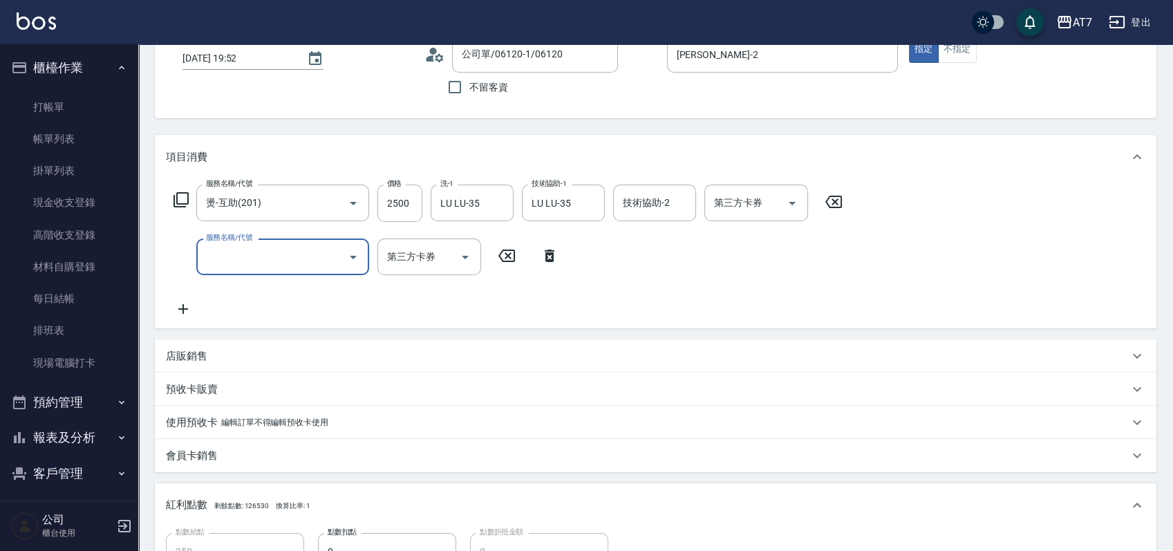
click at [251, 257] on input "服務名稱/代號" at bounding box center [272, 257] width 140 height 24
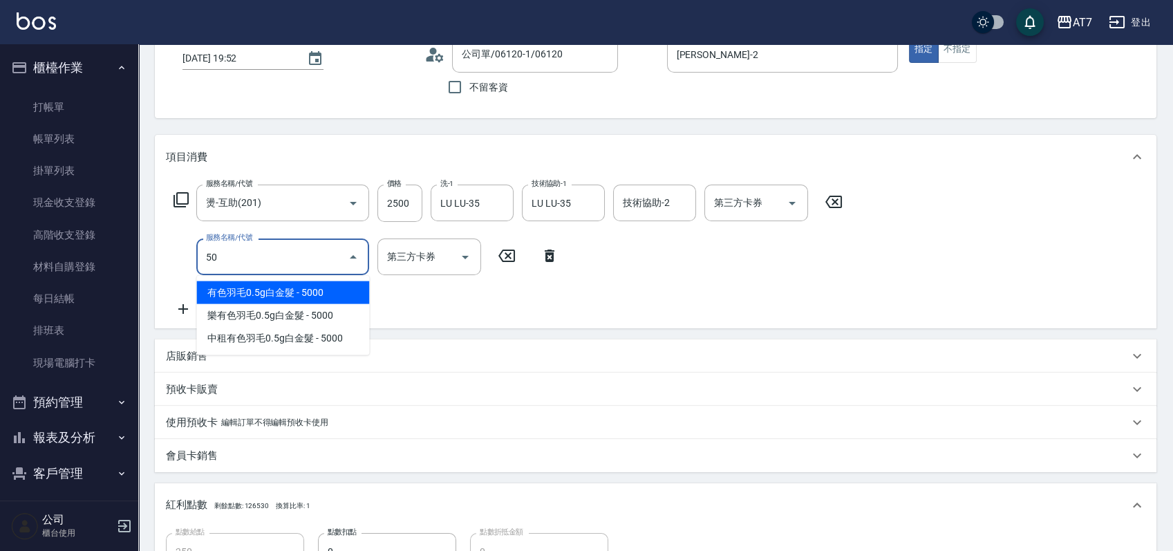
type input "501"
type input "280"
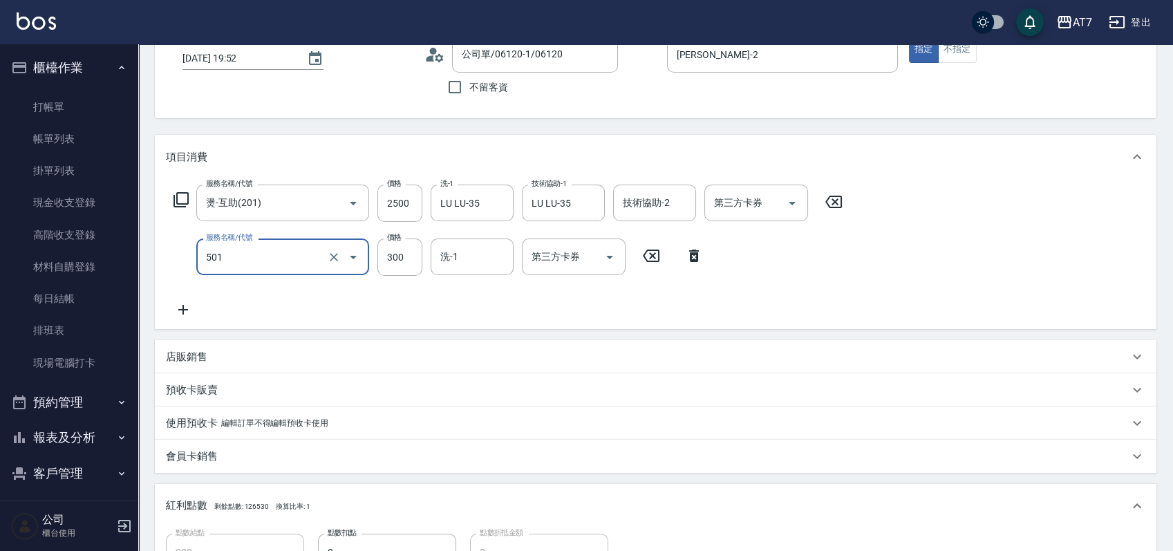
type input "洗髮(互助)(501)"
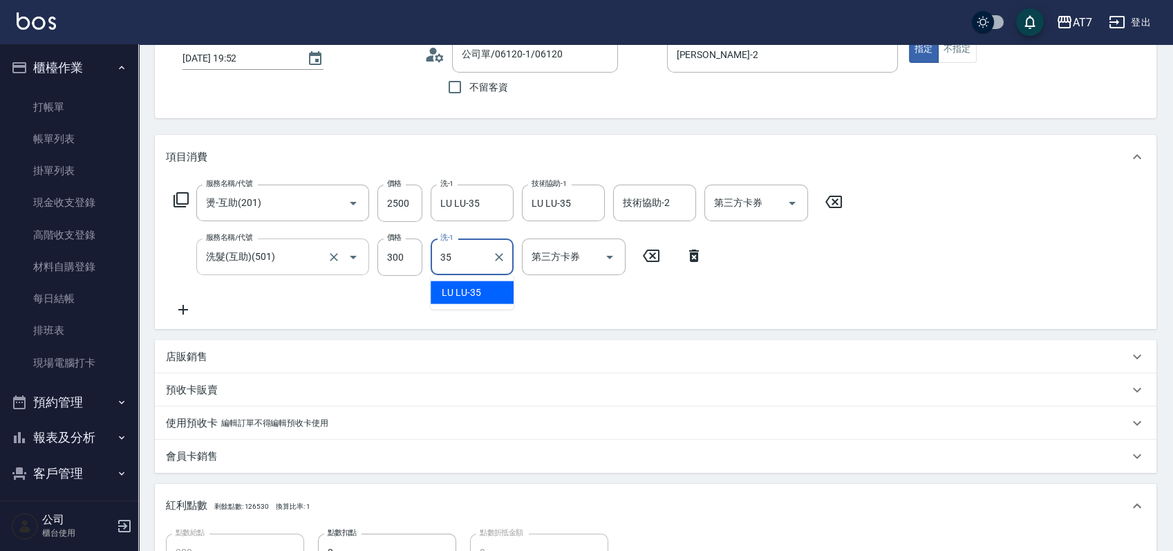
type input "LU LU-35"
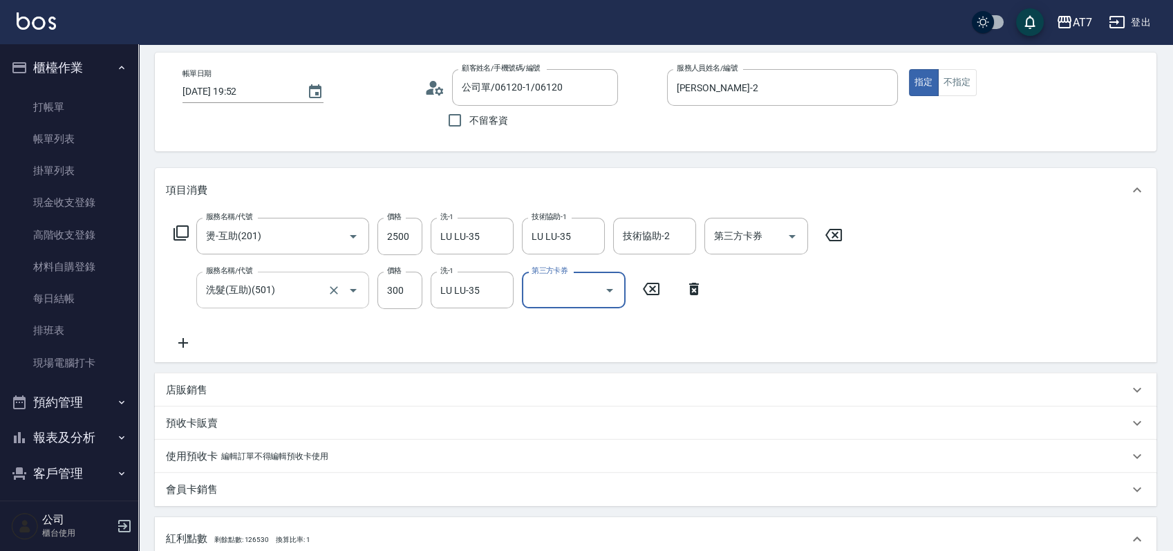
scroll to position [0, 0]
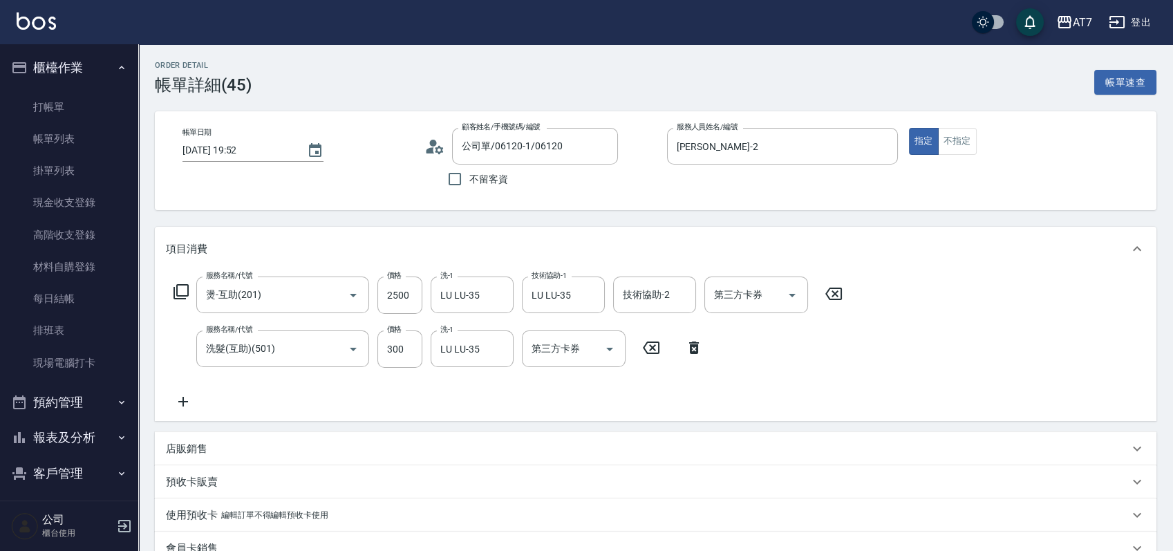
click at [184, 403] on icon at bounding box center [183, 401] width 35 height 17
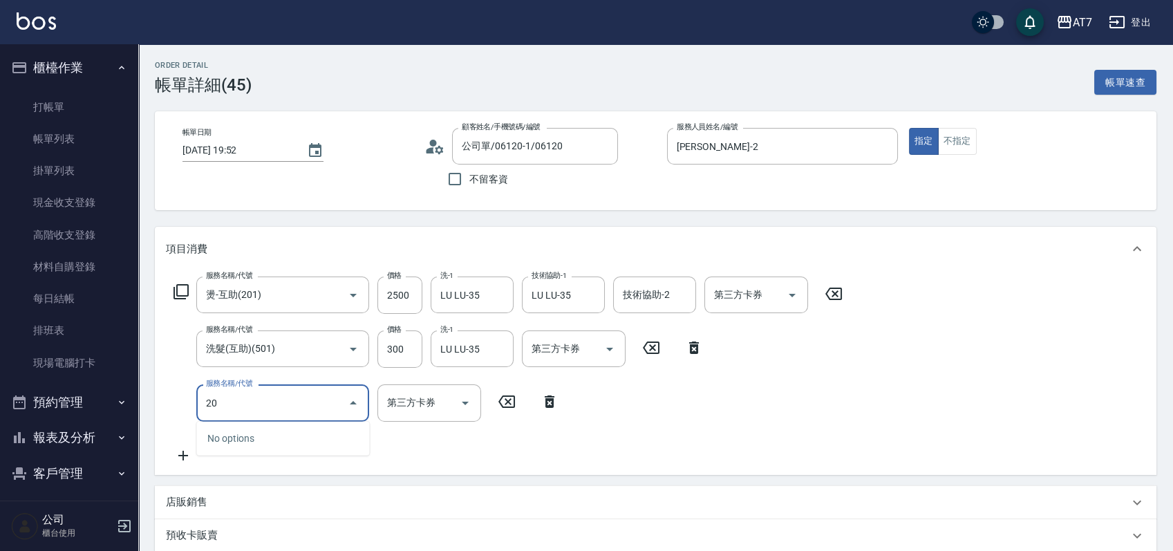
type input "200"
type input "430"
type input "燙髮(200)"
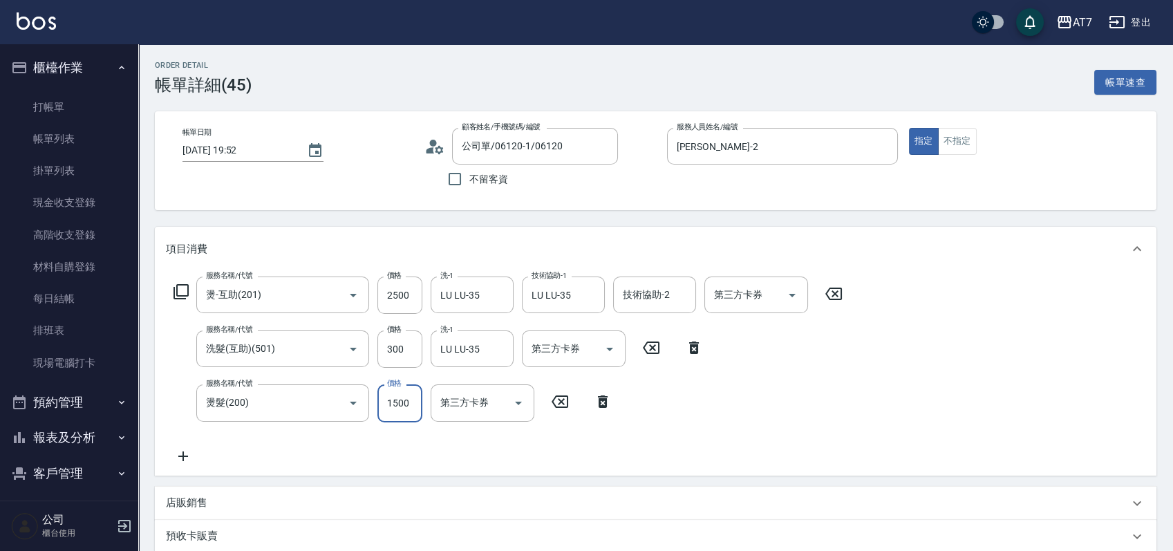
type input "2"
type input "280"
type input "220"
type input "300"
type input "2200"
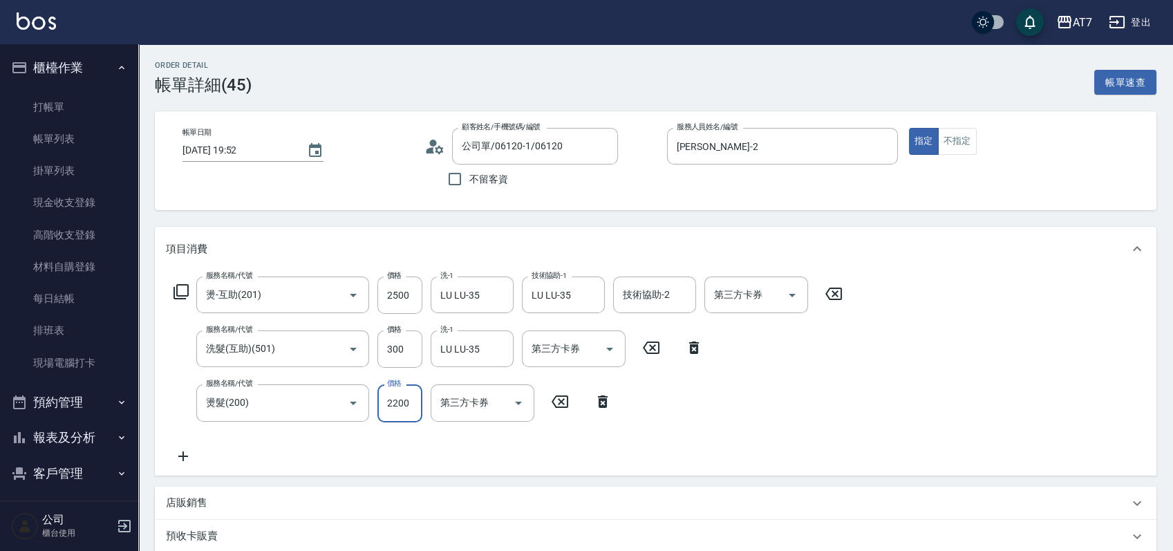
type input "500"
type input "2200"
click at [836, 292] on icon at bounding box center [833, 293] width 17 height 12
type input "250"
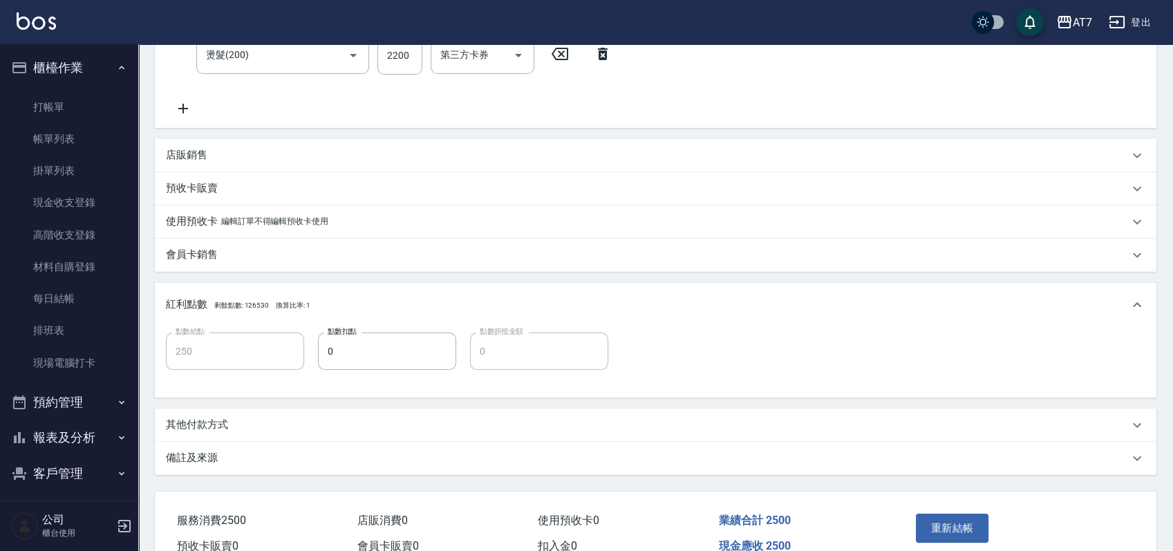
scroll to position [368, 0]
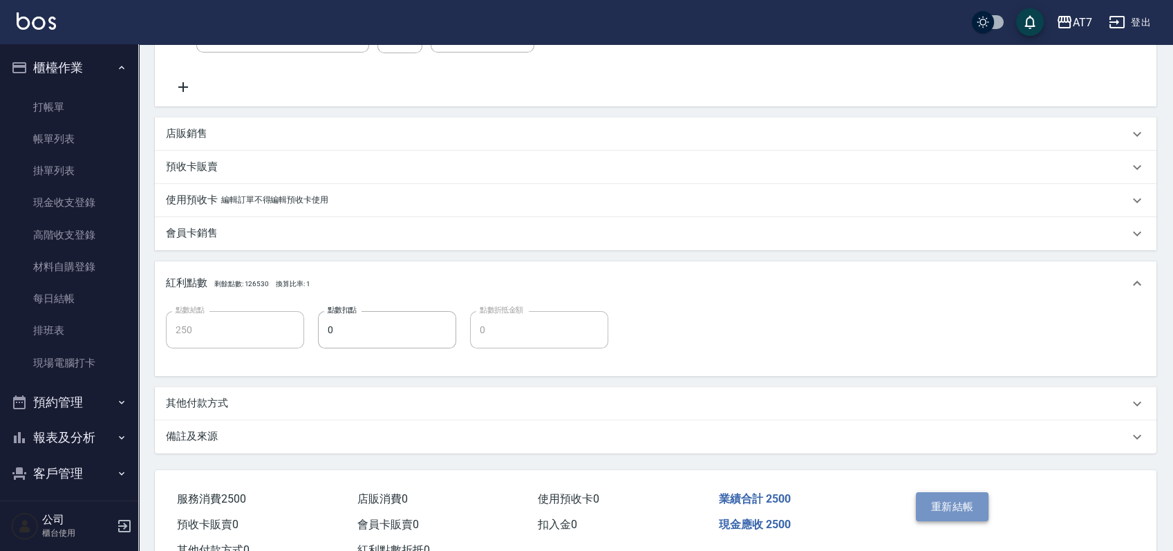
click at [956, 495] on button "重新結帳" at bounding box center [951, 506] width 73 height 29
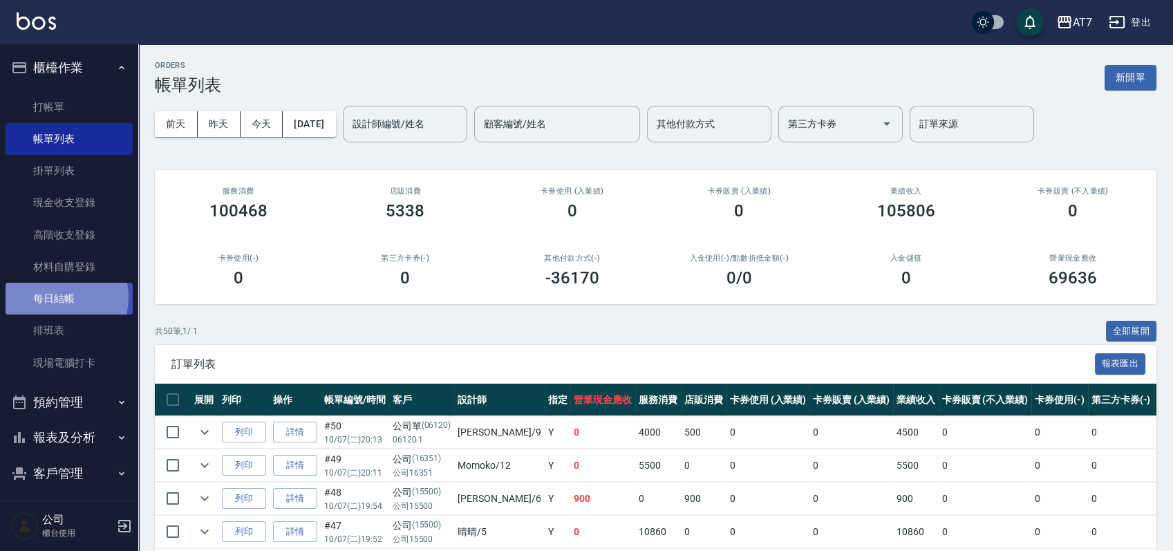
click at [51, 297] on link "每日結帳" at bounding box center [69, 299] width 127 height 32
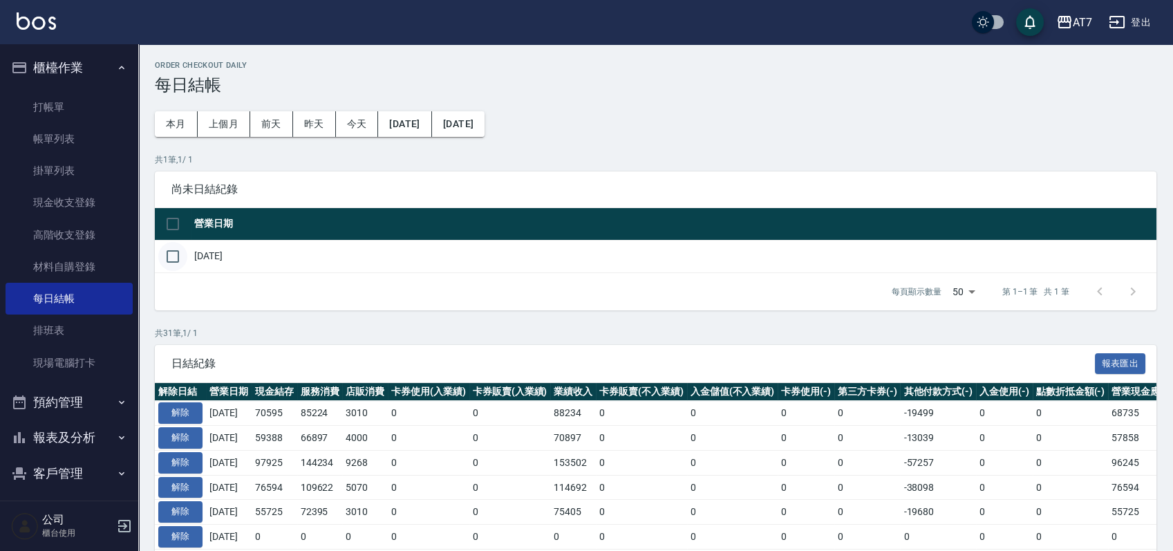
click at [175, 255] on input "checkbox" at bounding box center [172, 256] width 29 height 29
checkbox input "true"
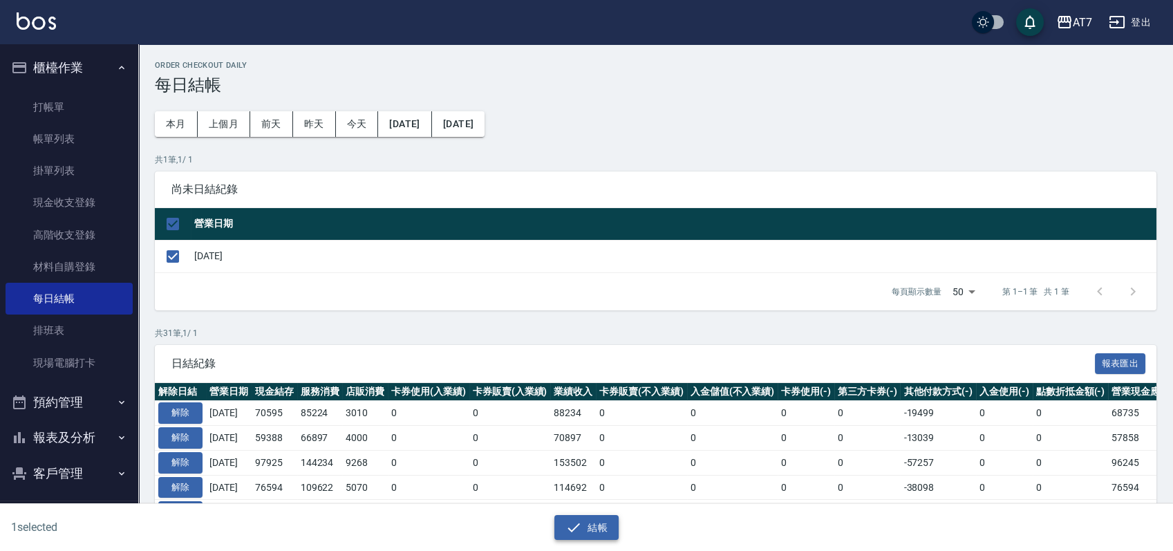
click at [573, 518] on button "結帳" at bounding box center [586, 528] width 64 height 26
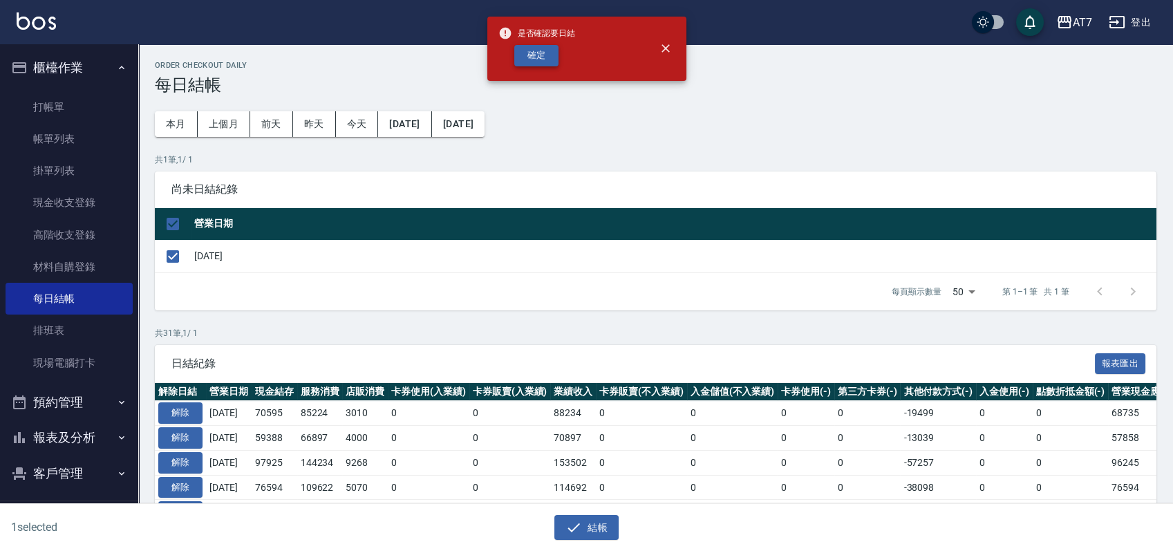
click at [533, 59] on button "確定" at bounding box center [536, 55] width 44 height 21
checkbox input "false"
